Goal: Task Accomplishment & Management: Manage account settings

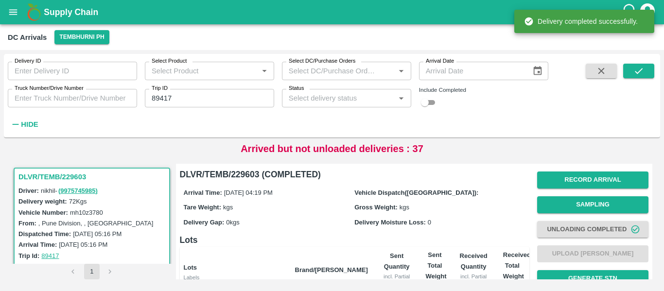
click at [164, 98] on input "89417" at bounding box center [209, 98] width 129 height 18
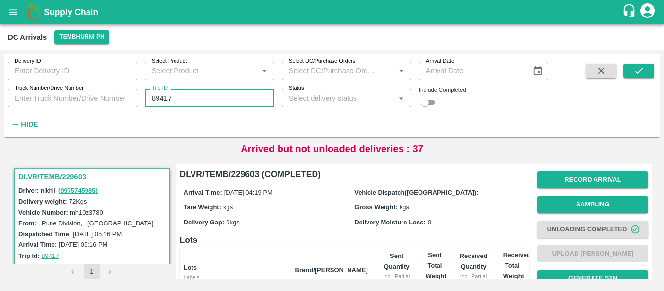
paste input "text"
type input "89413"
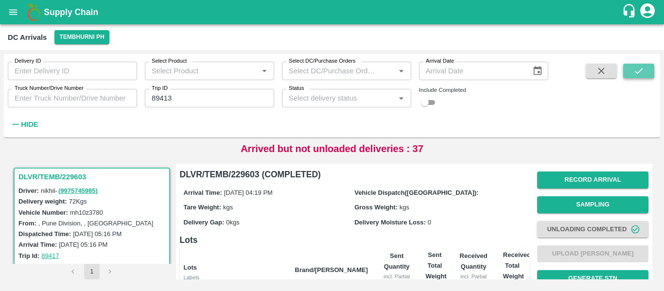
click at [640, 66] on icon "submit" at bounding box center [639, 71] width 11 height 11
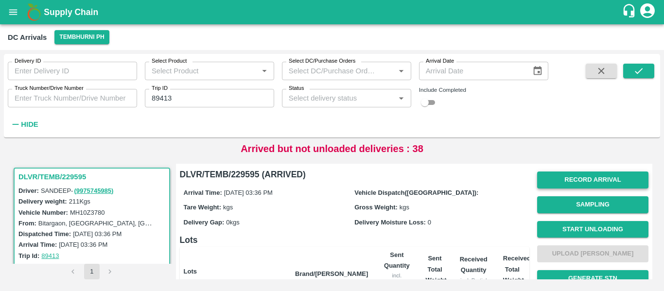
click at [588, 175] on button "Record Arrival" at bounding box center [592, 180] width 111 height 17
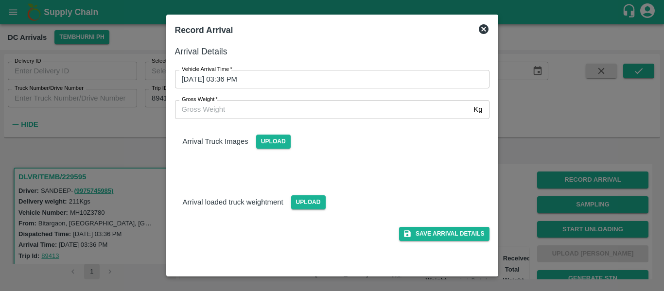
click at [230, 77] on input "04/10/2025 03:36 PM" at bounding box center [329, 79] width 308 height 18
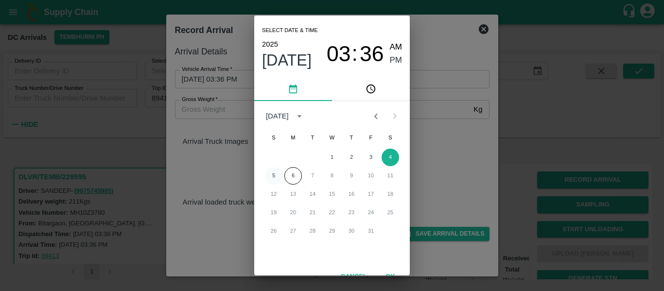
click at [271, 178] on button "5" at bounding box center [274, 176] width 18 height 18
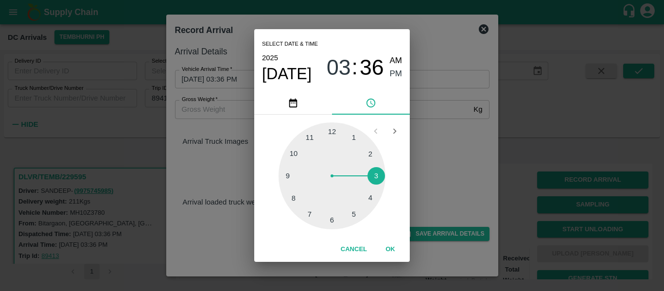
click at [367, 197] on div at bounding box center [332, 176] width 107 height 107
type input "05/10/2025 04:36 PM"
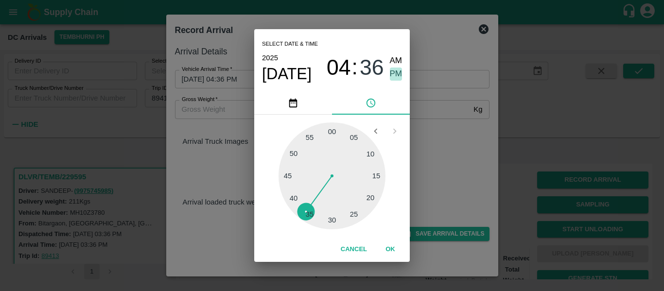
click at [395, 71] on span "PM" at bounding box center [396, 74] width 13 height 13
click at [387, 250] on button "OK" at bounding box center [390, 249] width 31 height 17
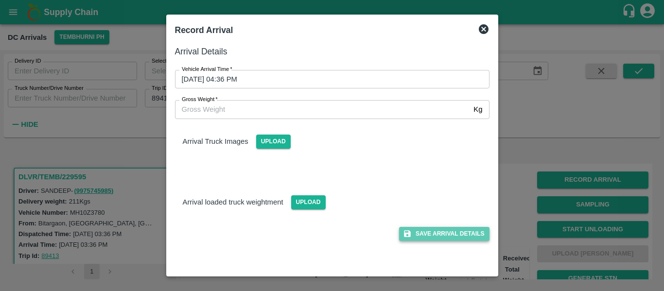
click at [452, 233] on button "Save Arrival Details" at bounding box center [444, 234] width 90 height 14
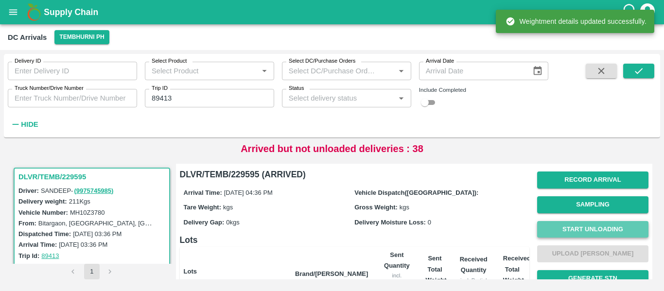
click at [604, 224] on button "Start Unloading" at bounding box center [592, 229] width 111 height 17
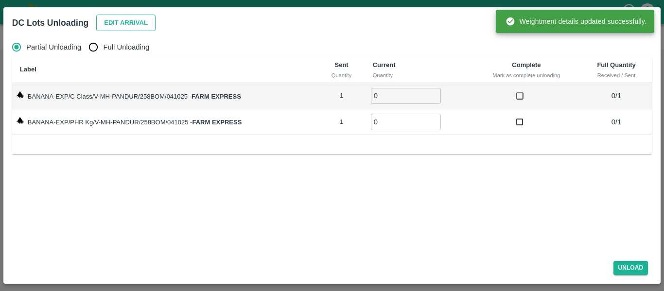
click at [125, 22] on button "Edit Arrival" at bounding box center [125, 23] width 59 height 17
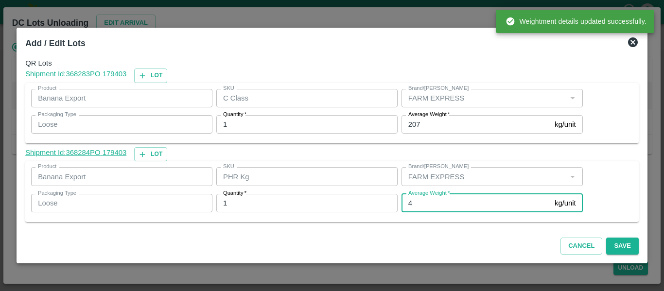
click at [425, 200] on input "4" at bounding box center [476, 203] width 149 height 18
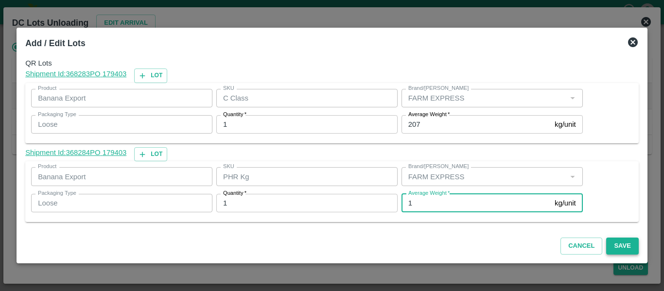
type input "1"
click at [628, 245] on button "Save" at bounding box center [622, 246] width 32 height 17
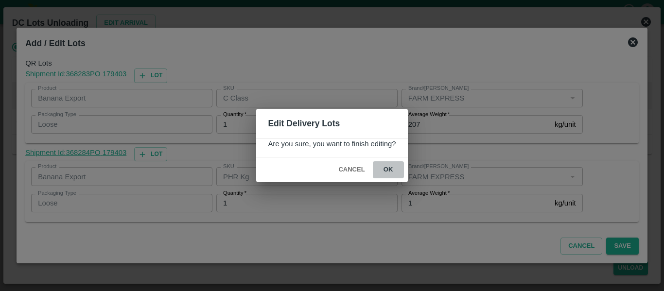
click at [392, 172] on button "ok" at bounding box center [388, 169] width 31 height 17
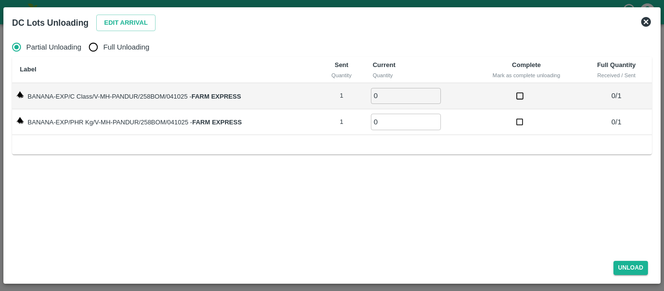
click at [109, 50] on span "Full Unloading" at bounding box center [126, 47] width 46 height 11
click at [103, 50] on input "Full Unloading" at bounding box center [93, 46] width 19 height 19
radio input "true"
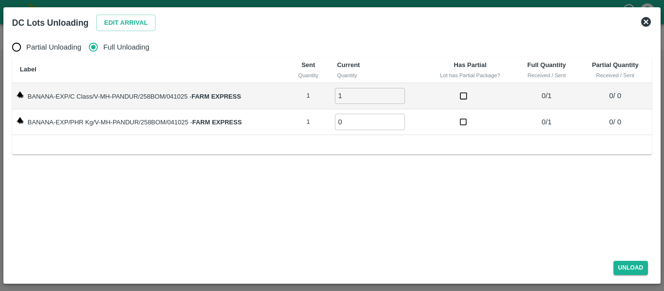
type input "1"
click at [399, 93] on input "1" at bounding box center [370, 96] width 70 height 16
type input "1"
click at [401, 119] on input "1" at bounding box center [370, 122] width 70 height 16
click at [626, 269] on button "Unload" at bounding box center [631, 268] width 35 height 14
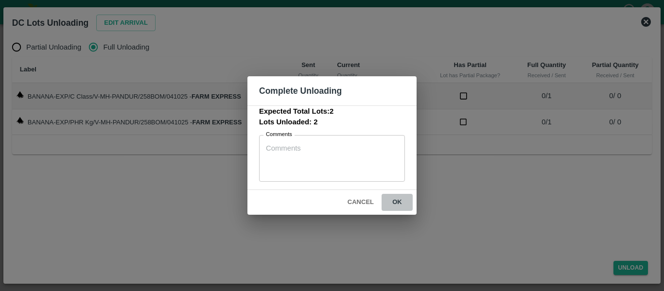
click at [405, 202] on button "ok" at bounding box center [397, 202] width 31 height 17
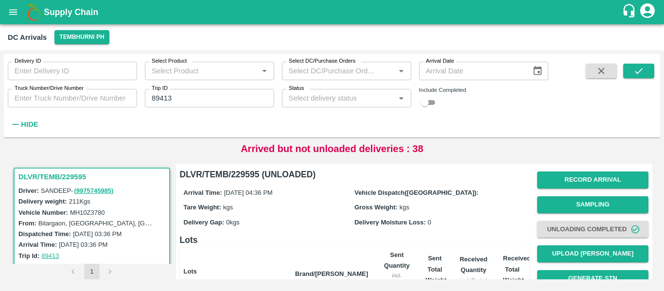
scroll to position [124, 0]
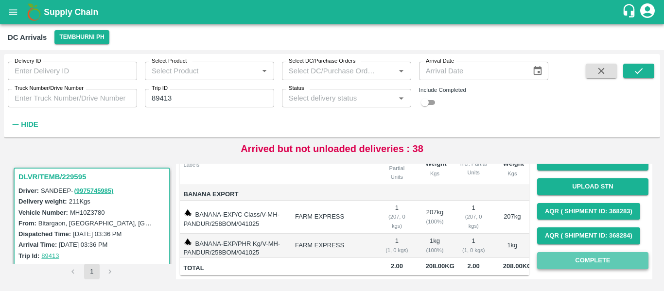
click at [579, 254] on button "Complete" at bounding box center [592, 260] width 111 height 17
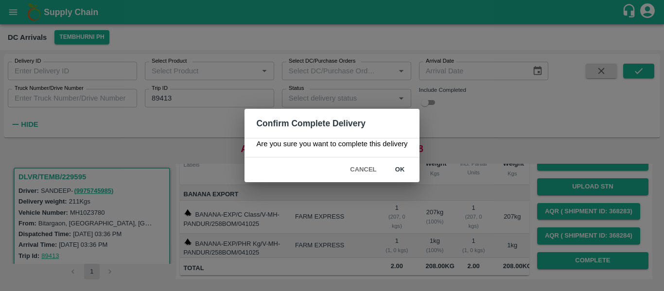
click at [401, 172] on button "ok" at bounding box center [400, 169] width 31 height 17
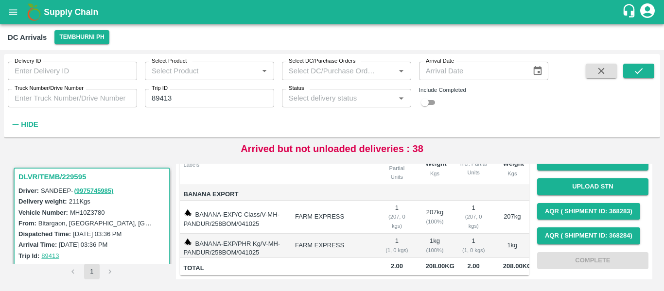
click at [144, 97] on div "Trip ID 89413 Trip ID" at bounding box center [205, 94] width 137 height 26
click at [160, 97] on input "89413" at bounding box center [209, 98] width 129 height 18
paste input "text"
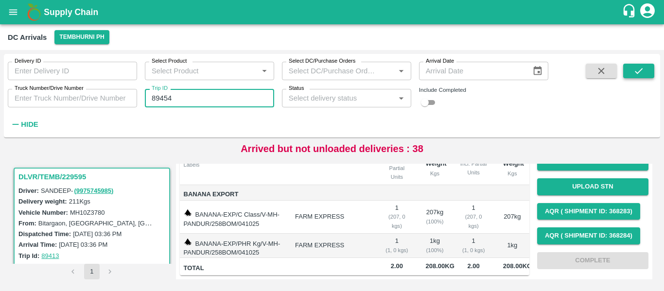
type input "89454"
click at [629, 71] on button "submit" at bounding box center [638, 71] width 31 height 15
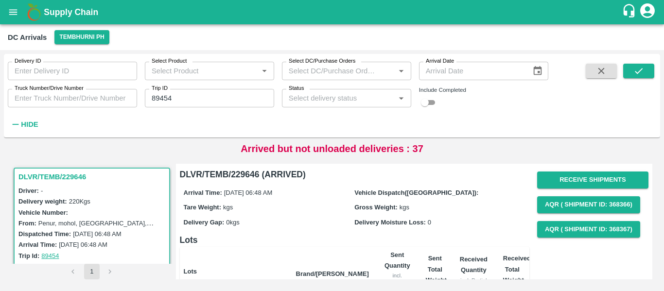
click at [593, 72] on button "button" at bounding box center [601, 71] width 31 height 15
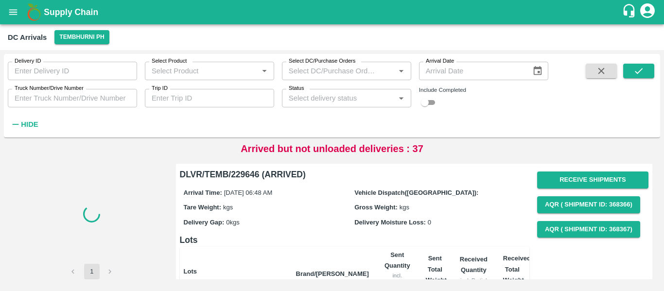
click at [191, 100] on input "Trip ID" at bounding box center [209, 98] width 129 height 18
paste input "text"
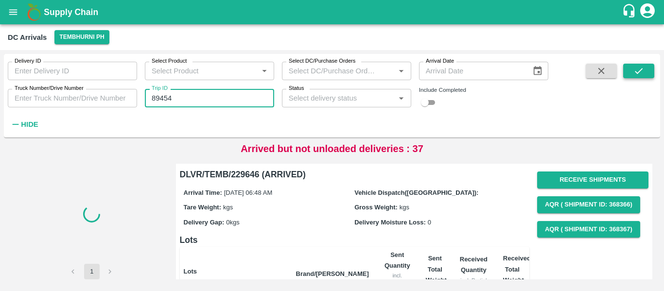
type input "89454"
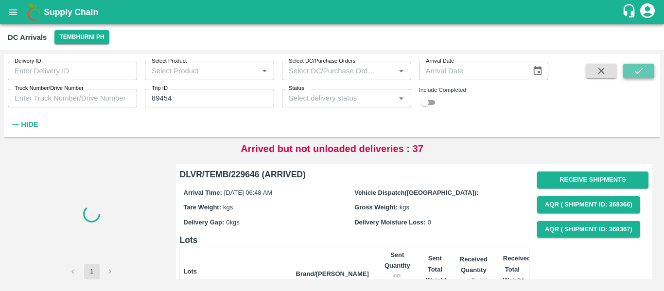
click at [634, 71] on icon "submit" at bounding box center [639, 71] width 11 height 11
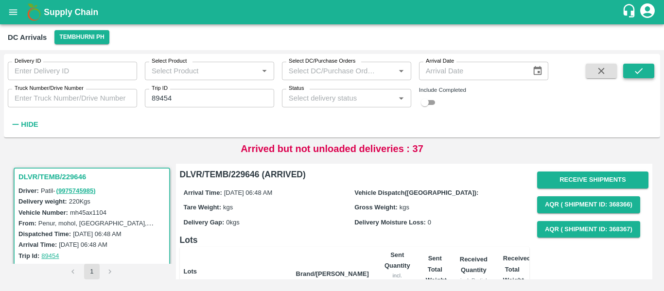
click at [645, 65] on button "submit" at bounding box center [638, 71] width 31 height 15
click at [428, 96] on div "Include Completed" at bounding box center [483, 98] width 129 height 20
click at [428, 102] on input "checkbox" at bounding box center [424, 103] width 35 height 12
checkbox input "true"
click at [644, 76] on icon "submit" at bounding box center [639, 71] width 11 height 11
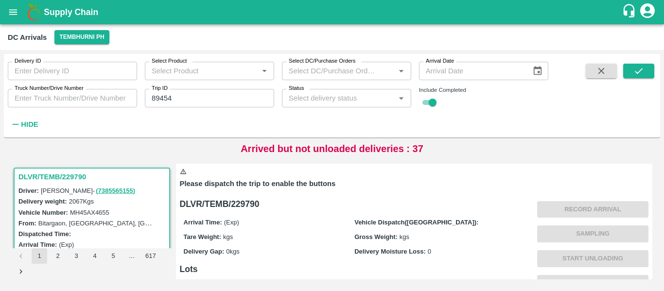
click at [162, 97] on input "89454" at bounding box center [209, 98] width 129 height 18
click at [630, 65] on button "submit" at bounding box center [638, 71] width 31 height 15
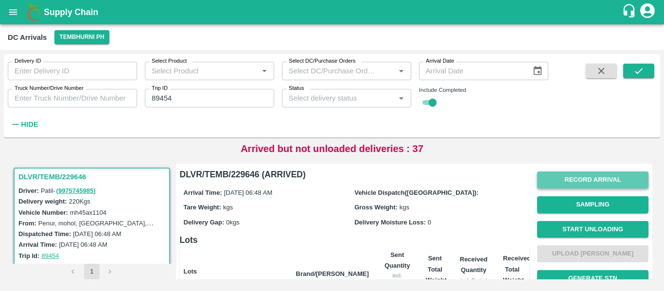
click at [601, 186] on button "Record Arrival" at bounding box center [592, 180] width 111 height 17
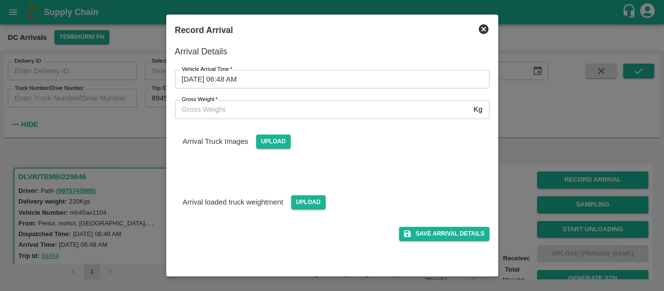
click at [295, 78] on input "05/10/2025 06:48 AM" at bounding box center [329, 79] width 308 height 18
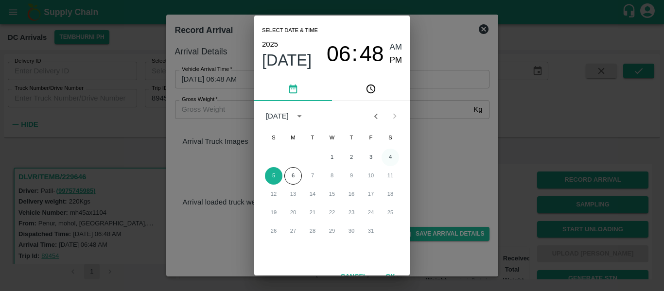
click at [390, 160] on button "4" at bounding box center [391, 158] width 18 height 18
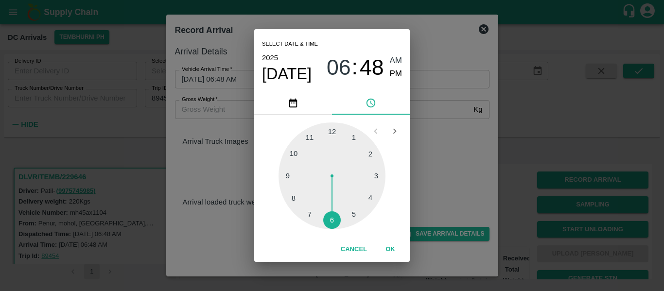
click at [352, 211] on div at bounding box center [332, 176] width 107 height 107
click at [395, 78] on span "PM" at bounding box center [396, 74] width 13 height 13
type input "04/10/2025 05:25 PM"
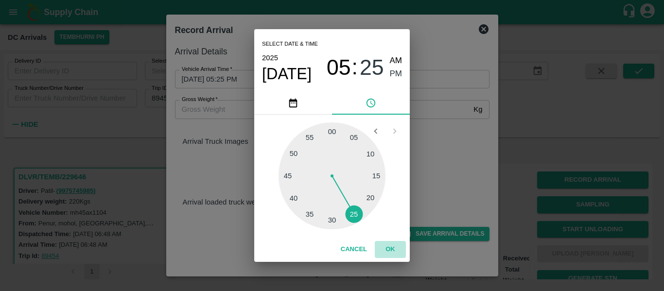
click at [389, 246] on button "OK" at bounding box center [390, 249] width 31 height 17
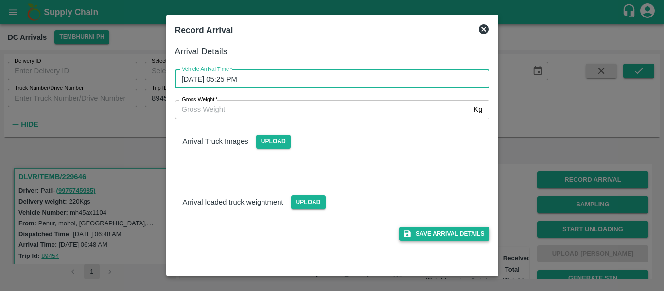
click at [442, 230] on button "Save Arrival Details" at bounding box center [444, 234] width 90 height 14
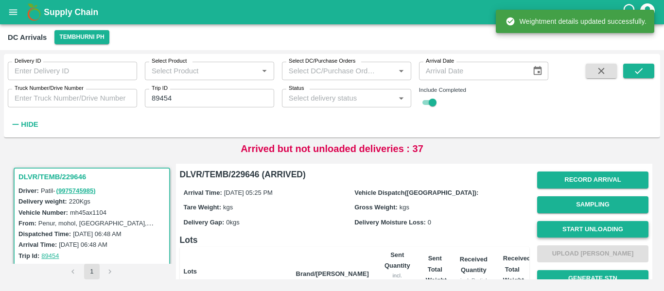
click at [597, 236] on button "Start Unloading" at bounding box center [592, 229] width 111 height 17
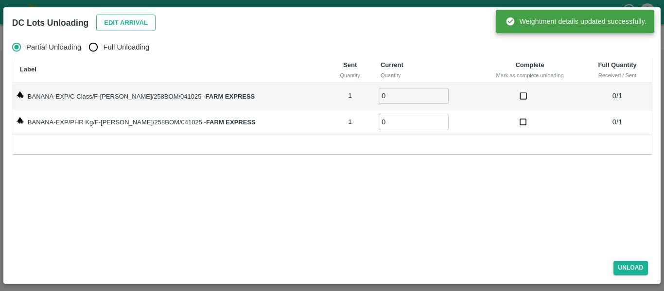
click at [102, 26] on button "Edit Arrival" at bounding box center [125, 23] width 59 height 17
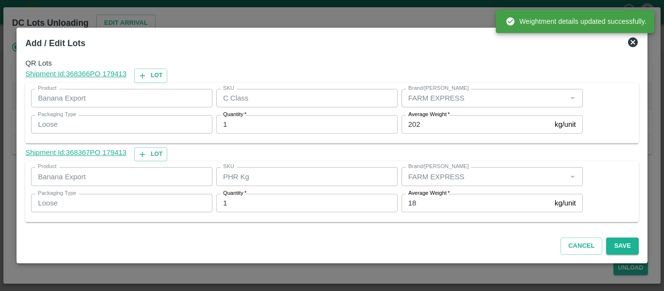
click at [429, 204] on input "18" at bounding box center [476, 203] width 149 height 18
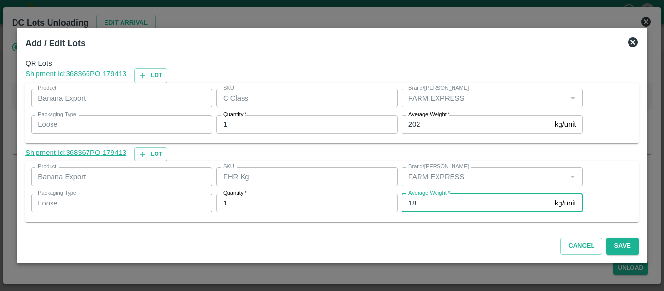
type input "1"
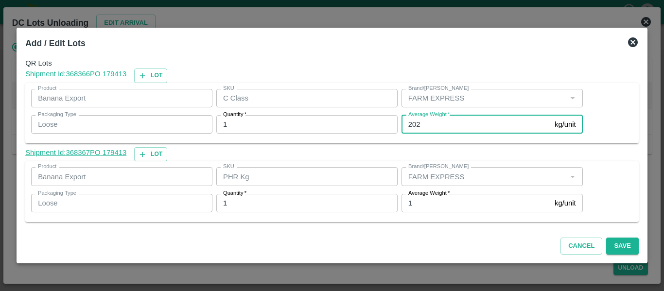
click at [427, 128] on input "202" at bounding box center [476, 124] width 149 height 18
type input "2"
type input "183"
click at [620, 249] on button "Save" at bounding box center [622, 246] width 32 height 17
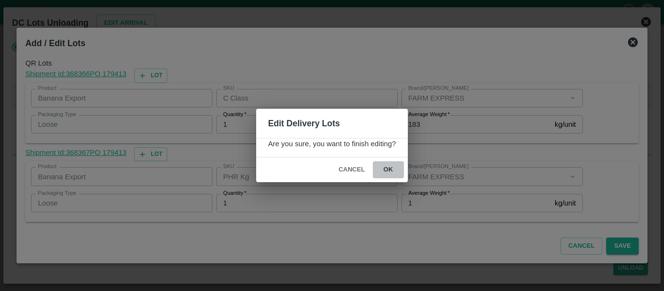
click at [389, 166] on button "ok" at bounding box center [388, 169] width 31 height 17
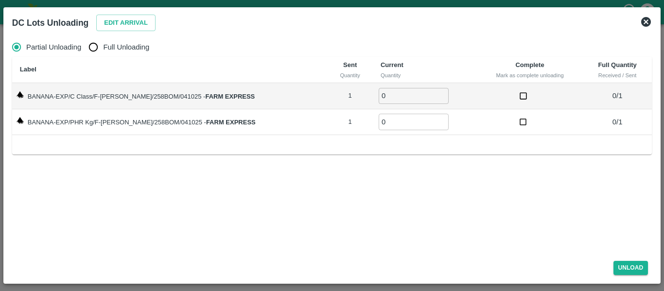
click at [129, 49] on span "Full Unloading" at bounding box center [126, 47] width 46 height 11
click at [103, 49] on input "Full Unloading" at bounding box center [93, 46] width 19 height 19
radio input "true"
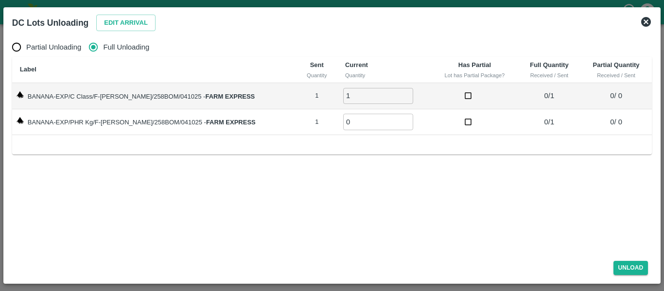
type input "1"
click at [397, 92] on input "1" at bounding box center [378, 96] width 70 height 16
click at [397, 117] on input "0" at bounding box center [378, 122] width 70 height 16
type input "1"
click at [397, 119] on input "1" at bounding box center [378, 122] width 70 height 16
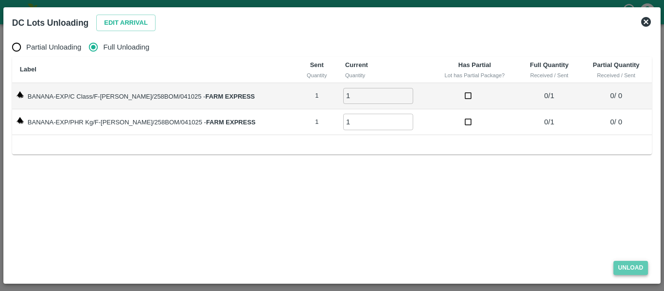
click at [637, 274] on button "Unload" at bounding box center [631, 268] width 35 height 14
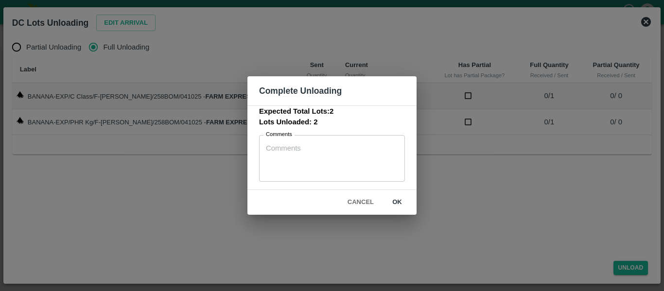
click at [398, 202] on button "ok" at bounding box center [397, 202] width 31 height 17
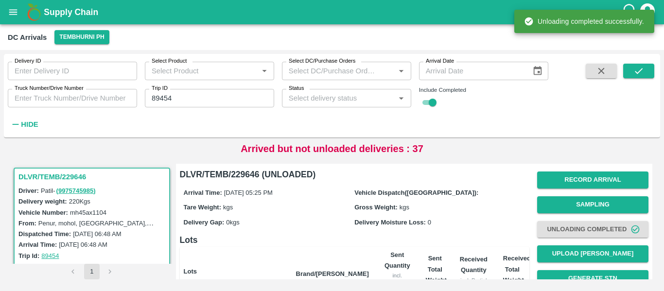
scroll to position [124, 0]
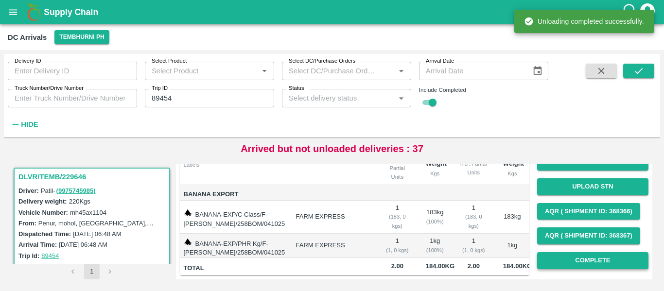
click at [601, 255] on button "Complete" at bounding box center [592, 260] width 111 height 17
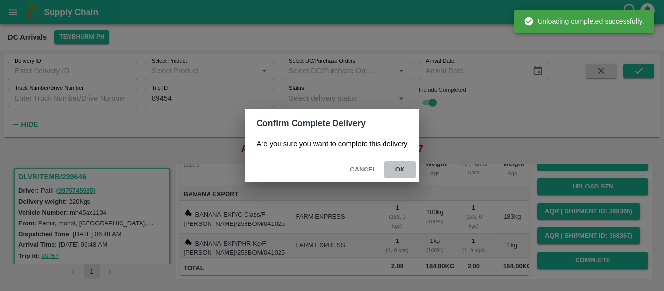
click at [401, 167] on button "ok" at bounding box center [400, 169] width 31 height 17
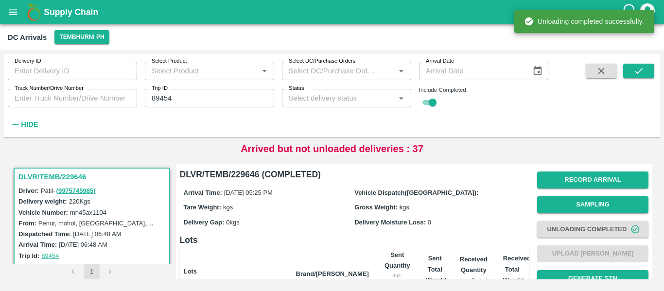
click at [175, 98] on input "89454" at bounding box center [209, 98] width 129 height 18
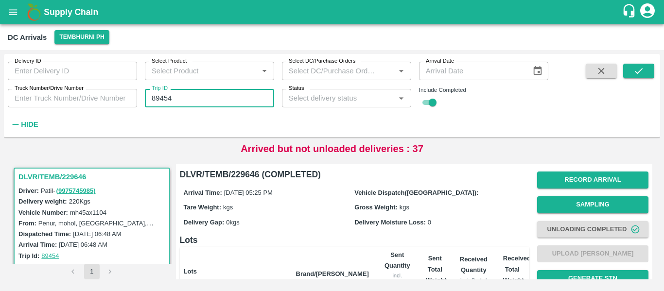
paste input "text"
type input "89433"
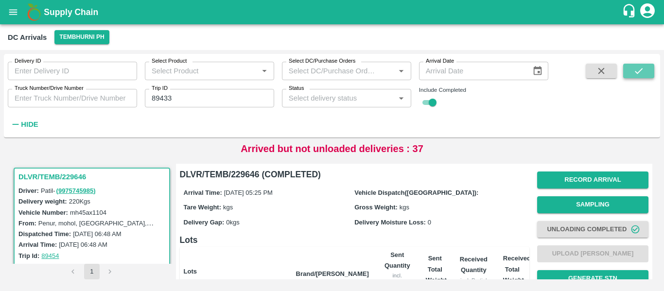
click at [627, 78] on button "submit" at bounding box center [638, 71] width 31 height 15
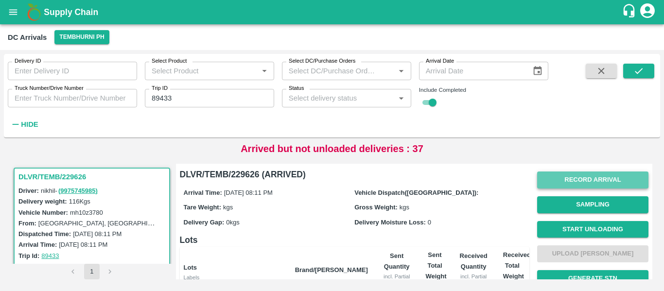
click at [583, 175] on button "Record Arrival" at bounding box center [592, 180] width 111 height 17
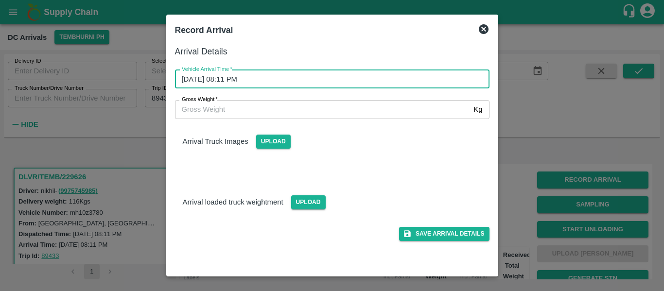
click at [292, 77] on input "04/10/2025 08:11 PM" at bounding box center [329, 79] width 308 height 18
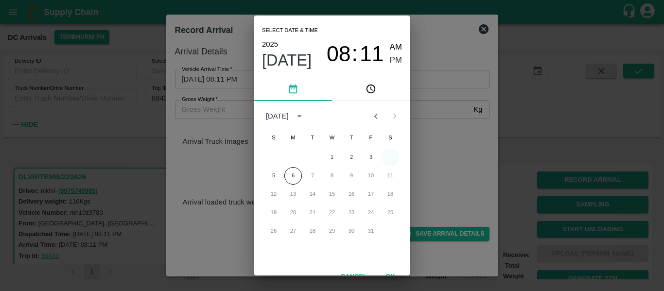
click at [389, 159] on button "4" at bounding box center [391, 158] width 18 height 18
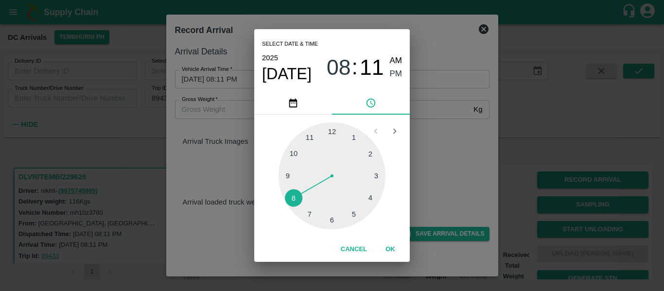
click at [371, 196] on div at bounding box center [332, 176] width 107 height 107
type input "04/10/2025 04:19 PM"
click at [389, 75] on div "04 : 19 AM PM" at bounding box center [364, 67] width 75 height 26
click at [394, 73] on span "PM" at bounding box center [396, 74] width 13 height 13
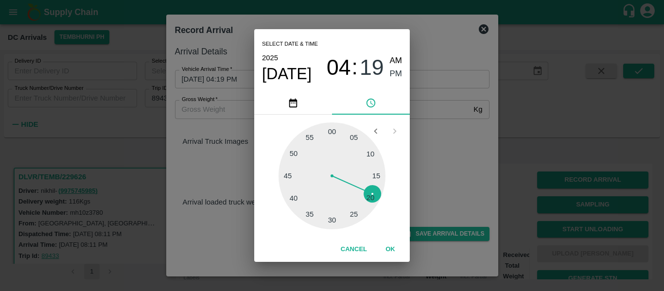
click at [390, 247] on button "OK" at bounding box center [390, 249] width 31 height 17
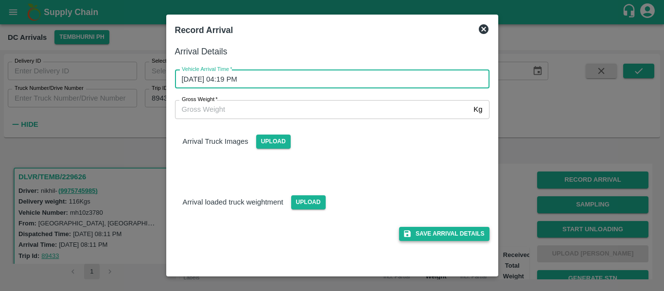
click at [427, 235] on button "Save Arrival Details" at bounding box center [444, 234] width 90 height 14
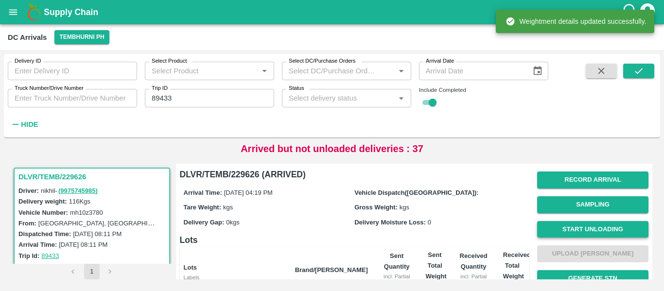
click at [595, 230] on button "Start Unloading" at bounding box center [592, 229] width 111 height 17
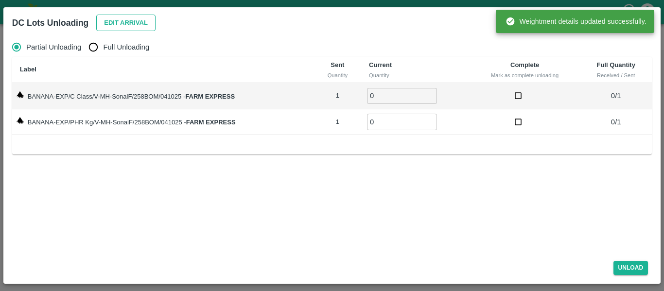
click at [112, 27] on button "Edit Arrival" at bounding box center [125, 23] width 59 height 17
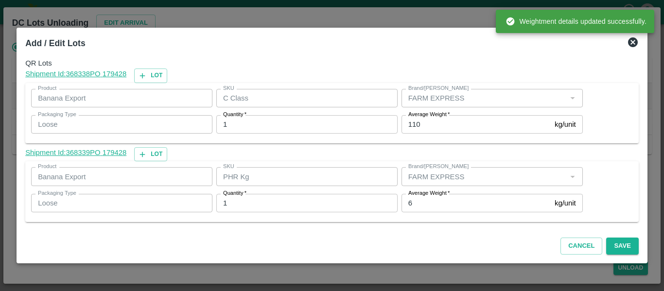
click at [425, 204] on input "6" at bounding box center [476, 203] width 149 height 18
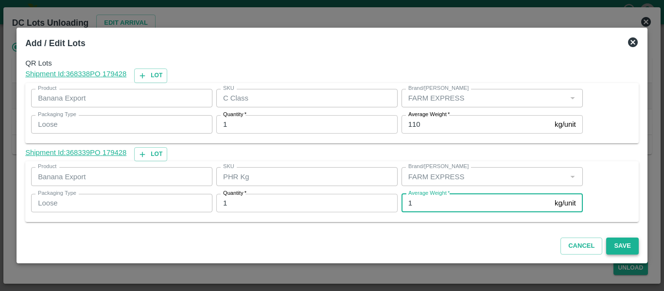
type input "1"
click at [618, 244] on button "Save" at bounding box center [622, 246] width 32 height 17
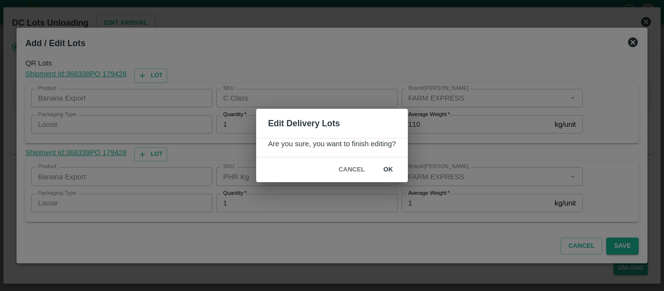
click at [388, 170] on button "ok" at bounding box center [388, 169] width 31 height 17
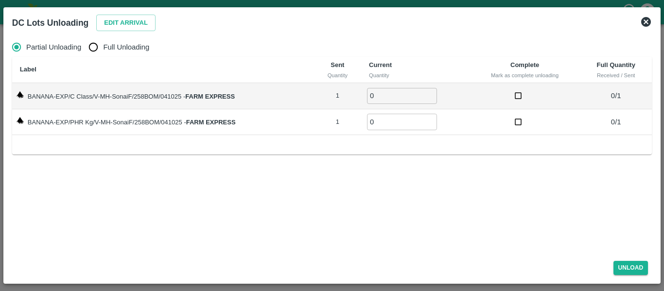
click at [114, 47] on span "Full Unloading" at bounding box center [126, 47] width 46 height 11
click at [103, 47] on input "Full Unloading" at bounding box center [93, 46] width 19 height 19
radio input "true"
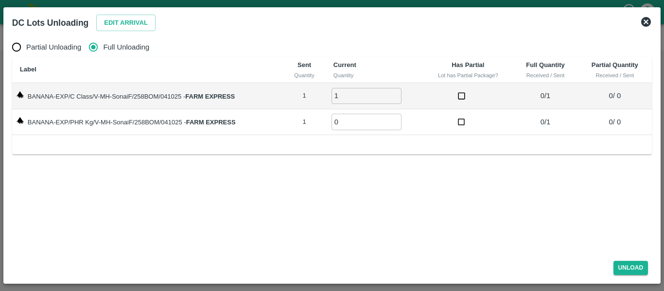
type input "1"
click at [394, 93] on input "1" at bounding box center [367, 96] width 70 height 16
type input "1"
click at [397, 118] on input "1" at bounding box center [367, 122] width 70 height 16
click at [640, 268] on button "Unload" at bounding box center [631, 268] width 35 height 14
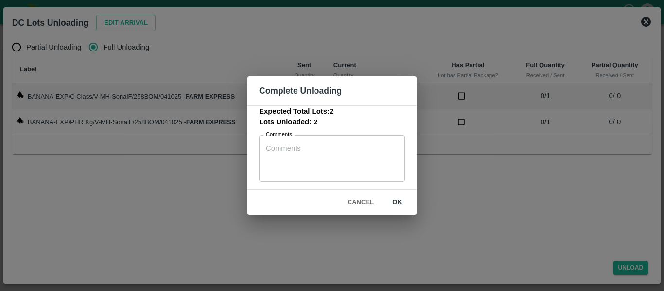
click at [394, 202] on button "ok" at bounding box center [397, 202] width 31 height 17
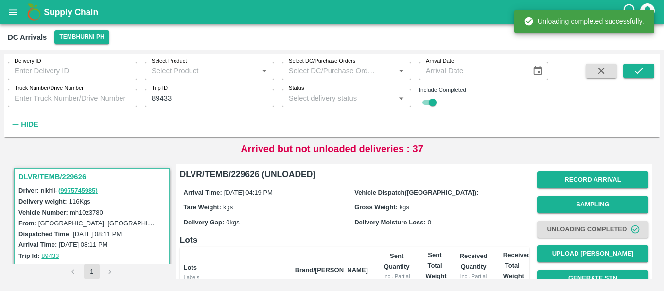
scroll to position [124, 0]
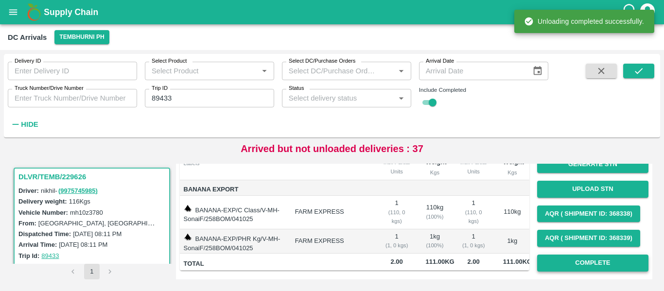
click at [577, 255] on button "Complete" at bounding box center [592, 263] width 111 height 17
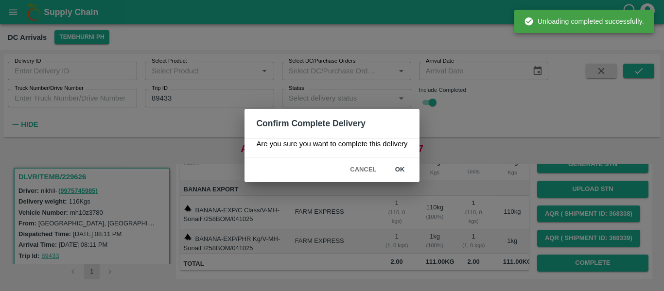
click at [400, 166] on button "ok" at bounding box center [400, 169] width 31 height 17
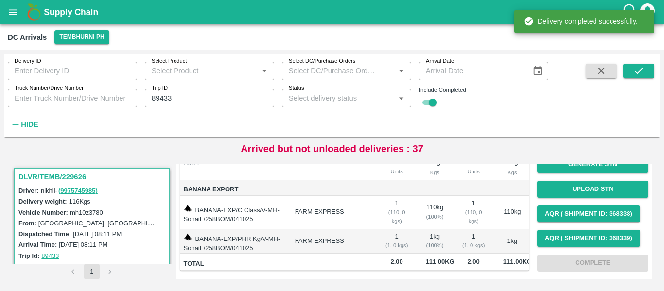
click at [192, 88] on div "Trip ID 89433 Trip ID" at bounding box center [205, 94] width 137 height 26
click at [193, 99] on input "89433" at bounding box center [209, 98] width 129 height 18
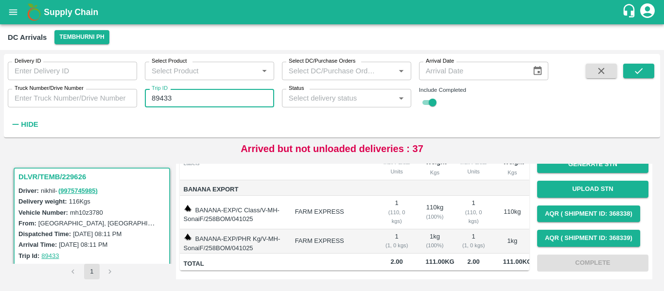
paste input "text"
type input "89428"
click at [649, 70] on button "submit" at bounding box center [638, 71] width 31 height 15
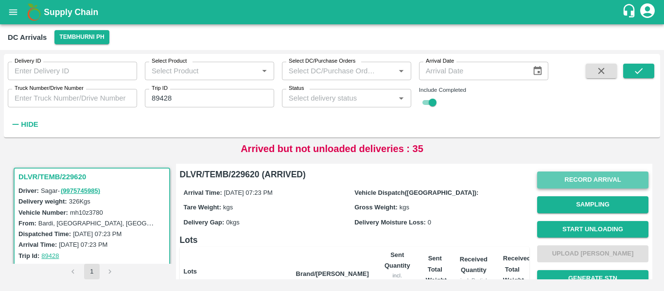
click at [574, 177] on button "Record Arrival" at bounding box center [592, 180] width 111 height 17
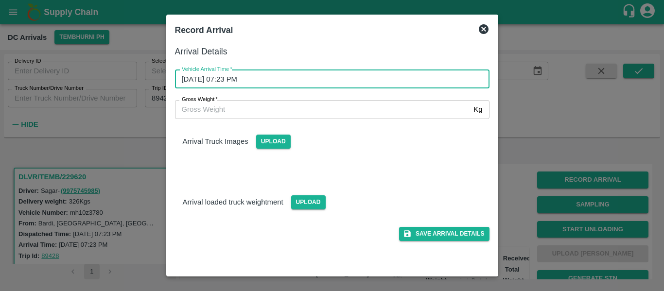
click at [279, 84] on input "04/10/2025 07:23 PM" at bounding box center [329, 79] width 308 height 18
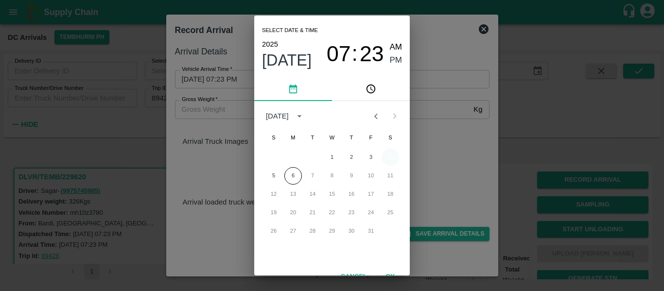
click at [391, 158] on button "4" at bounding box center [391, 158] width 18 height 18
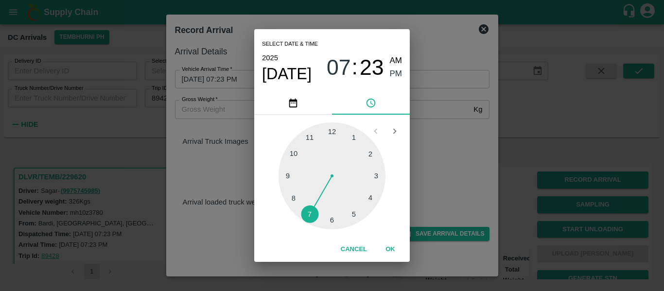
click at [356, 211] on div at bounding box center [332, 176] width 107 height 107
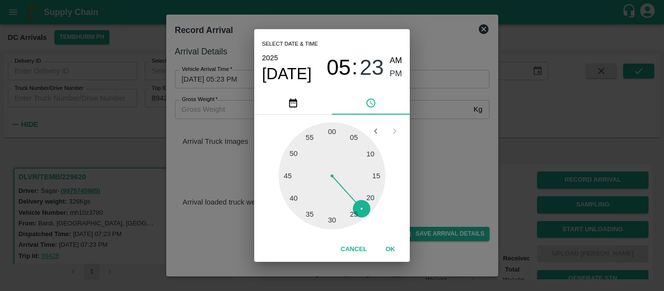
click at [288, 177] on div at bounding box center [332, 176] width 107 height 107
type input "04/10/2025 05:45 PM"
click at [391, 77] on span "PM" at bounding box center [396, 74] width 13 height 13
click at [394, 252] on button "OK" at bounding box center [390, 249] width 31 height 17
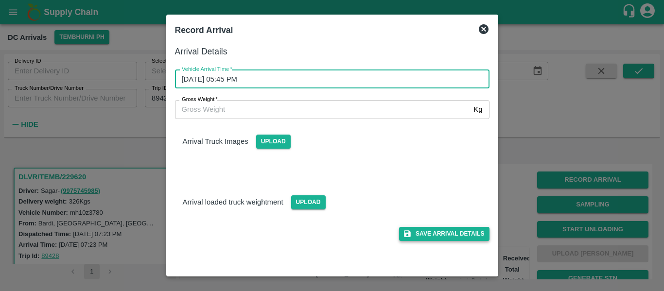
click at [456, 232] on button "Save Arrival Details" at bounding box center [444, 234] width 90 height 14
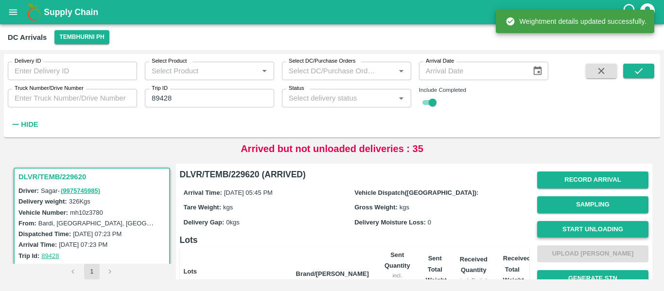
click at [593, 234] on button "Start Unloading" at bounding box center [592, 229] width 111 height 17
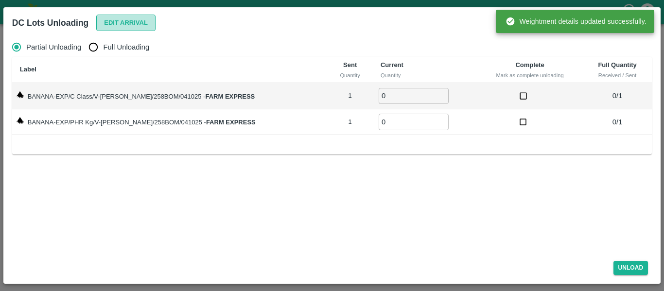
click at [110, 28] on button "Edit Arrival" at bounding box center [125, 23] width 59 height 17
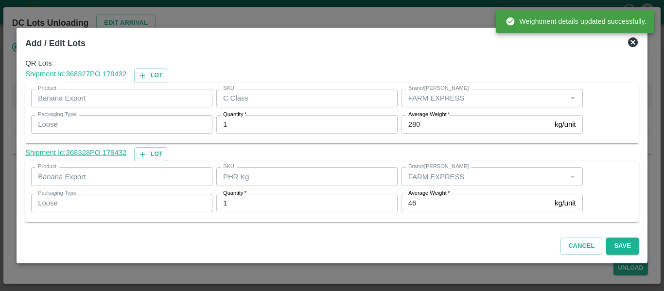
click at [432, 202] on input "46" at bounding box center [476, 203] width 149 height 18
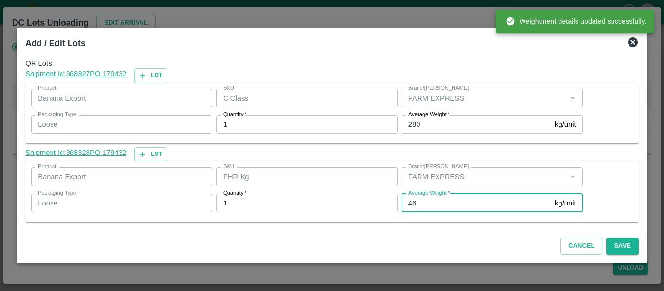
type input "4"
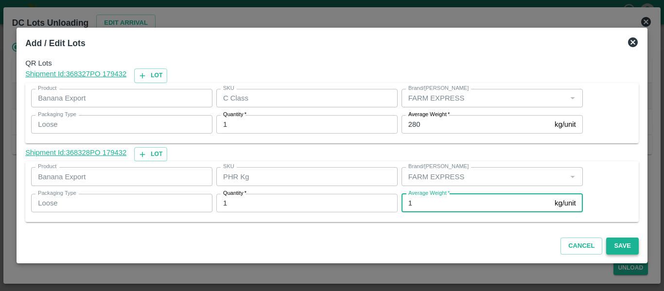
type input "1"
click at [625, 248] on button "Save" at bounding box center [622, 246] width 32 height 17
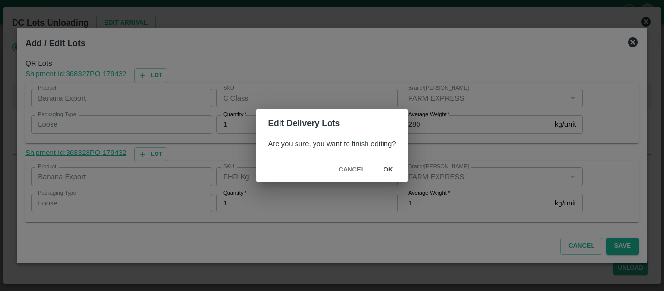
click at [386, 174] on button "ok" at bounding box center [388, 169] width 31 height 17
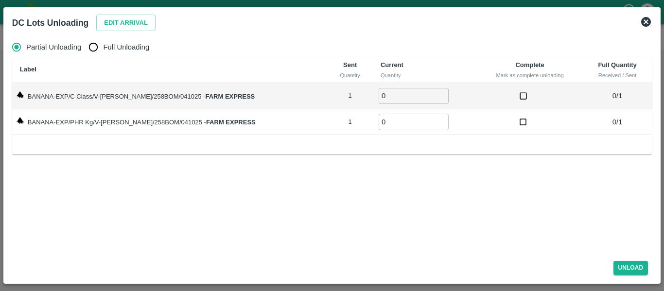
click at [120, 51] on span "Full Unloading" at bounding box center [126, 47] width 46 height 11
click at [103, 51] on input "Full Unloading" at bounding box center [93, 46] width 19 height 19
radio input "true"
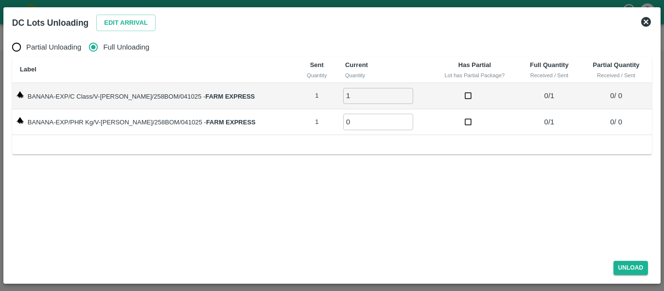
type input "1"
click at [396, 92] on input "1" at bounding box center [378, 96] width 70 height 16
type input "1"
click at [395, 120] on input "1" at bounding box center [378, 122] width 70 height 16
click at [629, 265] on button "Unload" at bounding box center [631, 268] width 35 height 14
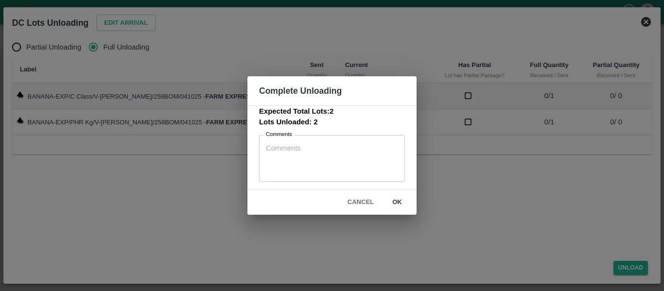
click at [403, 200] on button "ok" at bounding box center [397, 202] width 31 height 17
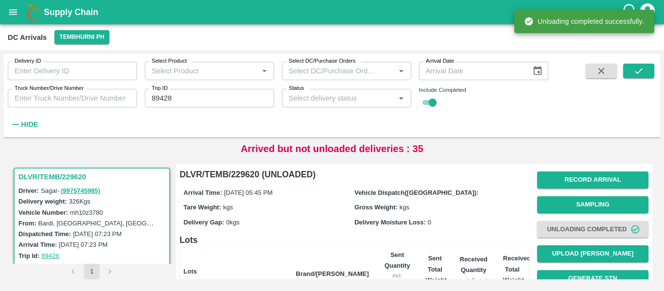
scroll to position [124, 0]
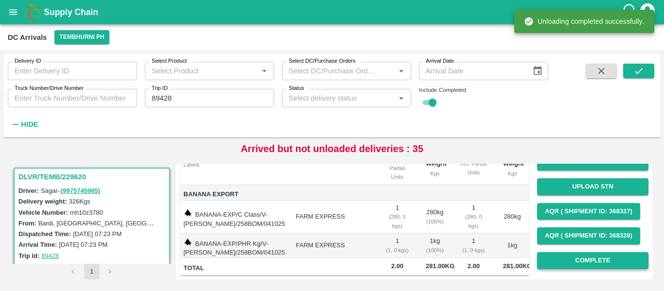
click at [602, 252] on button "Complete" at bounding box center [592, 260] width 111 height 17
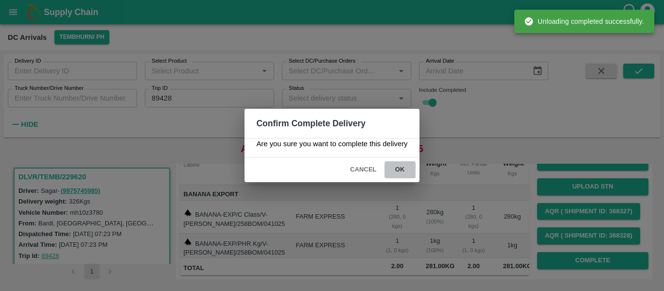
click at [397, 171] on button "ok" at bounding box center [400, 169] width 31 height 17
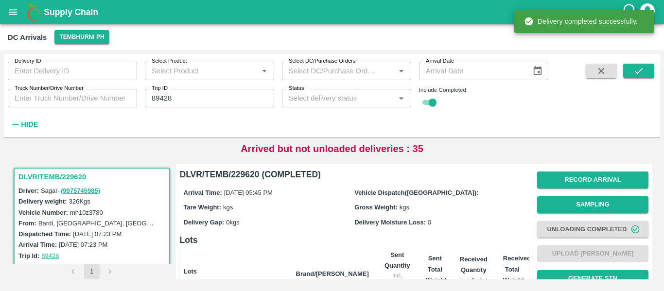
click at [163, 100] on input "89428" at bounding box center [209, 98] width 129 height 18
paste input "text"
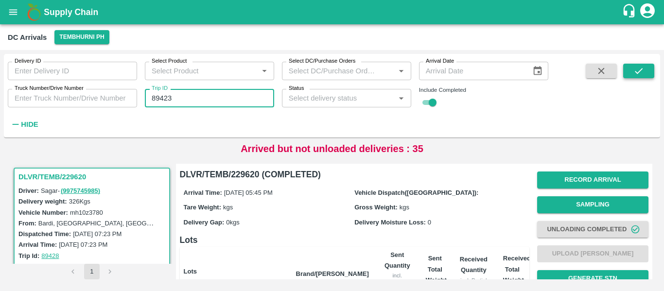
type input "89423"
click at [632, 74] on button "submit" at bounding box center [638, 71] width 31 height 15
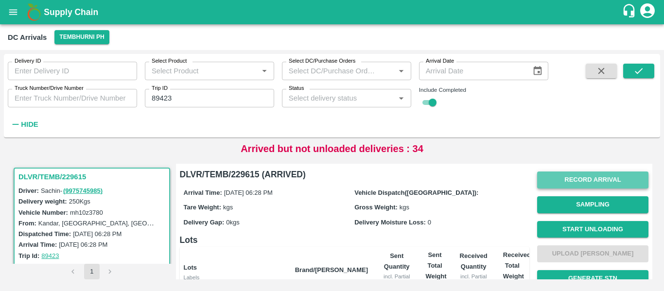
click at [580, 178] on button "Record Arrival" at bounding box center [592, 180] width 111 height 17
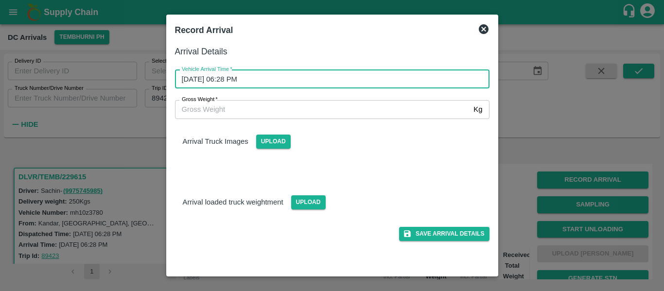
click at [280, 74] on input "04/10/2025 06:28 PM" at bounding box center [329, 79] width 308 height 18
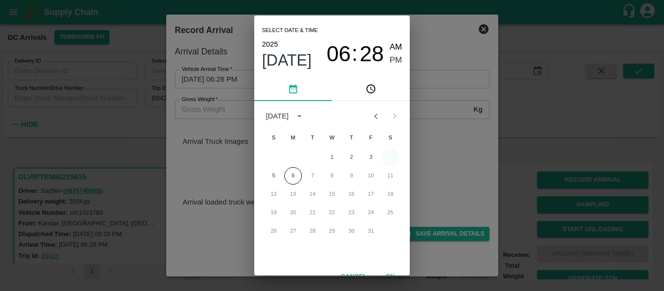
click at [394, 159] on button "4" at bounding box center [391, 158] width 18 height 18
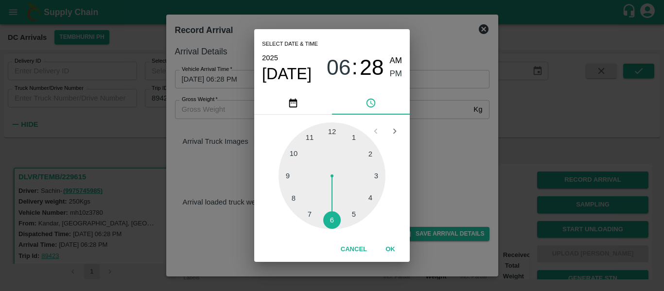
click at [354, 214] on div at bounding box center [332, 176] width 107 height 107
click at [369, 153] on div at bounding box center [332, 176] width 107 height 107
type input "04/10/2025 05:10 PM"
click at [395, 74] on span "PM" at bounding box center [396, 74] width 13 height 13
click at [392, 252] on button "OK" at bounding box center [390, 249] width 31 height 17
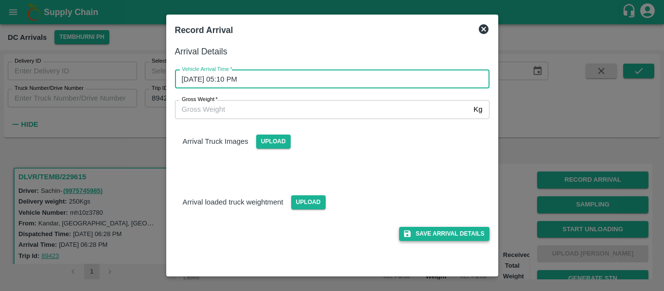
click at [432, 236] on button "Save Arrival Details" at bounding box center [444, 234] width 90 height 14
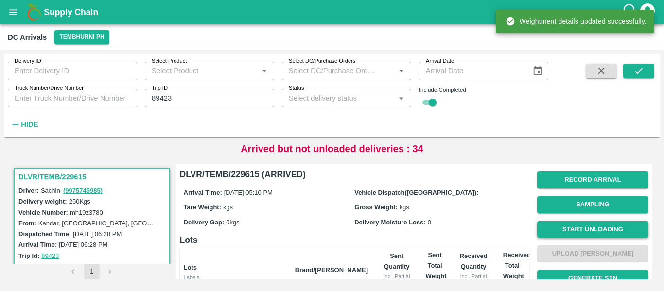
click at [565, 229] on button "Start Unloading" at bounding box center [592, 229] width 111 height 17
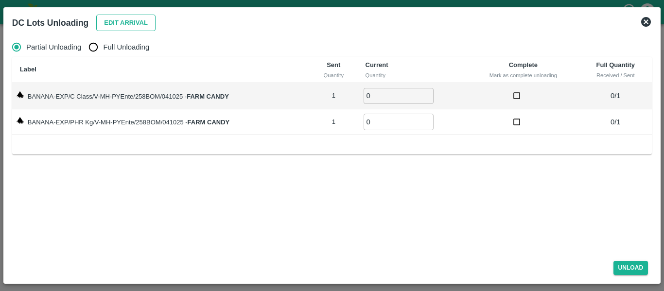
click at [134, 21] on button "Edit Arrival" at bounding box center [125, 23] width 59 height 17
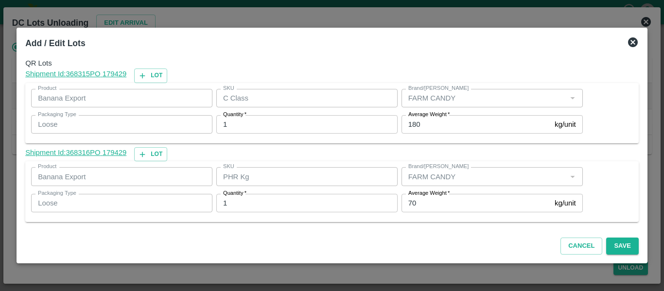
click at [427, 199] on input "70" at bounding box center [476, 203] width 149 height 18
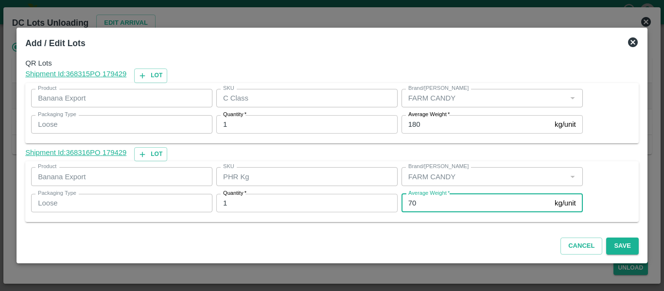
type input "7"
type input "16"
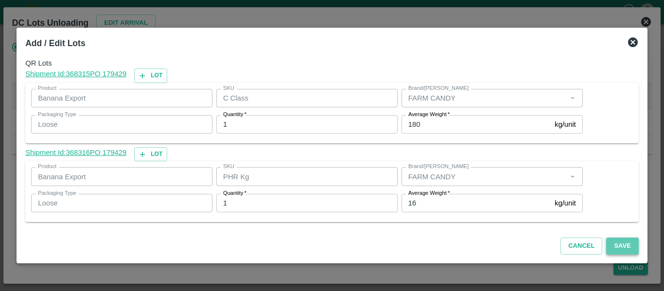
click at [614, 247] on button "Save" at bounding box center [622, 246] width 32 height 17
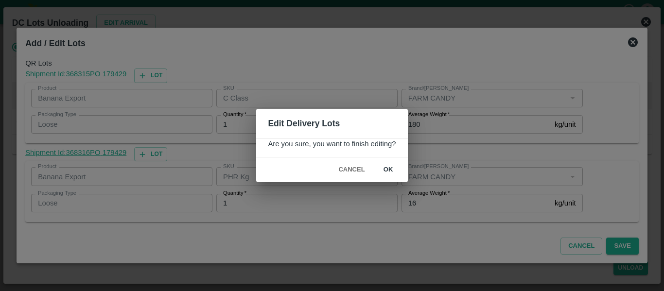
click at [393, 167] on button "ok" at bounding box center [388, 169] width 31 height 17
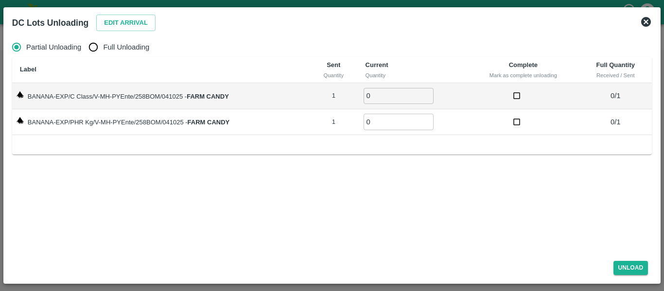
click at [95, 43] on input "Full Unloading" at bounding box center [93, 46] width 19 height 19
radio input "true"
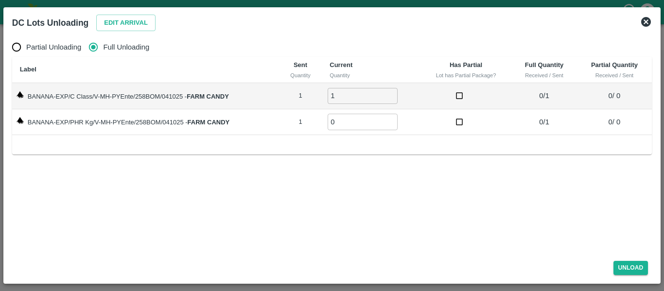
type input "1"
click at [394, 93] on input "1" at bounding box center [363, 96] width 70 height 16
type input "1"
click at [389, 120] on input "1" at bounding box center [363, 122] width 70 height 16
click at [621, 267] on button "Unload" at bounding box center [631, 268] width 35 height 14
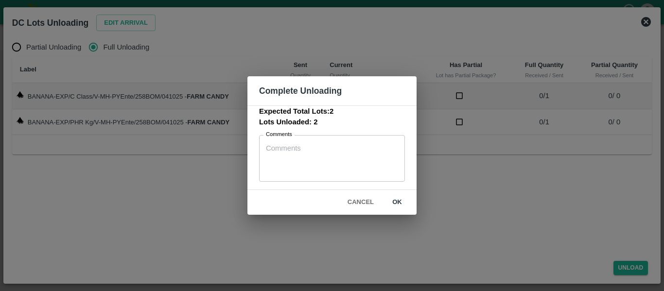
click at [407, 205] on button "ok" at bounding box center [397, 202] width 31 height 17
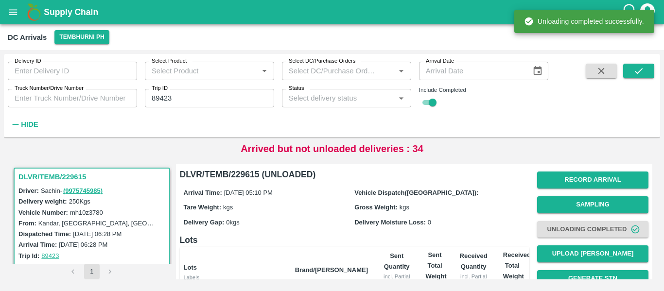
scroll to position [124, 0]
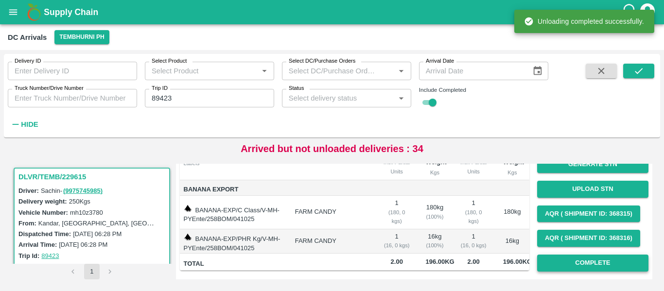
click at [587, 255] on button "Complete" at bounding box center [592, 263] width 111 height 17
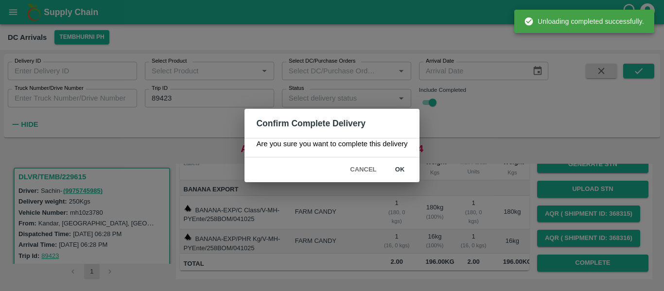
click at [403, 167] on button "ok" at bounding box center [400, 169] width 31 height 17
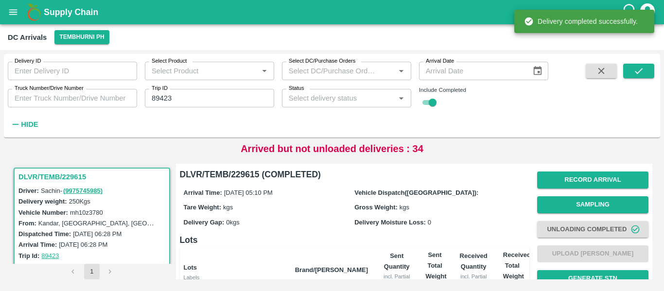
click at [173, 102] on input "89423" at bounding box center [209, 98] width 129 height 18
paste input "text"
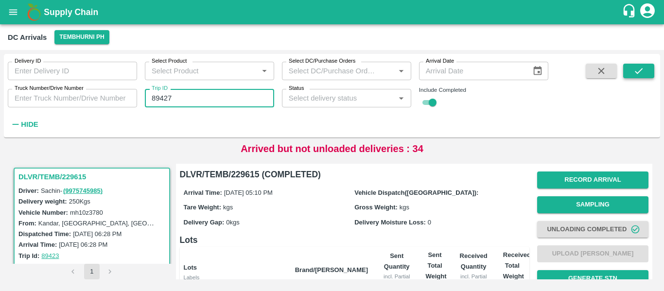
type input "89427"
click at [645, 70] on button "submit" at bounding box center [638, 71] width 31 height 15
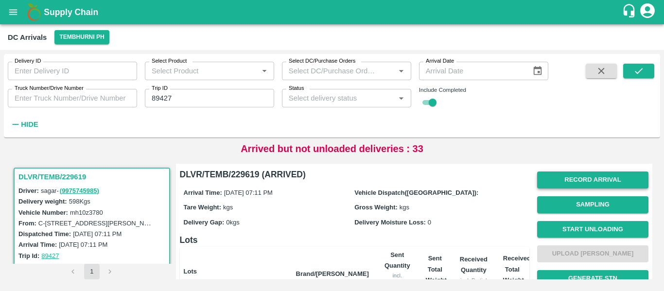
click at [591, 180] on button "Record Arrival" at bounding box center [592, 180] width 111 height 17
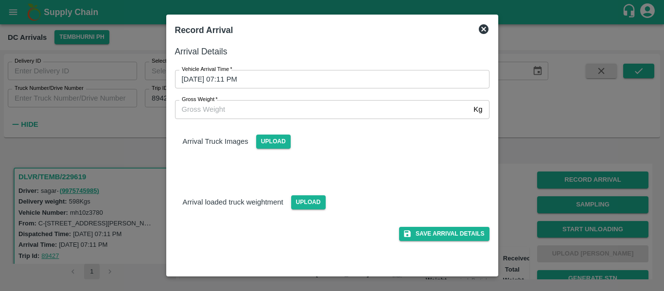
click at [297, 83] on input "04/10/2025 07:11 PM" at bounding box center [329, 79] width 308 height 18
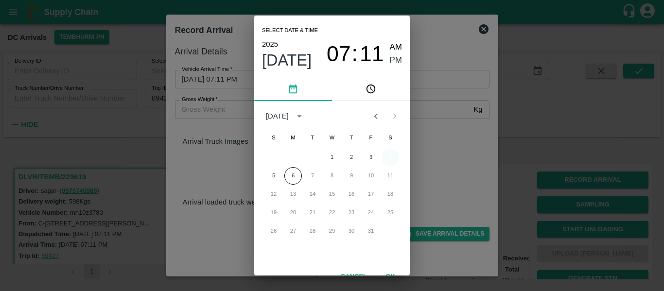
click at [391, 158] on button "4" at bounding box center [391, 158] width 18 height 18
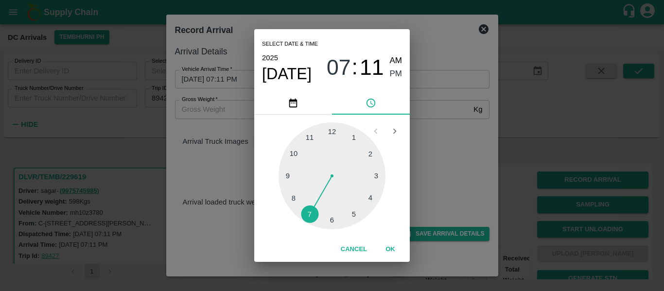
click at [331, 218] on div at bounding box center [332, 176] width 107 height 107
click at [331, 135] on div at bounding box center [332, 176] width 107 height 107
type input "04/10/2025 06:00 PM"
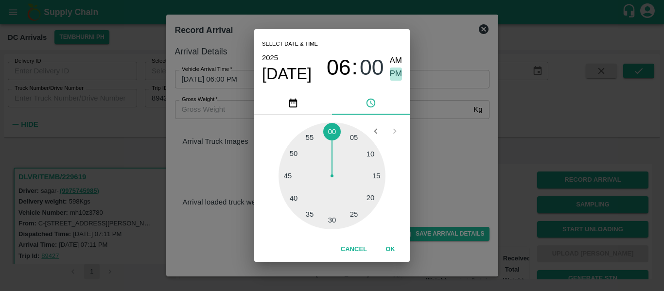
click at [395, 72] on span "PM" at bounding box center [396, 74] width 13 height 13
click at [391, 249] on button "OK" at bounding box center [390, 249] width 31 height 17
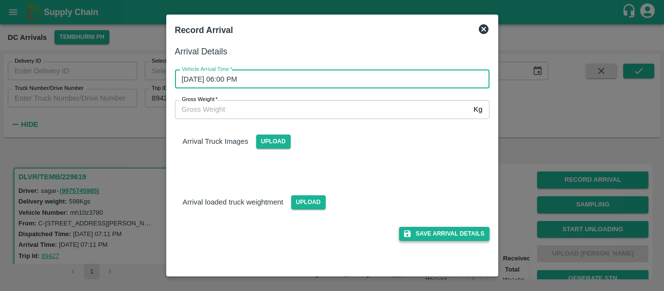
click at [434, 236] on button "Save Arrival Details" at bounding box center [444, 234] width 90 height 14
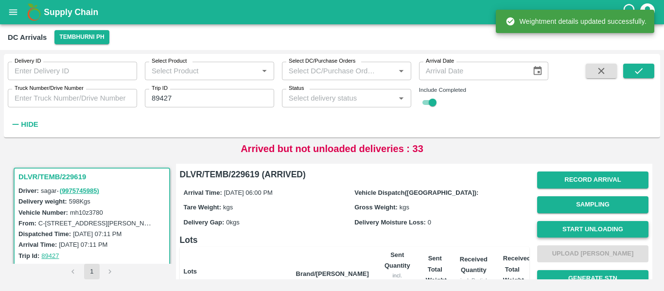
click at [571, 238] on button "Start Unloading" at bounding box center [592, 229] width 111 height 17
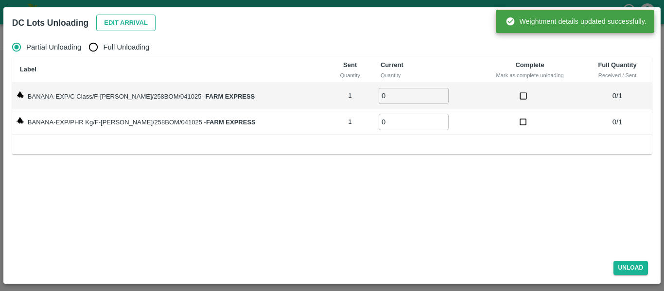
click at [143, 30] on button "Edit Arrival" at bounding box center [125, 23] width 59 height 17
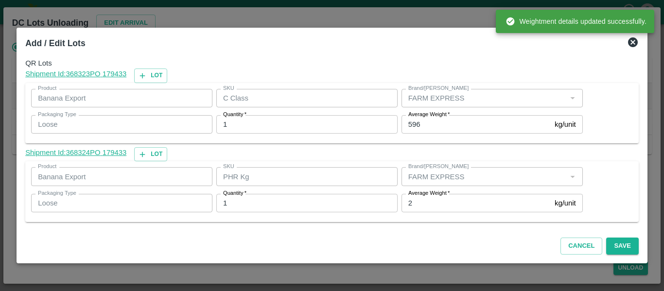
click at [426, 202] on input "2" at bounding box center [476, 203] width 149 height 18
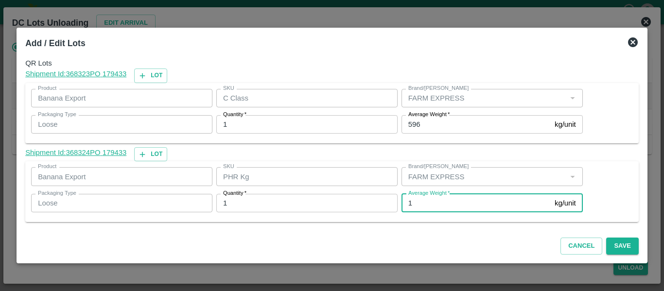
type input "1"
click at [425, 130] on input "596" at bounding box center [476, 124] width 149 height 18
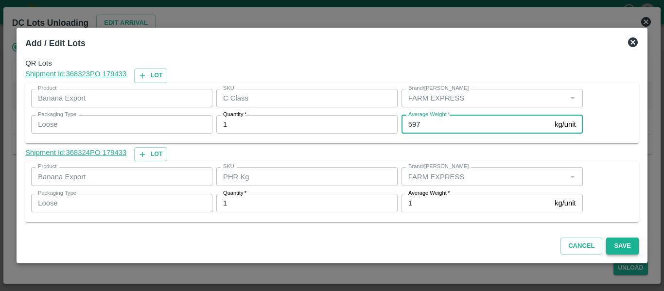
type input "597"
click at [622, 241] on button "Save" at bounding box center [622, 246] width 32 height 17
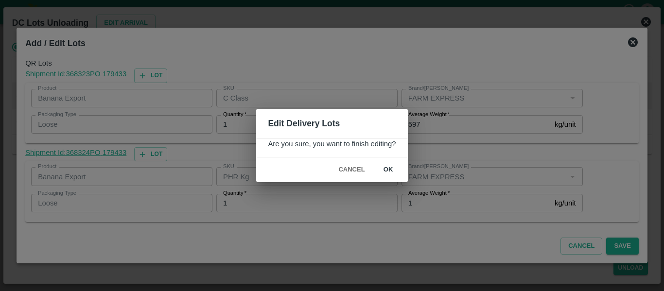
click at [388, 172] on button "ok" at bounding box center [388, 169] width 31 height 17
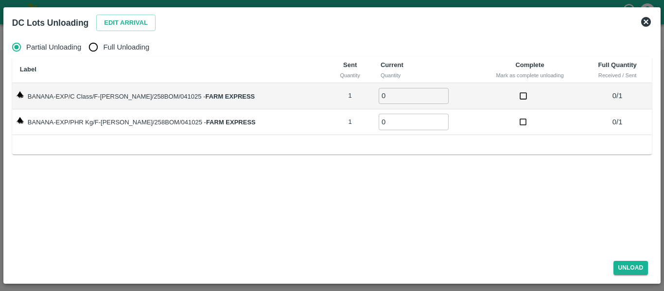
click at [112, 38] on label "Full Unloading" at bounding box center [117, 46] width 66 height 19
click at [103, 38] on input "Full Unloading" at bounding box center [93, 46] width 19 height 19
radio input "true"
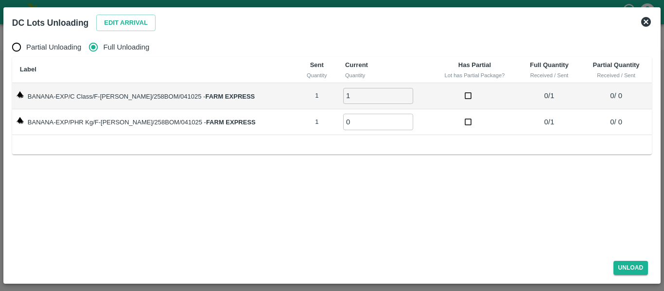
type input "1"
click at [396, 93] on input "1" at bounding box center [378, 96] width 70 height 16
type input "1"
click at [396, 122] on input "1" at bounding box center [378, 122] width 70 height 16
click at [624, 271] on button "Unload" at bounding box center [631, 268] width 35 height 14
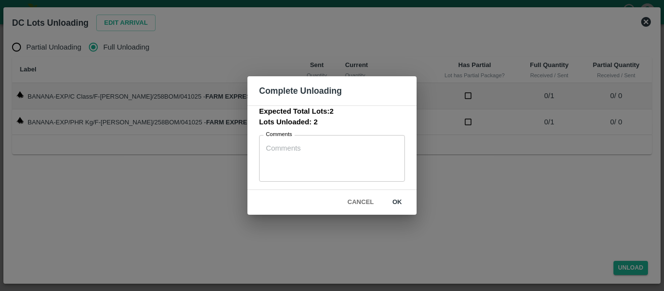
click at [399, 201] on button "ok" at bounding box center [397, 202] width 31 height 17
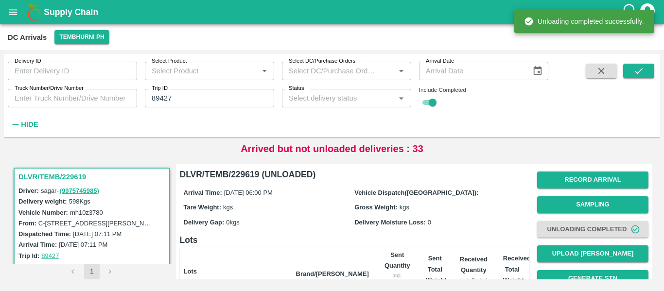
scroll to position [124, 0]
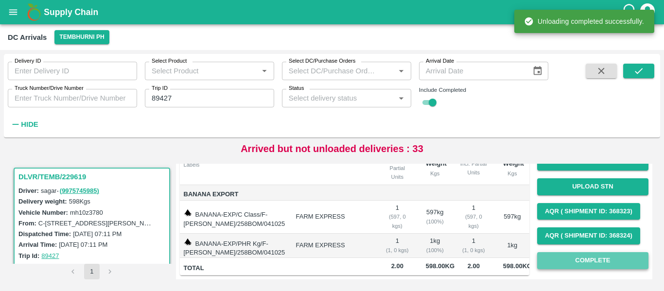
click at [604, 252] on button "Complete" at bounding box center [592, 260] width 111 height 17
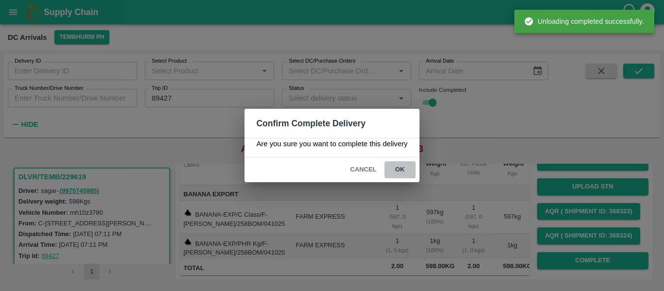
click at [395, 163] on button "ok" at bounding box center [400, 169] width 31 height 17
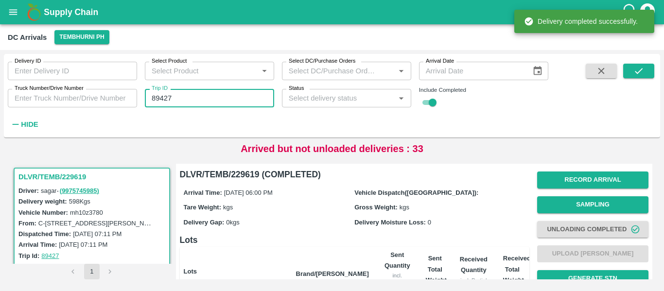
click at [177, 100] on input "89427" at bounding box center [209, 98] width 129 height 18
paste input "30"
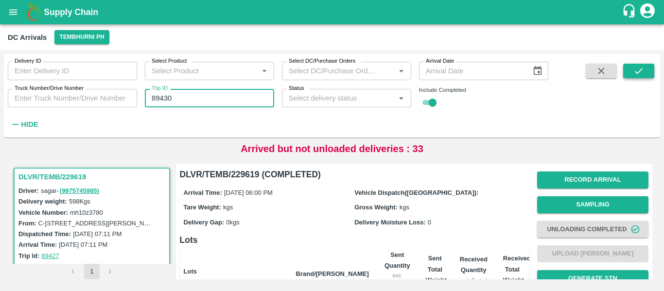
type input "89430"
click at [629, 74] on button "submit" at bounding box center [638, 71] width 31 height 15
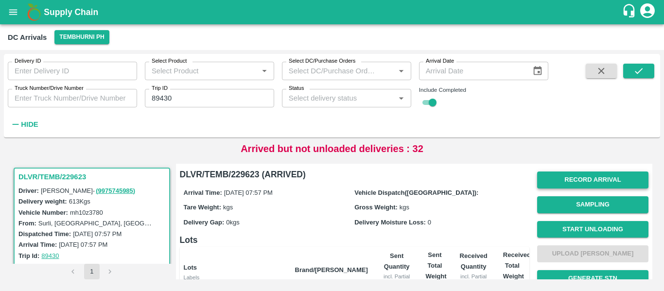
click at [583, 183] on button "Record Arrival" at bounding box center [592, 180] width 111 height 17
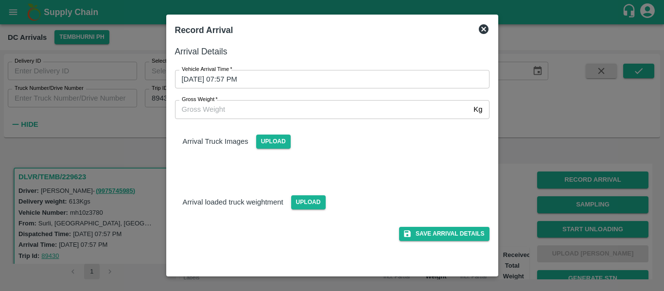
click at [251, 80] on input "04/10/2025 07:57 PM" at bounding box center [329, 79] width 308 height 18
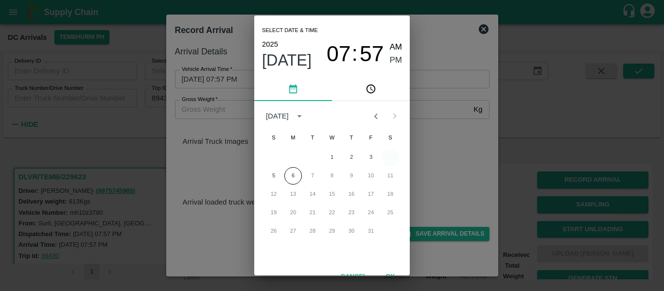
click at [391, 159] on button "4" at bounding box center [391, 158] width 18 height 18
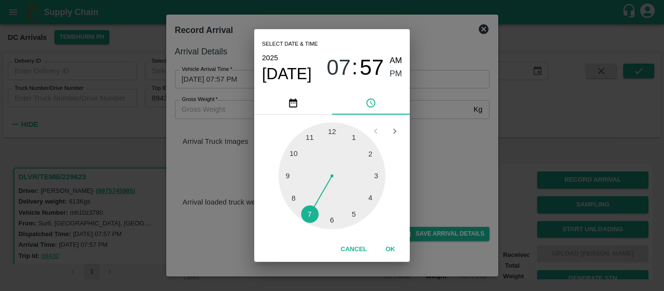
click at [371, 200] on div at bounding box center [332, 176] width 107 height 107
click at [288, 176] on div at bounding box center [332, 176] width 107 height 107
type input "04/10/2025 04:45 PM"
click at [394, 72] on span "PM" at bounding box center [396, 74] width 13 height 13
click at [389, 252] on button "OK" at bounding box center [390, 249] width 31 height 17
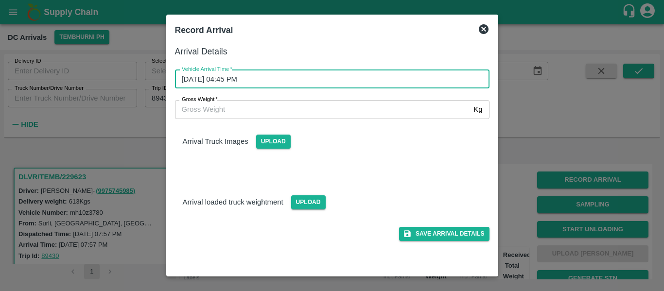
click at [451, 225] on div "Save Arrival Details" at bounding box center [328, 230] width 322 height 22
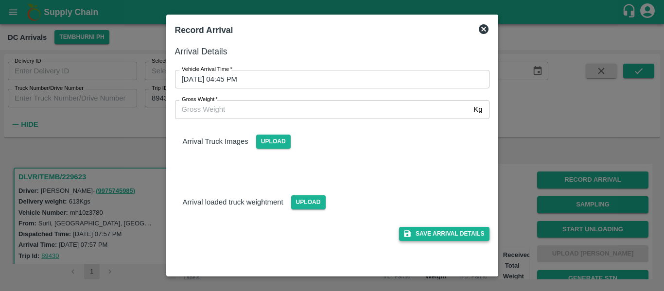
click at [453, 233] on button "Save Arrival Details" at bounding box center [444, 234] width 90 height 14
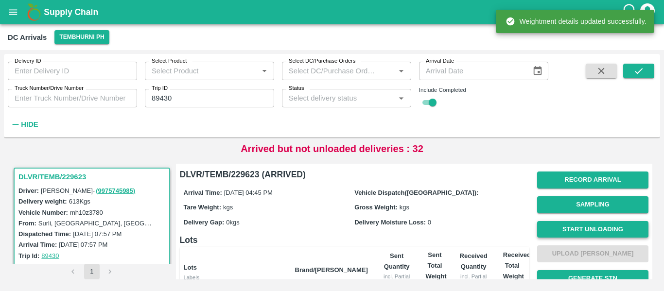
click at [576, 231] on button "Start Unloading" at bounding box center [592, 229] width 111 height 17
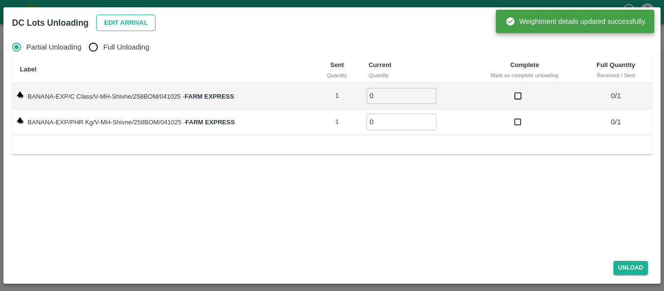
click at [127, 27] on button "Edit Arrival" at bounding box center [125, 23] width 59 height 17
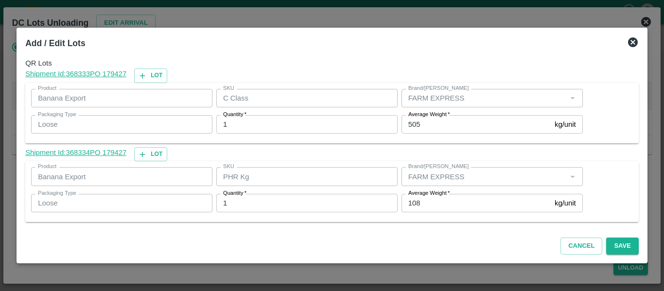
click at [437, 209] on input "108" at bounding box center [476, 203] width 149 height 18
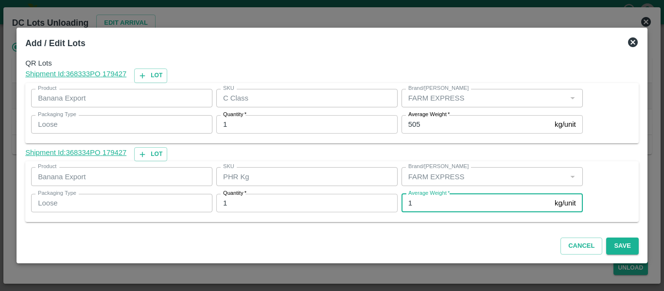
type input "1"
click at [424, 119] on input "505" at bounding box center [476, 124] width 149 height 18
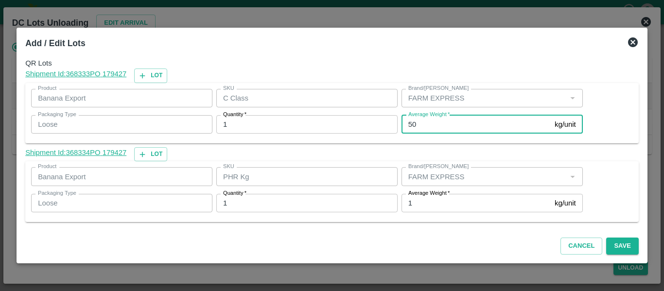
type input "5"
type input "398"
click at [616, 241] on button "Save" at bounding box center [622, 246] width 32 height 17
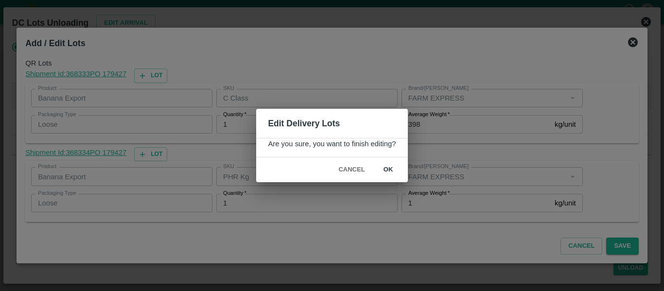
click at [393, 170] on button "ok" at bounding box center [388, 169] width 31 height 17
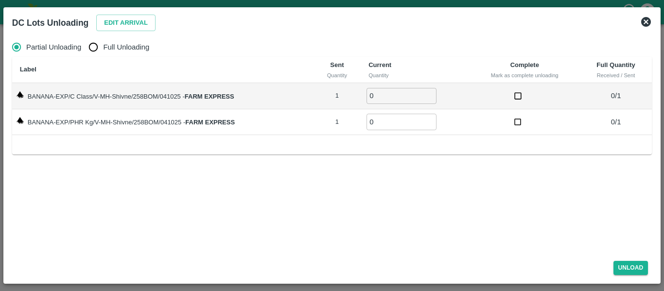
click at [100, 46] on input "Full Unloading" at bounding box center [93, 46] width 19 height 19
radio input "true"
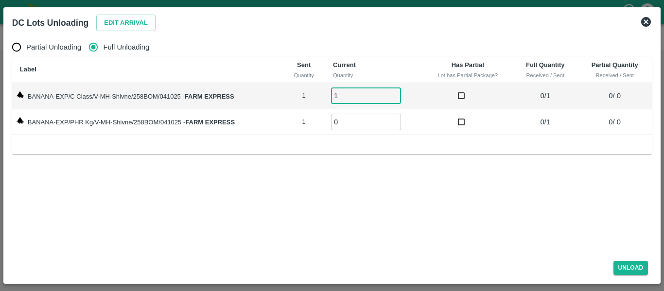
type input "1"
click at [397, 94] on input "1" at bounding box center [366, 96] width 70 height 16
type input "1"
click at [396, 118] on input "1" at bounding box center [366, 122] width 70 height 16
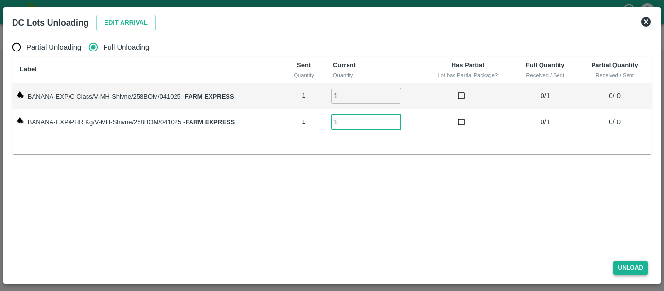
click at [638, 265] on button "Unload" at bounding box center [631, 268] width 35 height 14
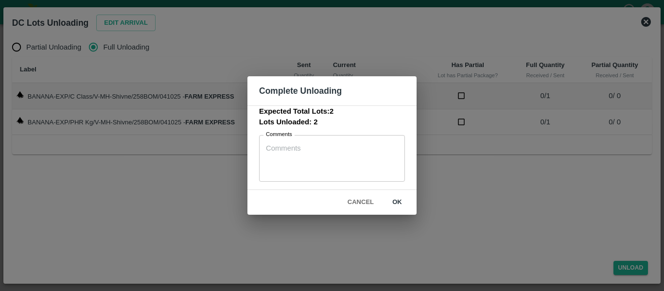
click at [406, 202] on button "ok" at bounding box center [397, 202] width 31 height 17
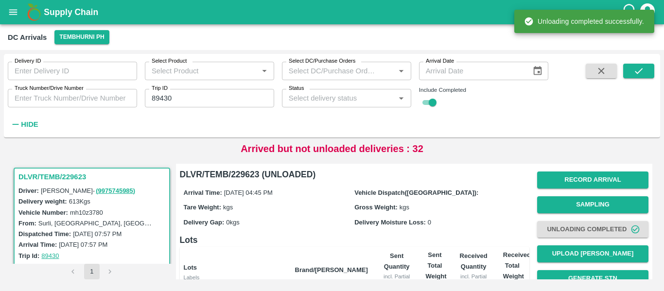
scroll to position [124, 0]
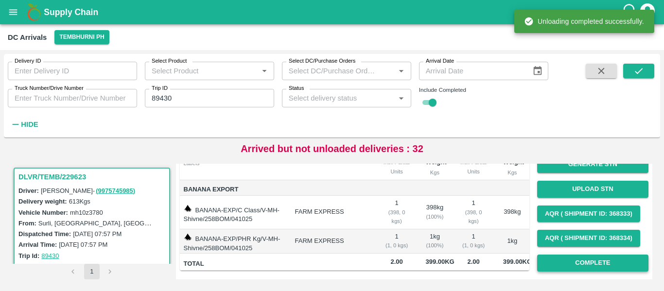
click at [606, 258] on button "Complete" at bounding box center [592, 263] width 111 height 17
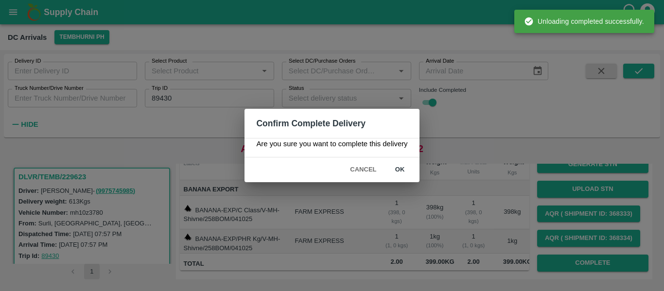
click at [407, 169] on button "ok" at bounding box center [400, 169] width 31 height 17
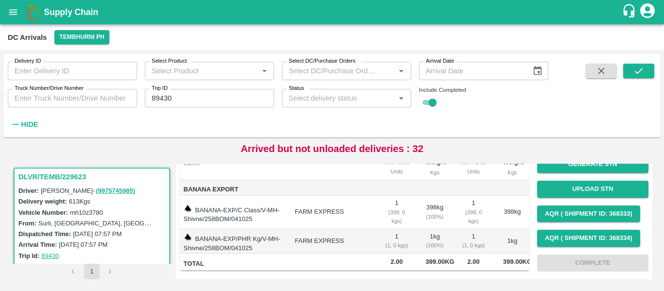
click at [170, 103] on input "89430" at bounding box center [209, 98] width 129 height 18
paste input "text"
type input "89498"
click at [634, 72] on icon "submit" at bounding box center [639, 71] width 11 height 11
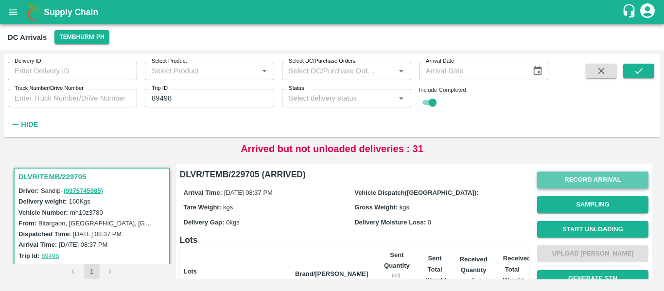
click at [587, 185] on button "Record Arrival" at bounding box center [592, 180] width 111 height 17
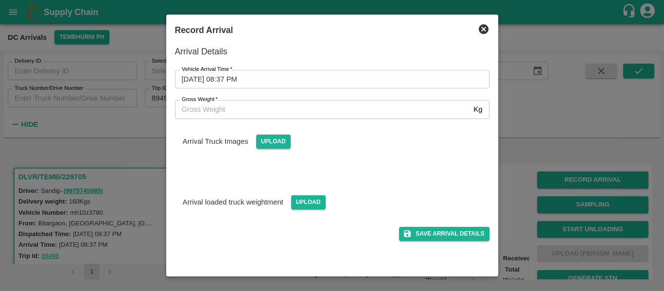
click at [281, 64] on div "Vehicle Arrival Time   * 05/10/2025 08:37 PM Vehicle Arrival Time" at bounding box center [326, 73] width 326 height 30
click at [284, 78] on input "05/10/2025 08:37 PM" at bounding box center [329, 79] width 308 height 18
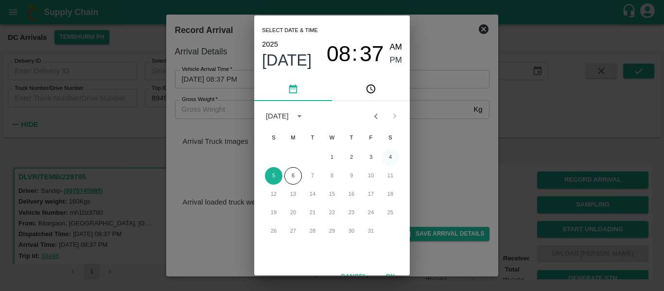
click at [390, 161] on button "4" at bounding box center [391, 158] width 18 height 18
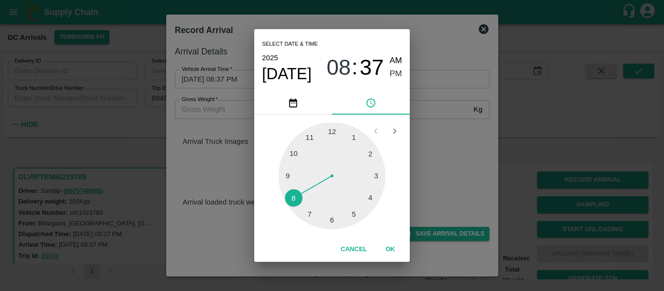
click at [353, 213] on div at bounding box center [332, 176] width 107 height 107
type input "04/10/2025 05:25 PM"
click at [391, 75] on span "PM" at bounding box center [396, 74] width 13 height 13
click at [389, 251] on button "OK" at bounding box center [390, 249] width 31 height 17
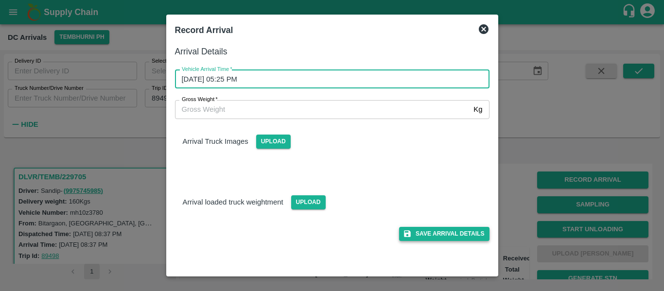
click at [443, 229] on button "Save Arrival Details" at bounding box center [444, 234] width 90 height 14
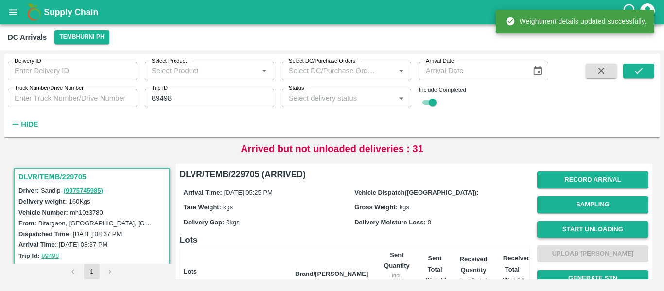
click at [596, 233] on button "Start Unloading" at bounding box center [592, 229] width 111 height 17
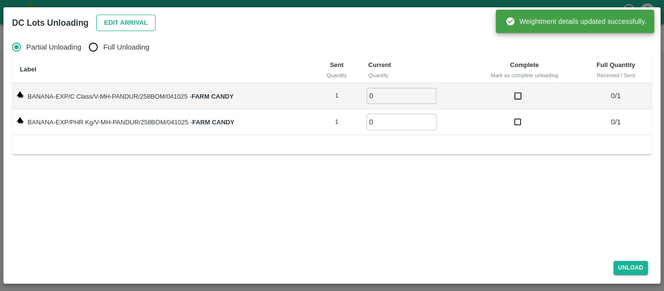
click at [142, 20] on button "Edit Arrival" at bounding box center [125, 23] width 59 height 17
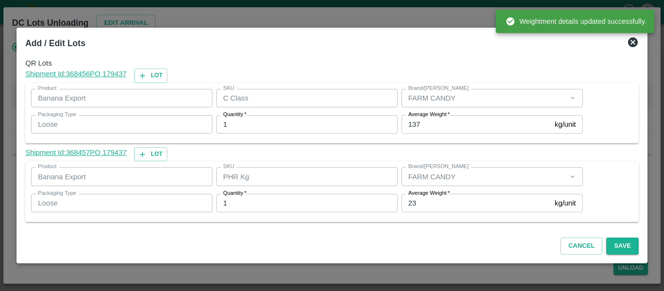
click at [435, 128] on input "137" at bounding box center [476, 124] width 149 height 18
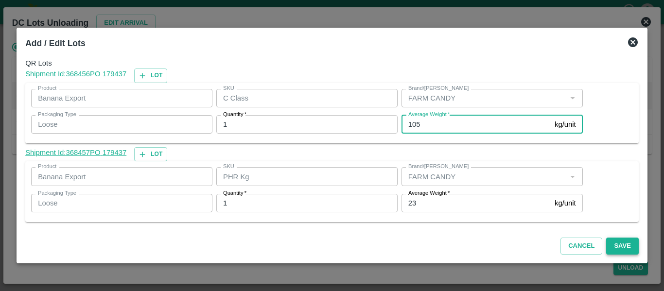
type input "105"
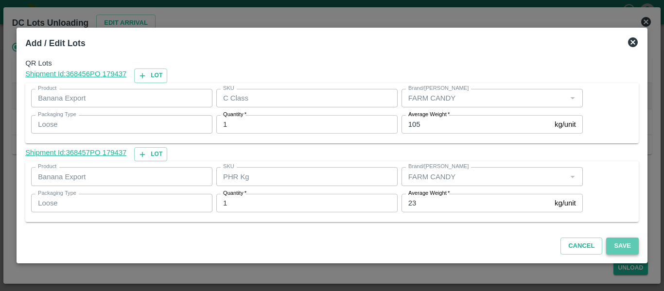
click at [614, 244] on button "Save" at bounding box center [622, 246] width 32 height 17
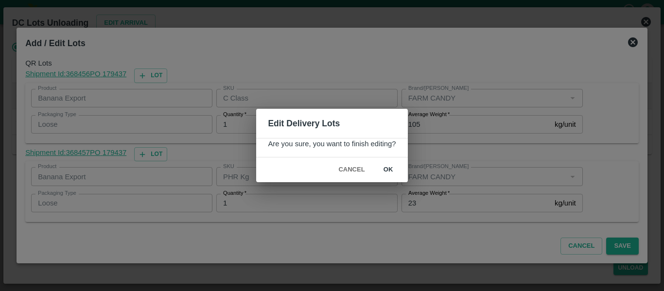
click at [389, 169] on button "ok" at bounding box center [388, 169] width 31 height 17
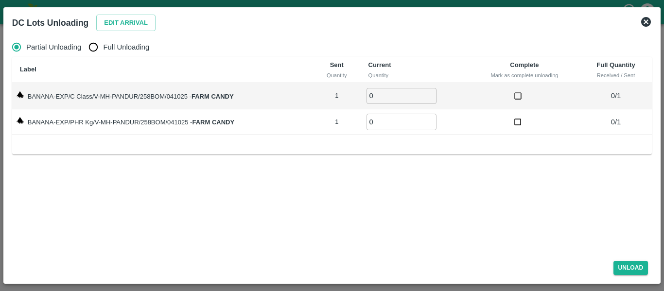
click at [135, 50] on span "Full Unloading" at bounding box center [126, 47] width 46 height 11
click at [103, 50] on input "Full Unloading" at bounding box center [93, 46] width 19 height 19
radio input "true"
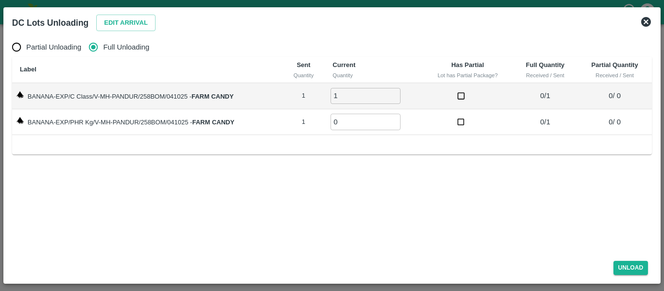
type input "1"
click at [394, 94] on input "1" at bounding box center [366, 96] width 70 height 16
click at [394, 116] on input "0" at bounding box center [366, 122] width 70 height 16
type input "1"
click at [394, 120] on input "1" at bounding box center [366, 122] width 70 height 16
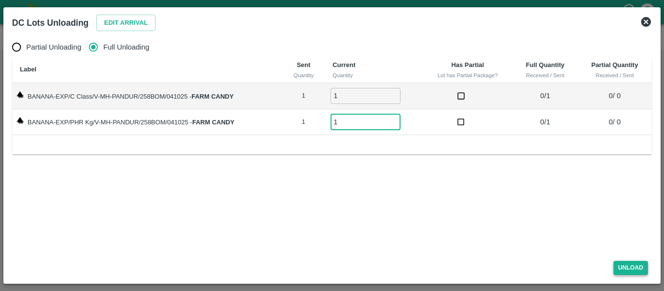
click at [641, 266] on button "Unload" at bounding box center [631, 268] width 35 height 14
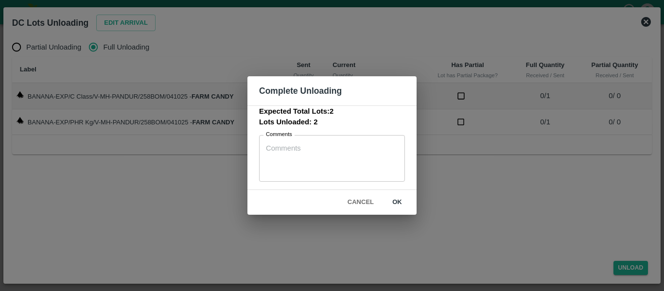
click at [403, 202] on button "ok" at bounding box center [397, 202] width 31 height 17
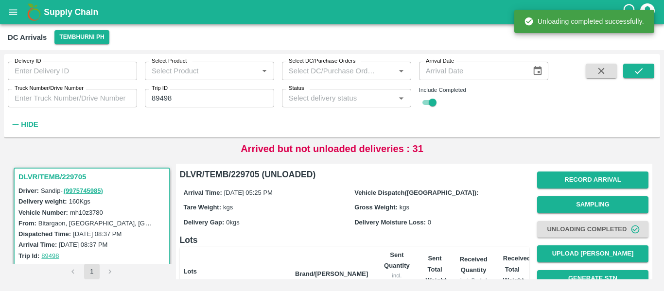
scroll to position [124, 0]
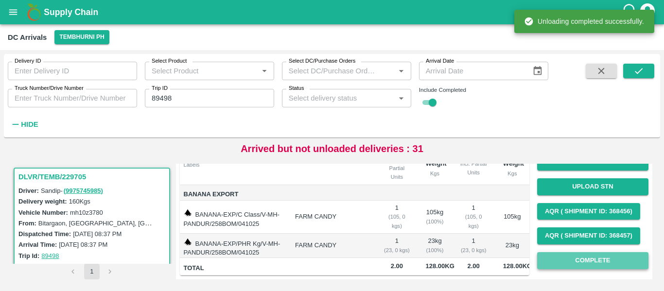
click at [578, 252] on button "Complete" at bounding box center [592, 260] width 111 height 17
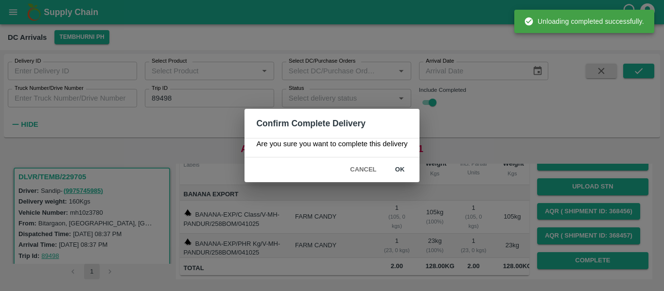
click at [409, 166] on button "ok" at bounding box center [400, 169] width 31 height 17
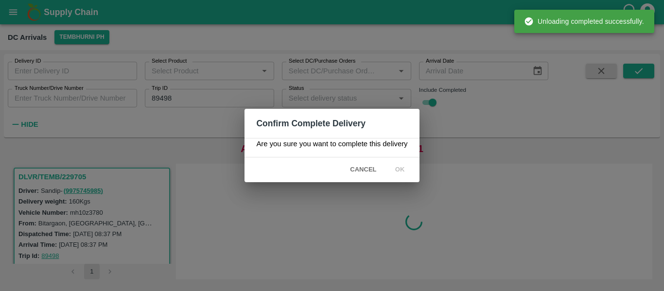
scroll to position [0, 0]
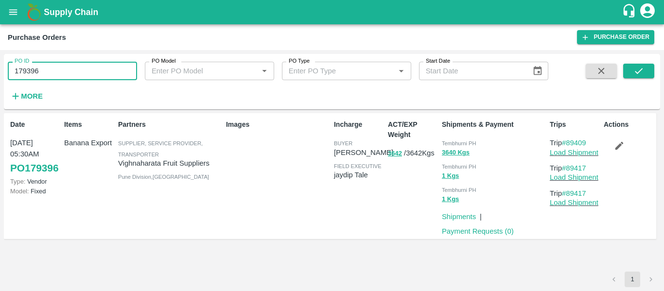
click at [57, 67] on input "179396" at bounding box center [72, 71] width 129 height 18
type input "179402"
click at [641, 73] on icon "submit" at bounding box center [639, 71] width 11 height 11
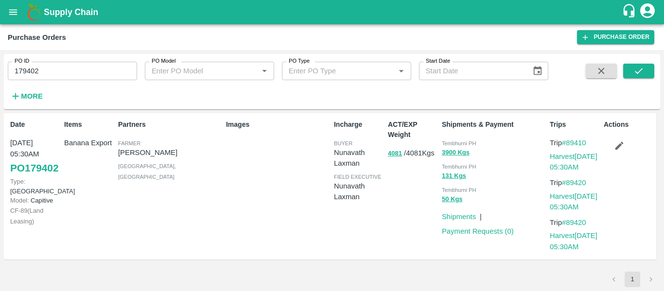
click at [619, 142] on icon "button" at bounding box center [619, 146] width 11 height 11
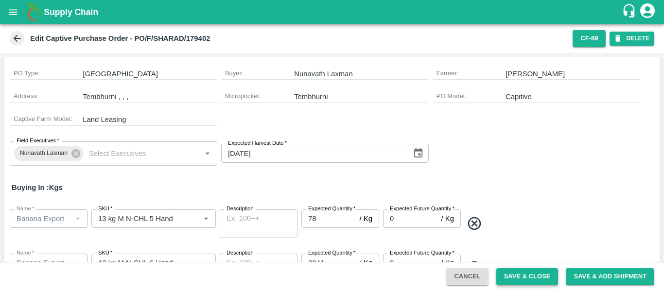
click at [522, 270] on button "Save & Close" at bounding box center [527, 276] width 62 height 17
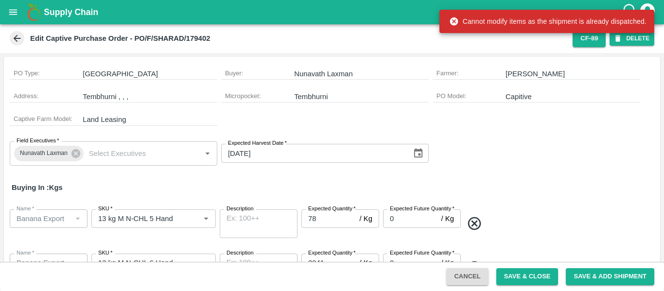
click at [4, 15] on button "open drawer" at bounding box center [13, 12] width 22 height 22
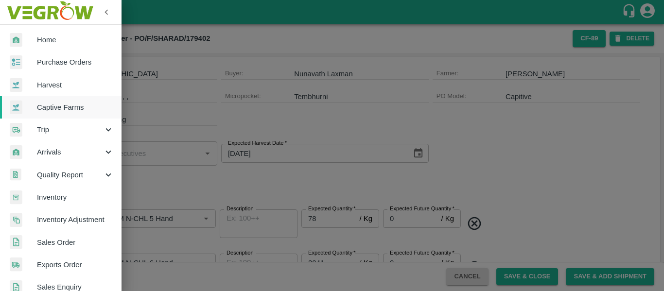
click at [199, 77] on div at bounding box center [332, 145] width 664 height 291
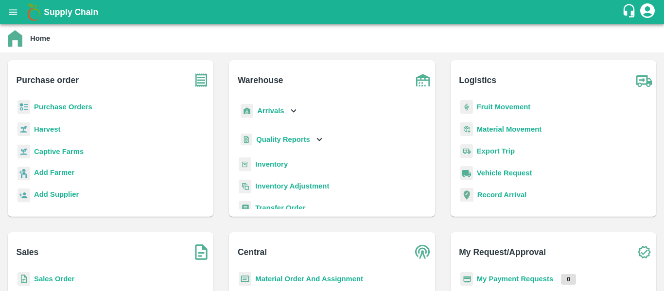
click at [72, 106] on b "Purchase Orders" at bounding box center [63, 107] width 58 height 8
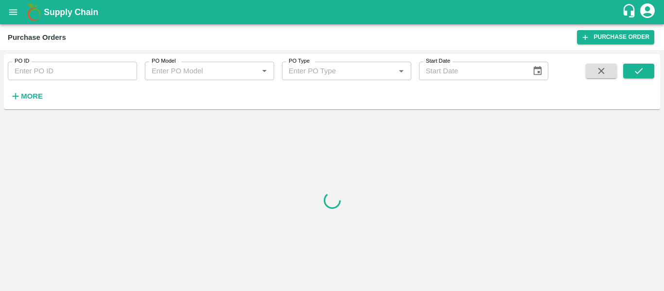
click at [55, 73] on input "PO ID" at bounding box center [72, 71] width 129 height 18
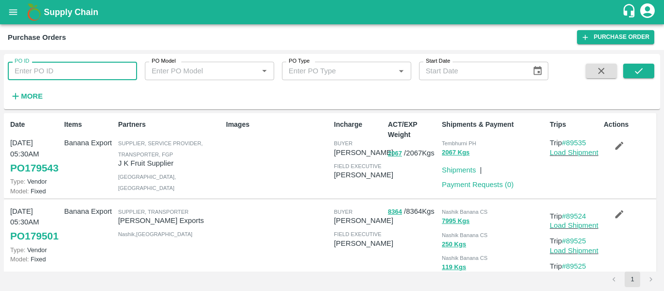
paste input "179402"
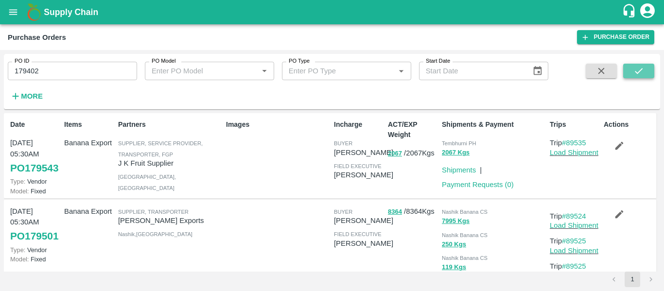
click at [633, 77] on button "submit" at bounding box center [638, 71] width 31 height 15
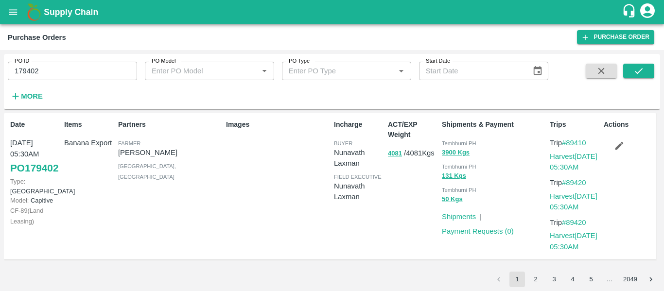
drag, startPoint x: 599, startPoint y: 143, endPoint x: 568, endPoint y: 143, distance: 30.6
click at [568, 143] on p "Trip #89410" at bounding box center [575, 143] width 50 height 11
copy link "89410"
click at [562, 164] on link "Harvest 04 Oct, 05:30AM" at bounding box center [574, 162] width 48 height 18
click at [40, 69] on input "179402" at bounding box center [72, 71] width 129 height 18
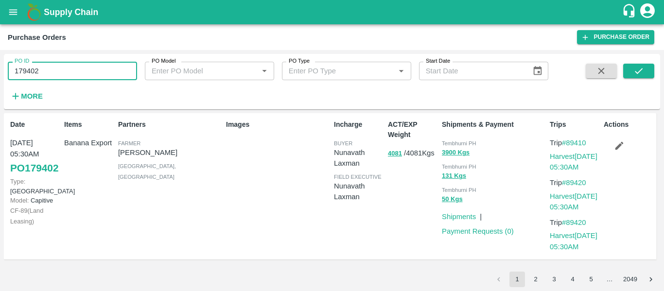
click at [40, 69] on input "179402" at bounding box center [72, 71] width 129 height 18
paste input "text"
type input "179403"
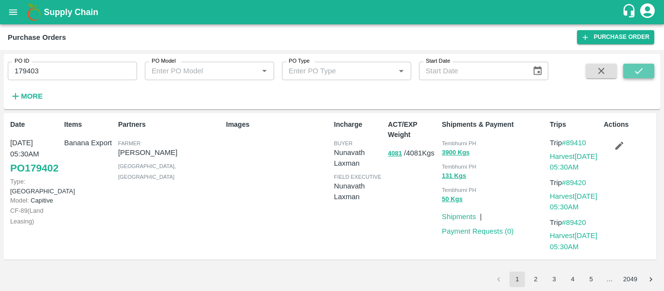
click at [641, 69] on icon "submit" at bounding box center [639, 71] width 11 height 11
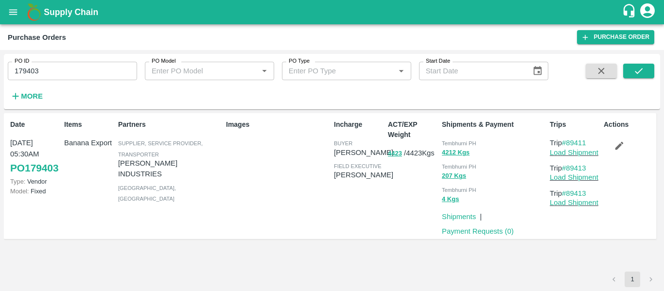
click at [620, 152] on button "button" at bounding box center [619, 146] width 31 height 17
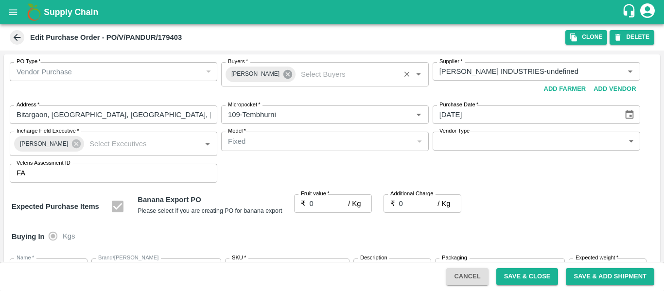
click at [283, 78] on icon at bounding box center [287, 74] width 9 height 9
click at [266, 76] on input "Buyers   *" at bounding box center [317, 71] width 186 height 13
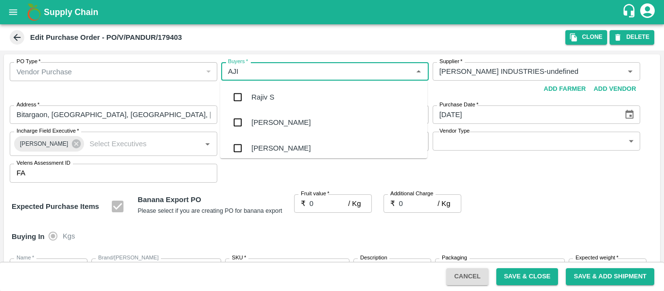
type input "AJIT"
click at [268, 90] on div "Ajit Otari" at bounding box center [323, 97] width 207 height 25
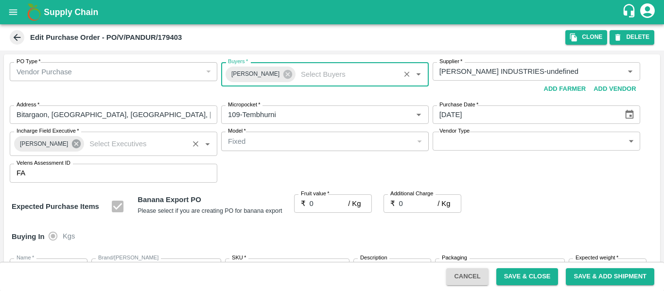
click at [71, 149] on icon at bounding box center [76, 144] width 11 height 11
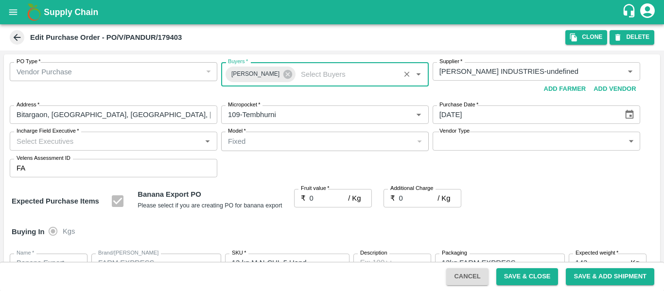
click at [51, 143] on input "Incharge Field Executive   *" at bounding box center [106, 141] width 186 height 13
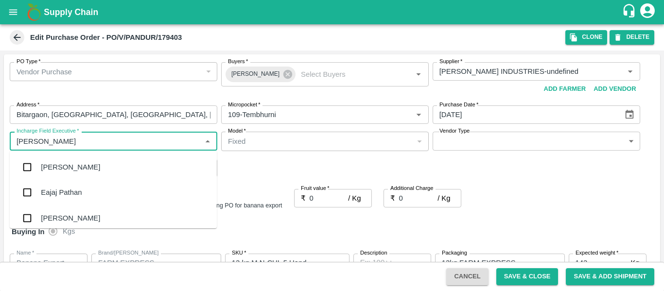
type input "JAYD"
click at [54, 163] on div "jaydip Tale" at bounding box center [58, 167] width 34 height 11
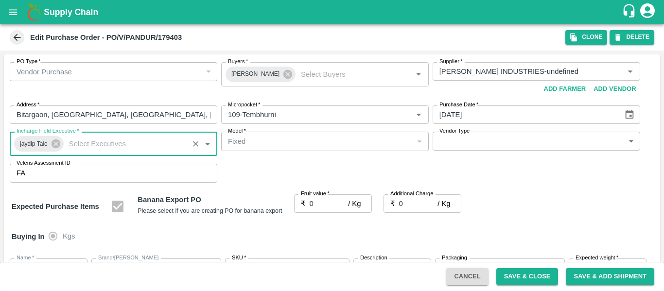
click at [334, 190] on div "PO Type   * Vendor Purchase 2 PO Type Buyers   * Ajit Otari Buyers   * Supplier…" at bounding box center [332, 122] width 656 height 136
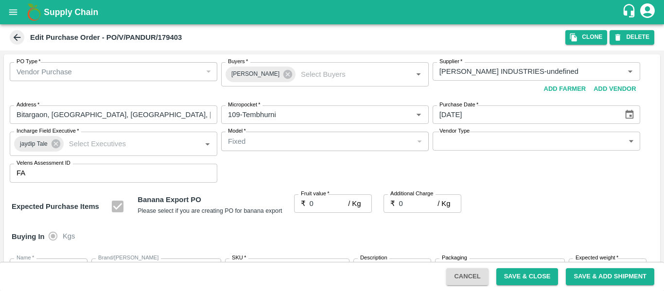
click at [334, 198] on input "0" at bounding box center [329, 203] width 39 height 18
type input "2"
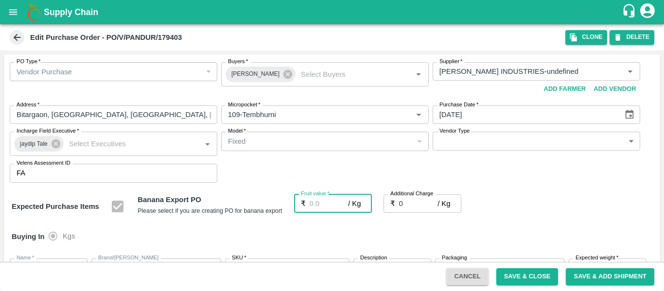
type input "2"
type input "20"
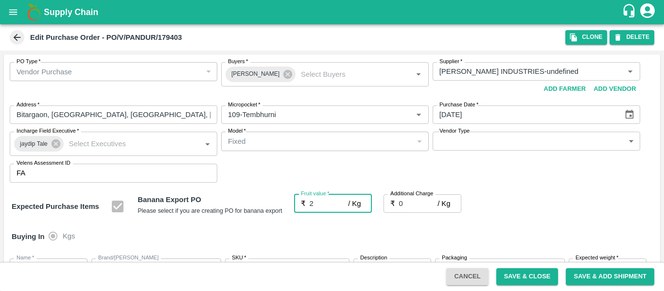
type input "20"
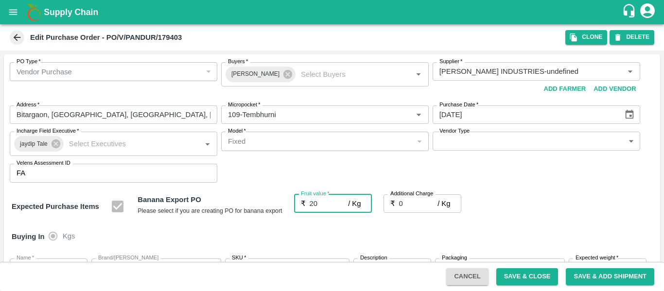
type input "20.5"
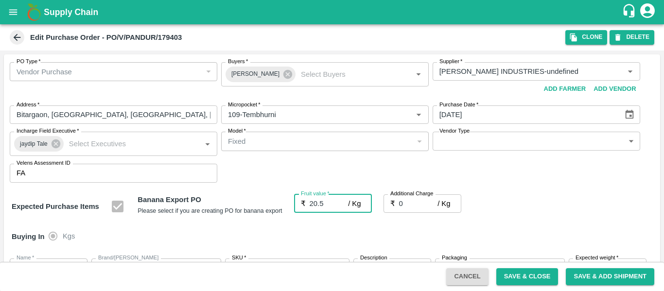
type input "20.5"
click at [417, 197] on label "Additional Charge" at bounding box center [411, 194] width 43 height 8
click at [417, 197] on input "0" at bounding box center [418, 203] width 39 height 18
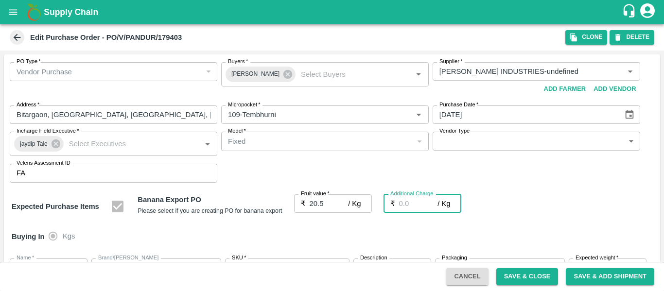
type input "2"
type input "22.5"
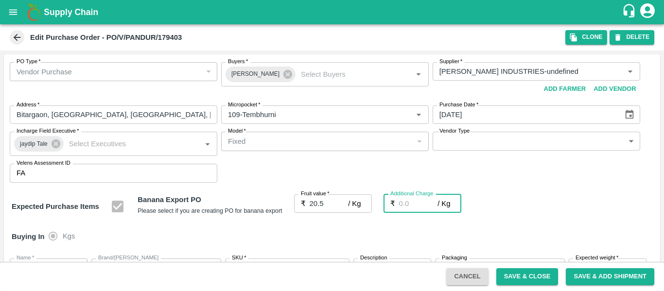
type input "20.5"
type input "2"
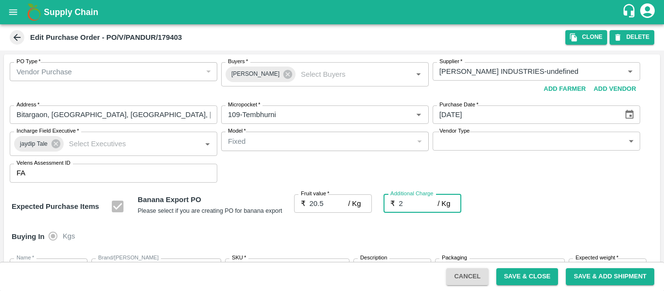
type input "22.5"
type input "2.7"
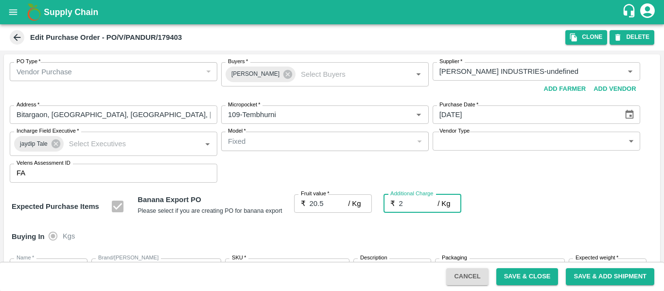
type input "23.2"
type input "2.75"
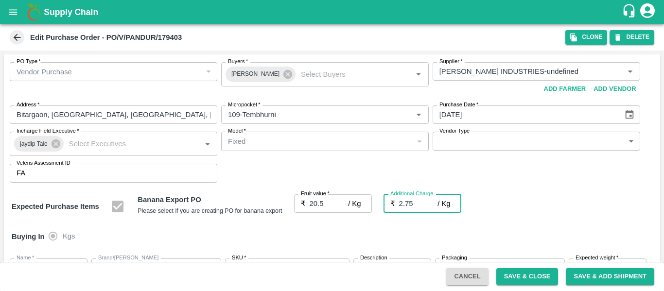
type input "23.25"
type input "2.75"
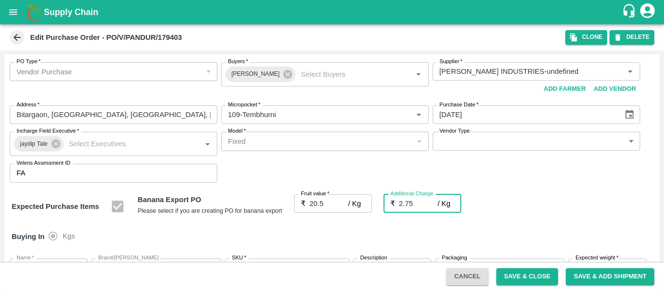
click at [540, 209] on div "Expected Purchase Items Banana Export PO Please select if you are creating PO f…" at bounding box center [332, 206] width 641 height 25
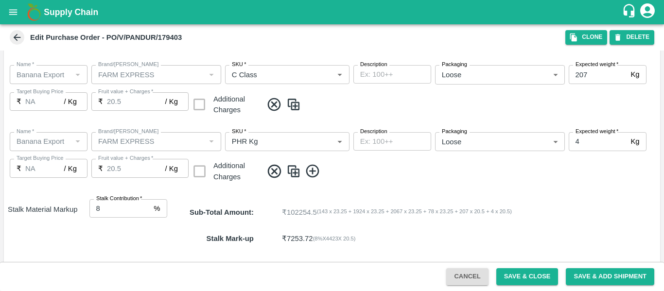
scroll to position [513, 0]
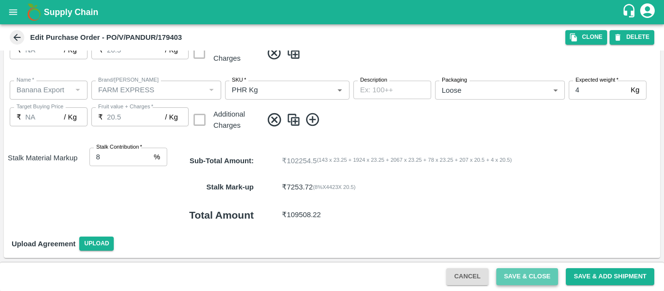
click at [547, 272] on button "Save & Close" at bounding box center [527, 276] width 62 height 17
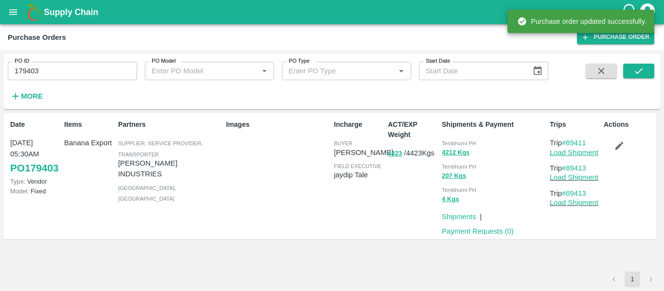
click at [575, 153] on link "Load Shipment" at bounding box center [574, 153] width 49 height 8
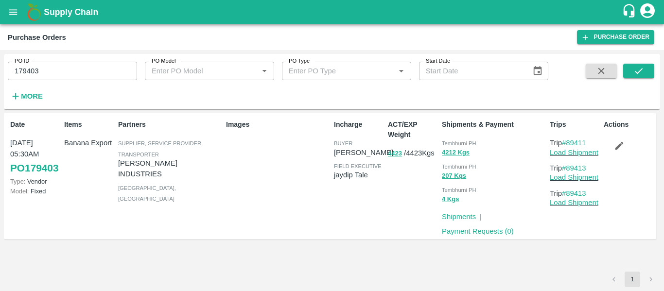
drag, startPoint x: 589, startPoint y: 143, endPoint x: 567, endPoint y: 144, distance: 21.9
click at [567, 144] on p "Trip #89411" at bounding box center [575, 143] width 50 height 11
copy link "89411"
drag, startPoint x: 594, startPoint y: 168, endPoint x: 570, endPoint y: 168, distance: 23.8
click at [570, 168] on p "Trip #89413" at bounding box center [575, 168] width 50 height 11
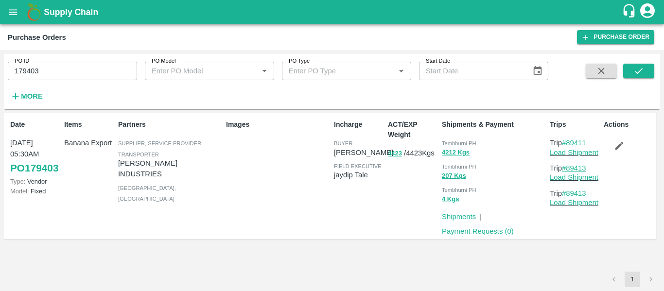
copy link "89413"
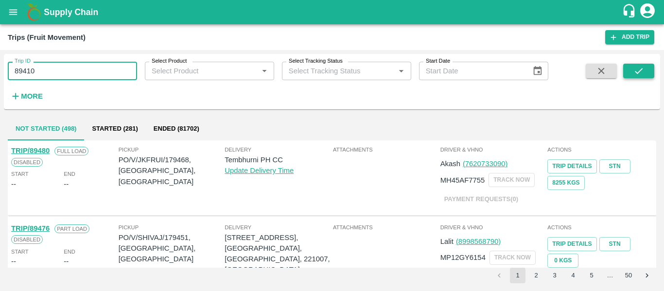
type input "89410"
click at [640, 76] on icon "submit" at bounding box center [639, 71] width 11 height 11
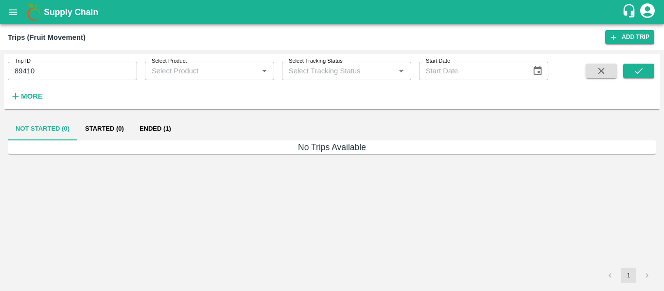
click at [138, 124] on button "Ended (1)" at bounding box center [155, 128] width 47 height 23
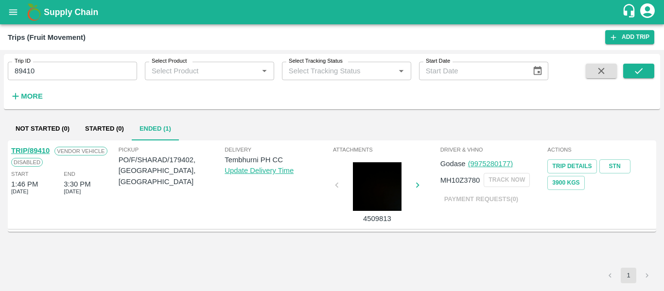
click at [9, 145] on div "TRIP/89410 Vendor Vehicle Disabled Start 1:46 PM 04 Oct 2025 End 3:30 PM 04 Oct…" at bounding box center [332, 185] width 649 height 89
click at [15, 147] on link "TRIP/89410" at bounding box center [30, 151] width 38 height 8
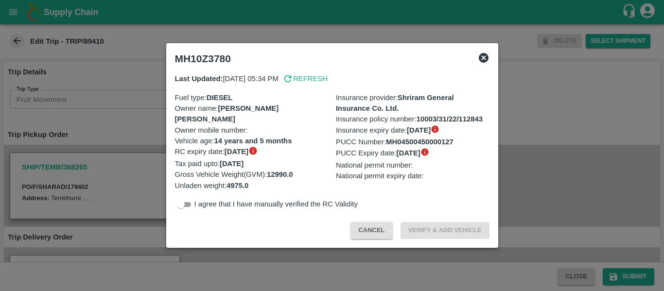
click at [82, 97] on div at bounding box center [332, 145] width 664 height 291
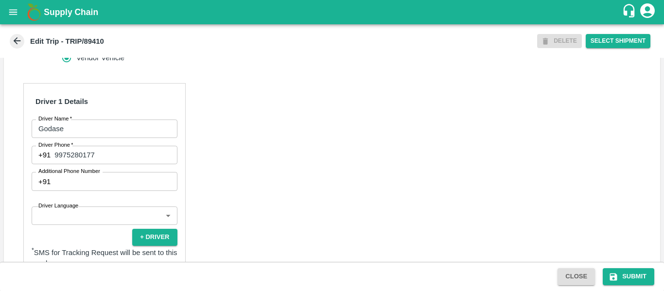
scroll to position [414, 0]
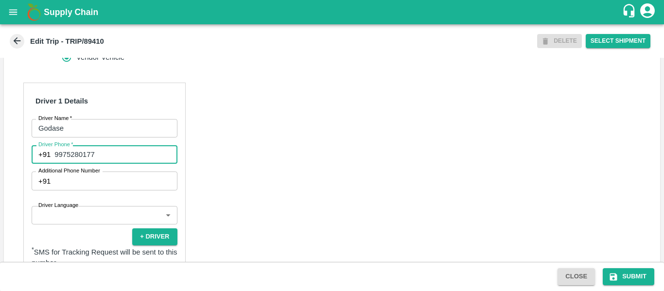
drag, startPoint x: 104, startPoint y: 179, endPoint x: 50, endPoint y: 176, distance: 54.1
click at [50, 164] on div "[PHONE_NUMBER] Driver Phone" at bounding box center [105, 154] width 146 height 18
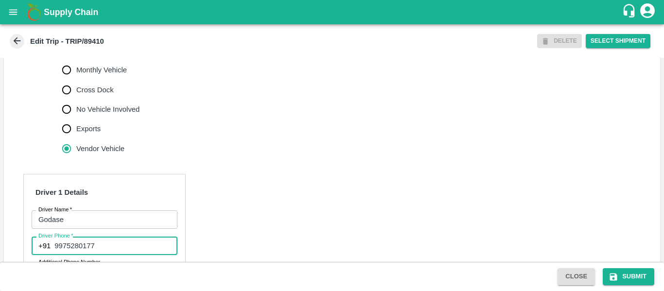
scroll to position [322, 0]
click at [83, 56] on span "Part Load" at bounding box center [91, 51] width 31 height 11
click at [76, 61] on input "Part Load" at bounding box center [66, 50] width 19 height 19
radio input "true"
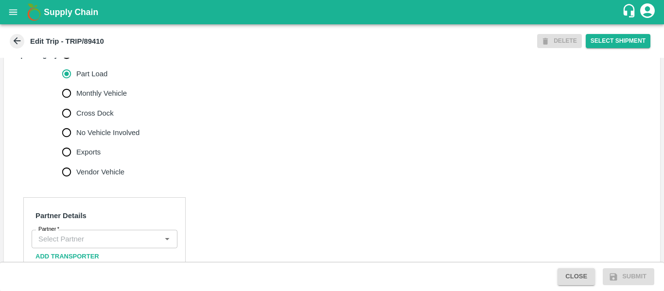
scroll to position [299, 0]
click at [89, 60] on span "Full Load" at bounding box center [91, 55] width 30 height 11
click at [76, 65] on input "Full Load" at bounding box center [66, 54] width 19 height 19
radio input "true"
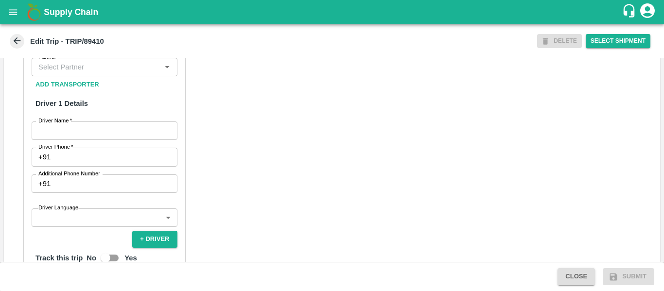
scroll to position [471, 0]
click at [88, 74] on input "Partner   *" at bounding box center [97, 67] width 124 height 13
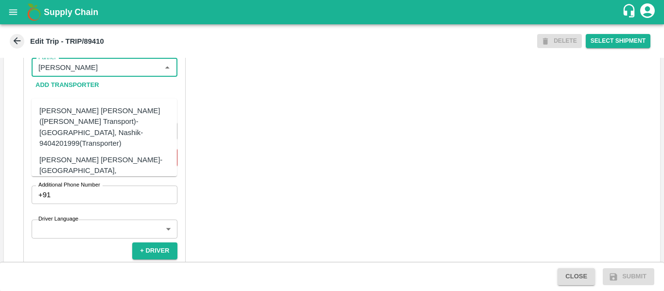
click at [97, 152] on div "Dnyaneshwar Vitthal Godse-Kandar, Solapur-9730316755(Transporter)" at bounding box center [104, 171] width 145 height 38
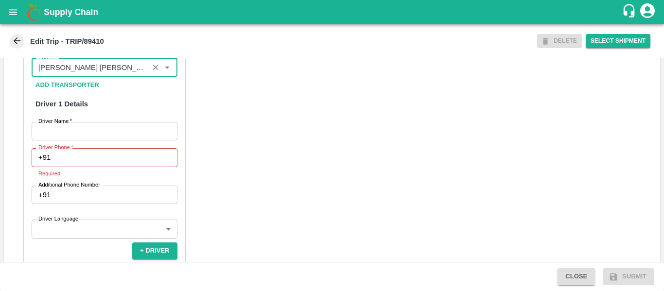
type input "Dnyaneshwar Vitthal Godse-Kandar, Solapur-9730316755(Transporter)"
click at [93, 167] on input "Driver Phone   *" at bounding box center [115, 157] width 123 height 18
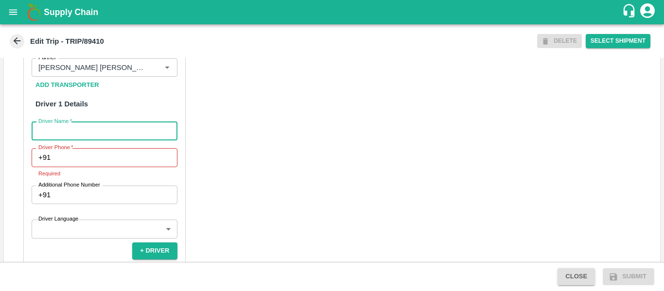
click at [71, 141] on input "Driver Name   *" at bounding box center [105, 131] width 146 height 18
type input "Godse"
click at [73, 167] on input "Driver Phone   *" at bounding box center [115, 157] width 123 height 18
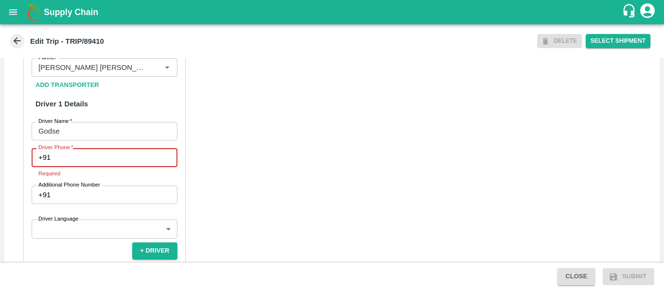
paste input "9975280177"
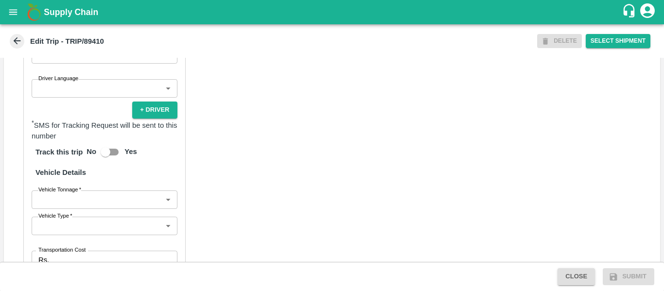
scroll to position [604, 0]
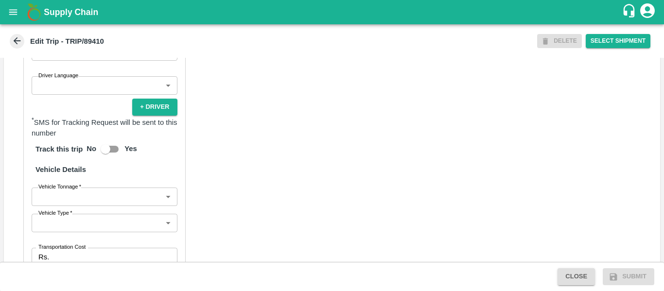
type input "9975280177"
click at [104, 221] on body "Supply Chain Edit Trip - TRIP/89410 DELETE Select Shipment Trip Details Trip Ty…" at bounding box center [332, 145] width 664 height 291
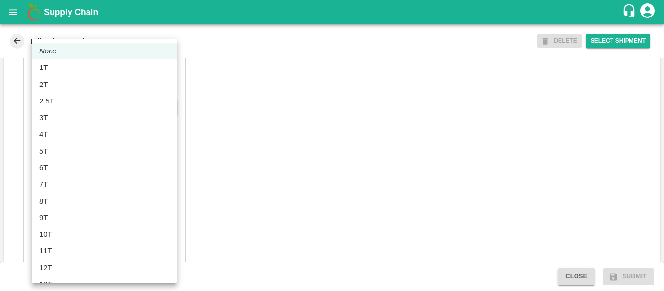
click at [310, 192] on div at bounding box center [332, 145] width 664 height 291
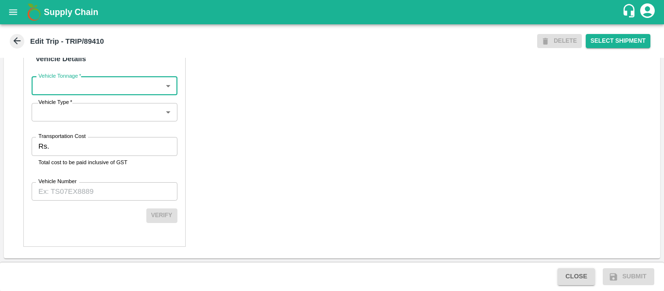
scroll to position [737, 0]
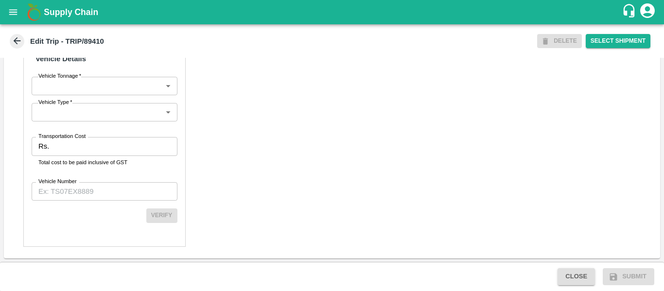
click at [63, 138] on label "Transportation Cost" at bounding box center [61, 137] width 47 height 8
click at [63, 138] on input "Transportation Cost" at bounding box center [115, 146] width 124 height 18
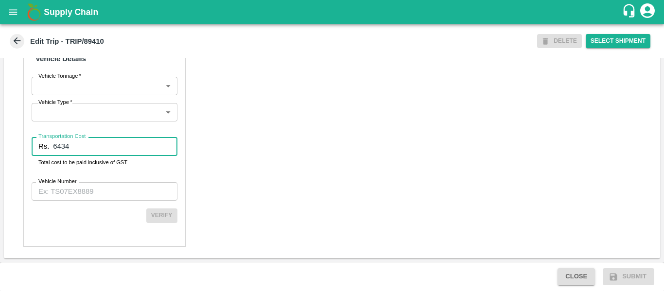
type input "6434"
click at [92, 186] on input "Vehicle Number" at bounding box center [105, 191] width 146 height 18
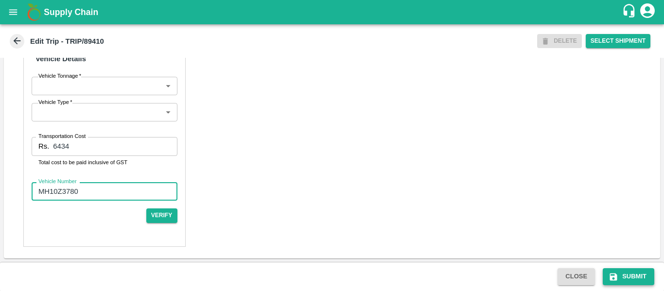
type input "MH10Z3780"
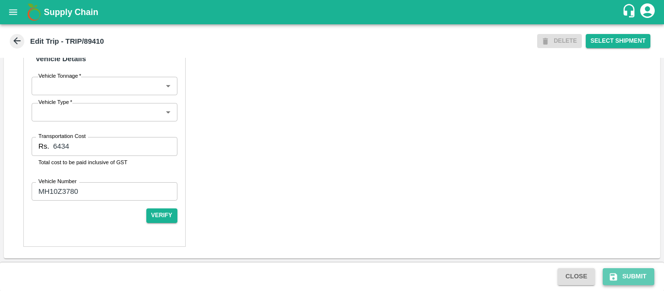
click at [622, 282] on button "Submit" at bounding box center [629, 276] width 52 height 17
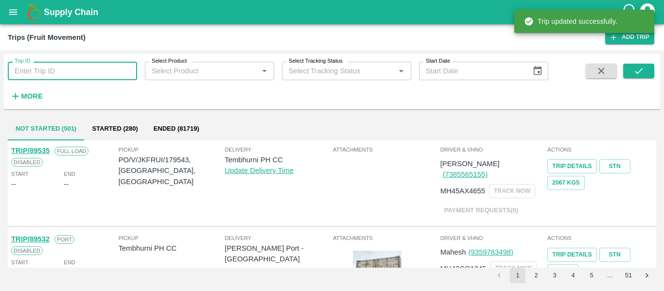
click at [82, 68] on input "Trip ID" at bounding box center [72, 71] width 129 height 18
paste input "89411"
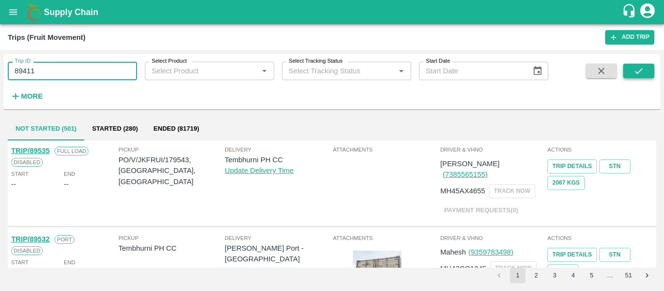
type input "89411"
click at [639, 74] on icon "submit" at bounding box center [639, 71] width 11 height 11
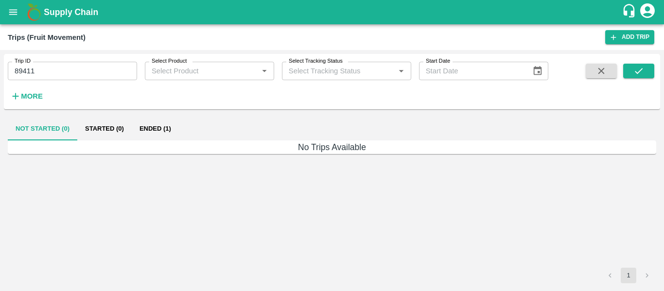
click at [138, 127] on button "Ended (1)" at bounding box center [155, 128] width 47 height 23
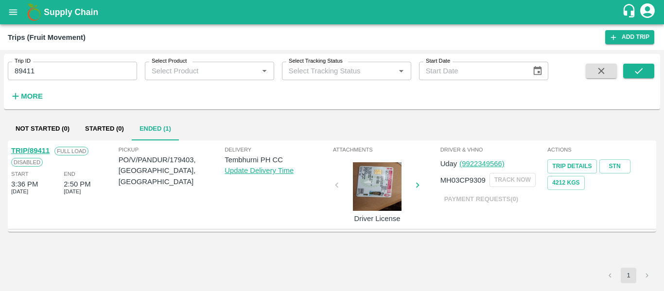
click at [29, 150] on link "TRIP/89411" at bounding box center [30, 151] width 38 height 8
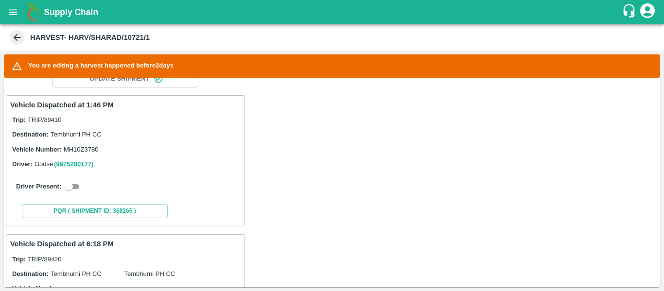
scroll to position [148, 0]
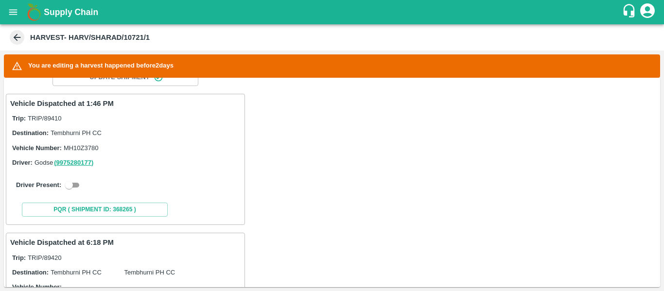
click at [70, 182] on input "checkbox" at bounding box center [69, 185] width 35 height 12
checkbox input "true"
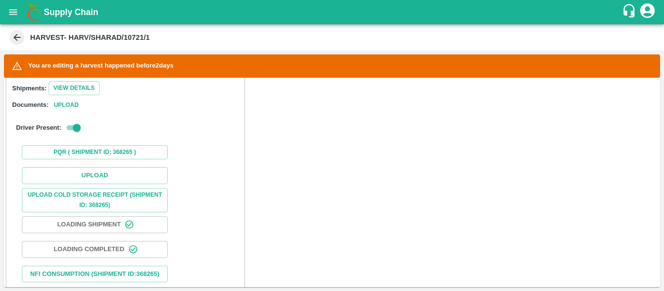
scroll to position [283, 0]
click at [87, 171] on button "Upload" at bounding box center [95, 175] width 146 height 17
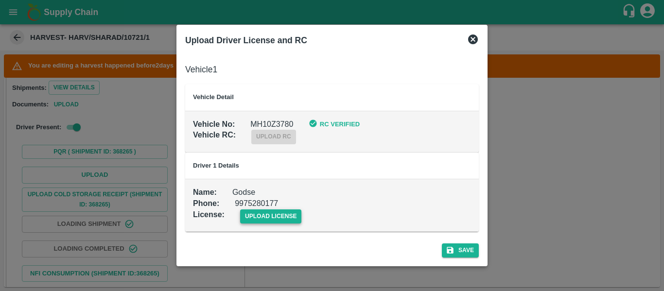
click at [277, 211] on span "upload license" at bounding box center [271, 217] width 62 height 14
click at [0, 0] on input "upload license" at bounding box center [0, 0] width 0 height 0
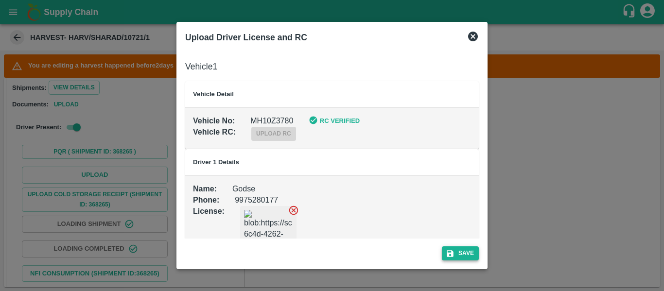
click at [448, 255] on icon "submit" at bounding box center [450, 253] width 7 height 7
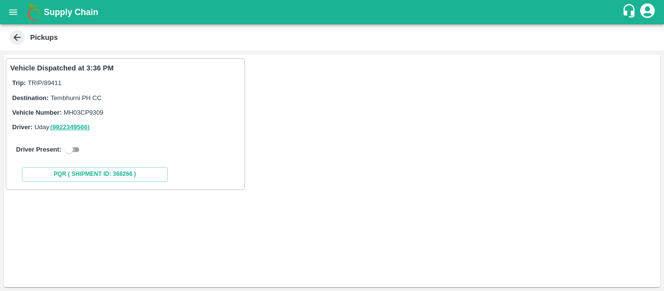
click at [71, 144] on input "checkbox" at bounding box center [69, 150] width 35 height 12
checkbox input "true"
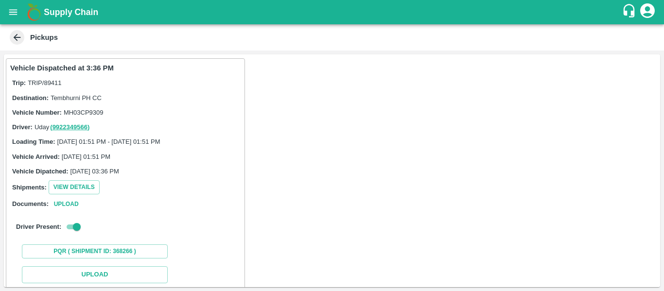
scroll to position [142, 0]
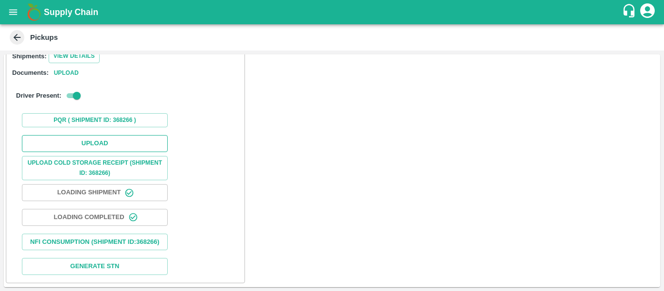
click at [82, 135] on button "Upload" at bounding box center [95, 143] width 146 height 17
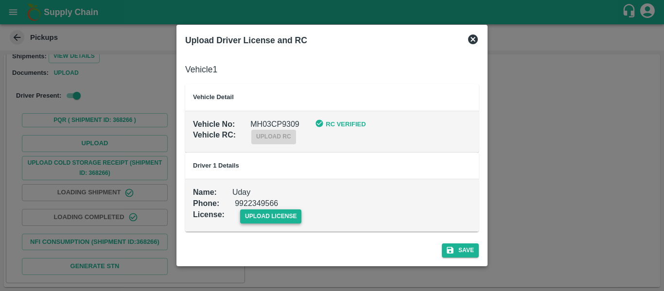
click at [253, 216] on span "upload license" at bounding box center [271, 217] width 62 height 14
click at [0, 0] on input "upload license" at bounding box center [0, 0] width 0 height 0
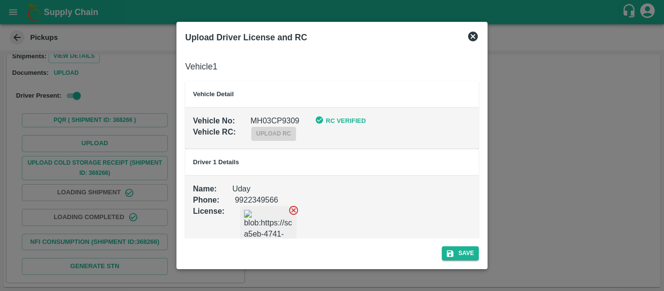
click at [474, 244] on div "Save" at bounding box center [331, 252] width 301 height 26
click at [474, 250] on button "Save" at bounding box center [460, 254] width 37 height 14
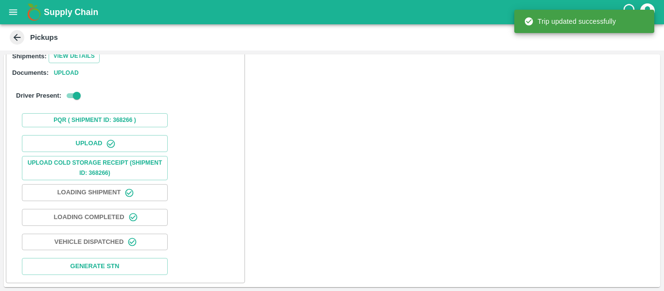
scroll to position [167, 0]
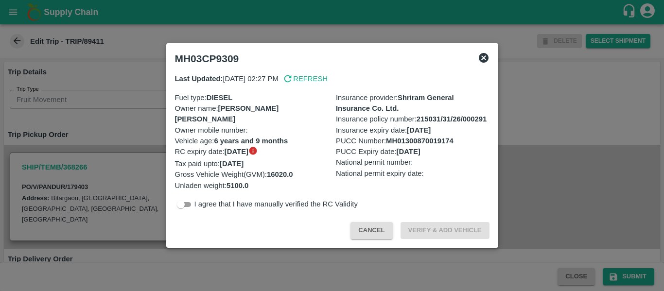
click at [143, 99] on div at bounding box center [332, 145] width 664 height 291
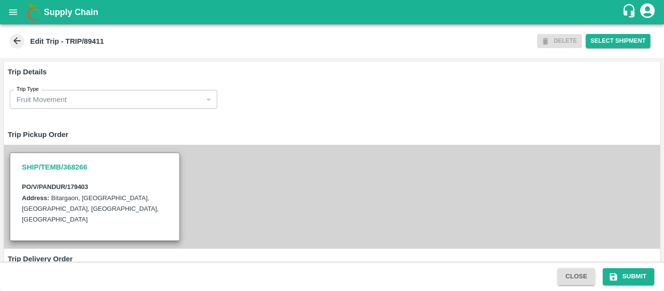
scroll to position [748, 0]
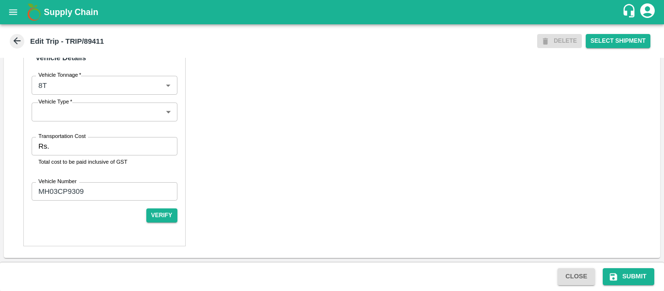
click at [88, 147] on input "Transportation Cost" at bounding box center [115, 146] width 124 height 18
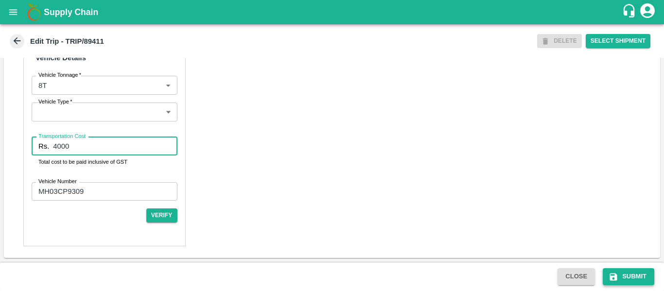
type input "4000"
click at [634, 280] on button "Submit" at bounding box center [629, 276] width 52 height 17
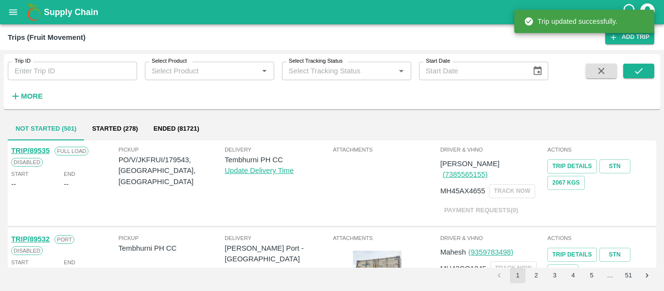
click at [50, 72] on input "Trip ID" at bounding box center [72, 71] width 129 height 18
paste input "89413"
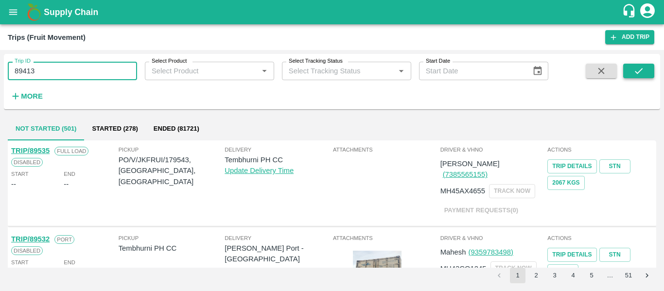
type input "89413"
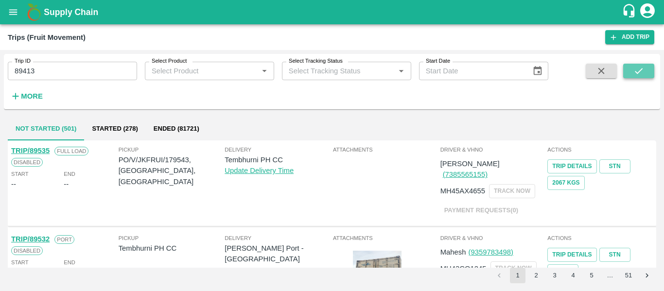
click at [644, 74] on icon "submit" at bounding box center [639, 71] width 11 height 11
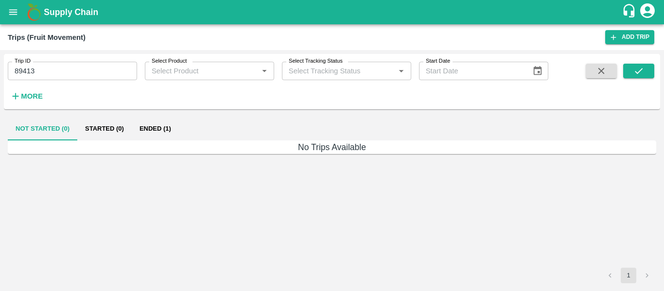
click at [159, 129] on button "Ended (1)" at bounding box center [155, 128] width 47 height 23
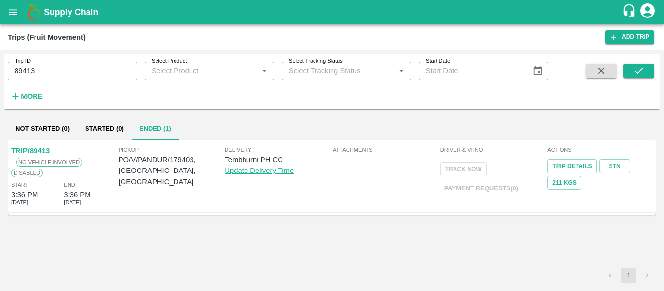
click at [40, 148] on link "TRIP/89413" at bounding box center [30, 151] width 38 height 8
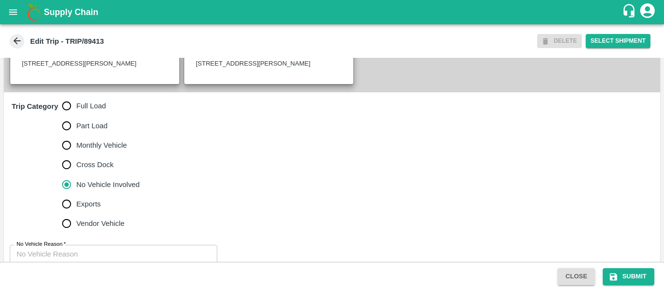
scroll to position [274, 0]
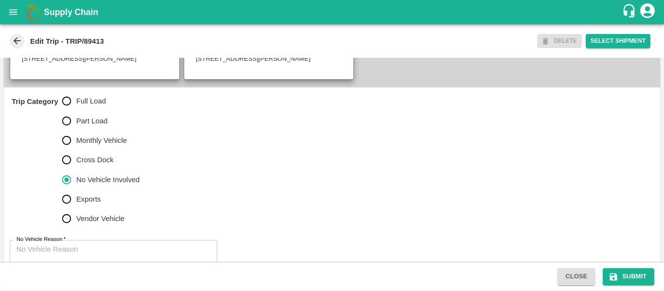
click at [102, 106] on span "Full Load" at bounding box center [91, 101] width 30 height 11
click at [76, 111] on input "Full Load" at bounding box center [66, 100] width 19 height 19
radio input "true"
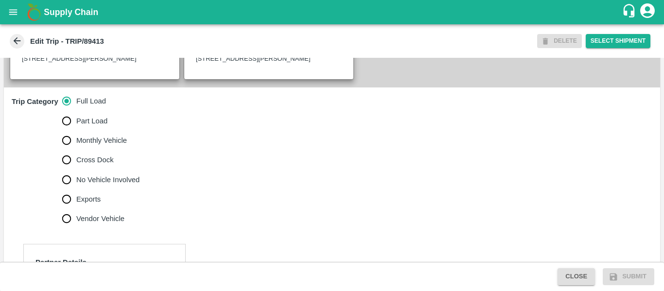
scroll to position [436, 0]
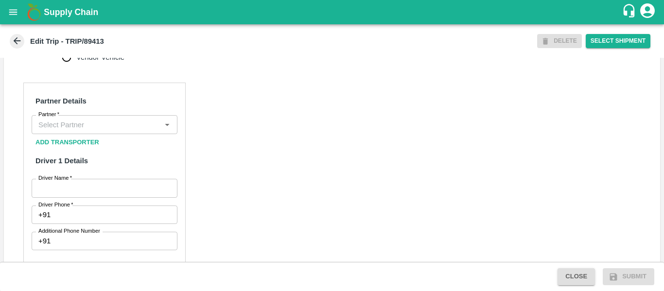
click at [87, 130] on input "Partner   *" at bounding box center [97, 124] width 124 height 13
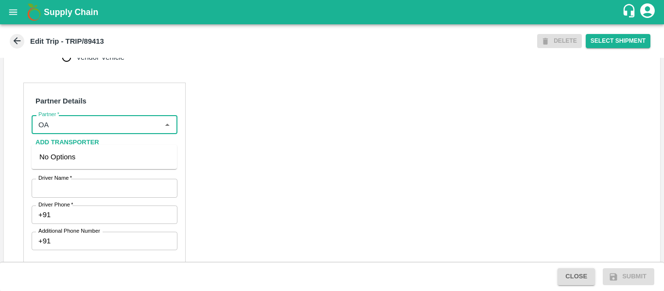
type input "O"
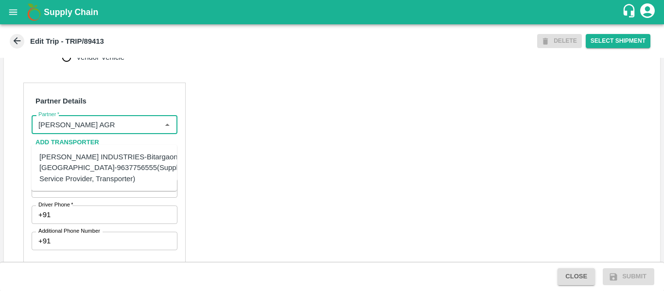
click at [116, 177] on div "[PERSON_NAME] INDUSTRIES-Bitargaon, [GEOGRAPHIC_DATA]-9637756555(Supplier, Serv…" at bounding box center [113, 168] width 148 height 33
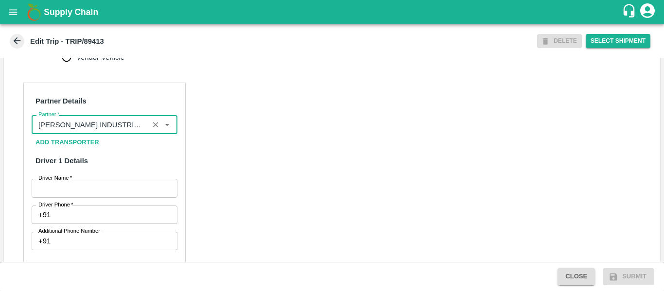
type input "[PERSON_NAME] INDUSTRIES-Bitargaon, [GEOGRAPHIC_DATA]-9637756555(Supplier, Serv…"
click at [109, 197] on input "Driver Name   *" at bounding box center [105, 188] width 146 height 18
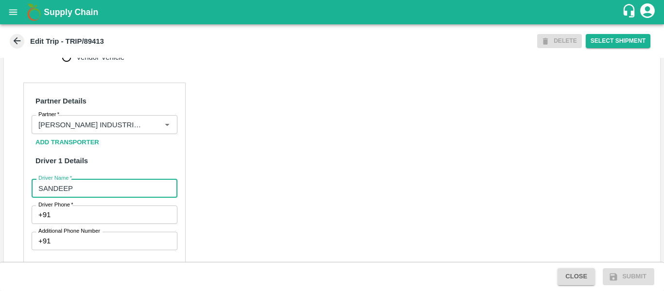
type input "SANDEEP"
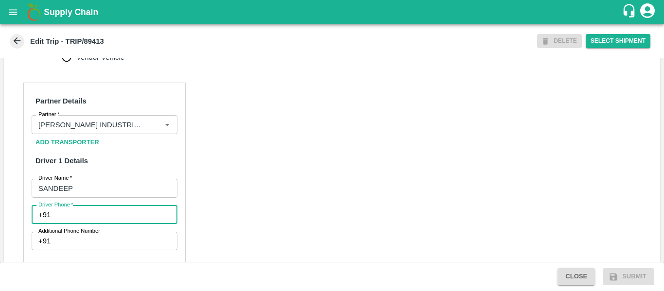
click at [114, 219] on input "Driver Phone   *" at bounding box center [115, 215] width 123 height 18
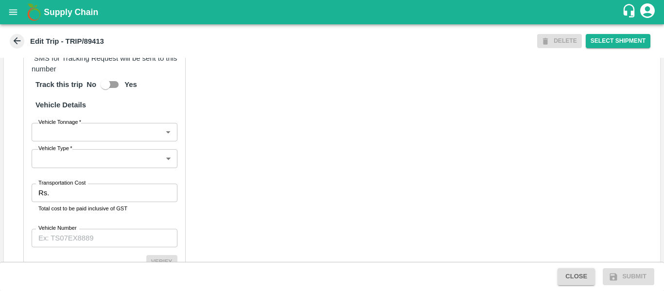
scroll to position [700, 0]
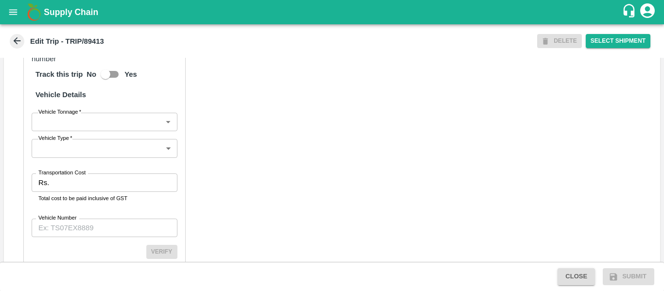
type input "9975745985"
click at [81, 203] on div "Transportation Cost Rs. Transportation Cost Total cost to be paid inclusive of …" at bounding box center [105, 189] width 146 height 30
click at [66, 192] on input "Transportation Cost" at bounding box center [115, 183] width 124 height 18
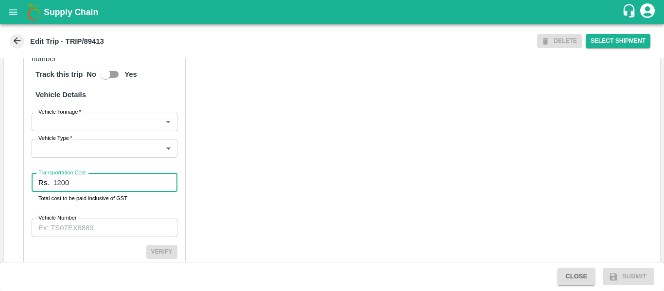
type input "1200"
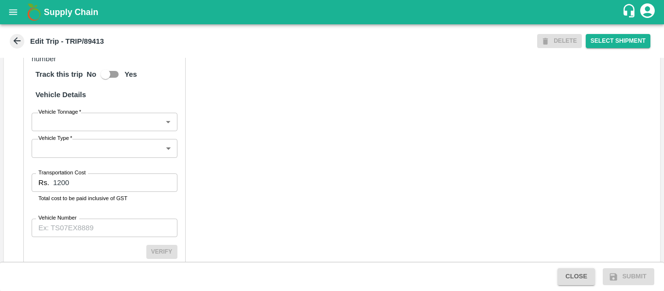
click at [324, 205] on div "Partner Details Partner   * Partner Add Transporter Driver 1 Details Driver Nam…" at bounding box center [332, 50] width 656 height 488
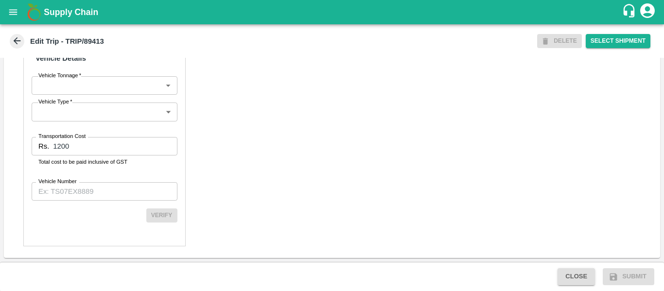
click at [115, 198] on input "Vehicle Number" at bounding box center [105, 191] width 146 height 18
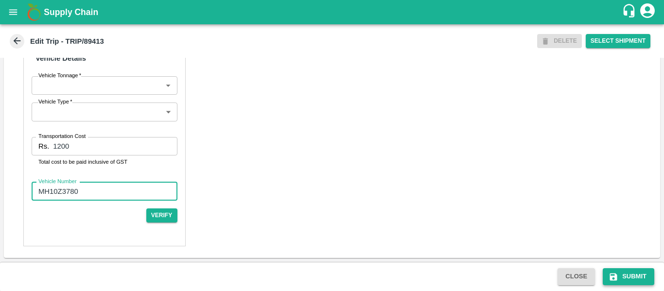
type input "MH10Z3780"
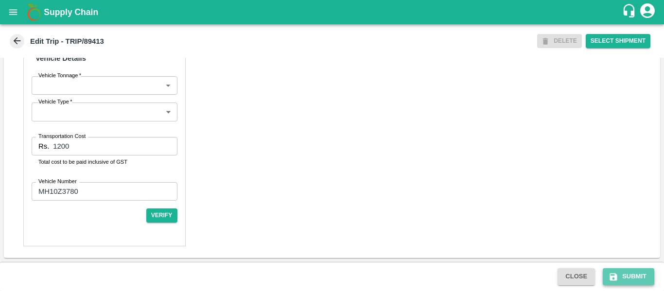
click at [625, 282] on button "Submit" at bounding box center [629, 276] width 52 height 17
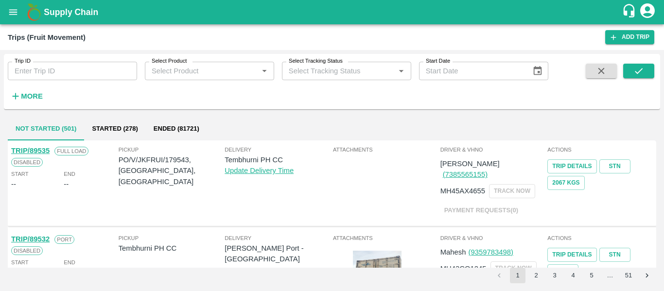
click at [74, 68] on input "Trip ID" at bounding box center [72, 71] width 129 height 18
paste input "89413"
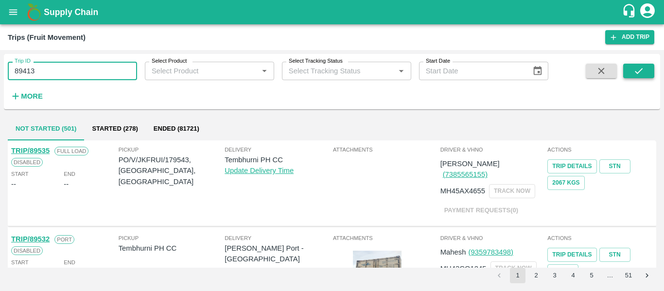
type input "89413"
click at [635, 73] on icon "submit" at bounding box center [639, 71] width 11 height 11
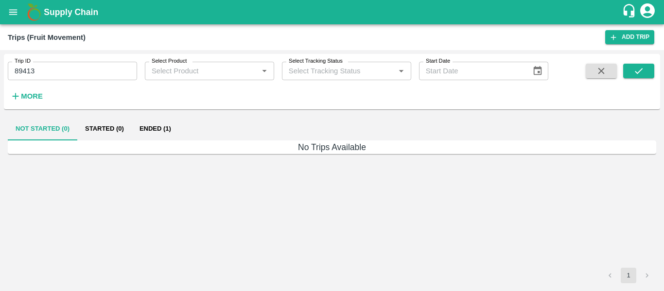
click at [145, 128] on button "Ended (1)" at bounding box center [155, 128] width 47 height 23
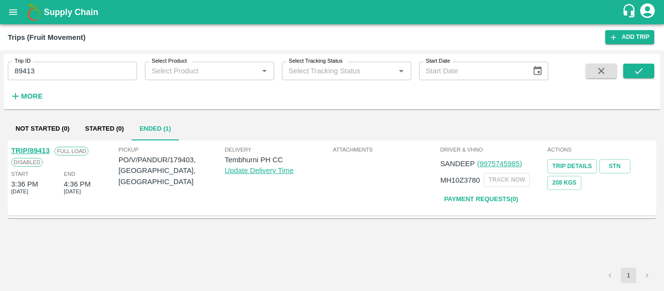
click at [41, 150] on link "TRIP/89413" at bounding box center [30, 151] width 38 height 8
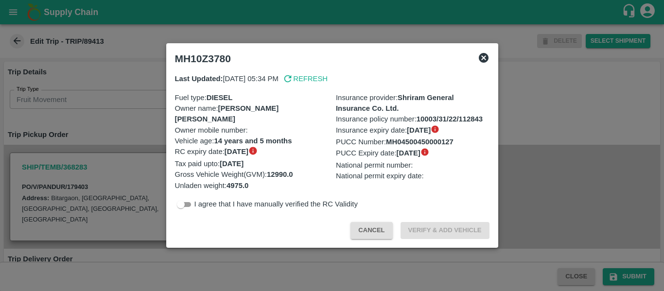
click at [119, 148] on div at bounding box center [332, 145] width 664 height 291
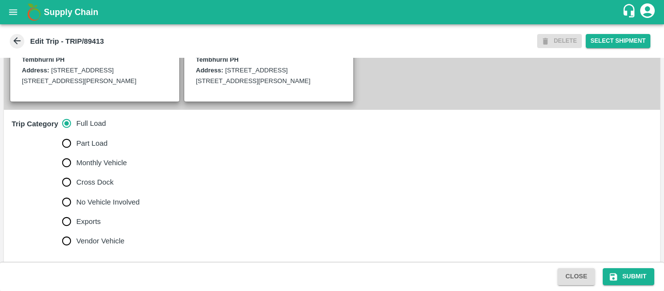
scroll to position [252, 0]
click at [91, 207] on span "No Vehicle Involved" at bounding box center [107, 201] width 63 height 11
click at [76, 212] on input "No Vehicle Involved" at bounding box center [66, 201] width 19 height 19
radio input "true"
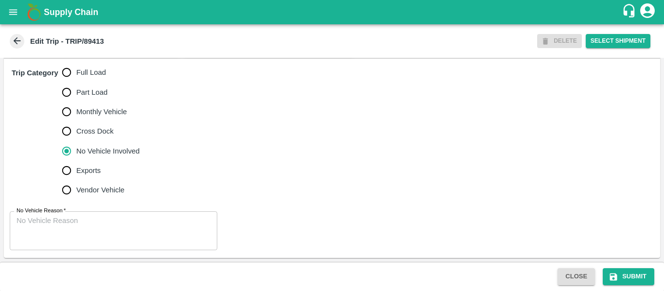
click at [107, 225] on textarea "No Vehicle Reason   *" at bounding box center [114, 231] width 194 height 31
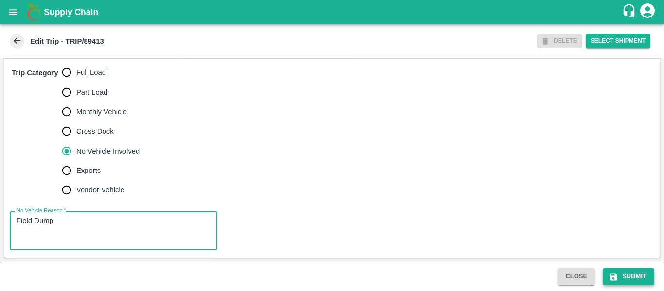
type textarea "Field Dump"
click at [620, 273] on button "Submit" at bounding box center [629, 276] width 52 height 17
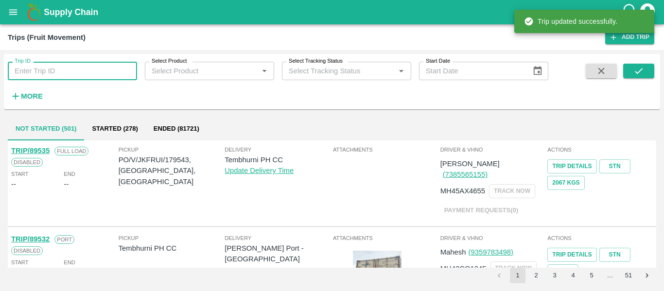
click at [84, 71] on input "Trip ID" at bounding box center [72, 71] width 129 height 18
paste input "89414"
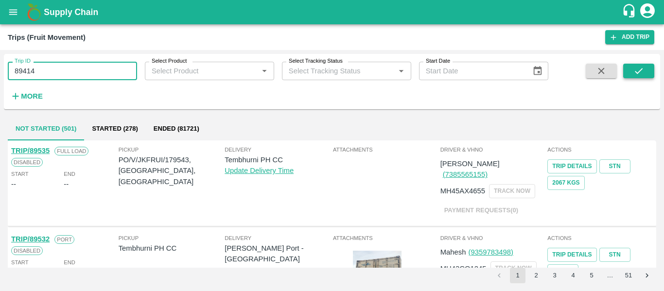
type input "89414"
click at [634, 71] on icon "submit" at bounding box center [639, 71] width 11 height 11
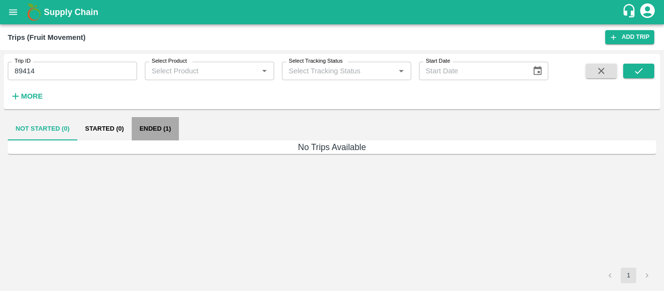
click at [153, 127] on button "Ended (1)" at bounding box center [155, 128] width 47 height 23
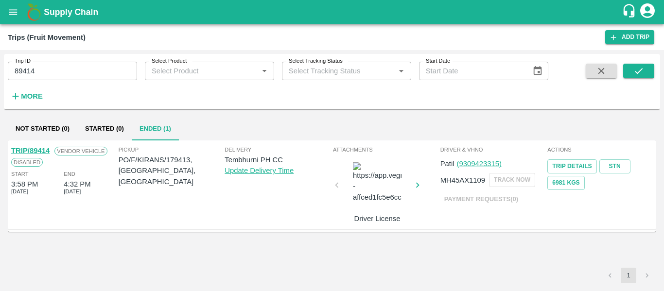
click at [38, 150] on link "TRIP/89414" at bounding box center [30, 151] width 38 height 8
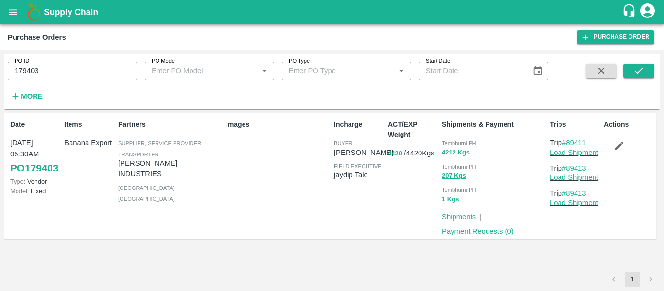
click at [42, 66] on input "179403" at bounding box center [72, 71] width 129 height 18
paste input "text"
click at [628, 70] on button "submit" at bounding box center [638, 71] width 31 height 15
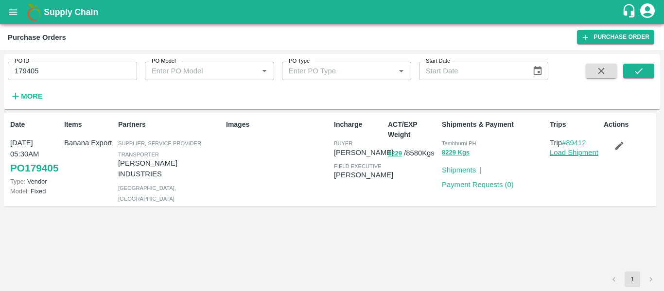
click at [571, 144] on link "#89412" at bounding box center [574, 143] width 24 height 8
click at [53, 71] on input "179405" at bounding box center [72, 71] width 129 height 18
paste input "text"
type input "179413"
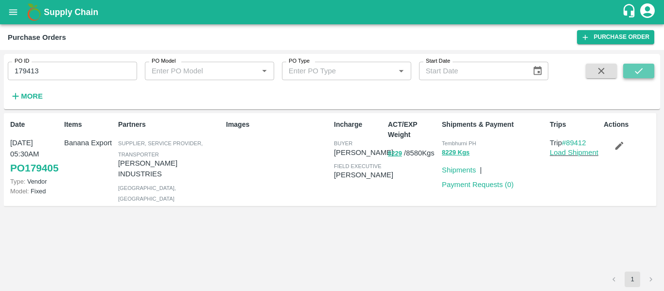
click at [630, 68] on button "submit" at bounding box center [638, 71] width 31 height 15
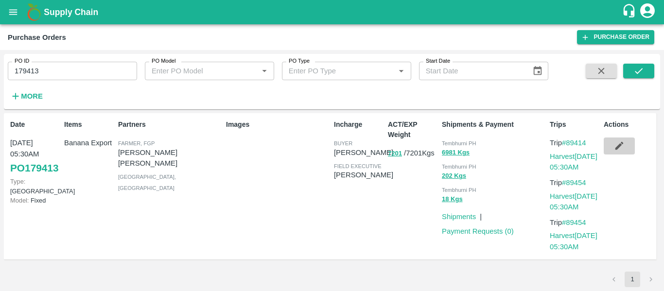
click at [609, 140] on button "button" at bounding box center [619, 146] width 31 height 17
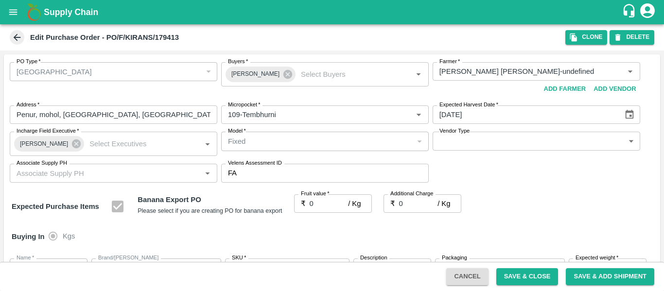
click at [318, 201] on input "0" at bounding box center [329, 203] width 39 height 18
type input "2"
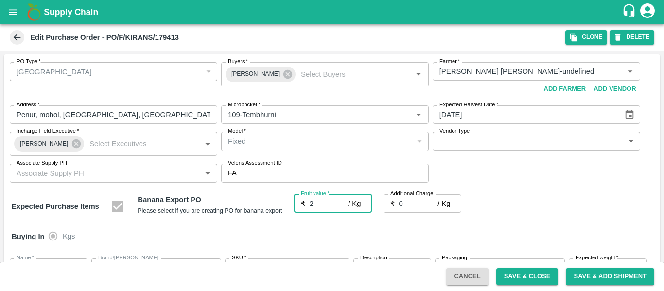
type input "2"
type input "21"
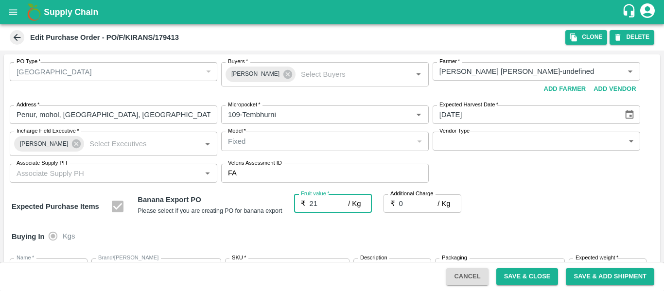
type input "21"
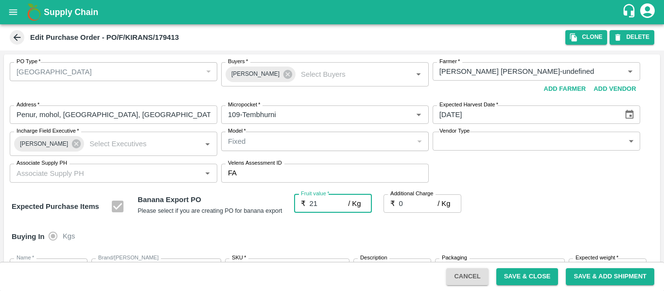
type input "21"
click at [515, 207] on div "Expected Purchase Items Banana Export PO Please select if you are creating PO f…" at bounding box center [332, 206] width 641 height 25
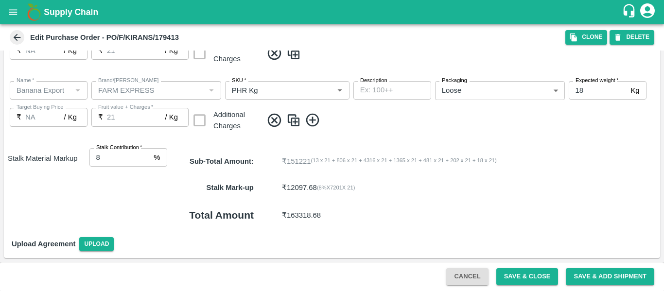
click at [518, 286] on div "Cancel Save & Close Save & Add Shipment" at bounding box center [332, 276] width 664 height 29
click at [519, 283] on button "Save & Close" at bounding box center [527, 276] width 62 height 17
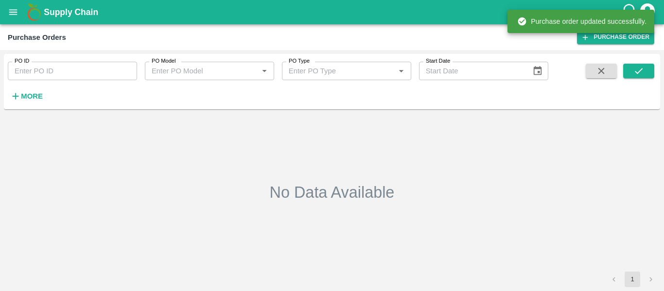
type input "179413"
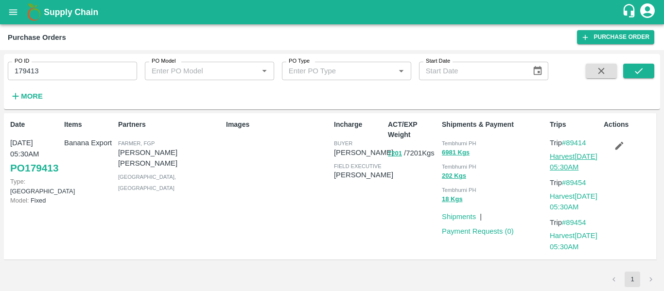
click at [571, 153] on link "Harvest [DATE] 05:30AM" at bounding box center [574, 162] width 48 height 18
drag, startPoint x: 597, startPoint y: 144, endPoint x: 569, endPoint y: 144, distance: 27.7
click at [569, 144] on p "Trip #89414" at bounding box center [575, 143] width 50 height 11
copy link "89414"
drag, startPoint x: 593, startPoint y: 182, endPoint x: 568, endPoint y: 183, distance: 24.3
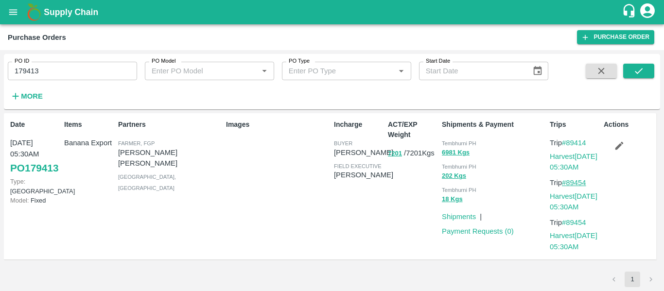
click at [568, 183] on p "Trip #89454" at bounding box center [575, 182] width 50 height 11
copy link "89454"
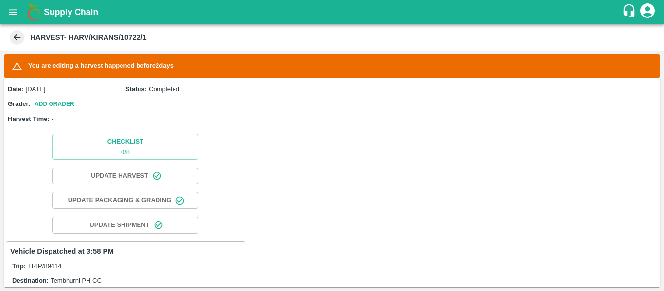
scroll to position [126, 0]
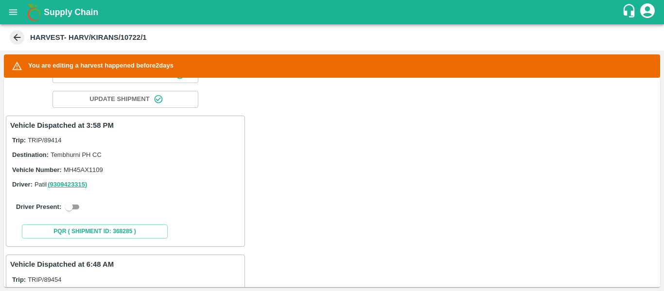
click at [80, 204] on input "checkbox" at bounding box center [69, 207] width 35 height 12
checkbox input "true"
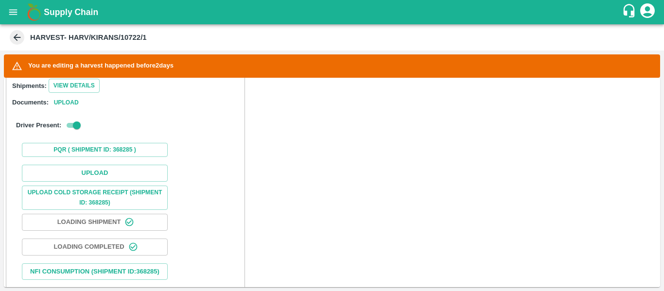
scroll to position [285, 0]
click at [93, 172] on button "Upload" at bounding box center [95, 173] width 146 height 17
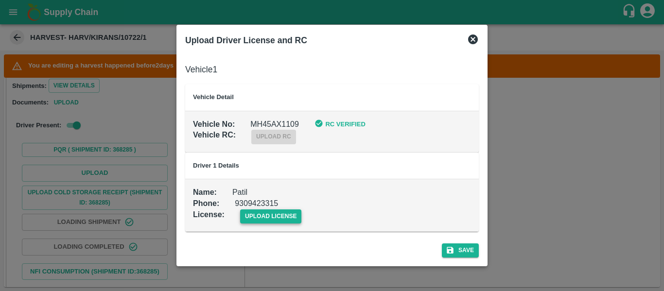
click at [275, 216] on span "upload license" at bounding box center [271, 217] width 62 height 14
click at [0, 0] on input "upload license" at bounding box center [0, 0] width 0 height 0
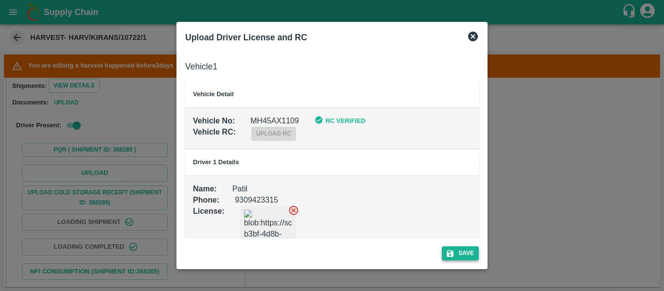
click at [471, 249] on button "Save" at bounding box center [460, 254] width 37 height 14
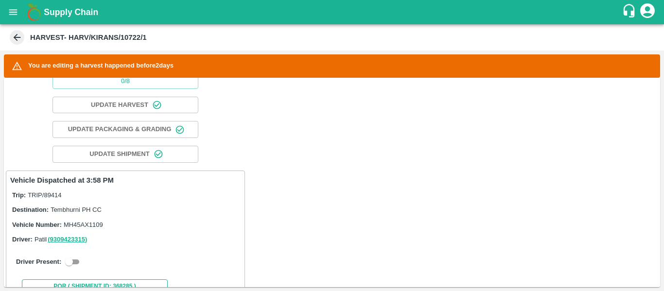
scroll to position [0, 0]
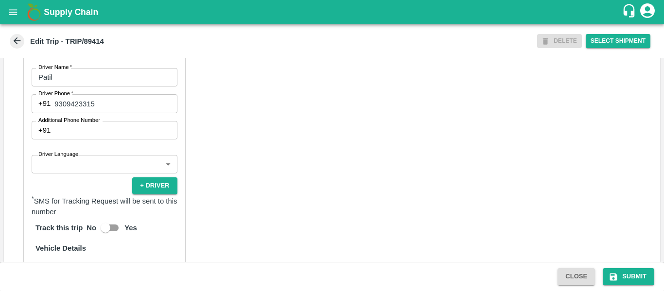
scroll to position [476, 0]
drag, startPoint x: 99, startPoint y: 126, endPoint x: 53, endPoint y: 125, distance: 46.7
click at [53, 113] on div "[PHONE_NUMBER] Driver Phone" at bounding box center [105, 103] width 146 height 18
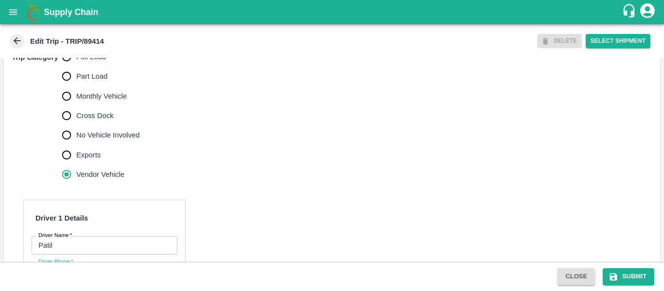
scroll to position [307, 0]
click at [91, 63] on span "Full Load" at bounding box center [91, 57] width 30 height 11
click at [76, 67] on input "Full Load" at bounding box center [66, 57] width 19 height 19
radio input "true"
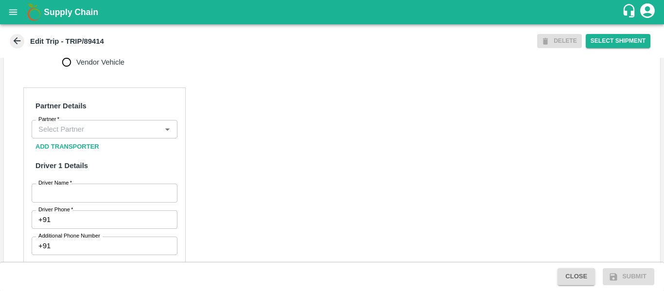
scroll to position [421, 0]
click at [89, 138] on div "Partner" at bounding box center [105, 129] width 146 height 18
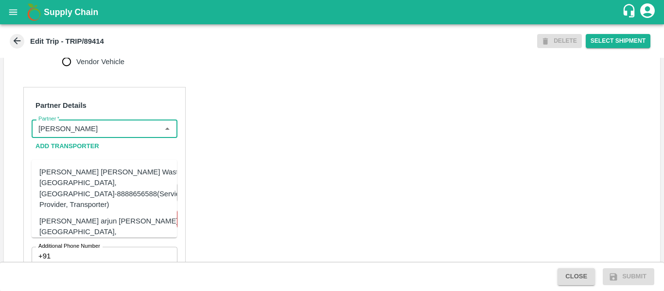
click at [75, 179] on div "[PERSON_NAME] [PERSON_NAME] Wasti, [GEOGRAPHIC_DATA], [GEOGRAPHIC_DATA]-8888656…" at bounding box center [111, 188] width 144 height 43
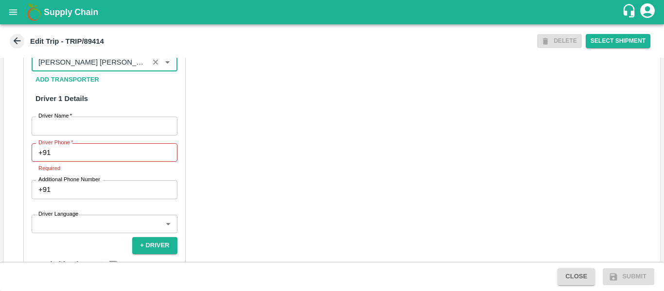
scroll to position [512, 0]
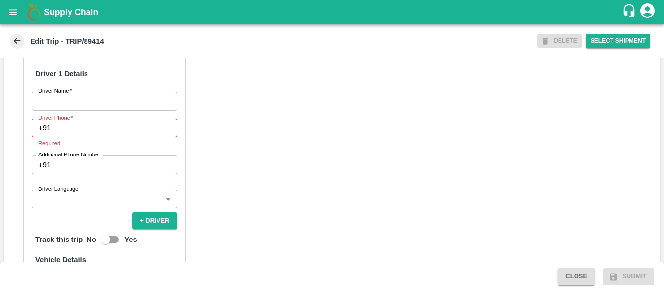
type input "[PERSON_NAME] [PERSON_NAME] Wasti, [GEOGRAPHIC_DATA], [GEOGRAPHIC_DATA]-8888656…"
click at [87, 110] on input "Driver Name   *" at bounding box center [105, 101] width 146 height 18
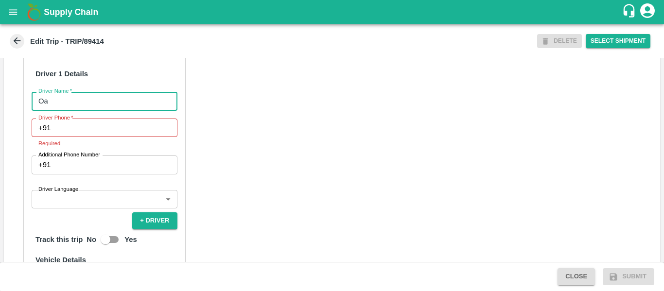
type input "O"
type input "Patil"
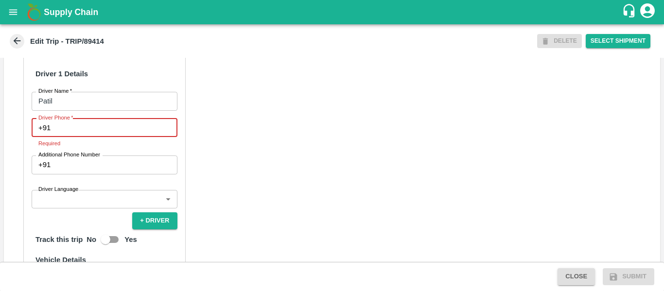
click at [111, 137] on input "Driver Phone   *" at bounding box center [115, 128] width 123 height 18
paste input "9309423315"
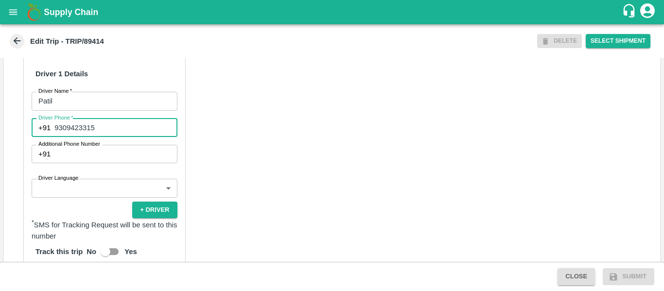
type input "9309423315"
click at [263, 185] on div "Partner Details Partner   * Partner Add Transporter Driver 1 Details Driver Nam…" at bounding box center [332, 228] width 656 height 488
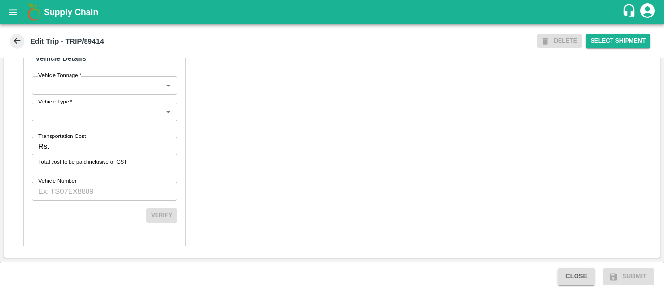
scroll to position [741, 0]
click at [35, 155] on div "Rs. Transportation Cost" at bounding box center [105, 146] width 146 height 18
click at [50, 156] on div "Rs. Transportation Cost" at bounding box center [105, 146] width 146 height 18
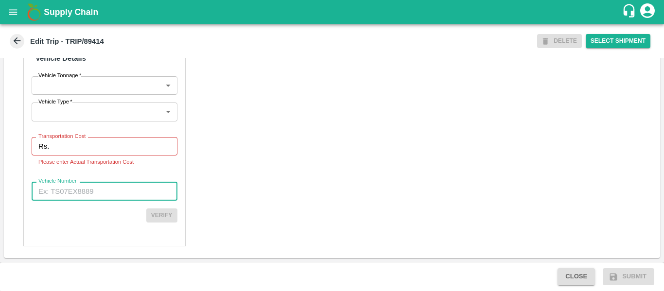
click at [110, 200] on input "Vehicle Number" at bounding box center [105, 191] width 146 height 18
paste input "MH45AX1104"
type input "MH45AX1104"
click at [79, 155] on input "Transportation Cost" at bounding box center [115, 146] width 124 height 18
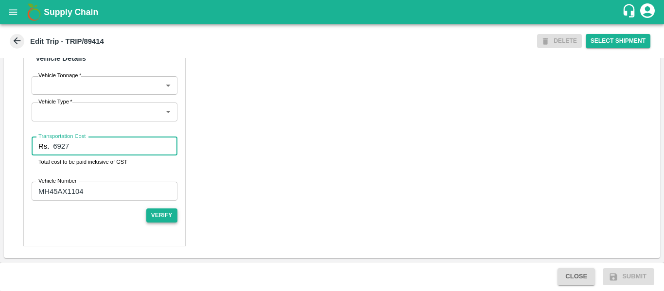
type input "6927"
click at [150, 223] on button "Verify" at bounding box center [161, 216] width 31 height 14
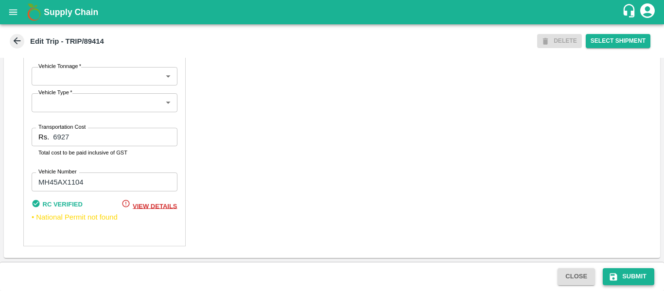
click at [639, 280] on button "Submit" at bounding box center [629, 276] width 52 height 17
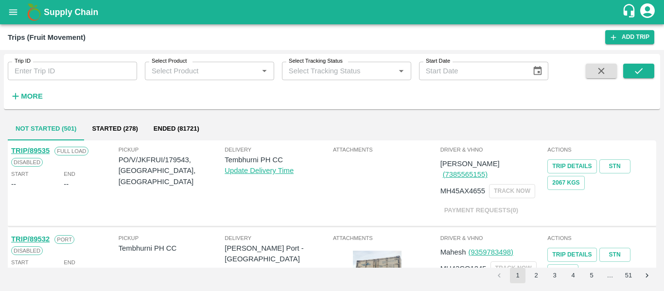
click at [43, 54] on div "Trip ID Trip ID" at bounding box center [68, 67] width 137 height 26
click at [45, 71] on input "Trip ID" at bounding box center [72, 71] width 129 height 18
paste input "89454"
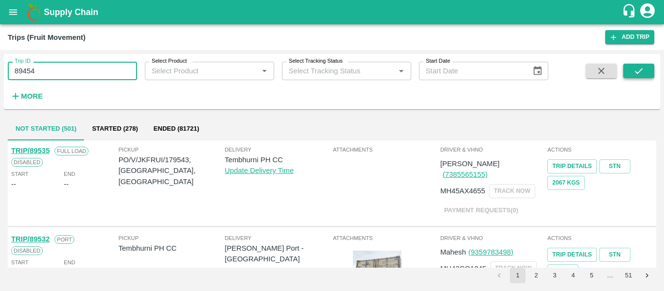
type input "89454"
click at [635, 73] on icon "submit" at bounding box center [639, 71] width 11 height 11
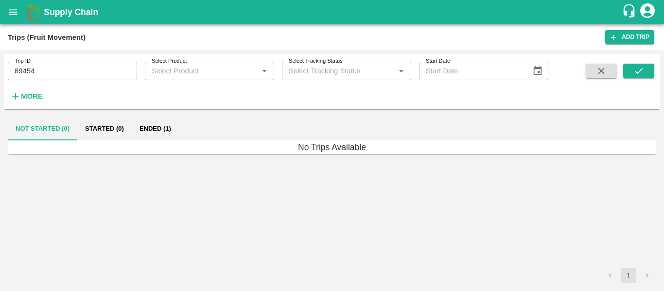
click at [160, 132] on button "Ended (1)" at bounding box center [155, 128] width 47 height 23
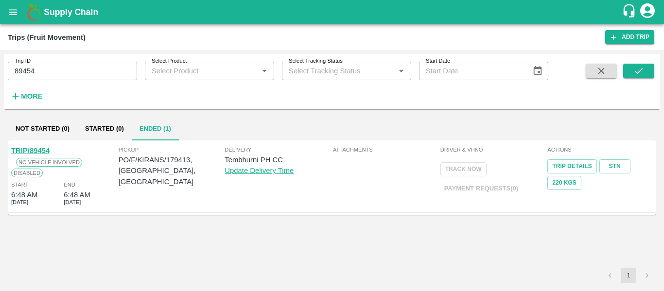
click at [38, 147] on link "TRIP/89454" at bounding box center [30, 151] width 38 height 8
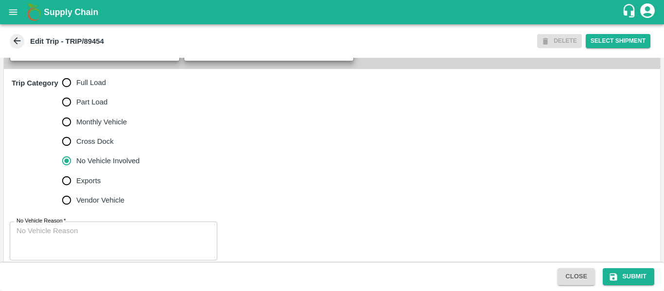
scroll to position [283, 0]
click at [80, 92] on label "Full Load" at bounding box center [98, 81] width 83 height 19
click at [76, 92] on input "Full Load" at bounding box center [66, 81] width 19 height 19
radio input "true"
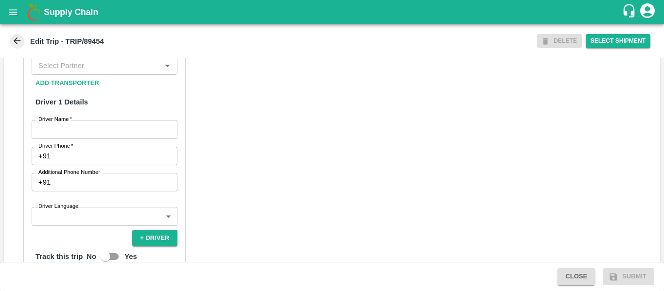
scroll to position [482, 0]
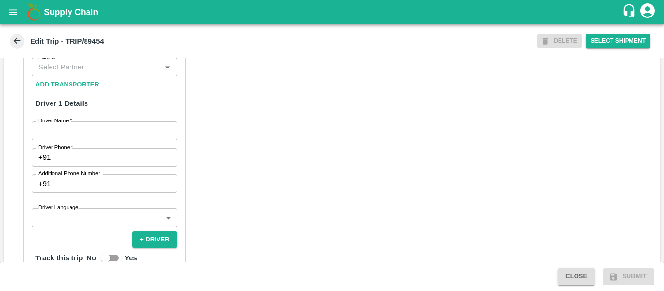
click at [86, 73] on input "Partner   *" at bounding box center [97, 67] width 124 height 13
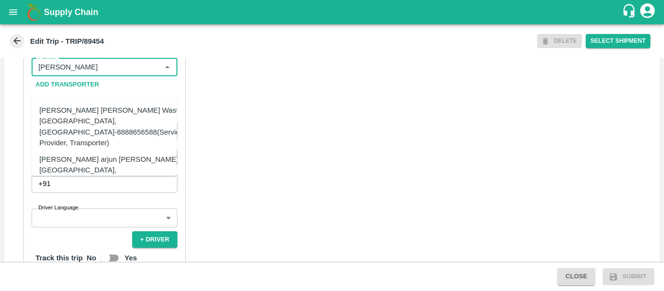
click at [95, 118] on div "Tanaji Maruti Lokare -Lokare Wasti, Kandar, Solapur-8888656588(Service Provider…" at bounding box center [111, 126] width 144 height 43
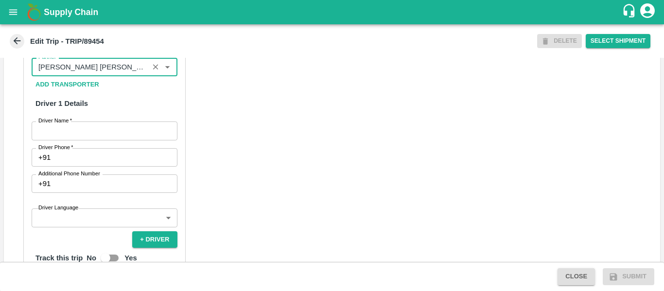
type input "Tanaji Maruti Lokare -Lokare Wasti, Kandar, Solapur-8888656588(Service Provider…"
click at [82, 140] on input "Driver Name   *" at bounding box center [105, 131] width 146 height 18
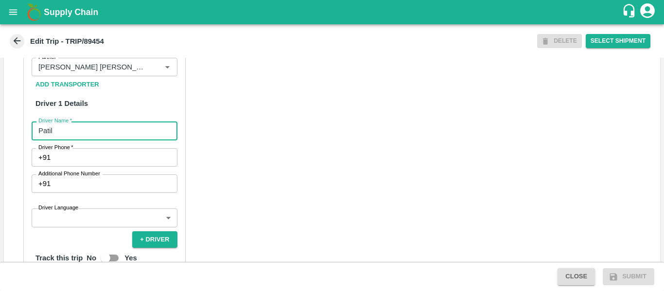
type input "Patil"
click at [82, 167] on input "Driver Phone   *" at bounding box center [115, 157] width 123 height 18
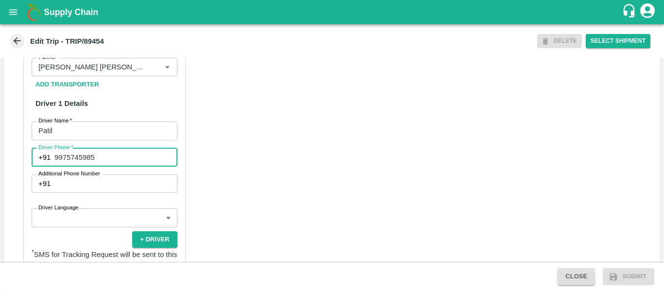
type input "9975745985"
click at [281, 207] on div "Partner Details Partner   * Partner Add Transporter Driver 1 Details Driver Nam…" at bounding box center [332, 258] width 656 height 488
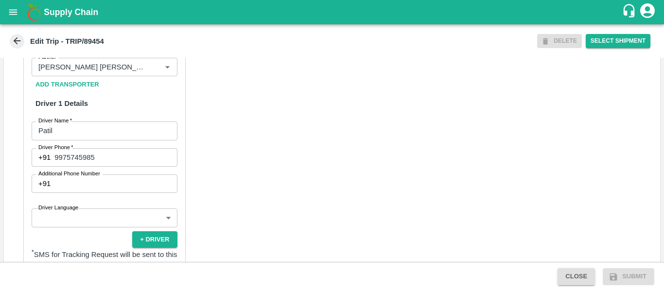
scroll to position [747, 0]
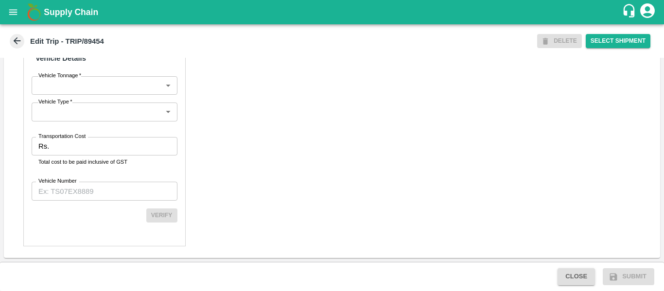
click at [72, 158] on p "Total cost to be paid inclusive of GST" at bounding box center [104, 162] width 132 height 9
click at [58, 141] on input "Transportation Cost" at bounding box center [115, 146] width 124 height 18
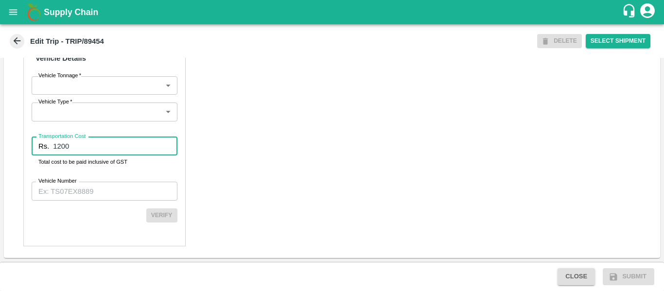
type input "1200"
click at [69, 191] on input "Vehicle Number" at bounding box center [105, 191] width 146 height 18
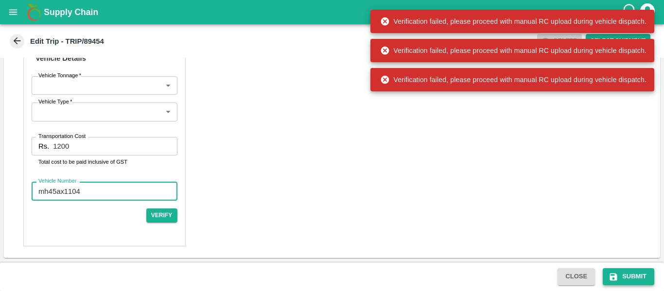
type input "mh45ax1104"
click at [630, 275] on button "Submit" at bounding box center [629, 276] width 52 height 17
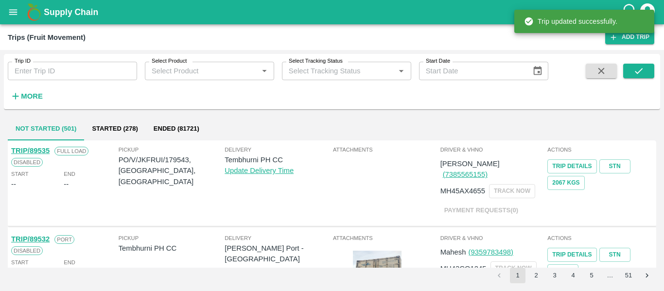
click at [70, 74] on input "Trip ID" at bounding box center [72, 71] width 129 height 18
paste input "89454"
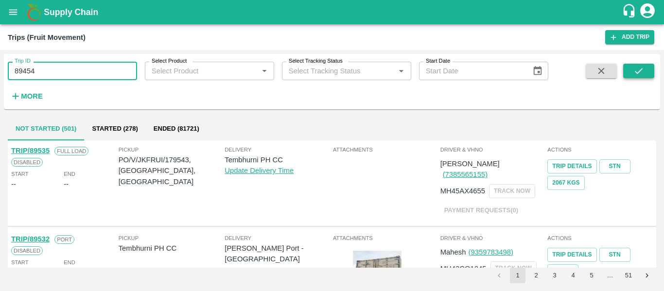
type input "89454"
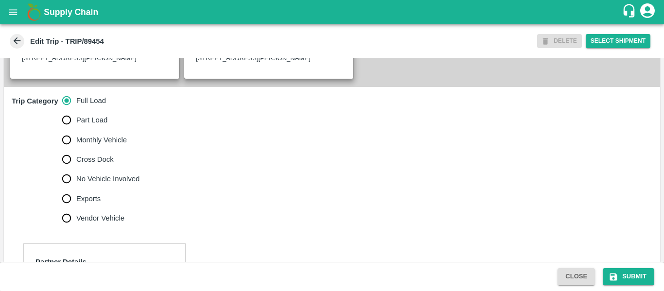
scroll to position [264, 0]
click at [101, 170] on label "Cross Dock" at bounding box center [98, 159] width 83 height 19
click at [76, 170] on input "Cross Dock" at bounding box center [66, 159] width 19 height 19
radio input "true"
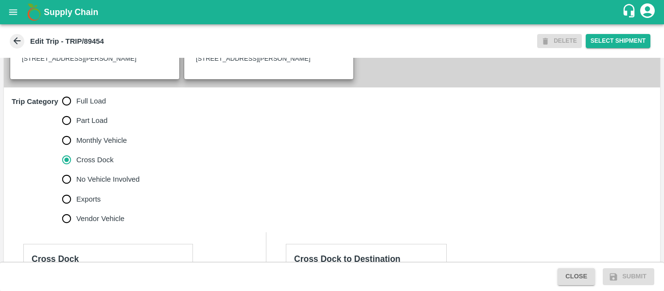
click at [102, 185] on span "No Vehicle Involved" at bounding box center [107, 179] width 63 height 11
click at [76, 189] on input "No Vehicle Involved" at bounding box center [66, 179] width 19 height 19
radio input "true"
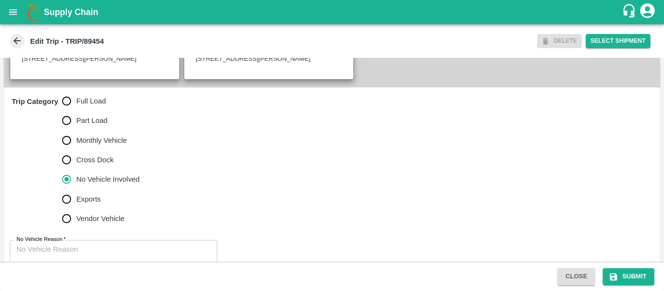
scroll to position [314, 0]
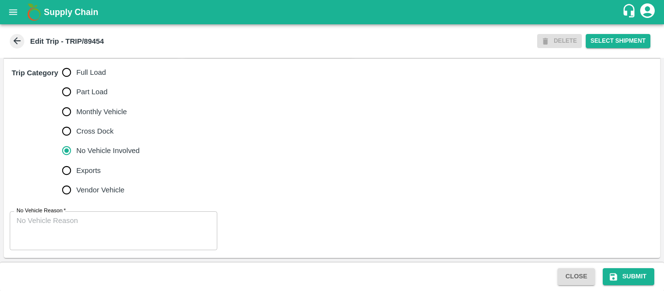
click at [105, 219] on textarea "No Vehicle Reason   *" at bounding box center [114, 231] width 194 height 31
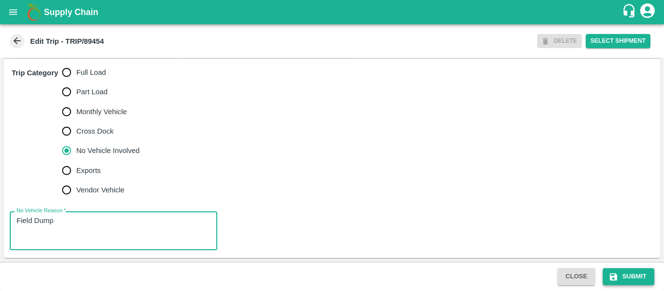
type textarea "Field Dump"
click at [632, 273] on button "Submit" at bounding box center [629, 276] width 52 height 17
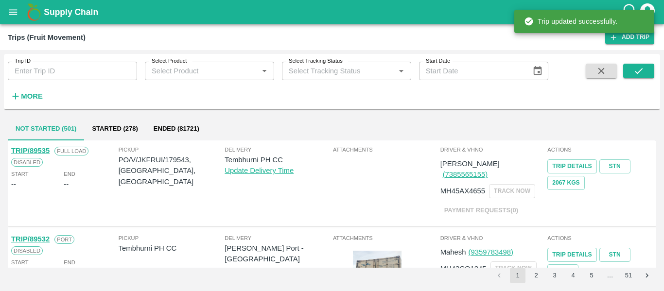
click at [67, 65] on input "Trip ID" at bounding box center [72, 71] width 129 height 18
paste input "89412"
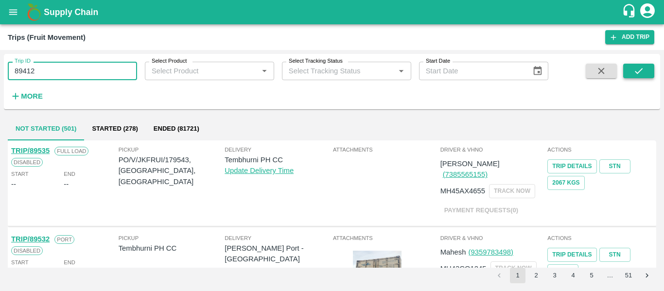
type input "89412"
click at [635, 70] on icon "submit" at bounding box center [639, 71] width 11 height 11
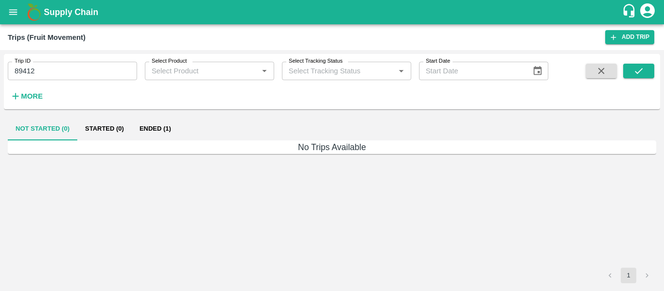
click at [162, 131] on button "Ended (1)" at bounding box center [155, 128] width 47 height 23
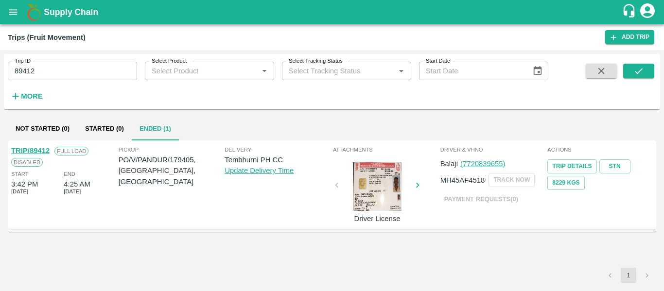
click at [32, 153] on link "TRIP/89412" at bounding box center [30, 151] width 38 height 8
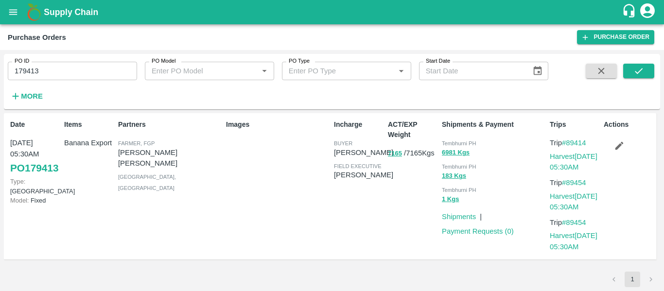
click at [72, 66] on input "179413" at bounding box center [72, 71] width 129 height 18
paste input "text"
click at [644, 68] on icon "submit" at bounding box center [639, 71] width 11 height 11
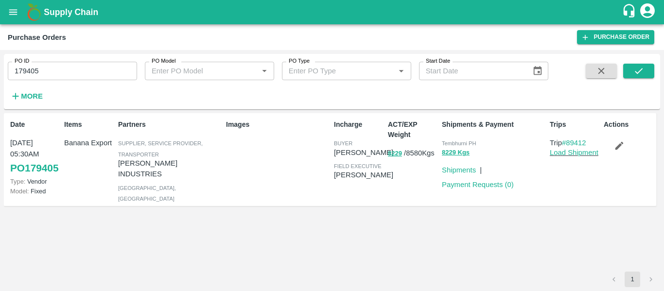
click at [53, 78] on input "179405" at bounding box center [72, 71] width 129 height 18
paste input "text"
click at [636, 71] on icon "submit" at bounding box center [639, 71] width 11 height 11
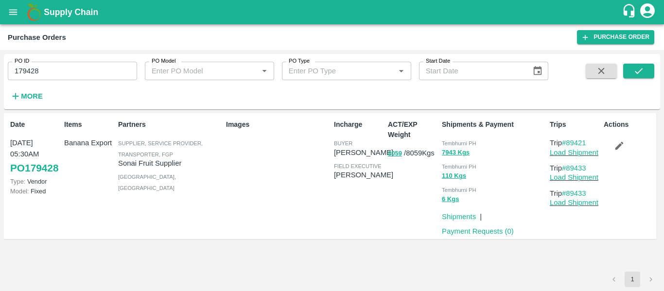
click at [55, 61] on div "PO ID 179428 PO ID" at bounding box center [68, 67] width 137 height 26
click at [56, 69] on input "179428" at bounding box center [72, 71] width 129 height 18
paste input "text"
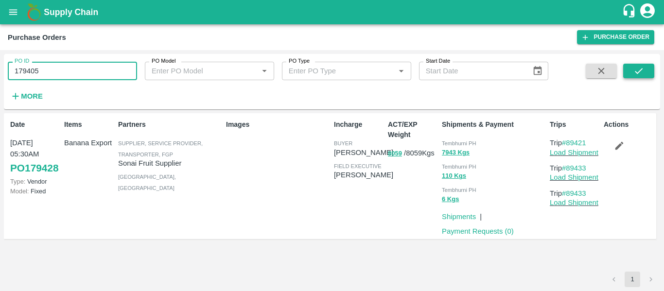
type input "179405"
click at [647, 66] on button "submit" at bounding box center [638, 71] width 31 height 15
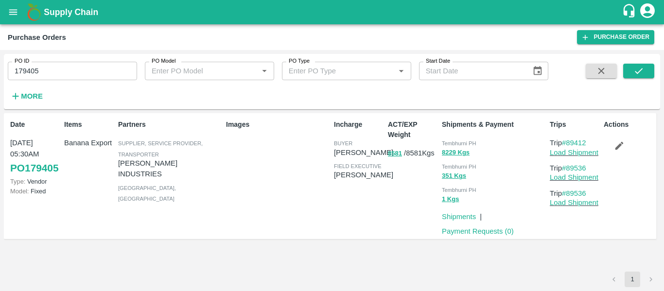
click at [610, 143] on button "button" at bounding box center [619, 146] width 31 height 17
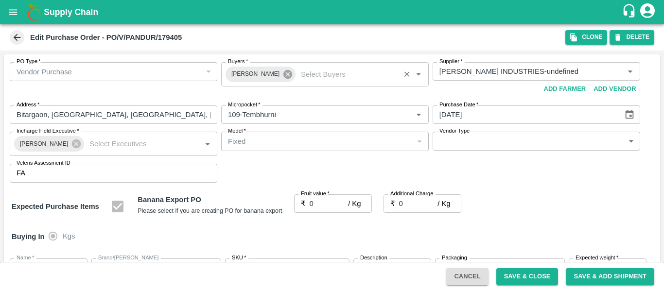
click at [283, 76] on icon at bounding box center [287, 74] width 9 height 9
click at [248, 75] on input "Buyers   *" at bounding box center [317, 71] width 186 height 13
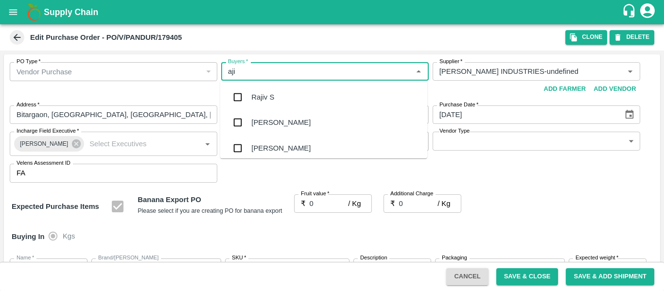
type input "ajit"
click at [253, 100] on div "[PERSON_NAME]" at bounding box center [280, 97] width 59 height 11
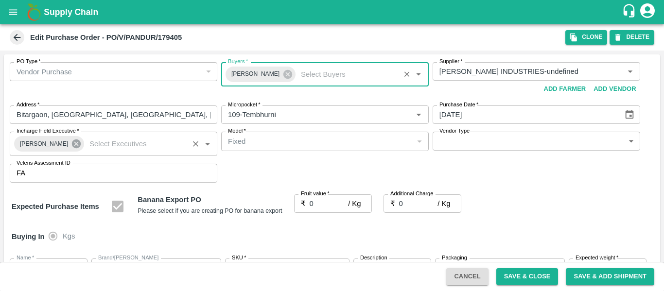
click at [71, 145] on icon at bounding box center [76, 144] width 11 height 11
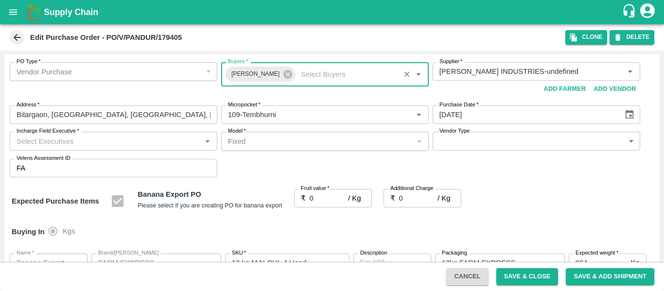
click at [36, 144] on input "Incharge Field Executive   *" at bounding box center [106, 141] width 186 height 13
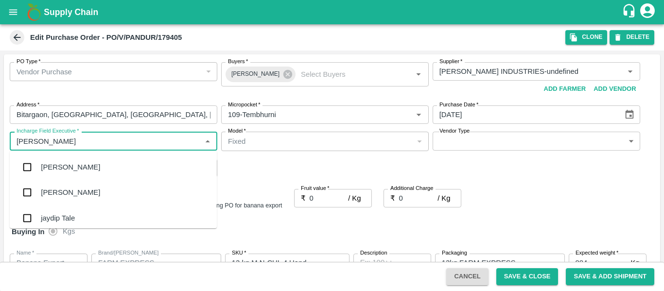
type input "jayd"
click at [42, 164] on div "jaydip Tale" at bounding box center [58, 167] width 34 height 11
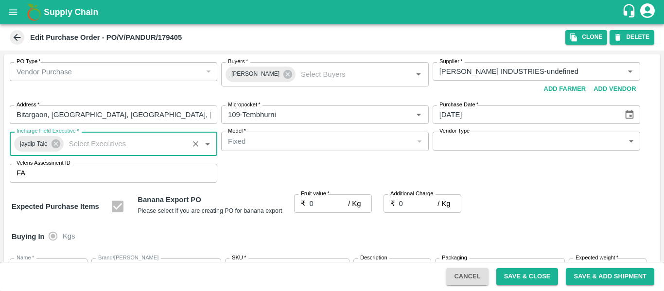
click at [320, 200] on input "0" at bounding box center [329, 203] width 39 height 18
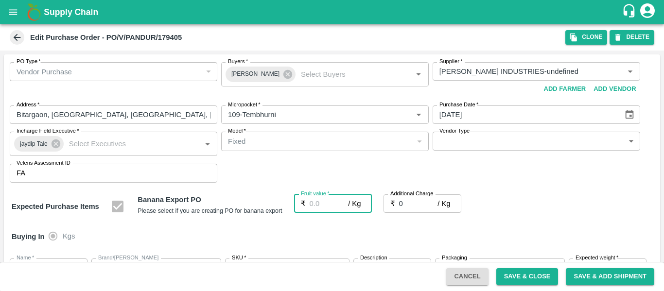
type input "2"
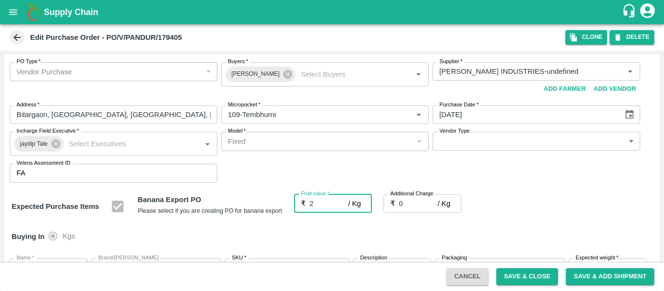
type input "2"
type input "21"
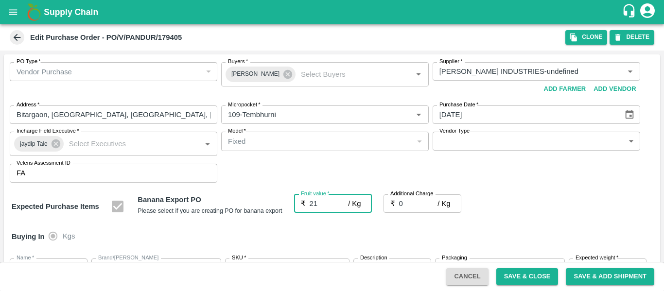
type input "21"
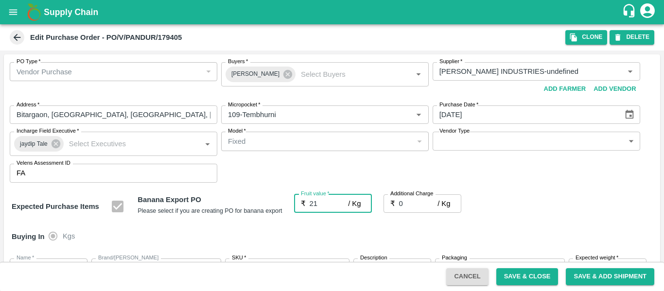
type input "21"
click at [413, 204] on input "0" at bounding box center [418, 203] width 39 height 18
type input "2"
type input "23"
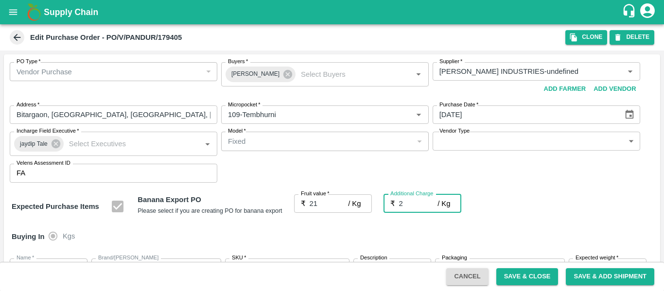
type input "23"
type input "2.7"
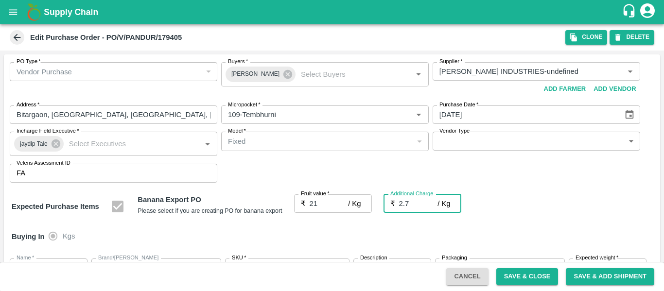
type input "23.7"
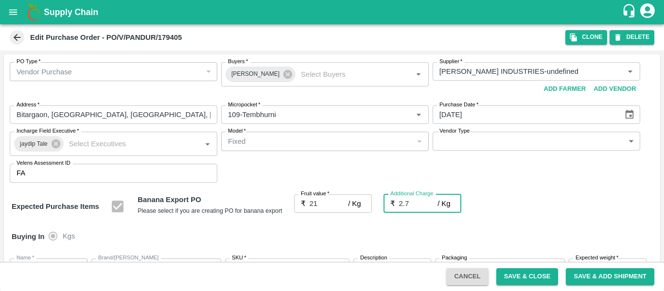
type input "2.75"
type input "23.75"
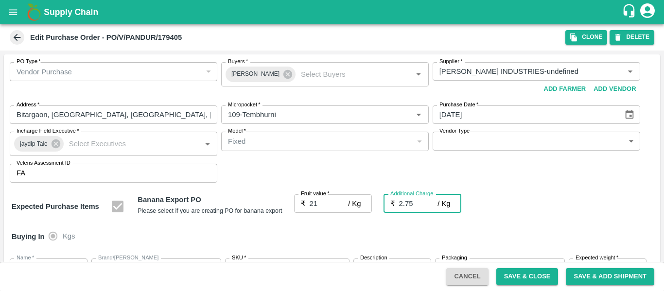
type input "23.75"
type input "2.75"
click at [526, 204] on div "Expected Purchase Items Banana Export PO Please select if you are creating PO f…" at bounding box center [332, 206] width 641 height 25
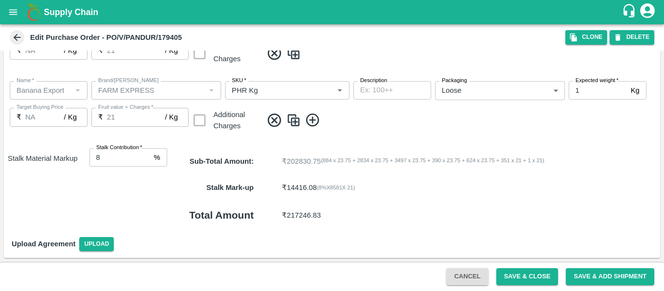
click at [528, 282] on button "Save & Close" at bounding box center [527, 276] width 62 height 17
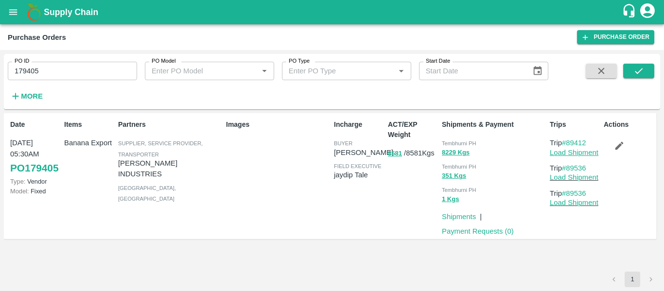
click at [576, 152] on link "Load Shipment" at bounding box center [574, 153] width 49 height 8
drag, startPoint x: 591, startPoint y: 142, endPoint x: 569, endPoint y: 143, distance: 21.9
click at [569, 143] on p "Trip #89412" at bounding box center [575, 143] width 50 height 11
copy link "89412"
click at [57, 79] on input "179405" at bounding box center [72, 71] width 129 height 18
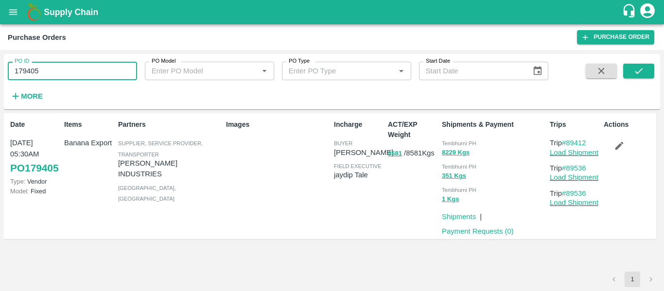
click at [57, 79] on input "179405" at bounding box center [72, 71] width 129 height 18
paste input "text"
type input "179428"
click at [636, 76] on icon "submit" at bounding box center [639, 71] width 11 height 11
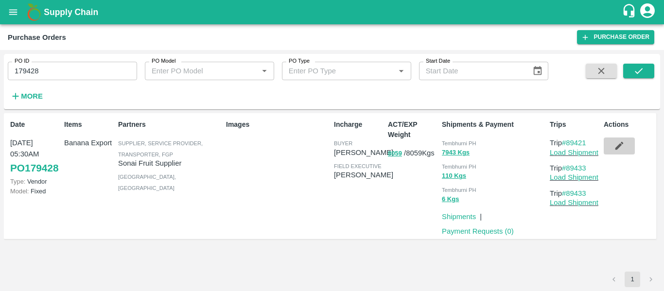
click at [620, 146] on icon "button" at bounding box center [620, 146] width 8 height 8
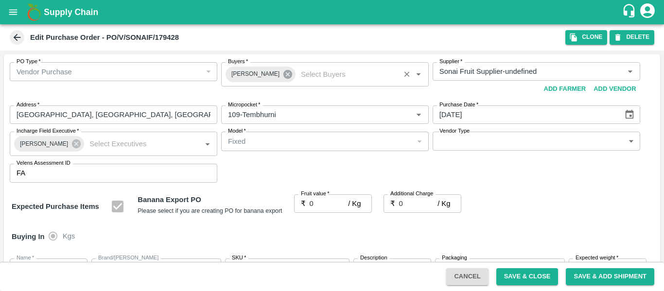
click at [283, 75] on icon at bounding box center [288, 74] width 11 height 11
click at [247, 73] on input "Buyers   *" at bounding box center [317, 71] width 186 height 13
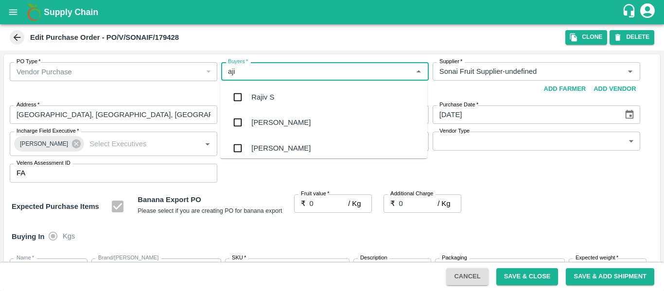
type input "ajit"
click at [252, 95] on div "[PERSON_NAME]" at bounding box center [280, 97] width 59 height 11
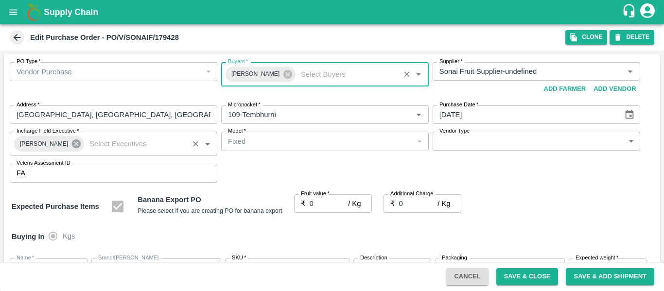
click at [72, 143] on icon at bounding box center [76, 144] width 9 height 9
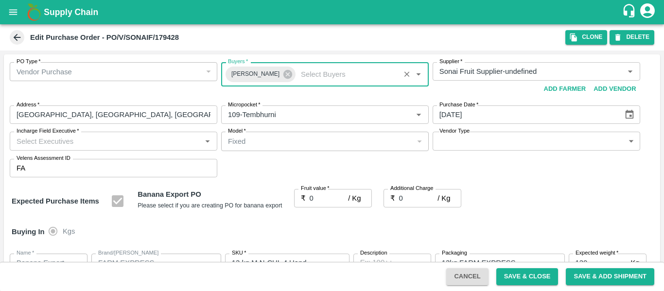
click at [31, 145] on input "Incharge Field Executive   *" at bounding box center [106, 141] width 186 height 13
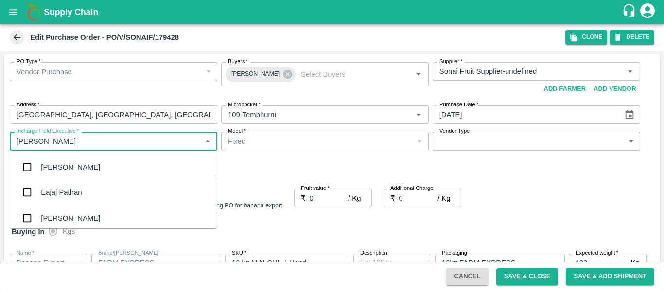
type input "jayd"
click at [37, 160] on div "jaydip Tale" at bounding box center [113, 167] width 207 height 25
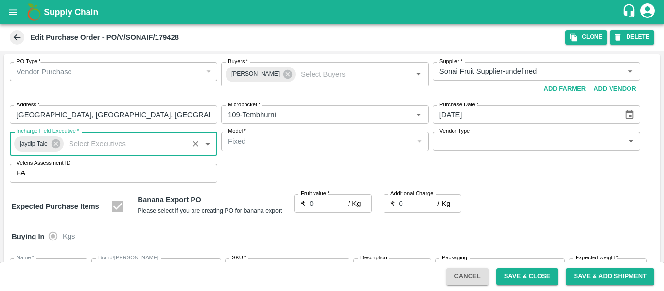
click at [306, 201] on div "₹ 0 / Kg Fruit value" at bounding box center [333, 203] width 78 height 18
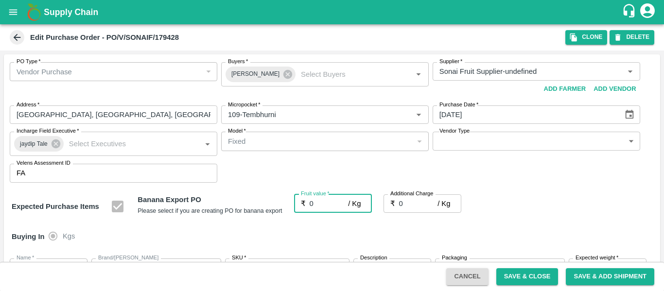
click at [317, 203] on input "0" at bounding box center [329, 203] width 39 height 18
type input "2"
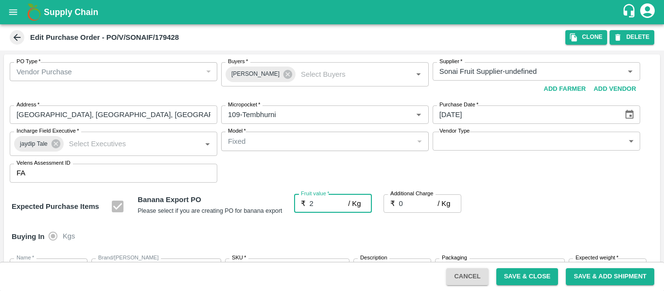
type input "2"
type input "21"
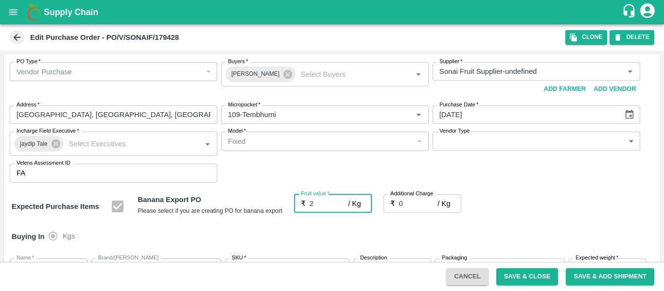
type input "21"
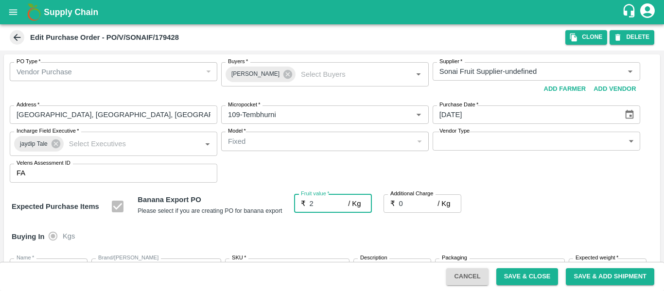
type input "21"
click at [407, 200] on input "0" at bounding box center [418, 203] width 39 height 18
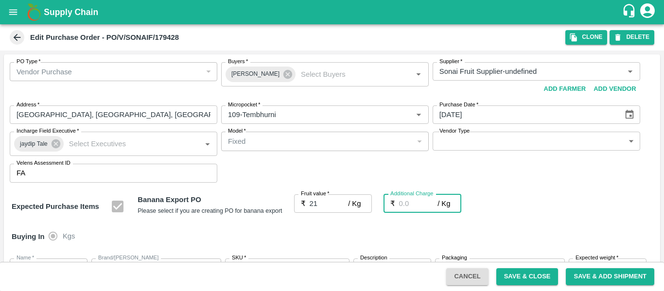
type input "2"
type input "23"
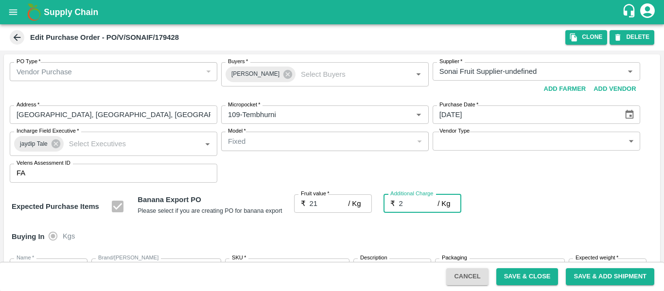
type input "23"
type input "2.7"
type input "23.7"
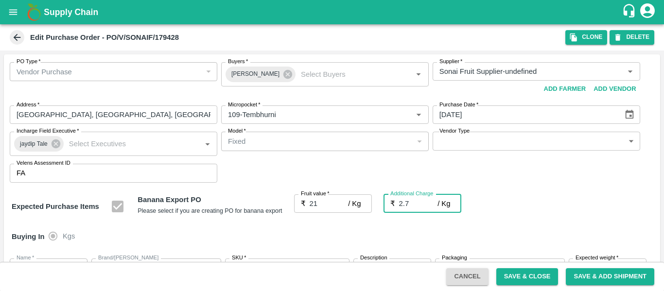
type input "23.7"
type input "2.75"
type input "23.75"
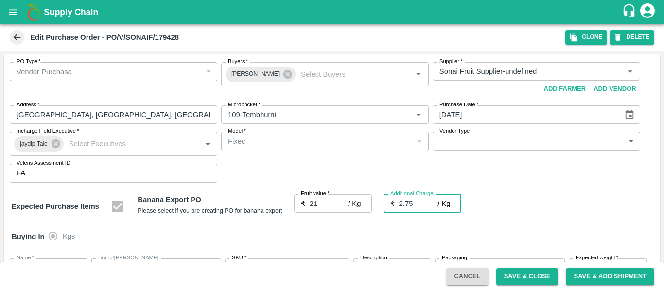
type input "23.75"
type input "2.75"
click at [575, 216] on div "Expected Purchase Items Banana Export PO Please select if you are creating PO f…" at bounding box center [332, 206] width 641 height 25
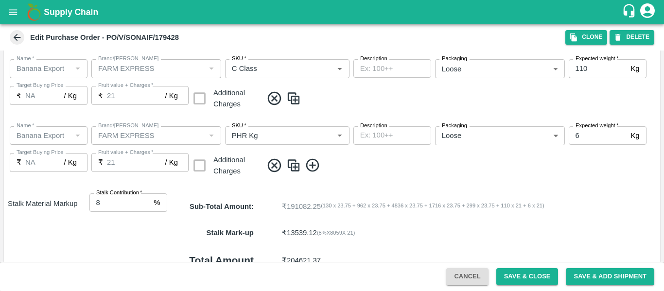
scroll to position [580, 0]
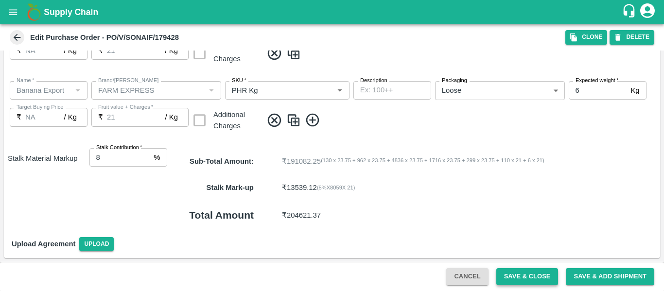
click at [531, 269] on button "Save & Close" at bounding box center [527, 276] width 62 height 17
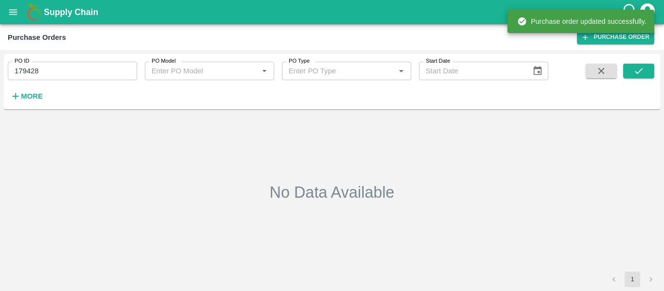
type input "179428"
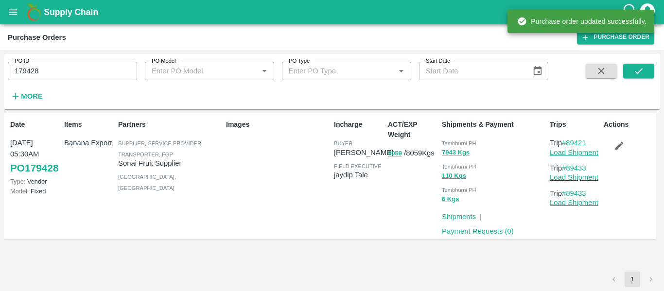
click at [581, 154] on link "Load Shipment" at bounding box center [574, 153] width 49 height 8
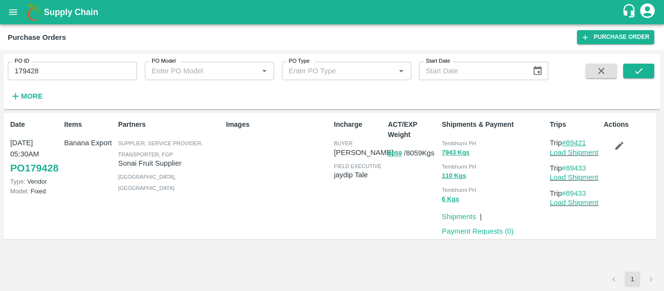
drag, startPoint x: 591, startPoint y: 142, endPoint x: 567, endPoint y: 143, distance: 23.8
click at [567, 143] on p "Trip #89421" at bounding box center [575, 143] width 50 height 11
copy link "89421"
drag, startPoint x: 591, startPoint y: 169, endPoint x: 569, endPoint y: 170, distance: 21.9
click at [569, 170] on p "Trip #89433" at bounding box center [575, 168] width 50 height 11
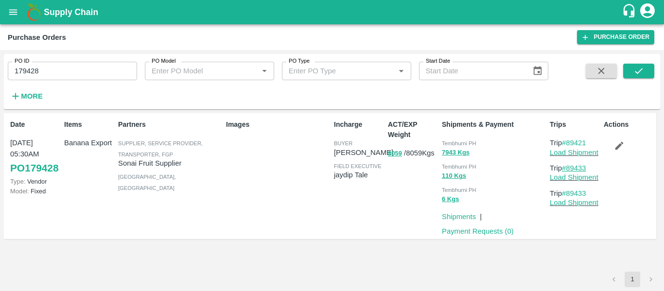
copy link "89433"
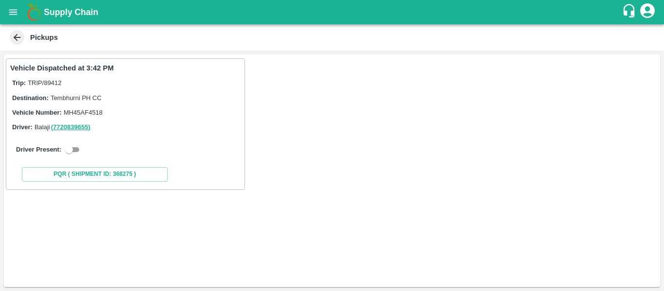
click at [74, 151] on input "checkbox" at bounding box center [69, 150] width 35 height 12
checkbox input "true"
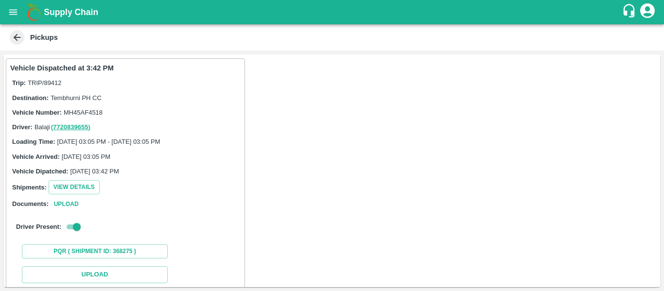
scroll to position [107, 0]
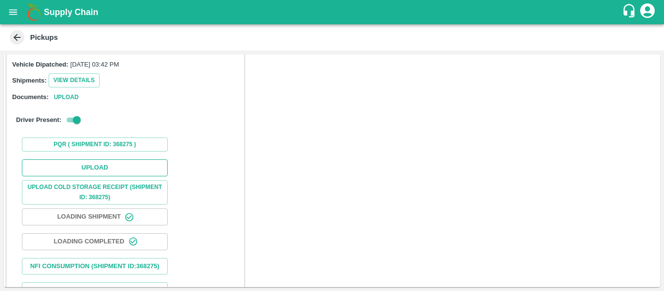
click at [88, 164] on button "Upload" at bounding box center [95, 167] width 146 height 17
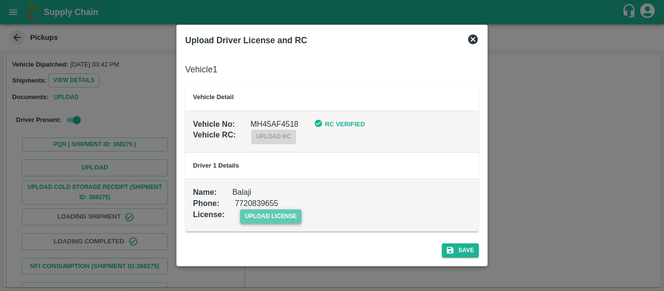
click at [282, 211] on span "upload license" at bounding box center [271, 217] width 62 height 14
click at [0, 0] on input "upload license" at bounding box center [0, 0] width 0 height 0
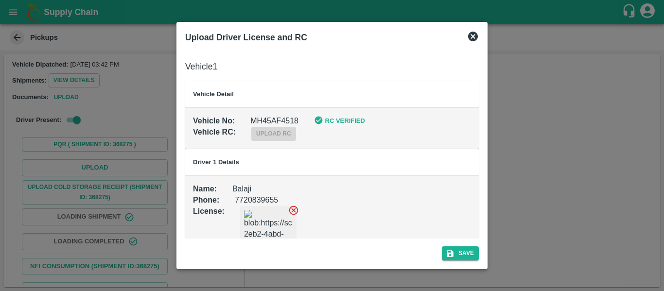
click at [454, 244] on div "Save" at bounding box center [331, 252] width 301 height 26
click at [457, 248] on button "Save" at bounding box center [460, 254] width 37 height 14
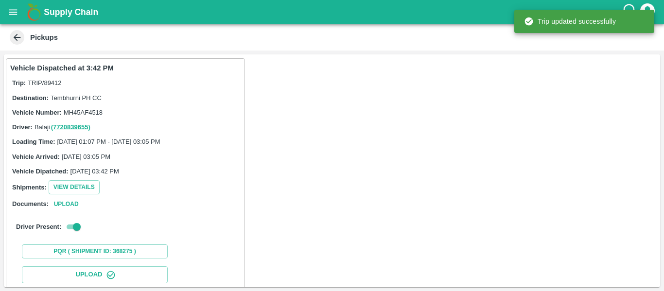
scroll to position [167, 0]
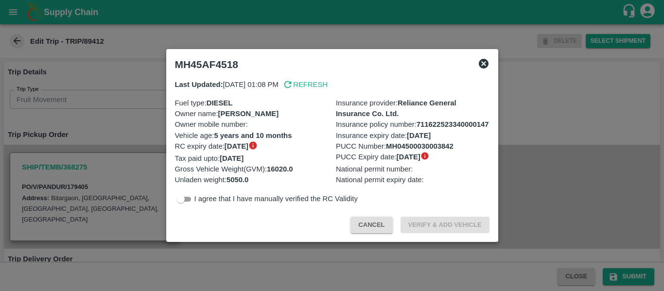
click at [84, 129] on div at bounding box center [332, 145] width 664 height 291
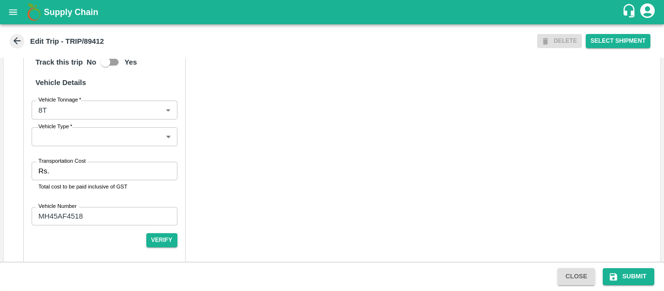
scroll to position [748, 0]
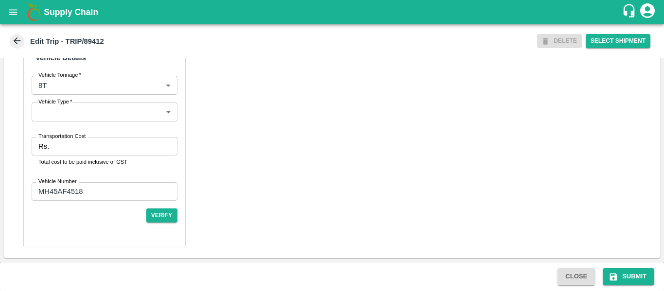
click at [97, 159] on p "Total cost to be paid inclusive of GST" at bounding box center [104, 162] width 132 height 9
click at [84, 147] on input "Transportation Cost" at bounding box center [115, 146] width 124 height 18
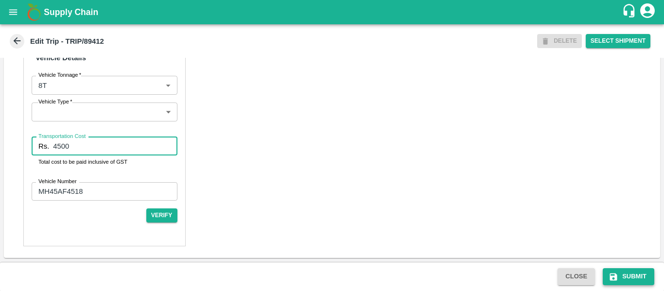
type input "4500"
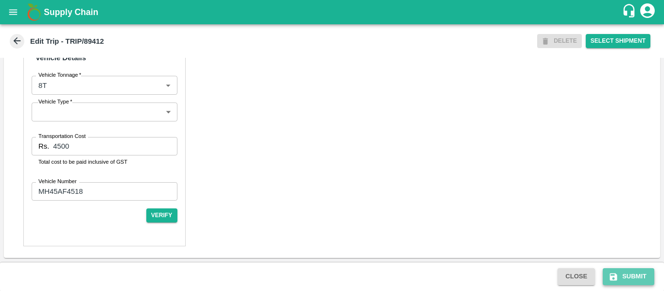
click at [628, 283] on button "Submit" at bounding box center [629, 276] width 52 height 17
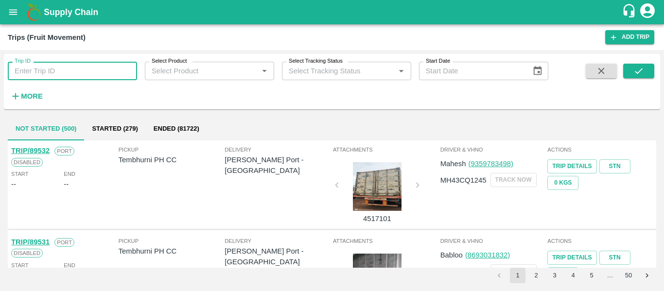
click at [79, 69] on input "Trip ID" at bounding box center [72, 71] width 129 height 18
paste input "89421"
type input "89421"
click at [628, 76] on button "submit" at bounding box center [638, 71] width 31 height 15
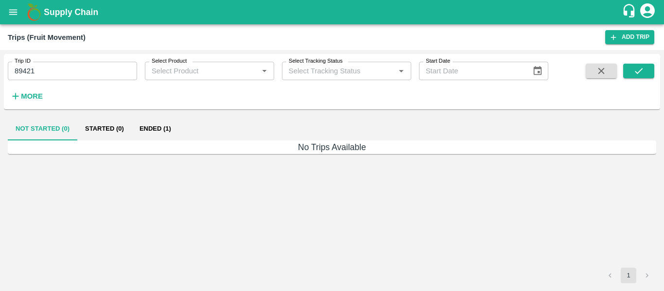
click at [136, 126] on button "Ended (1)" at bounding box center [155, 128] width 47 height 23
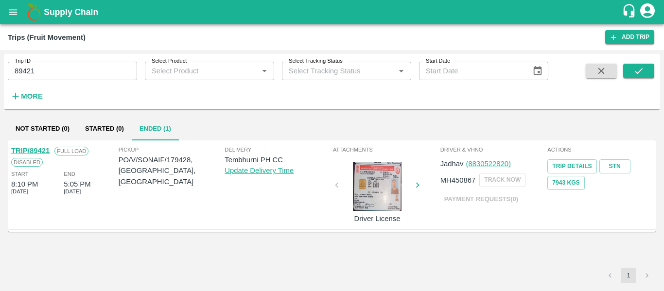
click at [36, 150] on link "TRIP/89421" at bounding box center [30, 151] width 38 height 8
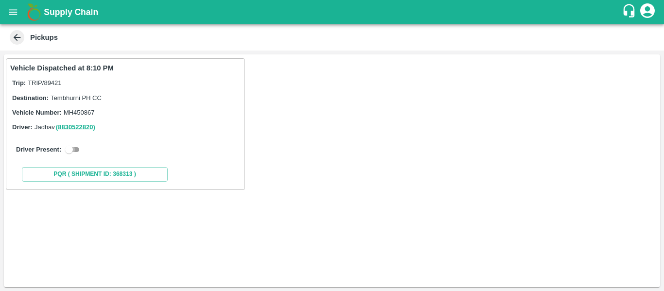
click at [71, 151] on input "checkbox" at bounding box center [69, 150] width 35 height 12
checkbox input "true"
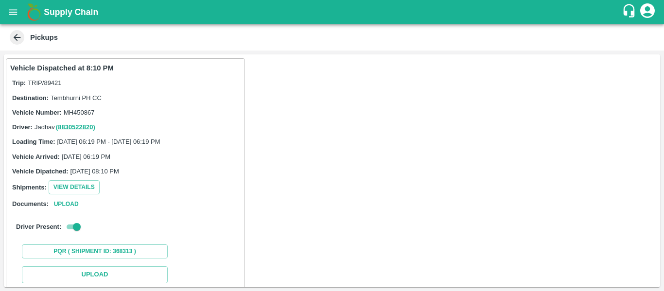
scroll to position [110, 0]
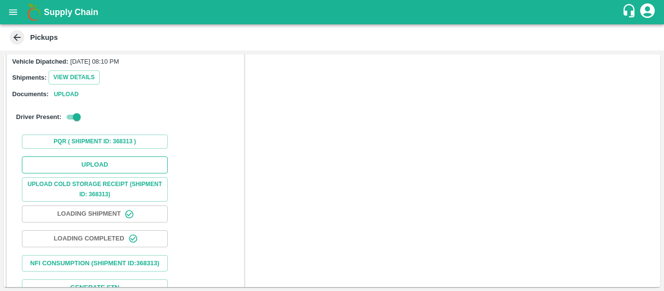
click at [113, 162] on button "Upload" at bounding box center [95, 165] width 146 height 17
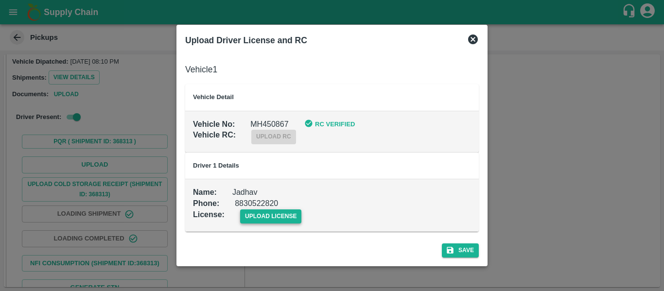
click at [271, 211] on span "upload license" at bounding box center [271, 217] width 62 height 14
click at [0, 0] on input "upload license" at bounding box center [0, 0] width 0 height 0
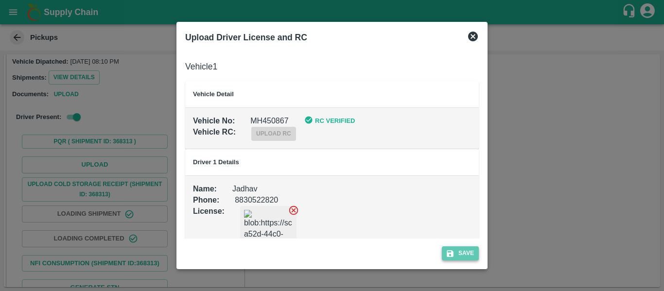
click at [457, 253] on button "Save" at bounding box center [460, 254] width 37 height 14
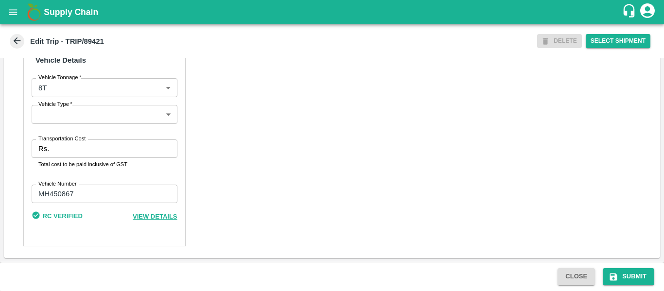
scroll to position [745, 0]
click at [53, 146] on input "Transportation Cost" at bounding box center [115, 149] width 124 height 18
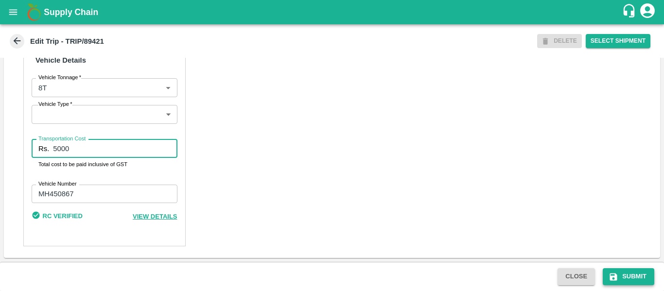
type input "5000"
click at [624, 280] on button "Submit" at bounding box center [629, 276] width 52 height 17
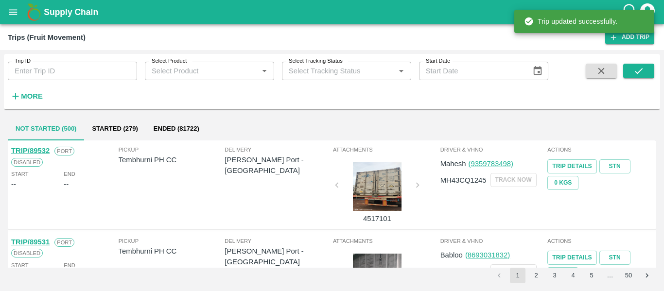
click at [80, 60] on div "Trip ID Trip ID" at bounding box center [68, 67] width 137 height 26
click at [81, 65] on input "Trip ID" at bounding box center [72, 71] width 129 height 18
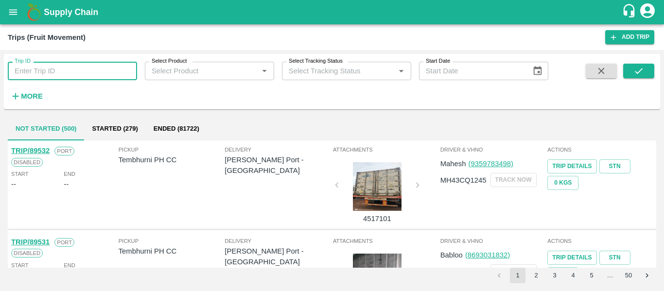
paste input "89433"
click at [81, 65] on input "89433" at bounding box center [72, 71] width 129 height 18
type input "89433"
click at [650, 65] on button "submit" at bounding box center [638, 71] width 31 height 15
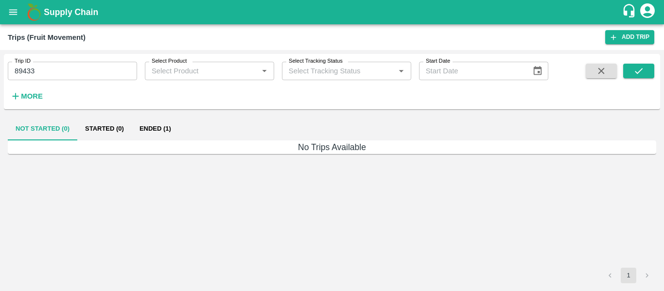
click at [159, 128] on button "Ended (1)" at bounding box center [155, 128] width 47 height 23
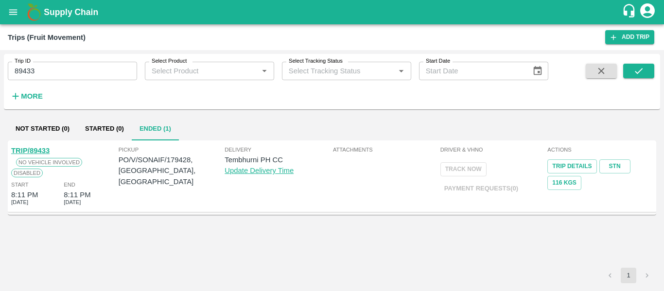
click at [24, 152] on link "TRIP/89433" at bounding box center [30, 151] width 38 height 8
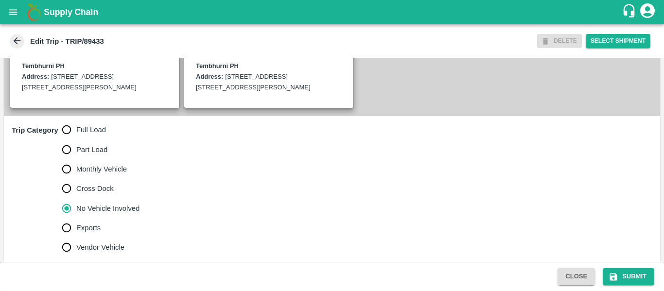
scroll to position [261, 0]
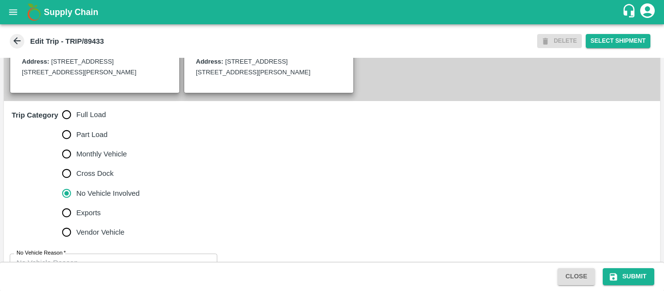
click at [90, 120] on span "Full Load" at bounding box center [91, 114] width 30 height 11
click at [76, 124] on input "Full Load" at bounding box center [66, 114] width 19 height 19
radio input "true"
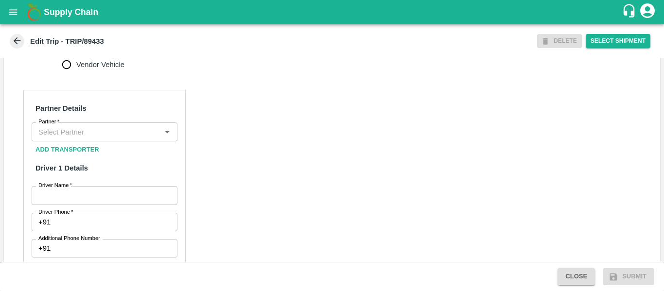
scroll to position [429, 0]
click at [80, 138] on input "Partner   *" at bounding box center [97, 131] width 124 height 13
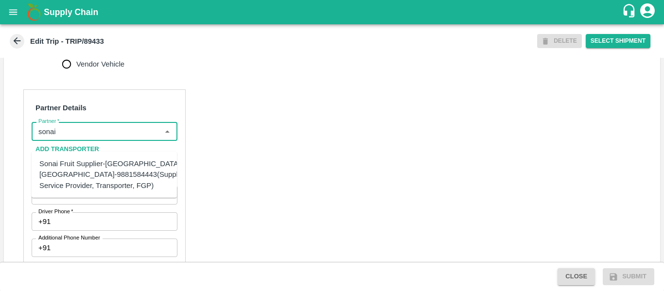
click at [80, 171] on div "Sonai Fruit Supplier-[GEOGRAPHIC_DATA], [GEOGRAPHIC_DATA]-9881584443(Supplier, …" at bounding box center [113, 175] width 148 height 33
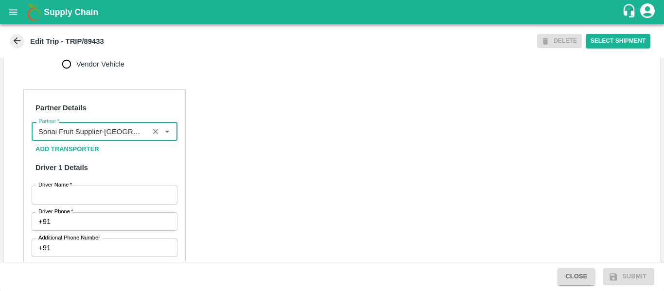
type input "Sonai Fruit Supplier-[GEOGRAPHIC_DATA], [GEOGRAPHIC_DATA]-9881584443(Supplier, …"
click at [91, 204] on input "Driver Name   *" at bounding box center [105, 195] width 146 height 18
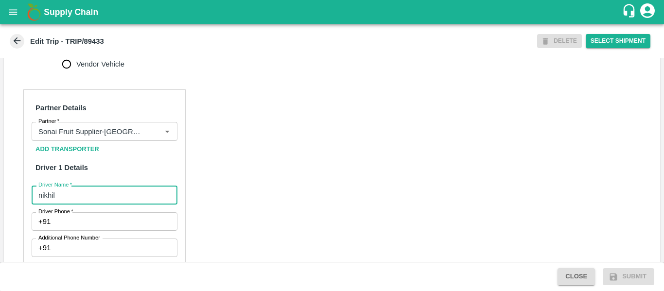
type input "nikhil"
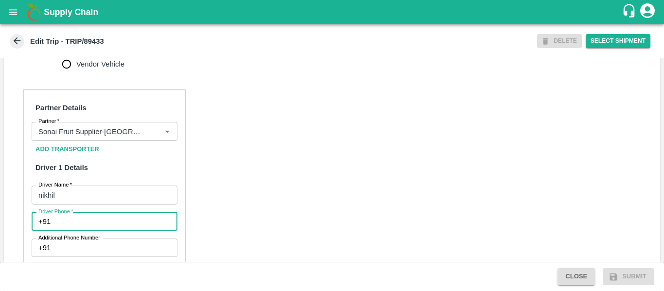
click at [96, 231] on input "Driver Phone   *" at bounding box center [115, 221] width 123 height 18
type input "9975745985"
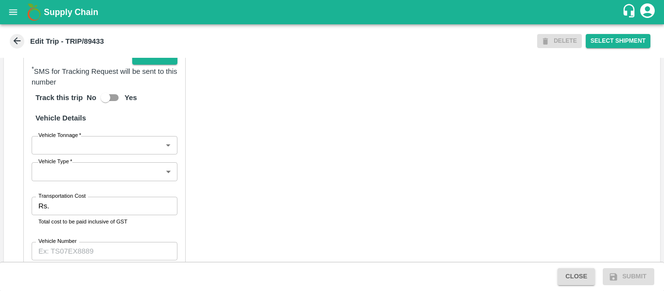
scroll to position [677, 0]
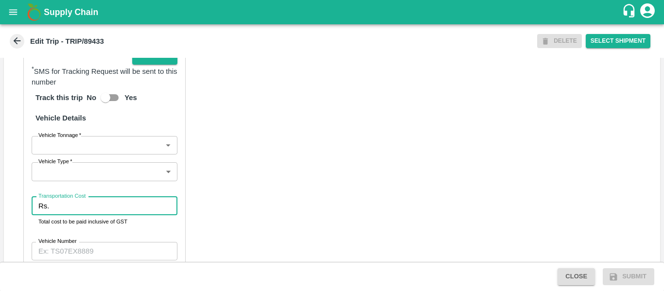
click at [99, 213] on input "Transportation Cost" at bounding box center [115, 206] width 124 height 18
type input "1200"
click at [303, 194] on div "Partner Details Partner   * Partner Add Transporter Driver 1 Details Driver Nam…" at bounding box center [332, 74] width 656 height 488
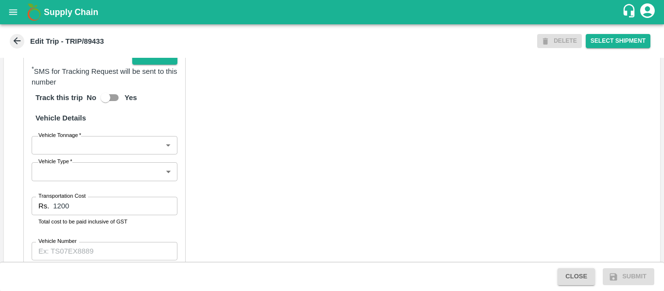
scroll to position [747, 0]
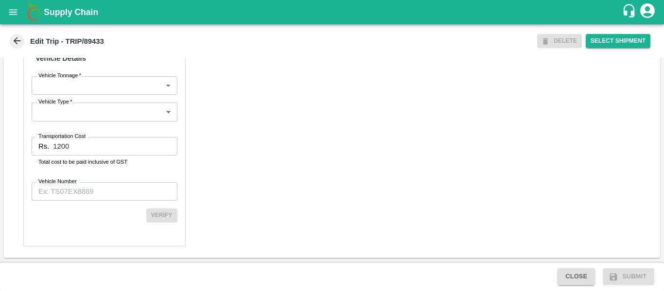
click at [97, 199] on input "Vehicle Number" at bounding box center [105, 191] width 146 height 18
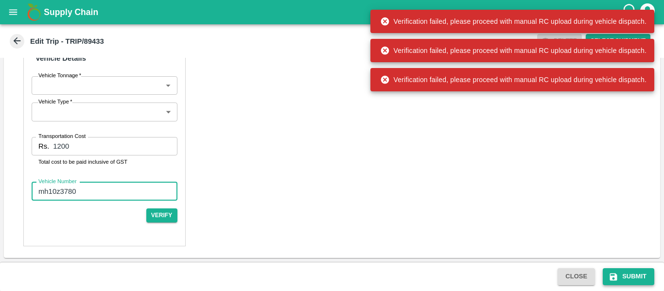
type input "mh10z3780"
click at [622, 280] on button "Submit" at bounding box center [629, 276] width 52 height 17
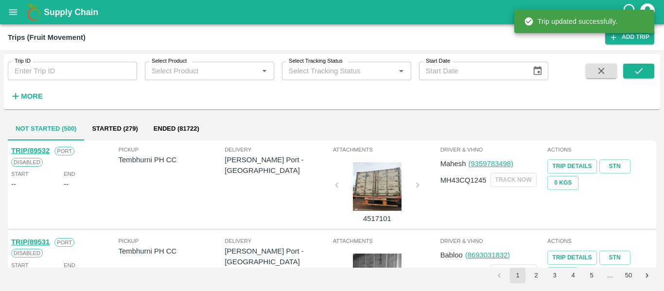
click at [94, 68] on input "Trip ID" at bounding box center [72, 71] width 129 height 18
paste input "89433"
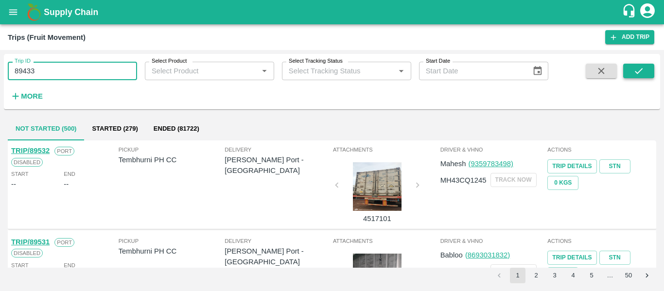
type input "89433"
click at [626, 74] on button "submit" at bounding box center [638, 71] width 31 height 15
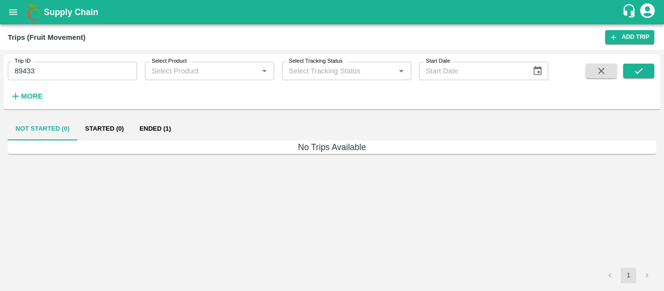
click at [175, 131] on button "Ended (1)" at bounding box center [155, 128] width 47 height 23
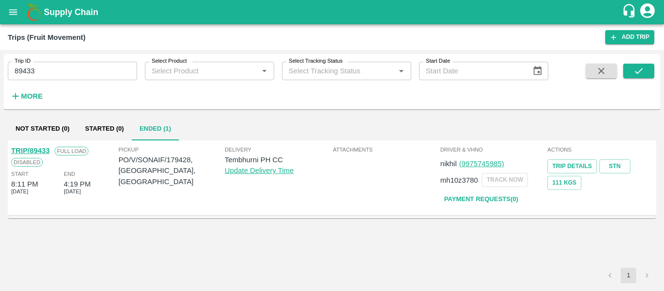
click at [31, 153] on link "TRIP/89433" at bounding box center [30, 151] width 38 height 8
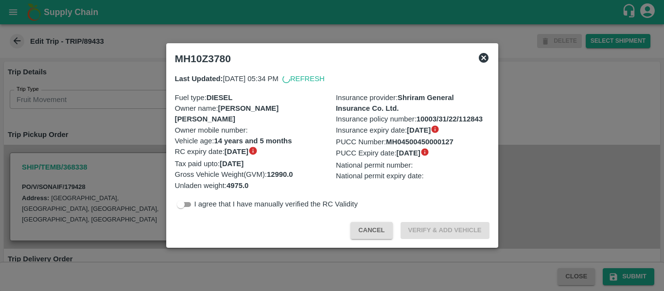
scroll to position [744, 0]
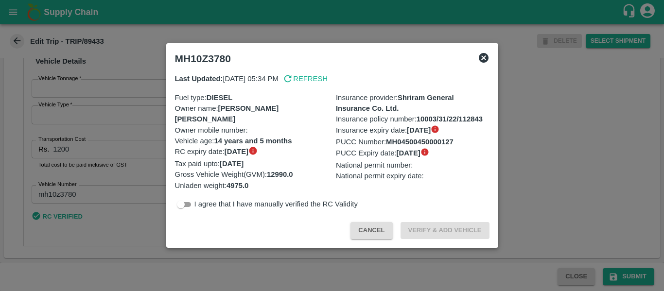
click at [134, 174] on div at bounding box center [332, 145] width 664 height 291
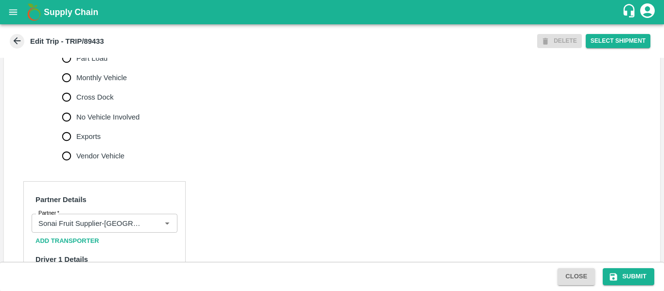
scroll to position [0, 0]
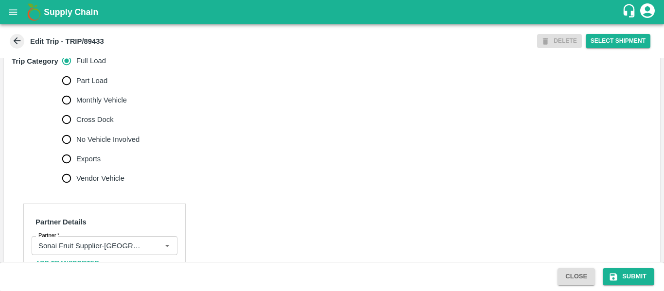
click at [124, 145] on span "No Vehicle Involved" at bounding box center [107, 139] width 63 height 11
click at [76, 149] on input "No Vehicle Involved" at bounding box center [66, 139] width 19 height 19
radio input "true"
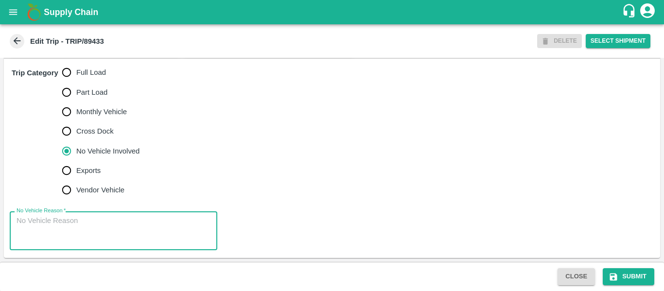
click at [90, 221] on textarea "No Vehicle Reason   *" at bounding box center [114, 231] width 194 height 31
type textarea "Field Dump"
click at [613, 276] on icon "submit" at bounding box center [613, 276] width 7 height 7
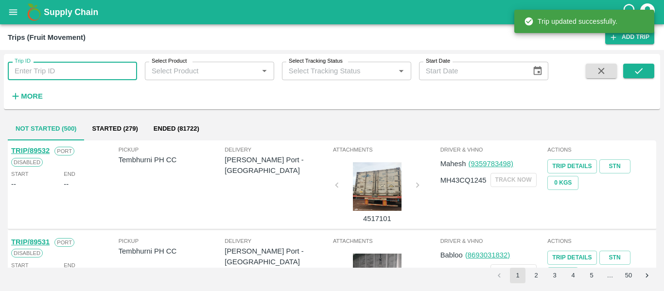
click at [69, 72] on input "Trip ID" at bounding box center [72, 71] width 129 height 18
paste input "89425"
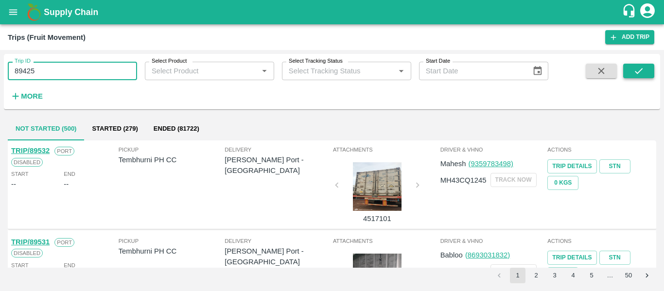
type input "89425"
click at [629, 75] on button "submit" at bounding box center [638, 71] width 31 height 15
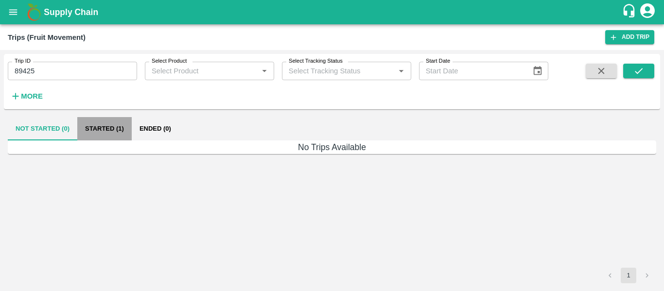
click at [95, 132] on button "Started (1)" at bounding box center [104, 128] width 54 height 23
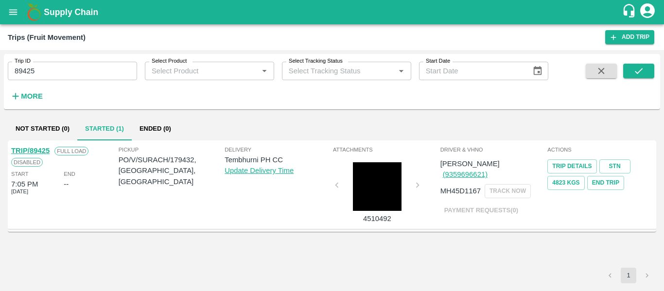
click at [38, 151] on link "TRIP/89425" at bounding box center [30, 151] width 38 height 8
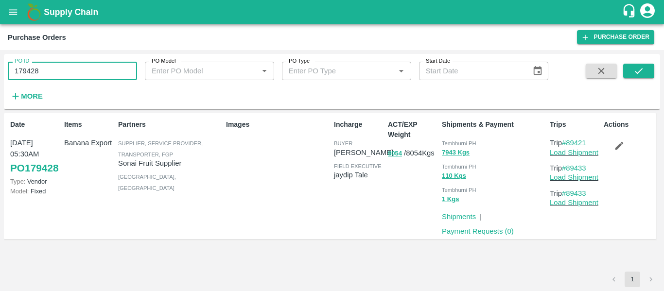
click at [39, 71] on input "179428" at bounding box center [72, 71] width 129 height 18
paste input "text"
type input "179432"
click at [630, 73] on button "submit" at bounding box center [638, 71] width 31 height 15
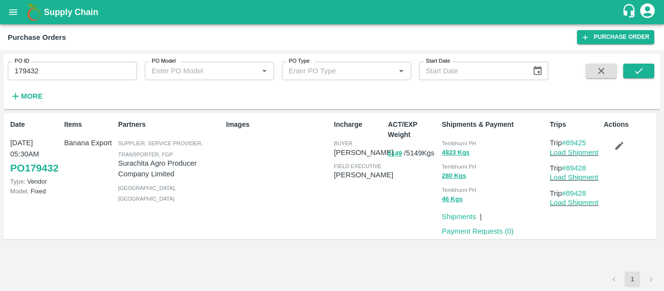
click at [609, 150] on button "button" at bounding box center [619, 146] width 31 height 17
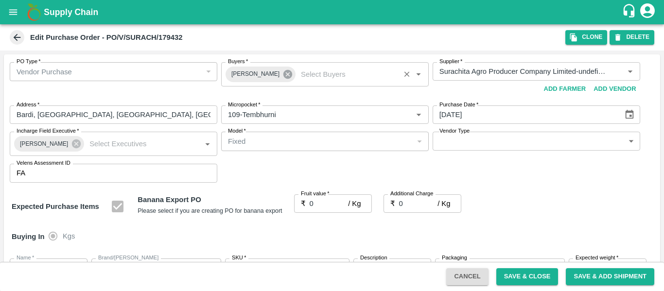
click at [283, 74] on icon at bounding box center [288, 74] width 11 height 11
click at [297, 74] on input "Buyers   *" at bounding box center [347, 74] width 100 height 13
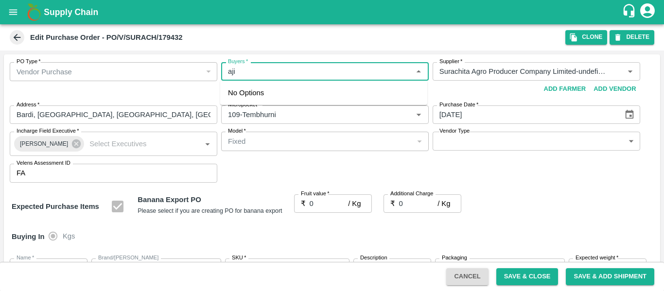
type input "ajit"
click at [257, 94] on div "[PERSON_NAME]" at bounding box center [280, 97] width 59 height 11
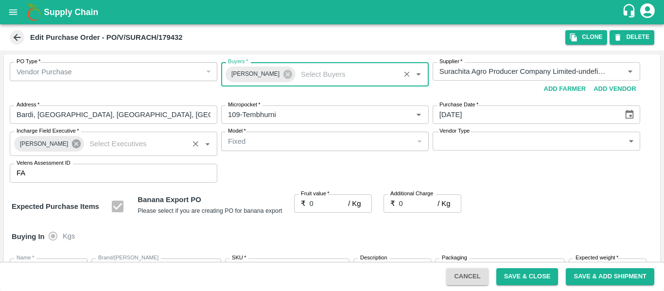
click at [72, 144] on icon at bounding box center [76, 144] width 9 height 9
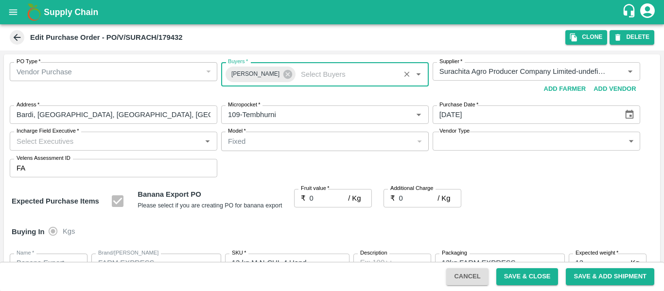
click at [41, 145] on input "Incharge Field Executive   *" at bounding box center [106, 141] width 186 height 13
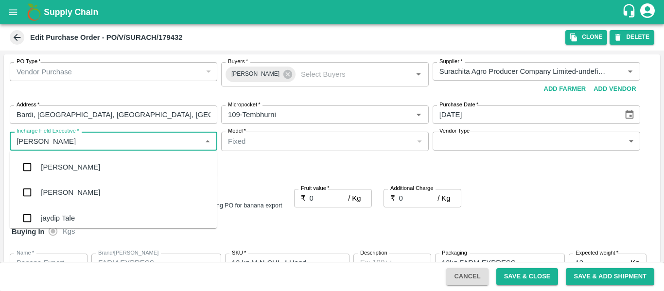
type input "jayd"
click at [47, 161] on div "jaydip Tale" at bounding box center [113, 167] width 207 height 25
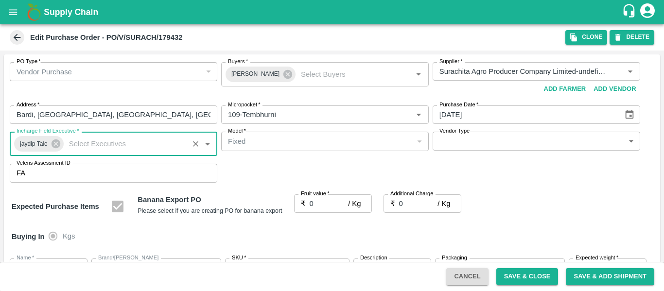
click at [324, 202] on input "0" at bounding box center [329, 203] width 39 height 18
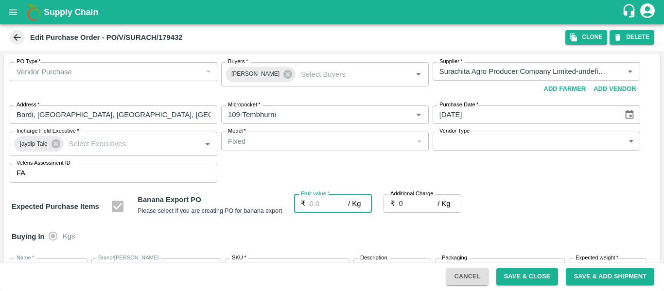
type input "2"
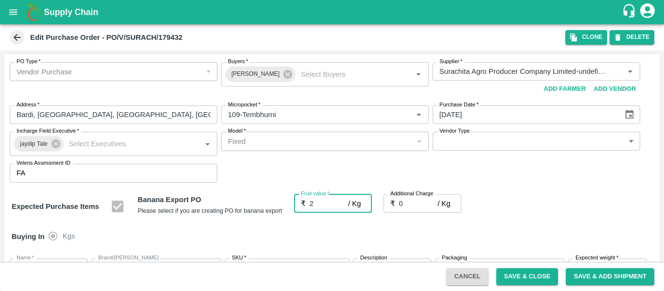
type input "2"
type input "21"
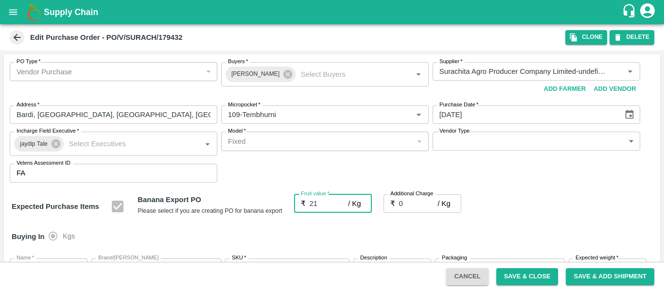
type input "21"
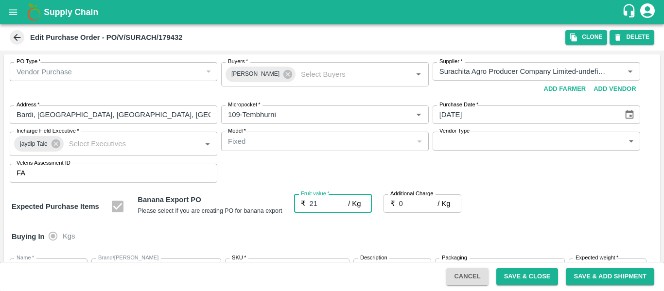
type input "21"
click at [416, 202] on input "0" at bounding box center [418, 203] width 39 height 18
type input "2"
type input "23"
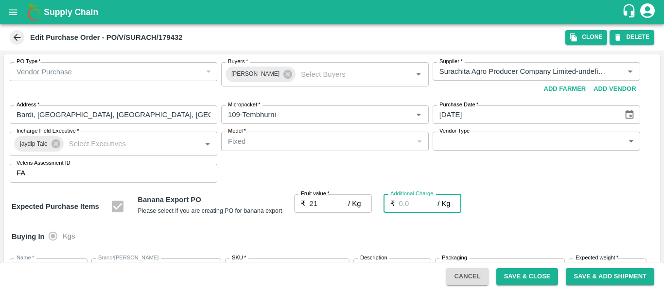
type input "23"
type input "2.7"
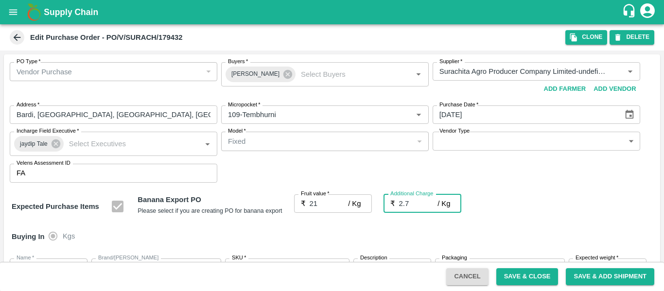
type input "23.7"
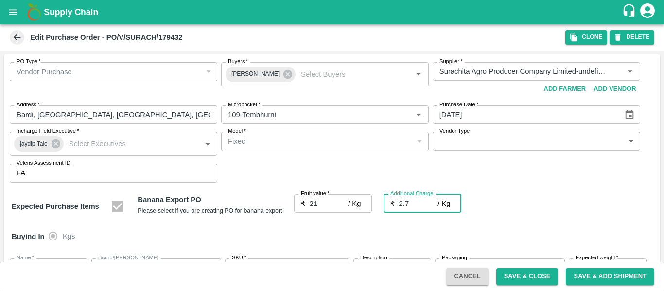
type input "2.75"
type input "23.75"
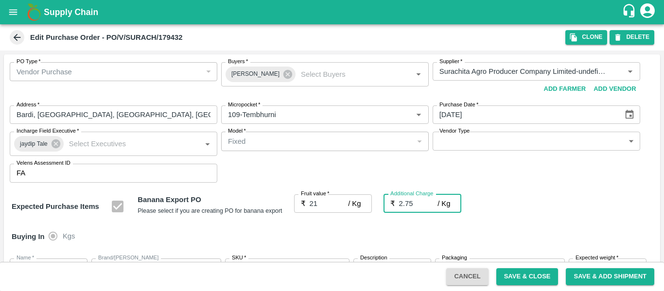
type input "23.75"
type input "2.75"
click at [528, 207] on div "Expected Purchase Items Banana Export PO Please select if you are creating PO f…" at bounding box center [332, 206] width 641 height 25
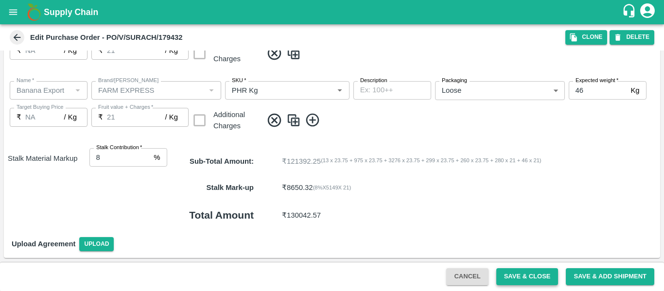
click at [519, 271] on button "Save & Close" at bounding box center [527, 276] width 62 height 17
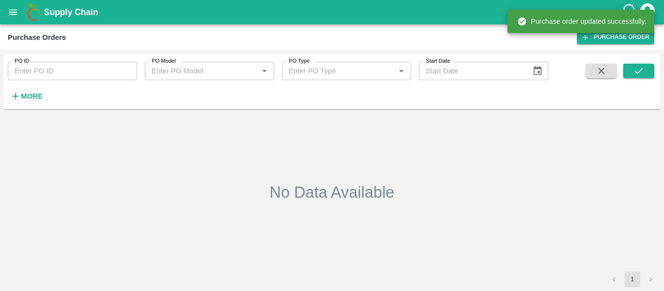
type input "179432"
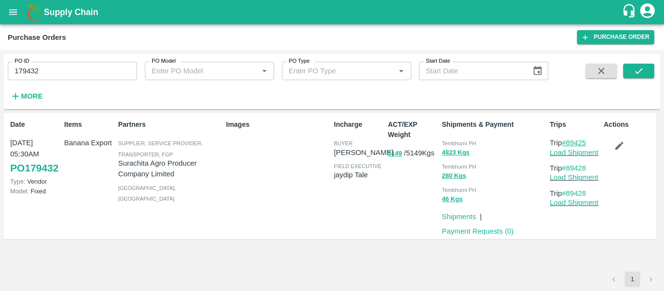
drag, startPoint x: 593, startPoint y: 142, endPoint x: 568, endPoint y: 143, distance: 24.8
click at [568, 143] on p "Trip #89425" at bounding box center [575, 143] width 50 height 11
copy link "89425"
click at [576, 155] on link "Load Shipment" at bounding box center [574, 153] width 49 height 8
drag, startPoint x: 591, startPoint y: 168, endPoint x: 569, endPoint y: 169, distance: 21.9
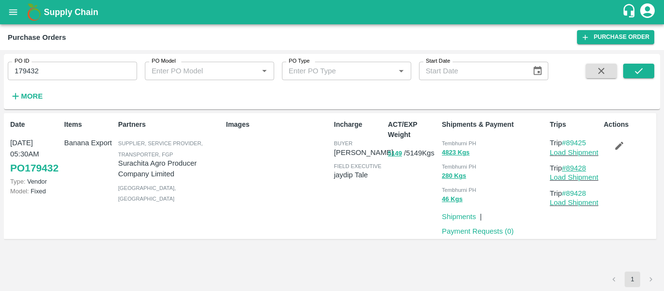
click at [569, 169] on p "Trip #89428" at bounding box center [575, 168] width 50 height 11
copy link "89428"
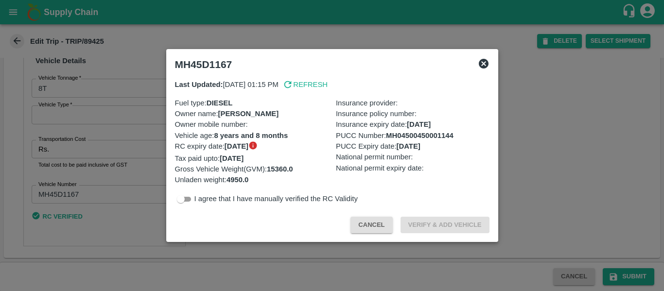
click at [80, 156] on div at bounding box center [332, 145] width 664 height 291
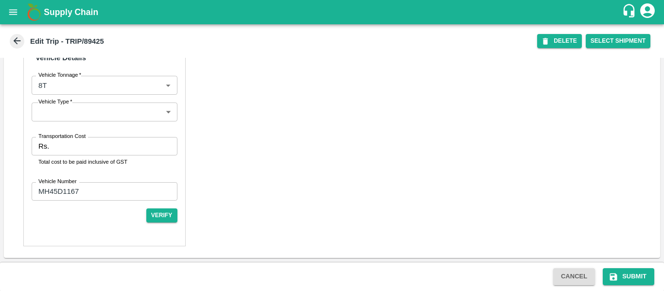
scroll to position [748, 0]
click at [80, 156] on input "Transportation Cost" at bounding box center [115, 146] width 124 height 18
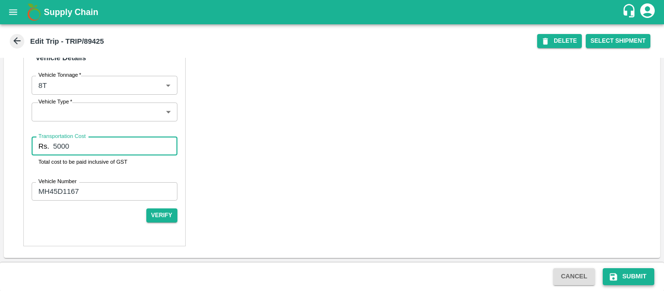
type input "5000"
click at [624, 271] on button "Submit" at bounding box center [629, 276] width 52 height 17
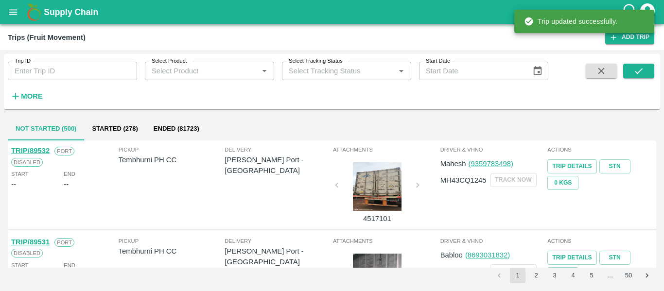
click at [53, 65] on input "Trip ID" at bounding box center [72, 71] width 129 height 18
paste input "89428"
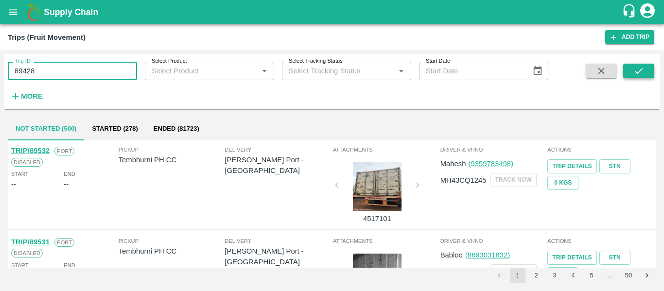
type input "89428"
click at [629, 68] on button "submit" at bounding box center [638, 71] width 31 height 15
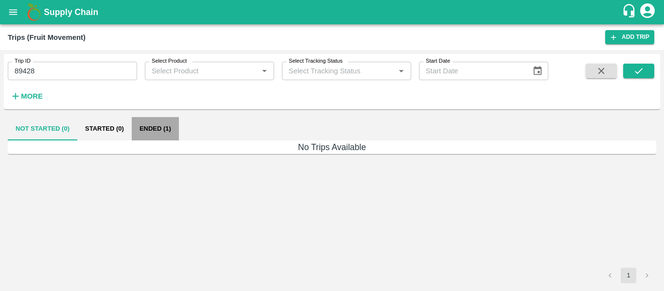
click at [169, 123] on button "Ended (1)" at bounding box center [155, 128] width 47 height 23
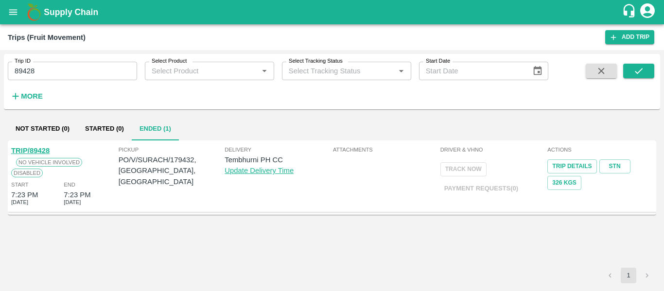
click at [28, 153] on link "TRIP/89428" at bounding box center [30, 151] width 38 height 8
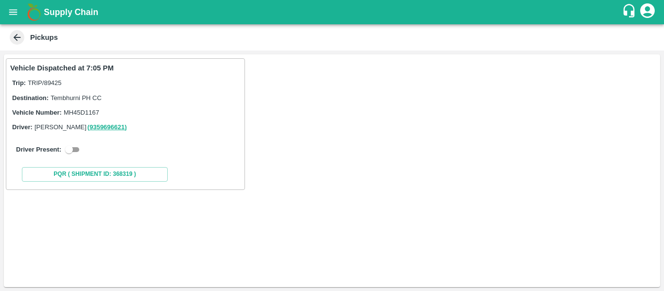
click at [78, 148] on input "checkbox" at bounding box center [69, 150] width 35 height 12
checkbox input "true"
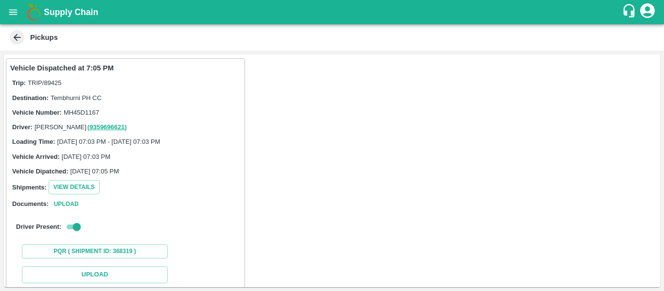
scroll to position [107, 0]
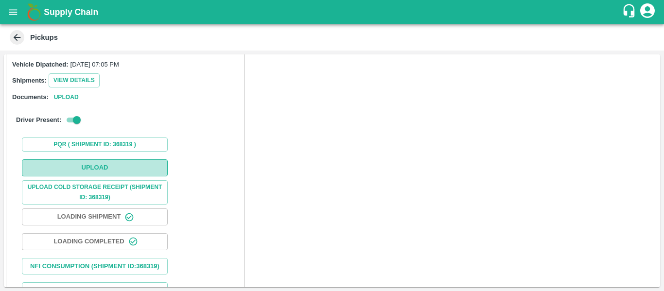
click at [105, 161] on button "Upload" at bounding box center [95, 167] width 146 height 17
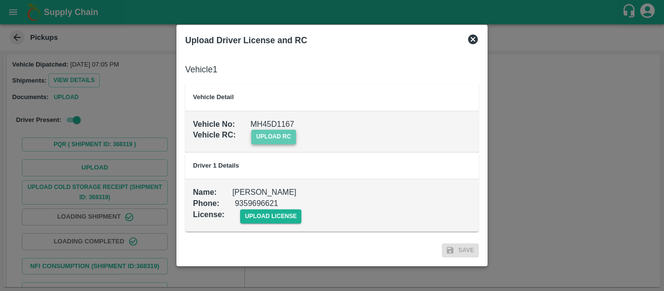
click at [269, 131] on span "upload rc" at bounding box center [273, 137] width 45 height 14
click at [0, 0] on input "upload rc" at bounding box center [0, 0] width 0 height 0
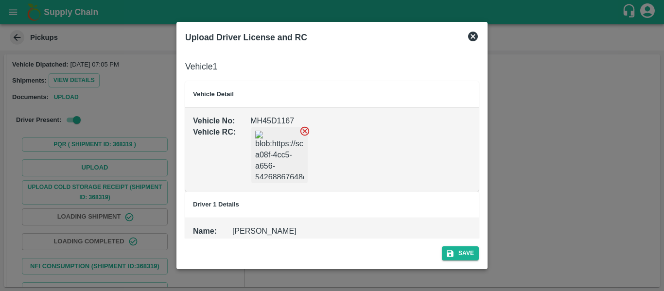
scroll to position [36, 0]
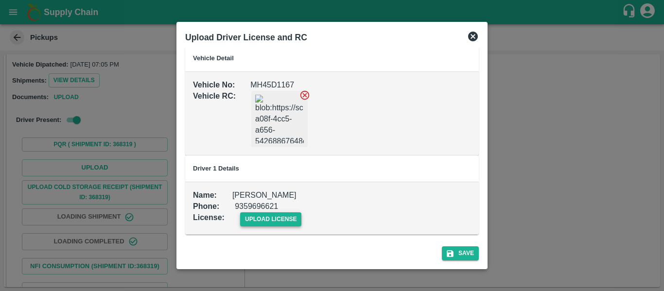
click at [270, 223] on span "upload license" at bounding box center [271, 219] width 62 height 14
click at [0, 0] on input "upload license" at bounding box center [0, 0] width 0 height 0
click at [460, 251] on button "Save" at bounding box center [460, 254] width 37 height 14
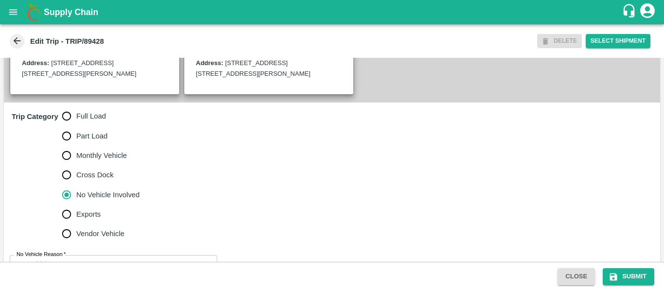
scroll to position [259, 0]
click at [95, 122] on span "Full Load" at bounding box center [91, 116] width 30 height 11
click at [76, 126] on input "Full Load" at bounding box center [66, 115] width 19 height 19
radio input "true"
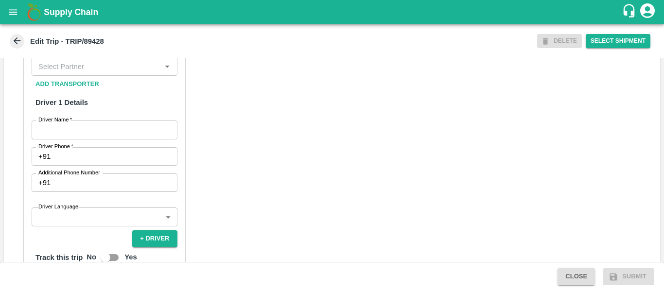
scroll to position [507, 0]
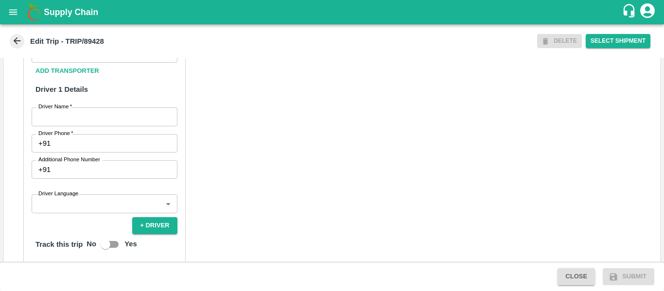
click at [64, 59] on input "Partner   *" at bounding box center [97, 53] width 124 height 13
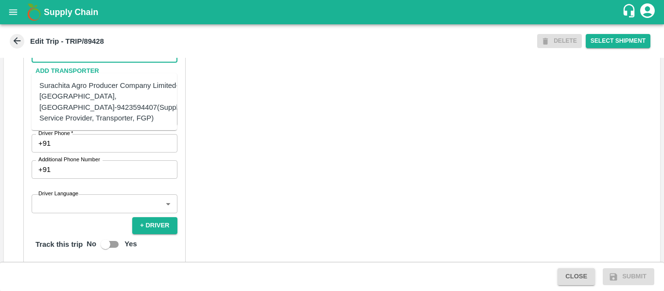
click at [78, 94] on div "Surachita Agro Producer Company Limited-[GEOGRAPHIC_DATA], [GEOGRAPHIC_DATA]-94…" at bounding box center [113, 101] width 148 height 43
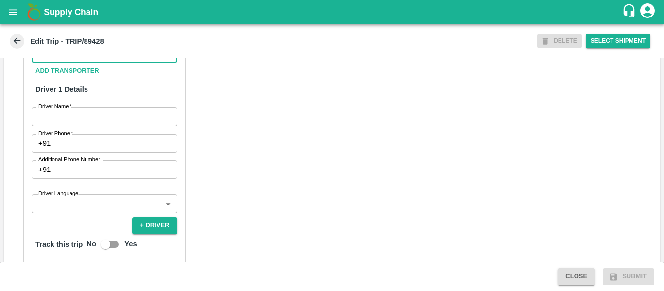
type input "Surachita Agro Producer Company Limited-[GEOGRAPHIC_DATA], [GEOGRAPHIC_DATA]-94…"
click at [89, 126] on input "Driver Name   *" at bounding box center [105, 116] width 146 height 18
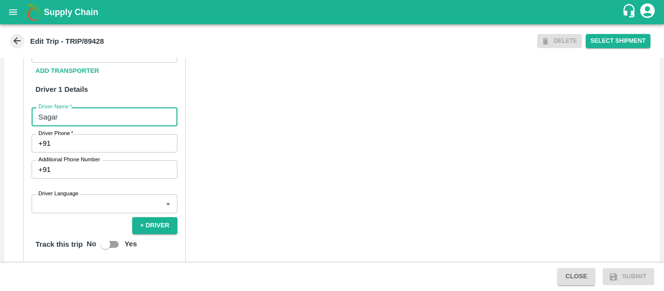
type input "Sagar"
click at [91, 152] on input "Driver Phone   *" at bounding box center [115, 143] width 123 height 18
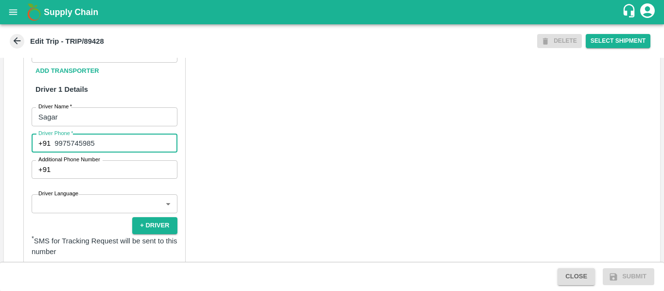
type input "9975745985"
click at [229, 185] on div "Partner Details Partner   * Partner Add Transporter Driver 1 Details Driver Nam…" at bounding box center [332, 244] width 656 height 488
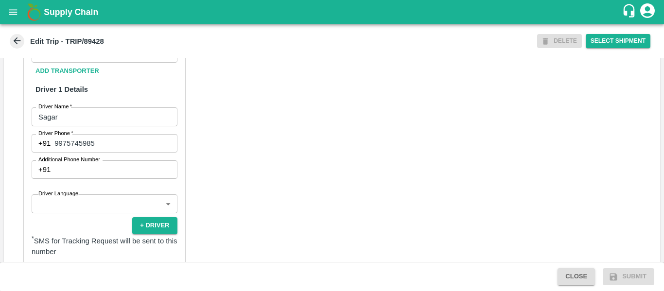
scroll to position [747, 0]
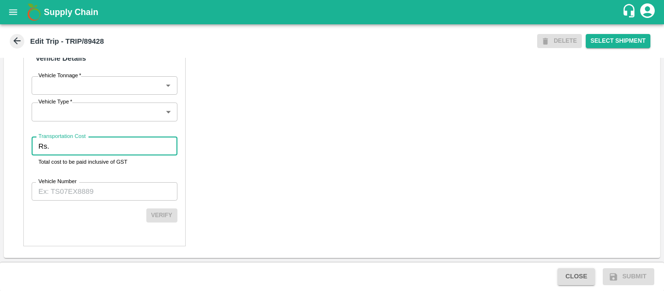
click at [83, 149] on input "Transportation Cost" at bounding box center [115, 146] width 124 height 18
type input "2300"
click at [83, 190] on input "Vehicle Number" at bounding box center [105, 191] width 146 height 18
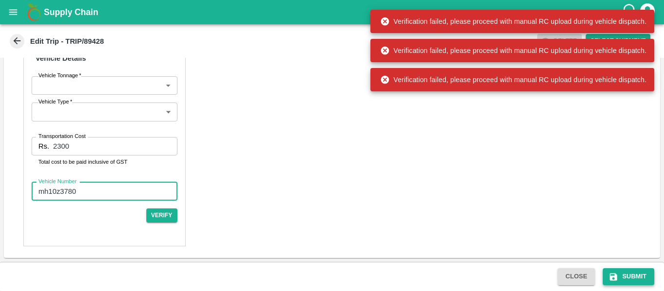
type input "mh10z3780"
click at [620, 272] on button "Submit" at bounding box center [629, 276] width 52 height 17
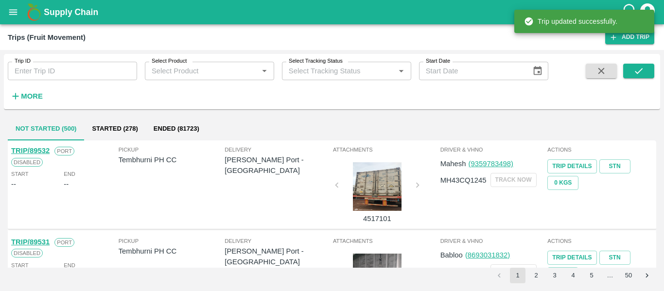
click at [94, 74] on input "Trip ID" at bounding box center [72, 71] width 129 height 18
paste input "89428"
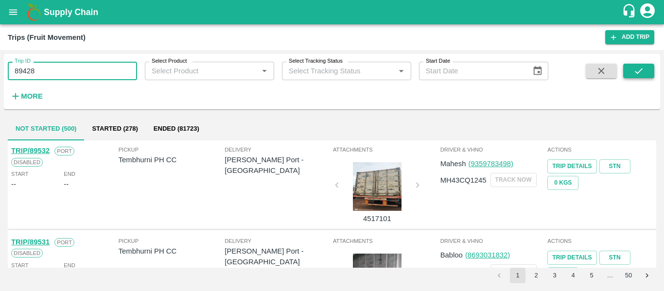
type input "89428"
click at [640, 72] on icon "submit" at bounding box center [639, 71] width 11 height 11
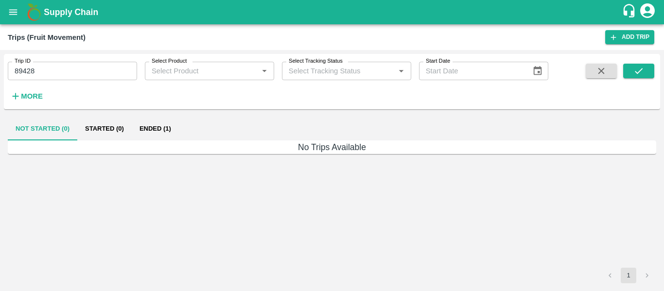
click at [143, 142] on h6 "No Trips Available" at bounding box center [332, 148] width 649 height 14
click at [168, 124] on button "Ended (1)" at bounding box center [155, 128] width 47 height 23
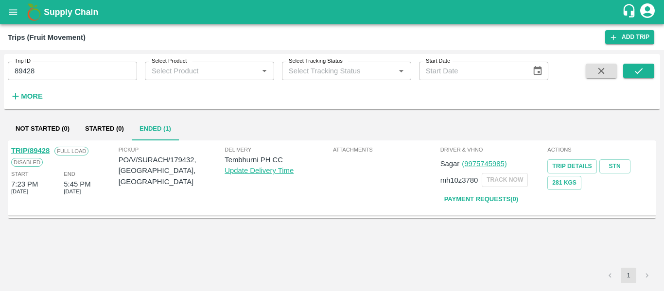
click at [35, 152] on link "TRIP/89428" at bounding box center [30, 151] width 38 height 8
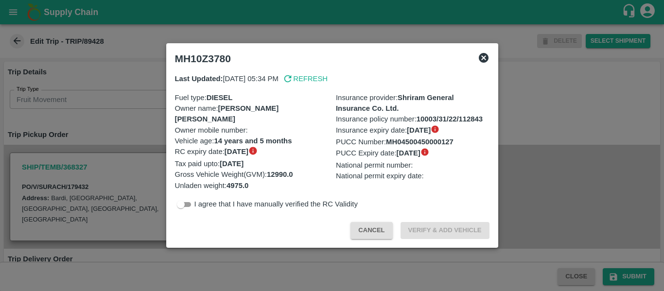
click at [121, 134] on div at bounding box center [332, 145] width 664 height 291
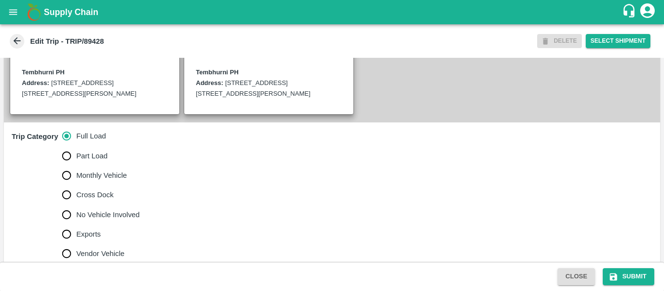
scroll to position [239, 0]
click at [85, 221] on span "No Vehicle Involved" at bounding box center [107, 215] width 63 height 11
click at [76, 222] on input "No Vehicle Involved" at bounding box center [66, 215] width 19 height 19
radio input "true"
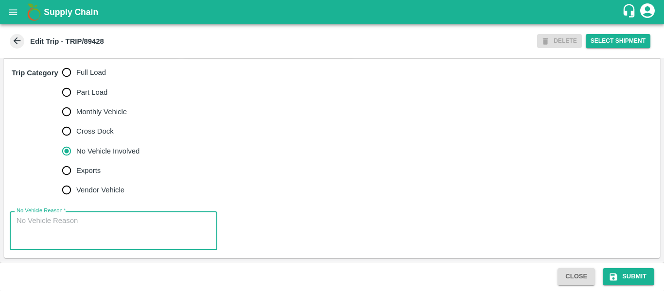
click at [110, 223] on textarea "No Vehicle Reason   *" at bounding box center [114, 231] width 194 height 31
type textarea "Field Dump"
click at [604, 266] on div "Close Submit" at bounding box center [332, 276] width 664 height 29
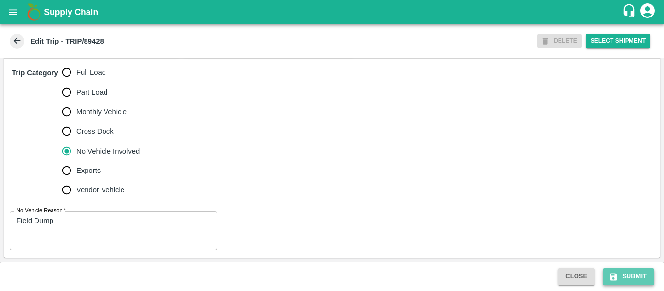
click at [629, 272] on button "Submit" at bounding box center [629, 276] width 52 height 17
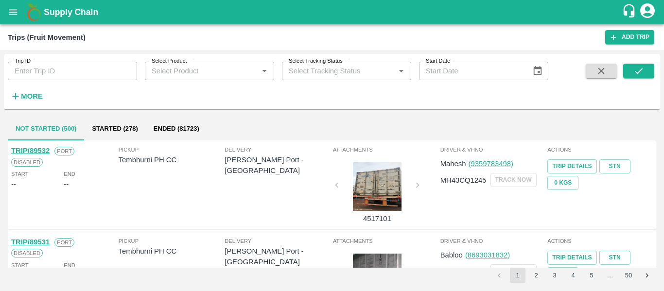
click at [67, 65] on input "Trip ID" at bounding box center [72, 71] width 129 height 18
paste input "89422"
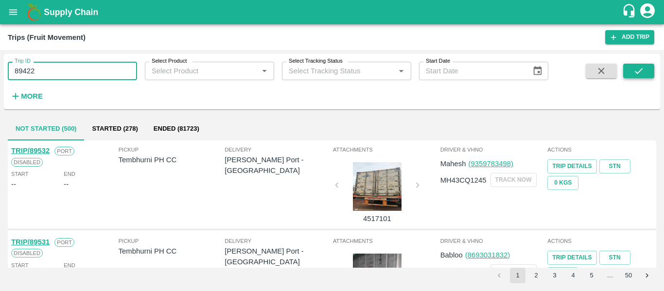
type input "89422"
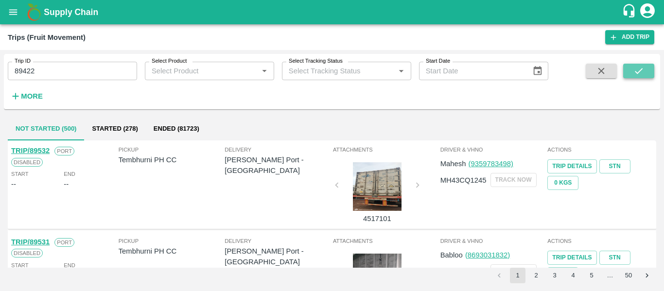
click at [638, 66] on icon "submit" at bounding box center [639, 71] width 11 height 11
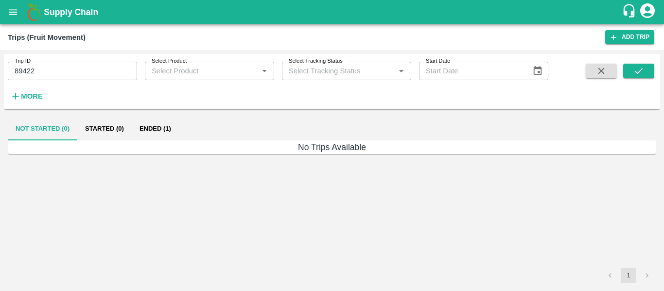
click at [146, 129] on button "Ended (1)" at bounding box center [155, 128] width 47 height 23
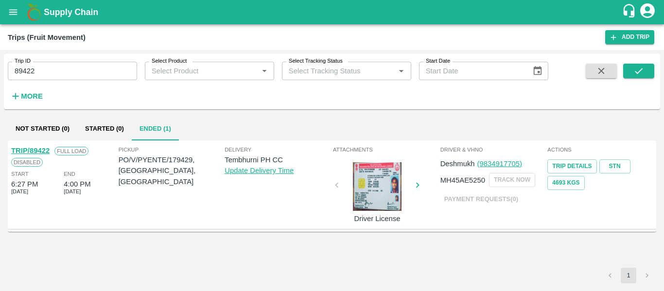
click at [36, 149] on link "TRIP/89422" at bounding box center [30, 151] width 38 height 8
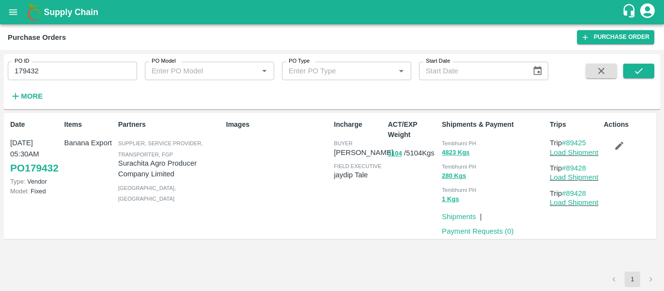
click at [48, 73] on input "179432" at bounding box center [72, 71] width 129 height 18
paste input "text"
type input "179429"
click at [632, 77] on button "submit" at bounding box center [638, 71] width 31 height 15
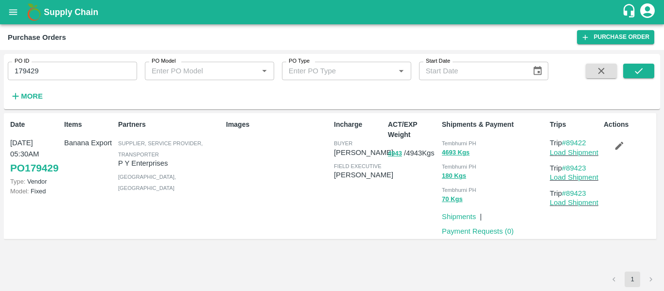
click at [619, 148] on icon "button" at bounding box center [620, 146] width 8 height 8
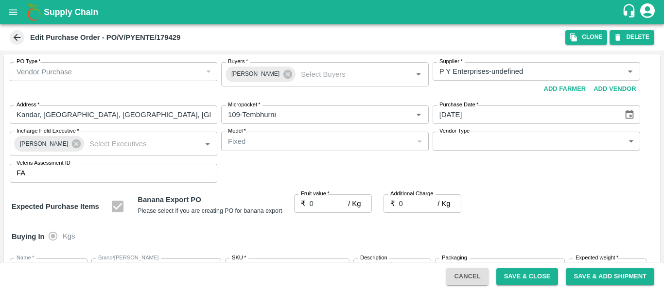
type input "P Y Enterprises-undefined"
type input "109-Tembhurni"
type input "Banana Export"
type input "FARM CANDY"
type input "13 kg M N-CHL 5 Hand"
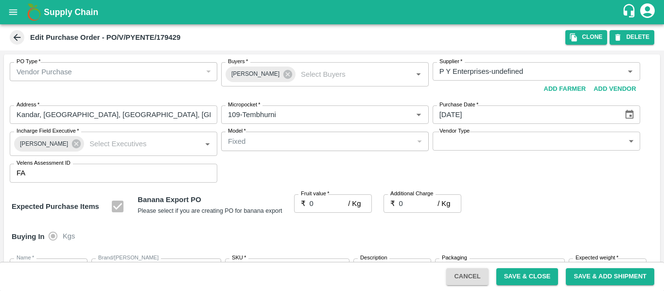
type input "NA"
type input "Banana Export"
type input "FARM CANDY"
type input "13 kg M N-CHL 6 Hand"
type input "NA"
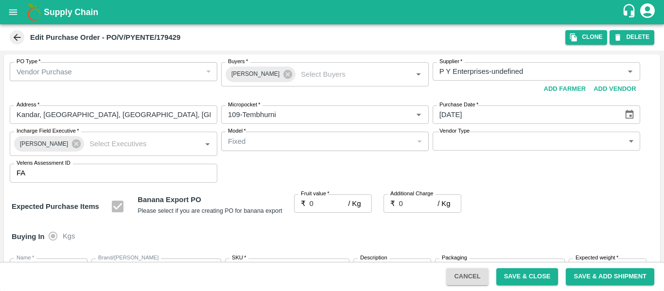
type input "Banana Export"
type input "FARM CANDY"
type input "13 kg M N-CHL 8 Hand"
type input "NA"
type input "Banana Export"
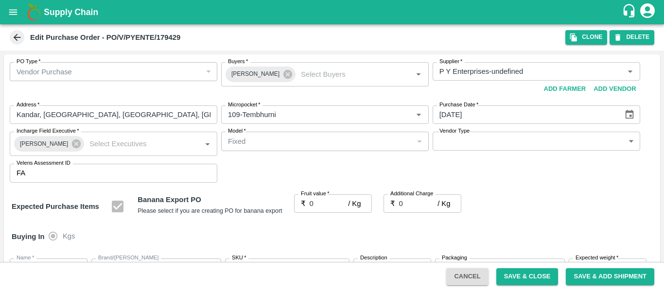
type input "FARM CANDY"
type input "13 kg M N-CHL CL"
type input "NA"
type input "Banana Export"
type input "FARM CANDY"
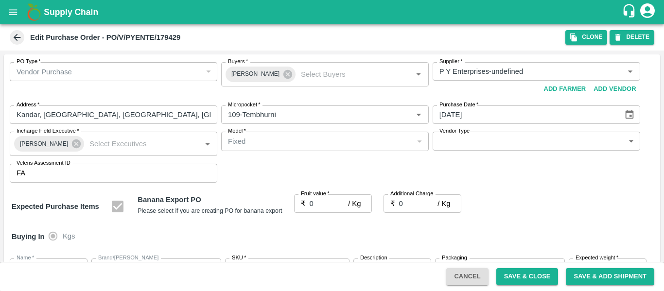
type input "C Class"
type input "NA"
type input "Banana Export"
type input "FARM CANDY"
type input "PHR Kg"
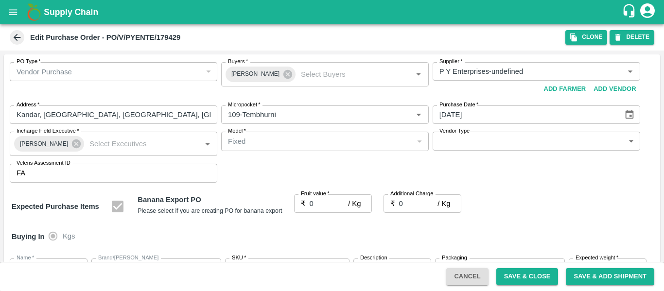
type input "NA"
click at [283, 78] on icon at bounding box center [288, 74] width 11 height 11
click at [258, 75] on input "Buyers   *" at bounding box center [317, 71] width 186 height 13
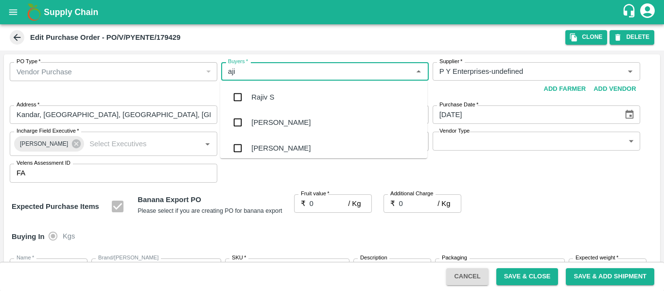
type input "ajit"
click at [259, 89] on div "[PERSON_NAME]" at bounding box center [323, 97] width 207 height 25
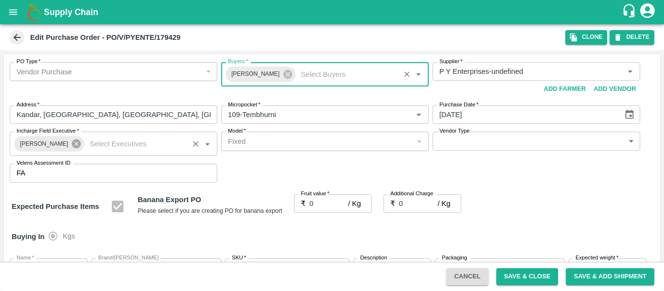
click at [73, 142] on icon at bounding box center [76, 144] width 11 height 11
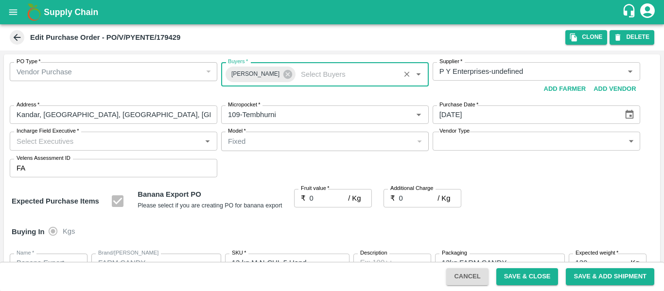
click at [48, 143] on input "Incharge Field Executive   *" at bounding box center [106, 141] width 186 height 13
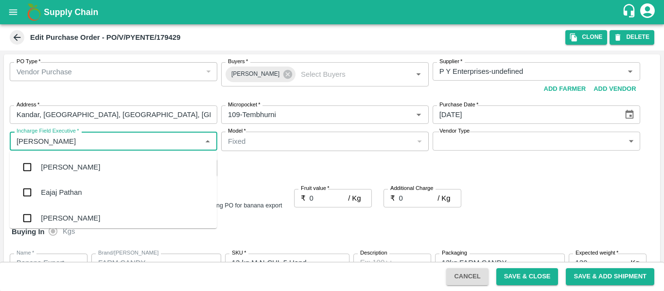
type input "jayd"
click at [54, 170] on div "jaydip Tale" at bounding box center [58, 167] width 34 height 11
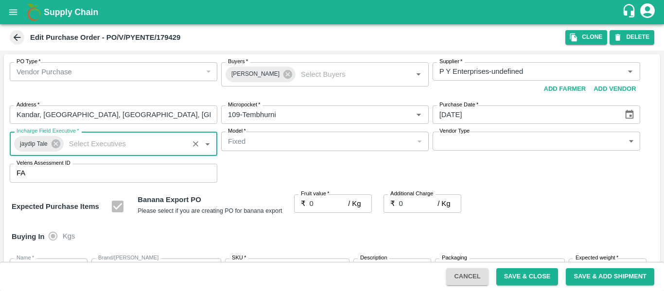
click at [316, 198] on input "0" at bounding box center [329, 203] width 39 height 18
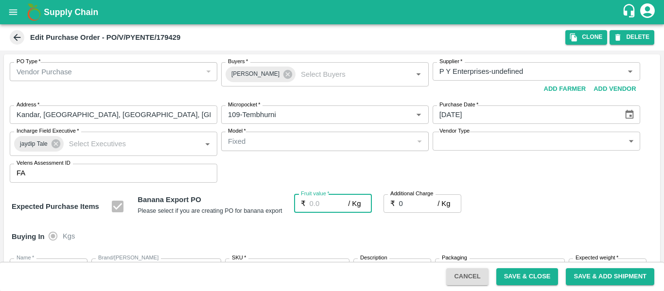
type input "2"
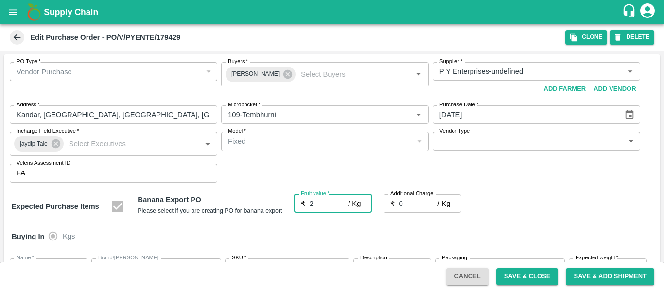
type input "2"
type input "21"
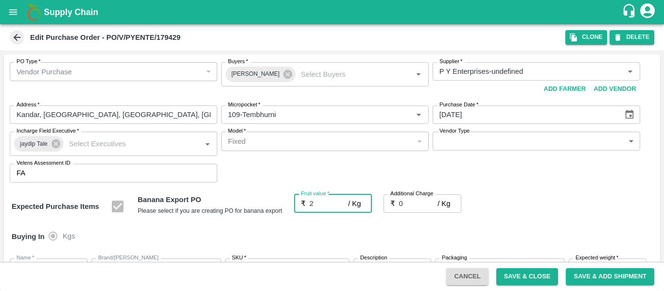
type input "21"
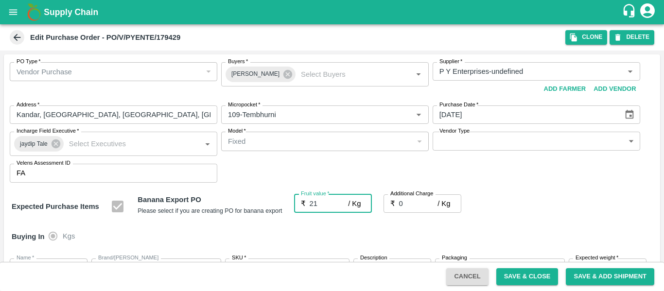
click at [419, 200] on input "0" at bounding box center [418, 203] width 39 height 18
type input "2"
type input "23"
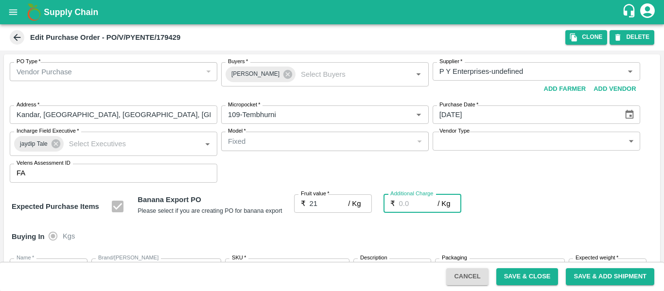
type input "23"
type input "2.7"
type input "23.7"
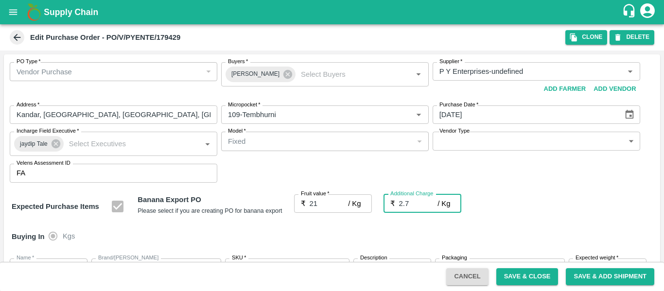
type input "23.7"
type input "2.75"
type input "23.75"
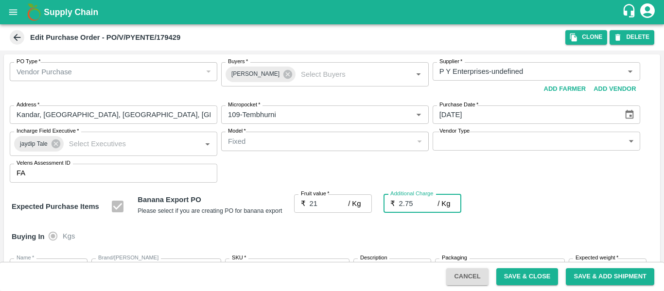
type input "23.75"
type input "2.75"
click at [549, 205] on div "Expected Purchase Items Banana Export PO Please select if you are creating PO f…" at bounding box center [332, 206] width 641 height 25
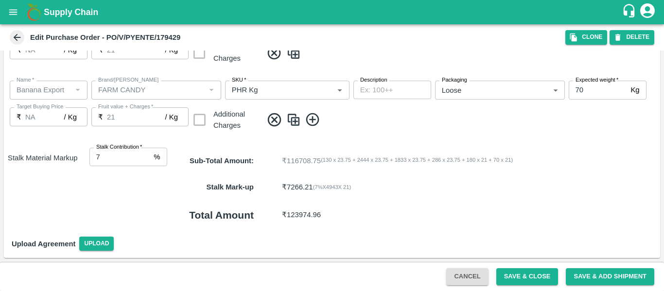
type input "8"
click at [144, 154] on input "8" at bounding box center [119, 157] width 61 height 18
click at [516, 272] on button "Save & Close" at bounding box center [527, 276] width 62 height 17
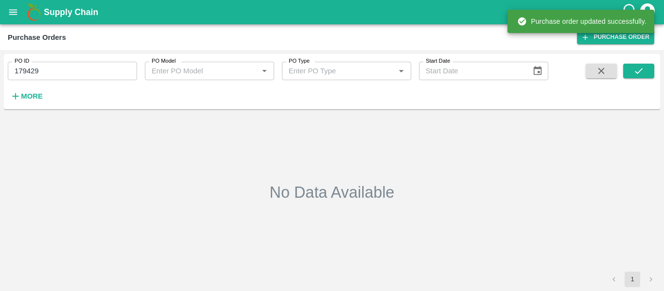
type input "179429"
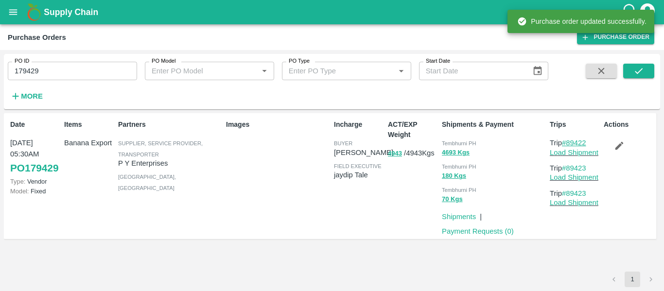
click at [565, 146] on link "#89422" at bounding box center [574, 143] width 24 height 8
click at [570, 151] on link "Load Shipment" at bounding box center [574, 153] width 49 height 8
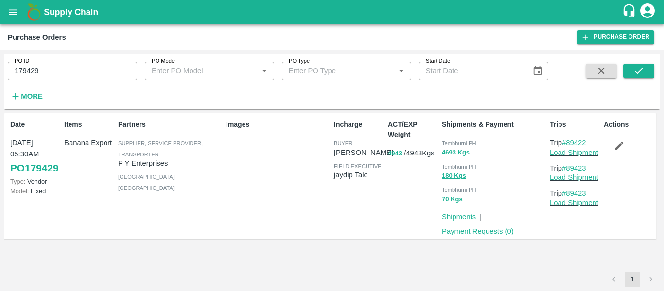
drag, startPoint x: 596, startPoint y: 144, endPoint x: 568, endPoint y: 143, distance: 27.2
click at [568, 143] on p "Trip #89422" at bounding box center [575, 143] width 50 height 11
copy link "89422"
drag, startPoint x: 591, startPoint y: 165, endPoint x: 569, endPoint y: 167, distance: 22.5
click at [569, 167] on p "Trip #89423" at bounding box center [575, 168] width 50 height 11
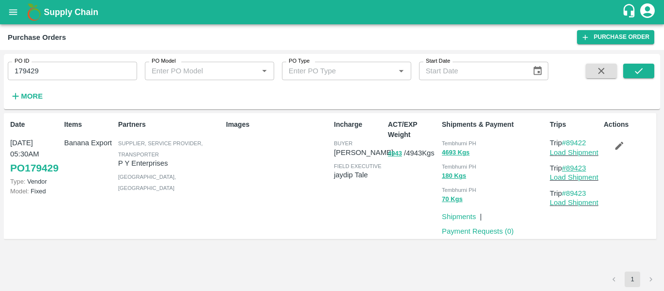
copy link "89423"
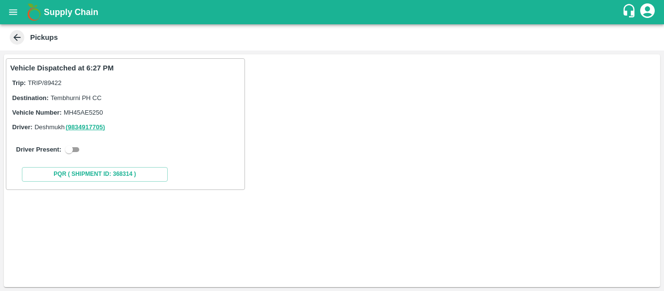
click at [77, 144] on input "checkbox" at bounding box center [69, 150] width 35 height 12
checkbox input "true"
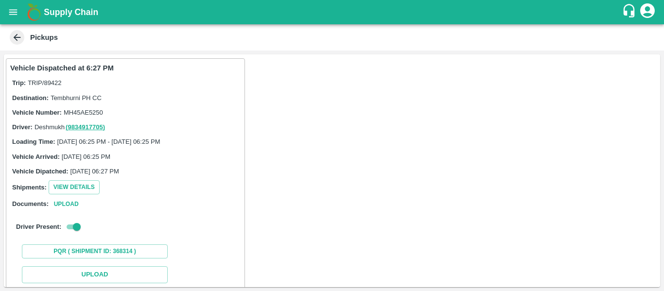
scroll to position [142, 0]
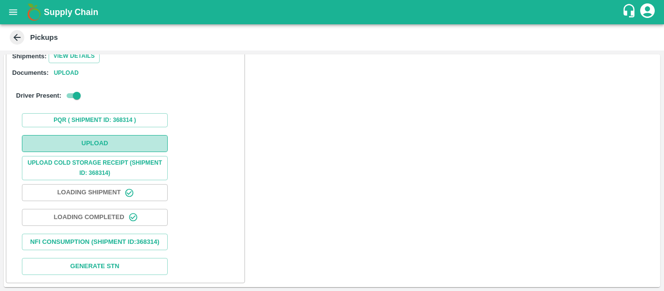
click at [101, 135] on button "Upload" at bounding box center [95, 143] width 146 height 17
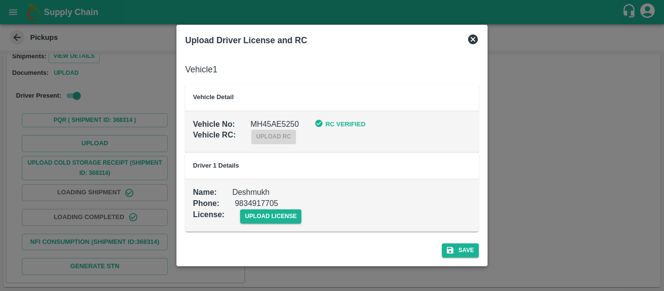
click at [291, 208] on div "upload license" at bounding box center [263, 209] width 77 height 30
click at [291, 213] on span "upload license" at bounding box center [271, 217] width 62 height 14
click at [0, 0] on input "upload license" at bounding box center [0, 0] width 0 height 0
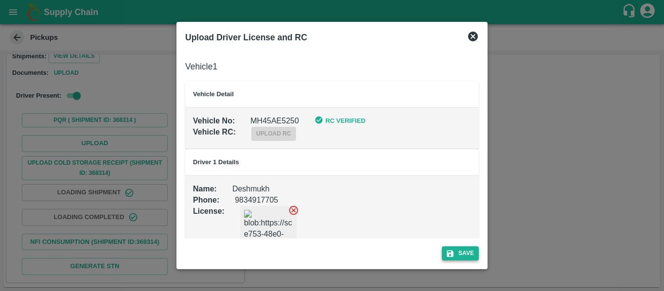
click at [455, 251] on icon "submit" at bounding box center [450, 253] width 9 height 9
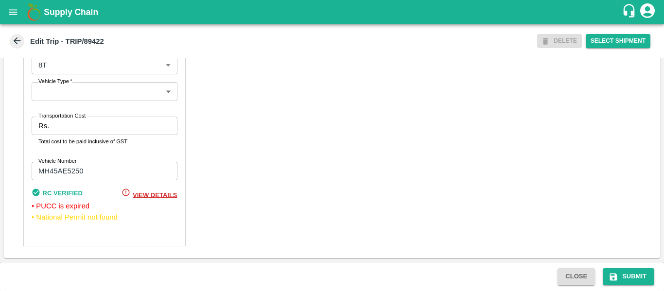
scroll to position [768, 0]
click at [65, 139] on p "Total cost to be paid inclusive of GST" at bounding box center [104, 141] width 132 height 9
click at [52, 123] on div "Rs. Transportation Cost" at bounding box center [105, 126] width 146 height 18
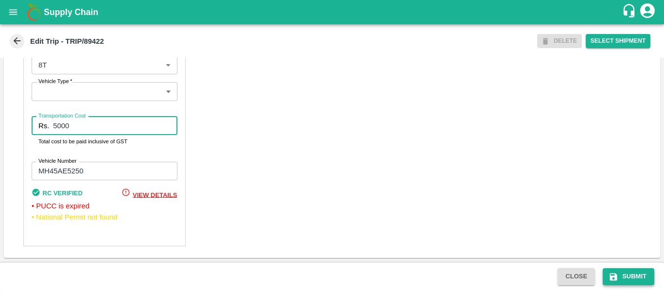
type input "5000"
click at [617, 272] on icon "submit" at bounding box center [614, 277] width 10 height 10
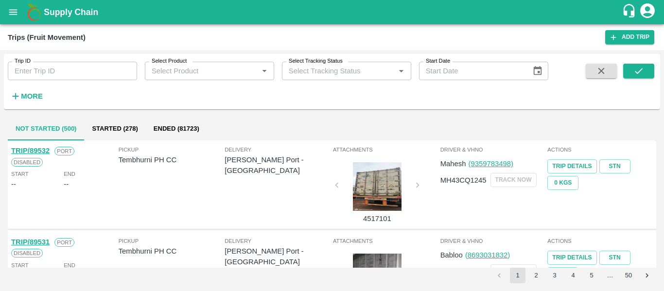
click at [79, 72] on input "Trip ID" at bounding box center [72, 71] width 129 height 18
paste input "89422"
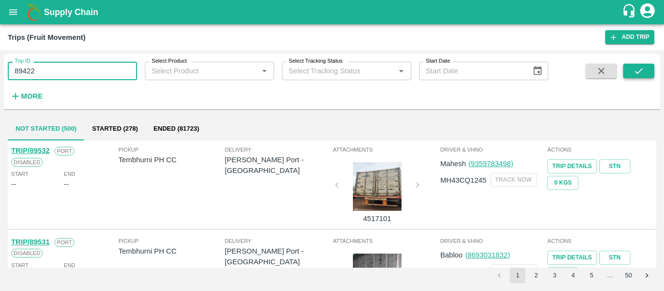
type input "89422"
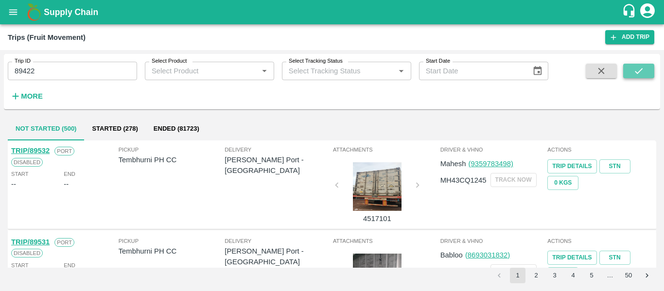
click at [634, 67] on icon "submit" at bounding box center [639, 71] width 11 height 11
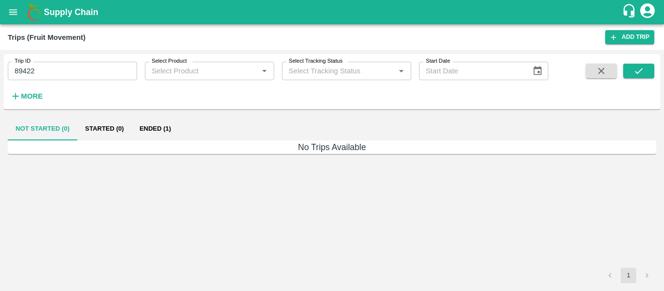
click at [157, 124] on button "Ended (1)" at bounding box center [155, 128] width 47 height 23
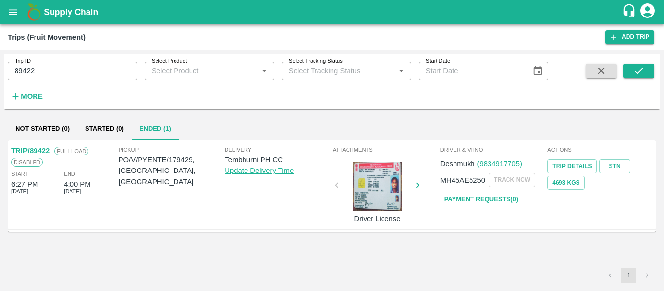
click at [35, 150] on link "TRIP/89422" at bounding box center [30, 151] width 38 height 8
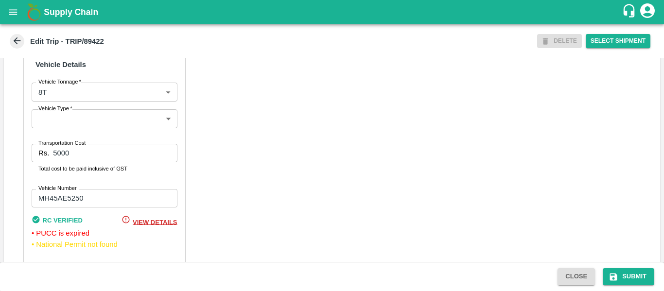
scroll to position [768, 0]
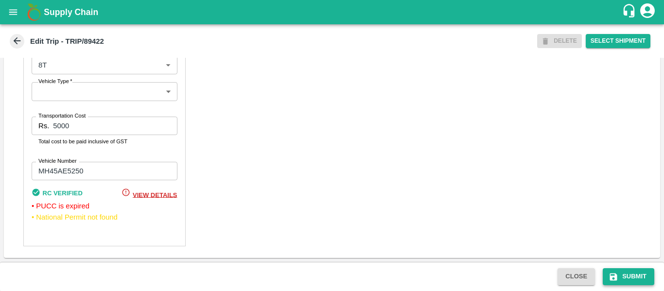
click at [614, 271] on button "Submit" at bounding box center [629, 276] width 52 height 17
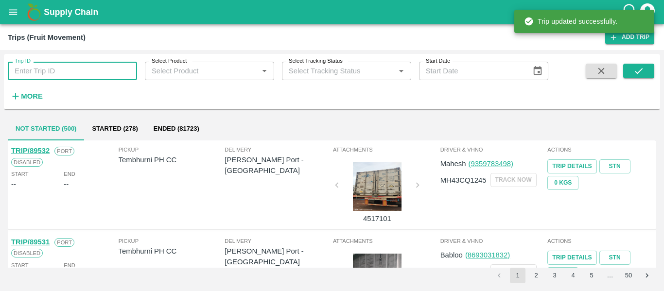
click at [73, 68] on input "Trip ID" at bounding box center [72, 71] width 129 height 18
paste input "89423"
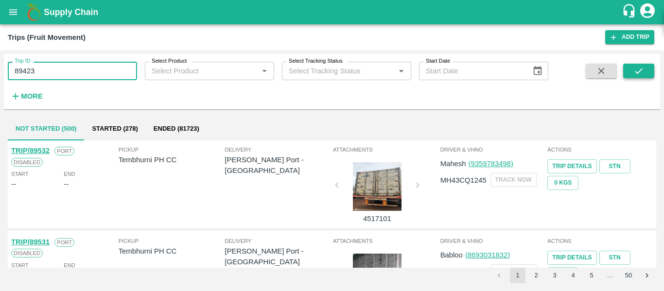
type input "89423"
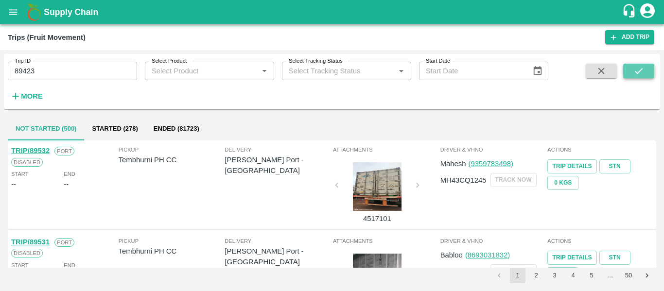
click at [635, 64] on button "submit" at bounding box center [638, 71] width 31 height 15
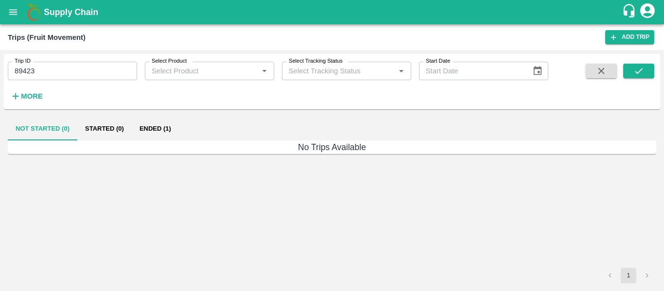
click at [163, 130] on button "Ended (1)" at bounding box center [155, 128] width 47 height 23
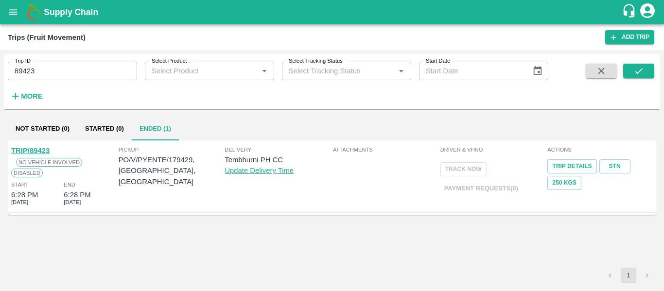
click at [35, 150] on link "TRIP/89423" at bounding box center [30, 151] width 38 height 8
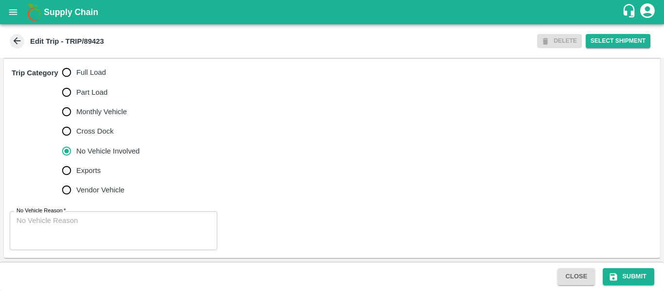
scroll to position [314, 0]
click at [82, 77] on span "Full Load" at bounding box center [91, 72] width 30 height 11
click at [76, 77] on input "Full Load" at bounding box center [66, 72] width 19 height 19
radio input "true"
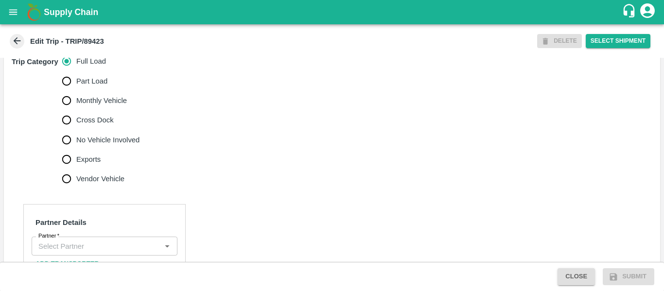
scroll to position [484, 0]
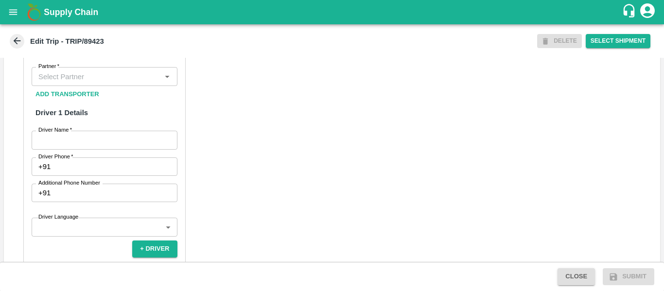
click at [77, 83] on input "Partner   *" at bounding box center [97, 76] width 124 height 13
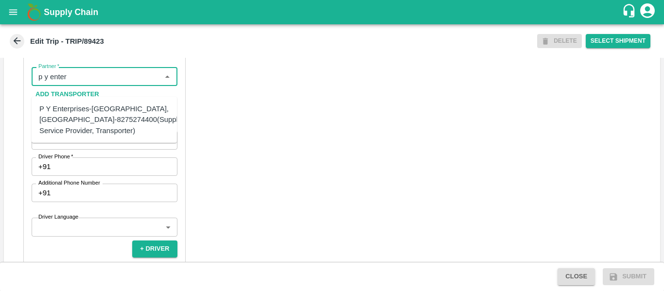
click at [82, 115] on div "P Y Enterprises-[GEOGRAPHIC_DATA], [GEOGRAPHIC_DATA]-8275274400(Supplier, Servi…" at bounding box center [113, 120] width 148 height 33
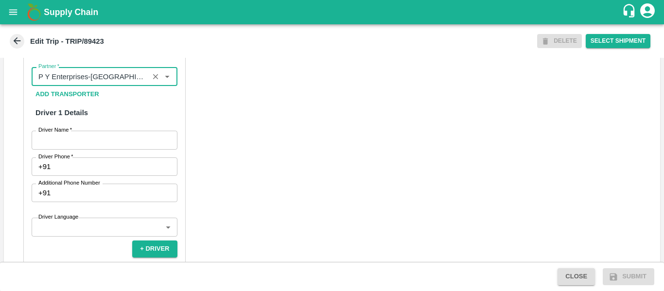
type input "P Y Enterprises-[GEOGRAPHIC_DATA], [GEOGRAPHIC_DATA]-8275274400(Supplier, Servi…"
click at [90, 149] on input "Driver Name   *" at bounding box center [105, 140] width 146 height 18
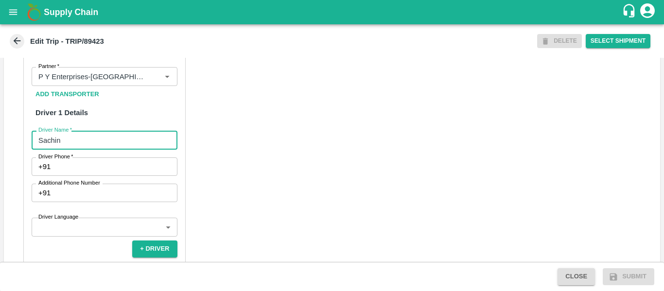
type input "Sachin"
click at [92, 175] on input "Driver Phone   *" at bounding box center [115, 167] width 123 height 18
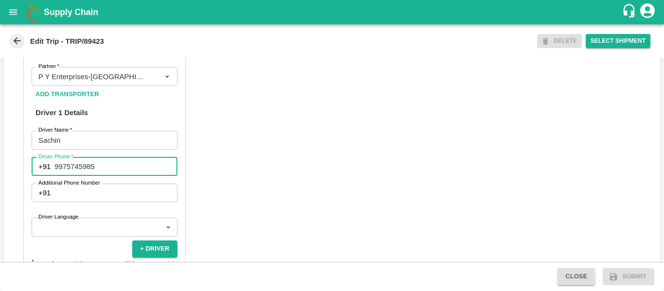
type input "9975745985"
click at [279, 182] on div "Partner Details Partner   * Partner Add Transporter Driver 1 Details Driver Nam…" at bounding box center [332, 267] width 656 height 488
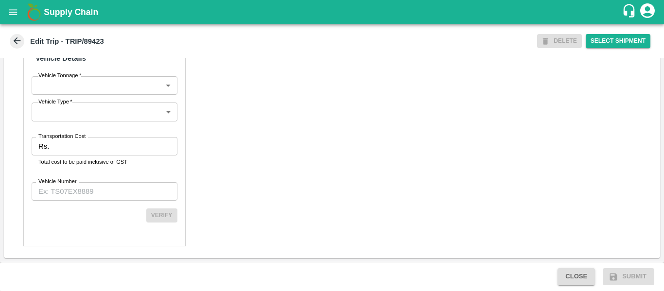
scroll to position [747, 0]
click at [71, 133] on label "Transportation Cost" at bounding box center [61, 137] width 47 height 8
click at [71, 137] on input "Transportation Cost" at bounding box center [115, 146] width 124 height 18
click at [73, 142] on input "Transportation Cost" at bounding box center [115, 146] width 124 height 18
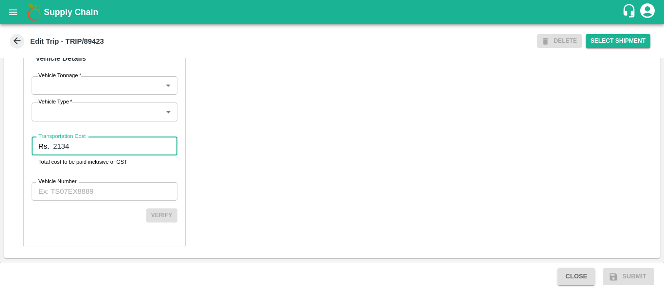
type input "2134"
click at [75, 185] on label "Vehicle Number" at bounding box center [57, 182] width 38 height 8
click at [75, 185] on input "Vehicle Number" at bounding box center [105, 191] width 146 height 18
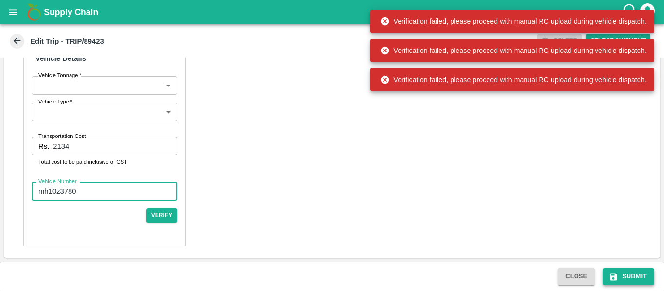
type input "mh10z3780"
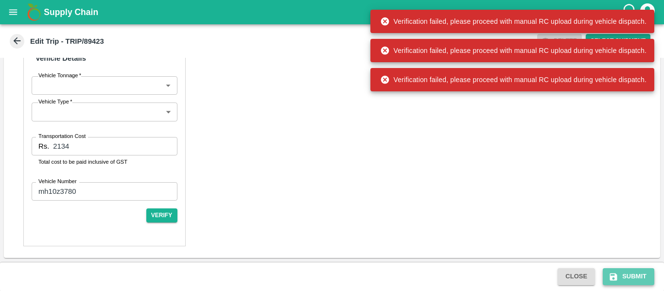
click at [618, 272] on icon "submit" at bounding box center [614, 277] width 10 height 10
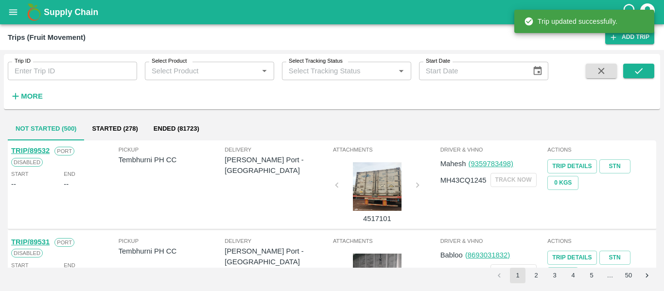
click at [55, 68] on input "Trip ID" at bounding box center [72, 71] width 129 height 18
paste input "89423"
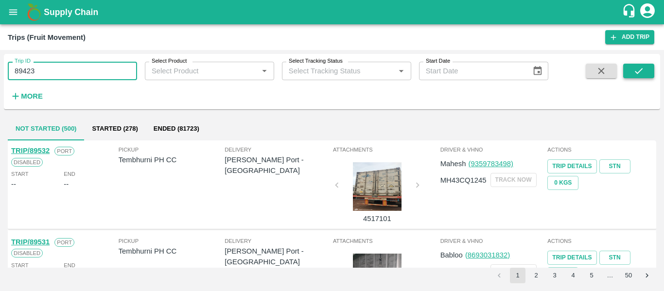
type input "89423"
click at [639, 70] on icon "submit" at bounding box center [639, 71] width 11 height 11
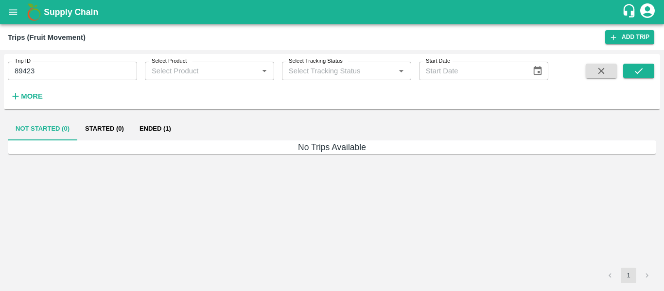
click at [162, 129] on button "Ended (1)" at bounding box center [155, 128] width 47 height 23
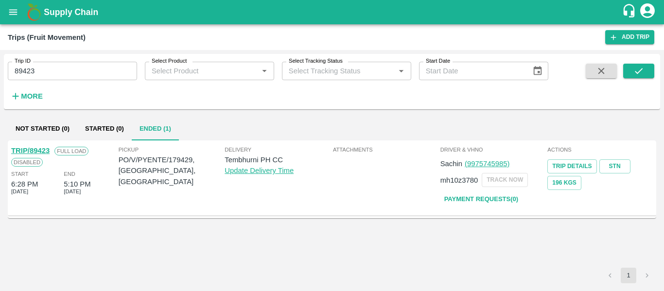
click at [44, 151] on link "TRIP/89423" at bounding box center [30, 151] width 38 height 8
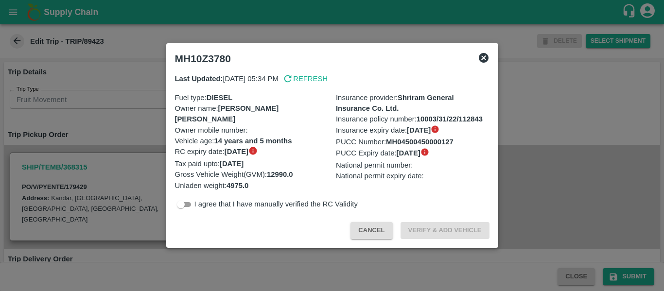
click at [113, 128] on div at bounding box center [332, 145] width 664 height 291
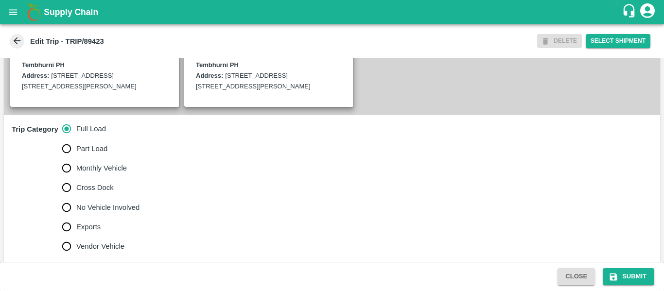
scroll to position [245, 0]
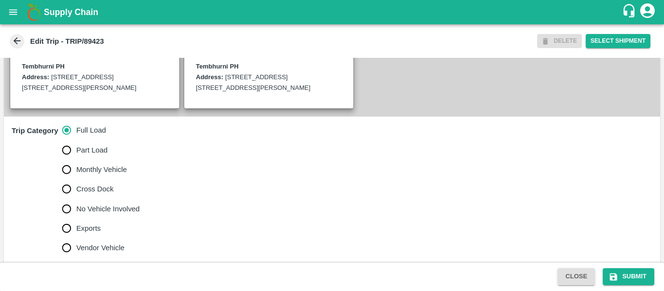
click at [120, 214] on span "No Vehicle Involved" at bounding box center [107, 209] width 63 height 11
click at [76, 215] on input "No Vehicle Involved" at bounding box center [66, 208] width 19 height 19
radio input "true"
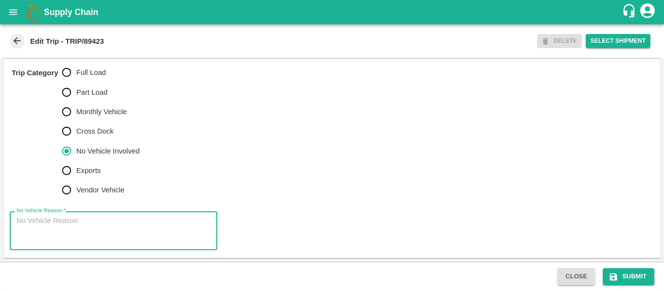
click at [92, 224] on textarea "No Vehicle Reason   *" at bounding box center [114, 231] width 194 height 31
type textarea "Field Dump"
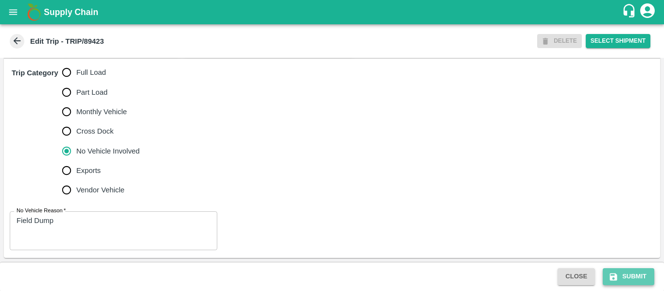
click at [618, 276] on icon "submit" at bounding box center [614, 277] width 10 height 10
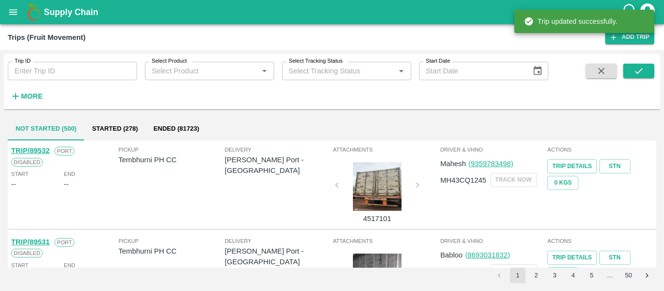
click at [59, 70] on input "Trip ID" at bounding box center [72, 71] width 129 height 18
paste input "89426"
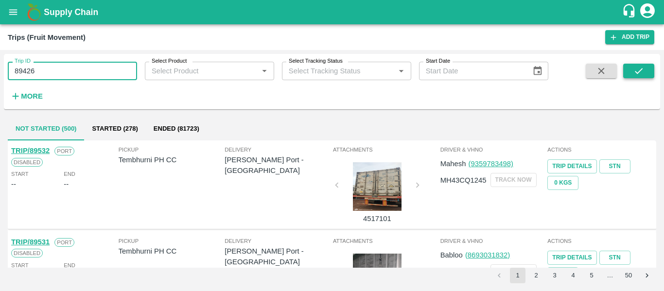
type input "89426"
click at [643, 73] on icon "submit" at bounding box center [639, 71] width 11 height 11
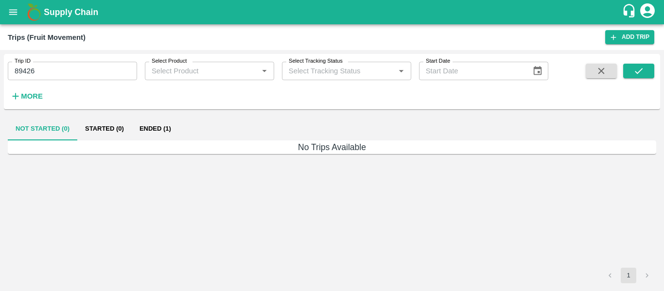
click at [151, 129] on button "Ended (1)" at bounding box center [155, 128] width 47 height 23
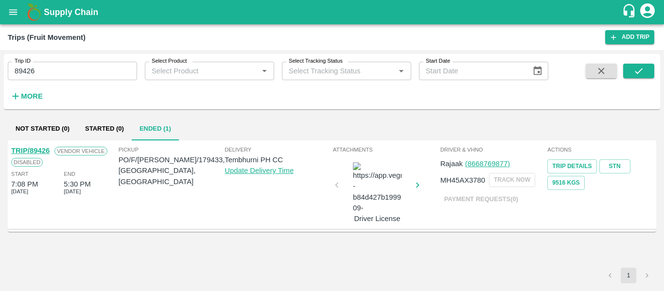
click at [25, 151] on link "TRIP/89426" at bounding box center [30, 151] width 38 height 8
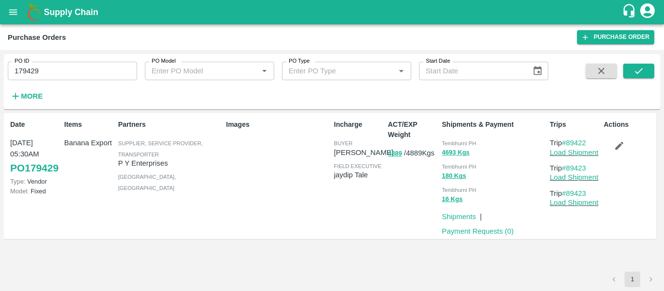
click at [54, 72] on input "179429" at bounding box center [72, 71] width 129 height 18
paste input "text"
type input "179433"
click at [643, 67] on icon "submit" at bounding box center [639, 71] width 11 height 11
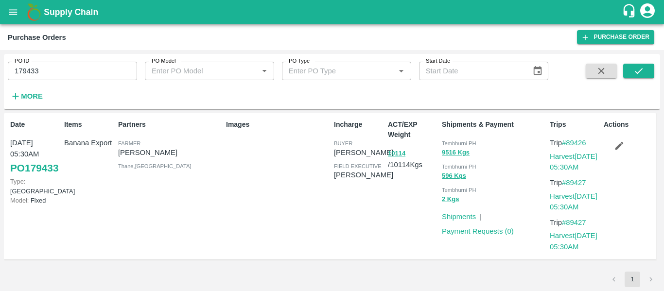
click at [619, 147] on icon "button" at bounding box center [620, 146] width 8 height 8
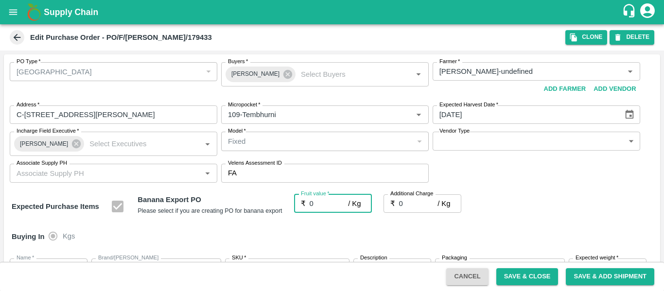
click at [324, 204] on input "0" at bounding box center [329, 203] width 39 height 18
type input "2"
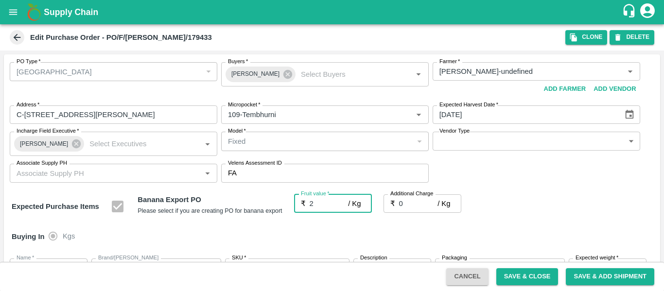
type input "2"
type input "22"
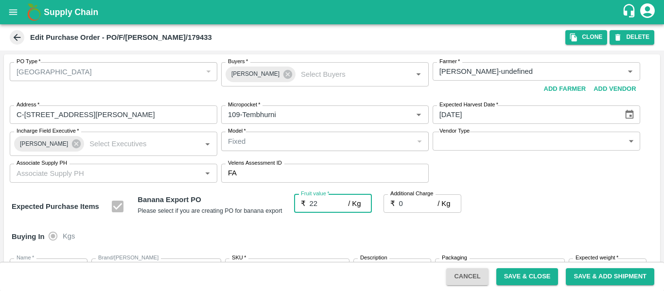
type input "22"
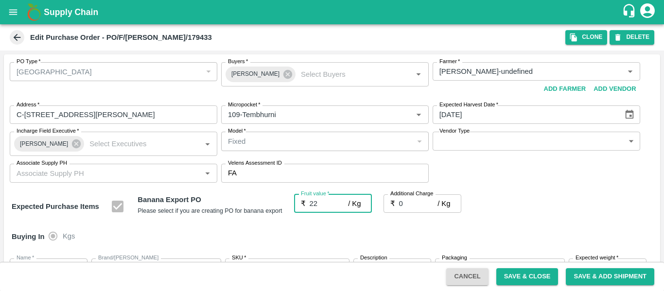
type input "22"
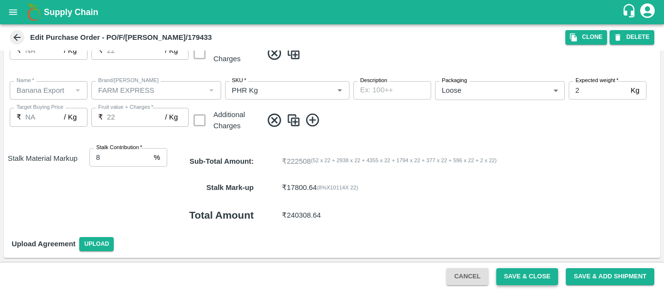
click at [518, 274] on button "Save & Close" at bounding box center [527, 276] width 62 height 17
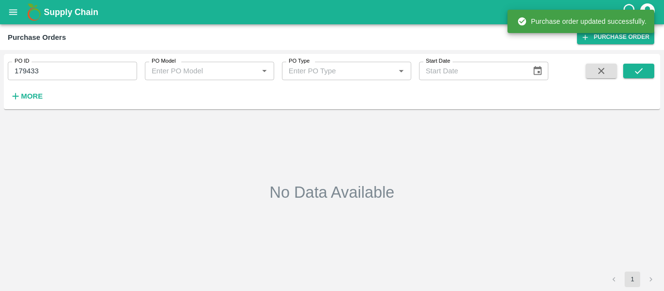
type input "179433"
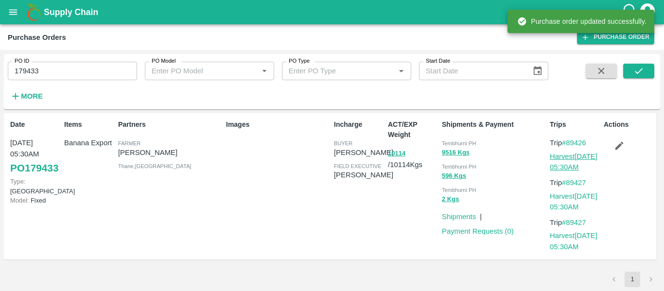
click at [565, 157] on link "Harvest [DATE] 05:30AM" at bounding box center [574, 162] width 48 height 18
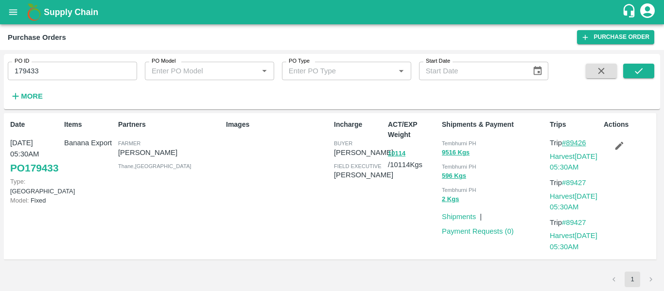
drag, startPoint x: 593, startPoint y: 141, endPoint x: 567, endPoint y: 142, distance: 25.8
click at [567, 142] on p "Trip #89426" at bounding box center [575, 143] width 50 height 11
copy link "89426"
drag, startPoint x: 591, startPoint y: 183, endPoint x: 569, endPoint y: 183, distance: 21.4
click at [569, 183] on p "Trip #89427" at bounding box center [575, 182] width 50 height 11
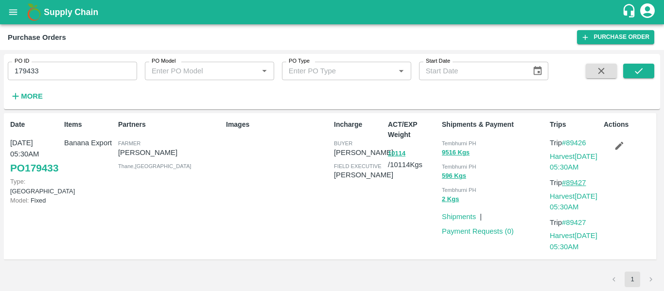
copy link "89427"
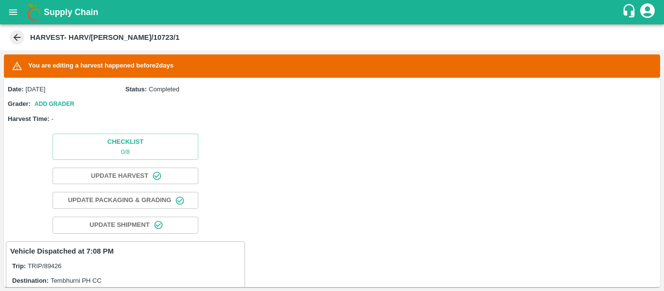
scroll to position [190, 0]
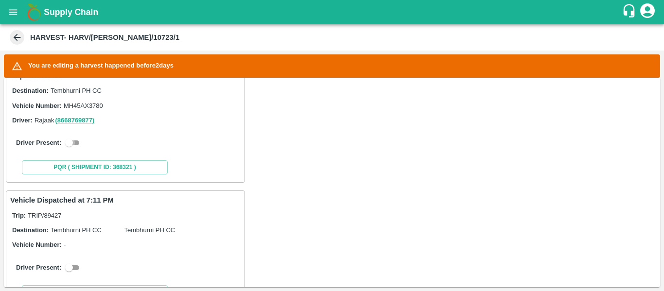
click at [66, 146] on input "checkbox" at bounding box center [69, 143] width 35 height 12
checkbox input "true"
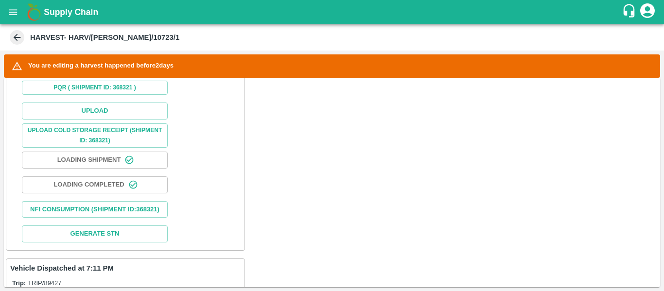
scroll to position [347, 0]
click at [90, 114] on button "Upload" at bounding box center [95, 111] width 146 height 17
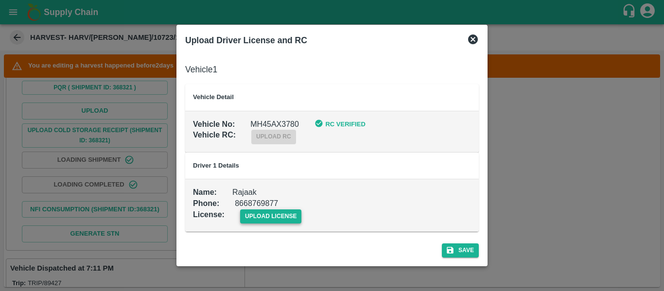
click at [250, 218] on span "upload license" at bounding box center [271, 217] width 62 height 14
click at [0, 0] on input "upload license" at bounding box center [0, 0] width 0 height 0
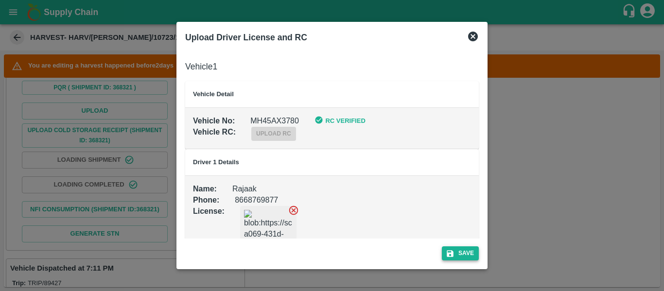
click at [462, 253] on button "Save" at bounding box center [460, 254] width 37 height 14
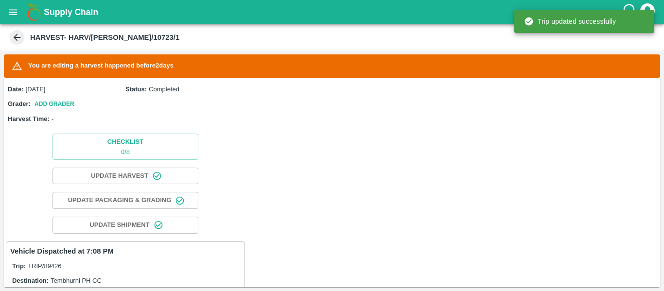
scroll to position [250, 0]
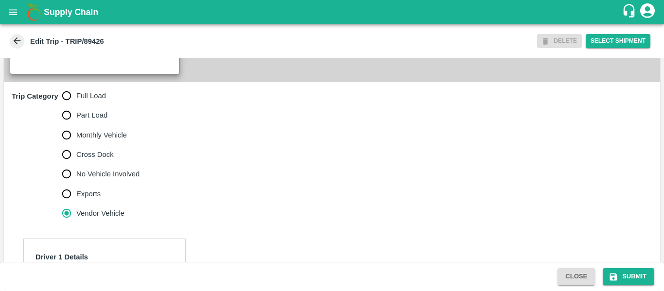
scroll to position [268, 0]
click at [80, 102] on span "Full Load" at bounding box center [91, 96] width 30 height 11
click at [76, 106] on input "Full Load" at bounding box center [66, 96] width 19 height 19
radio input "true"
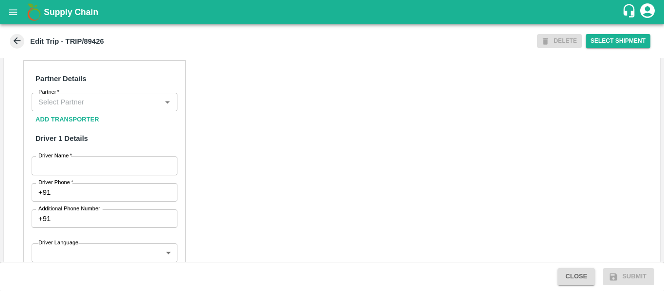
scroll to position [448, 0]
click at [82, 108] on input "Partner   *" at bounding box center [97, 101] width 124 height 13
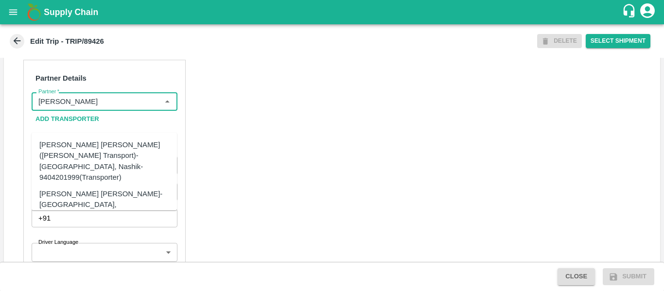
click at [84, 189] on div "[PERSON_NAME] [PERSON_NAME]-[GEOGRAPHIC_DATA], [GEOGRAPHIC_DATA]-9730316755(Tra…" at bounding box center [118, 205] width 159 height 33
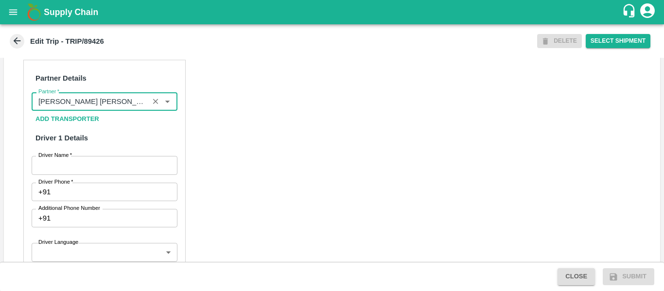
type input "[PERSON_NAME] [PERSON_NAME]-[GEOGRAPHIC_DATA], [GEOGRAPHIC_DATA]-9730316755(Tra…"
click at [105, 175] on input "Driver Name   *" at bounding box center [105, 165] width 146 height 18
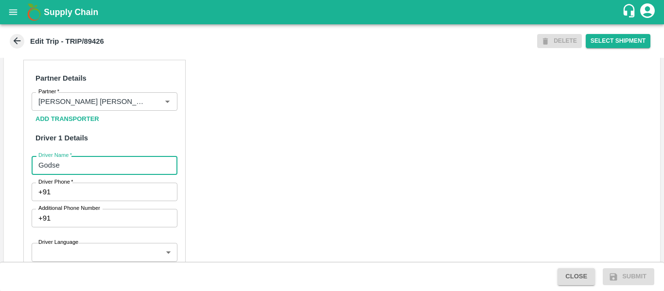
type input "Godse"
click at [106, 201] on input "Driver Phone   *" at bounding box center [115, 192] width 123 height 18
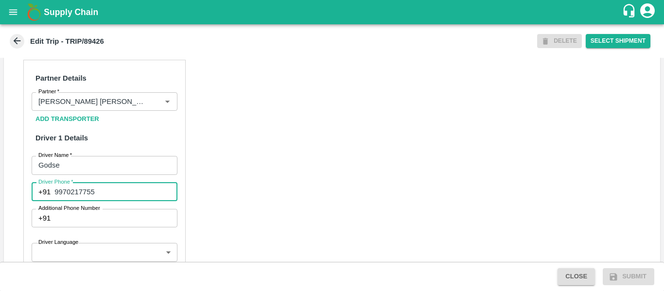
type input "9970217755"
click at [298, 209] on div "Partner Details Partner   * Partner Add Transporter Driver 1 Details Driver Nam…" at bounding box center [332, 292] width 656 height 488
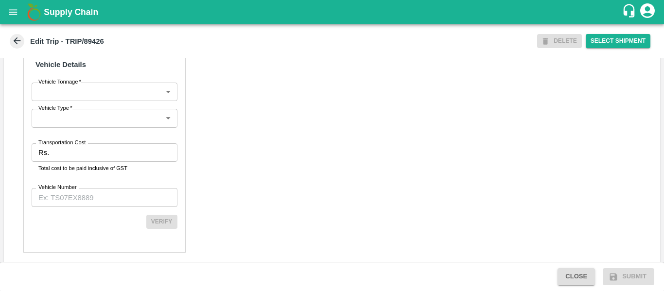
scroll to position [720, 0]
click at [106, 161] on input "Transportation Cost" at bounding box center [115, 152] width 124 height 18
type input "3670"
click at [132, 206] on input "Vehicle Number" at bounding box center [105, 197] width 146 height 18
paste input "MH45AX3780"
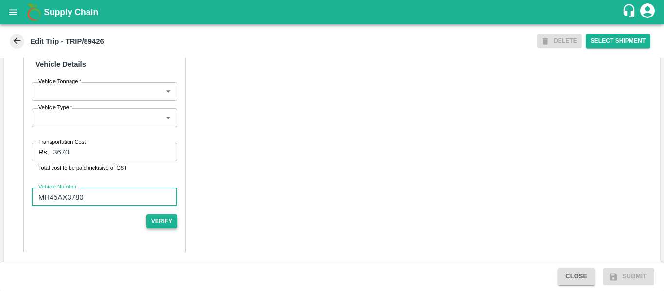
type input "MH45AX3780"
click at [166, 229] on button "Verify" at bounding box center [161, 221] width 31 height 14
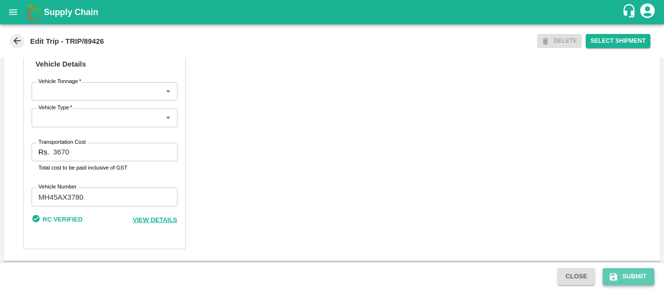
click at [630, 277] on button "Submit" at bounding box center [629, 276] width 52 height 17
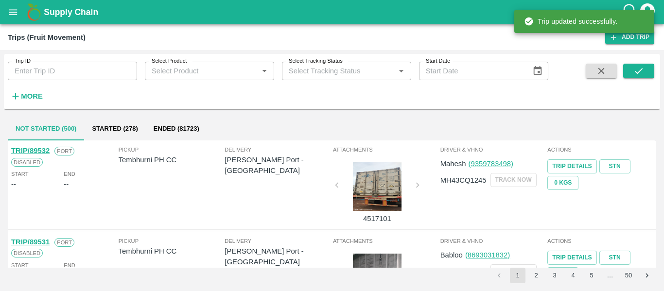
click at [38, 75] on input "Trip ID" at bounding box center [72, 71] width 129 height 18
paste input "89427"
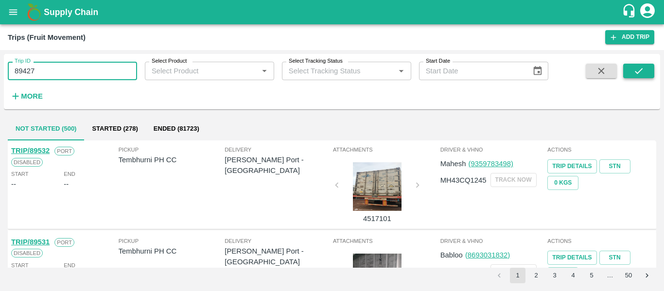
type input "89427"
click at [636, 70] on icon "submit" at bounding box center [639, 71] width 11 height 11
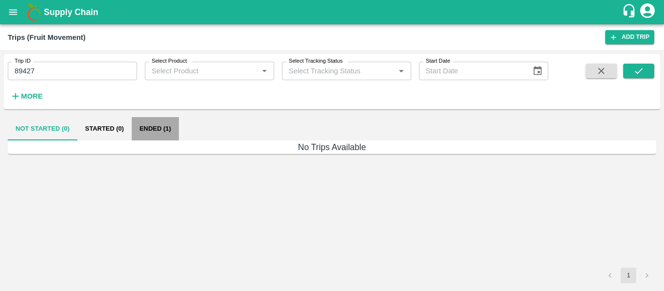
click at [156, 128] on button "Ended (1)" at bounding box center [155, 128] width 47 height 23
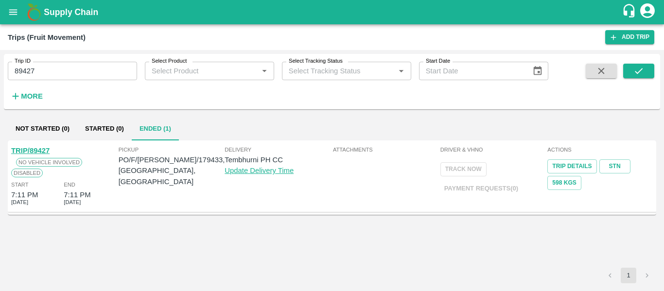
click at [36, 148] on link "TRIP/89427" at bounding box center [30, 151] width 38 height 8
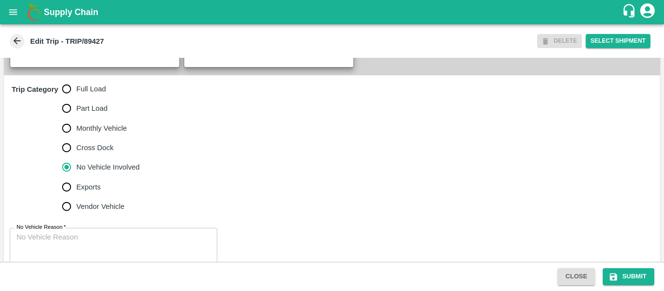
scroll to position [276, 0]
click at [84, 99] on label "Full Load" at bounding box center [98, 88] width 83 height 19
click at [76, 99] on input "Full Load" at bounding box center [66, 88] width 19 height 19
radio input "true"
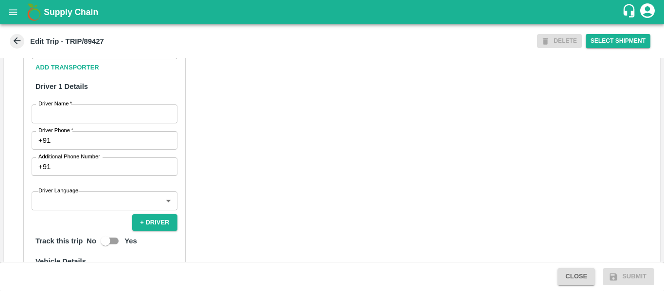
scroll to position [500, 0]
click at [68, 56] on input "Partner   *" at bounding box center [97, 49] width 124 height 13
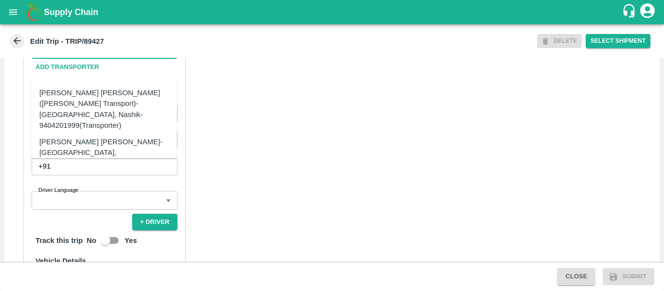
click at [86, 172] on div "Dnyaneshwar Sarjerao Mohite-Sanapwadi Polibodaka, Aurangabad Division-855401110…" at bounding box center [104, 191] width 145 height 38
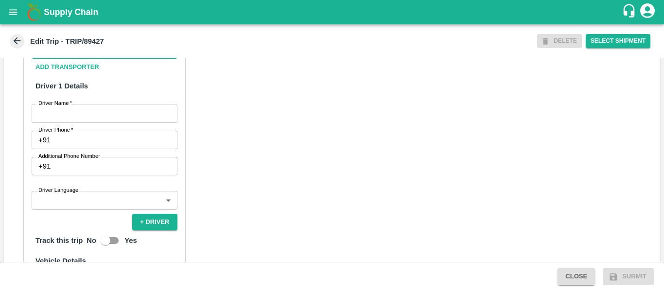
click at [80, 56] on input "Partner   *" at bounding box center [90, 49] width 111 height 13
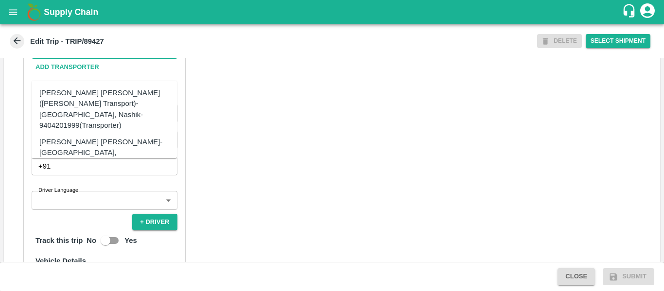
scroll to position [30, 0]
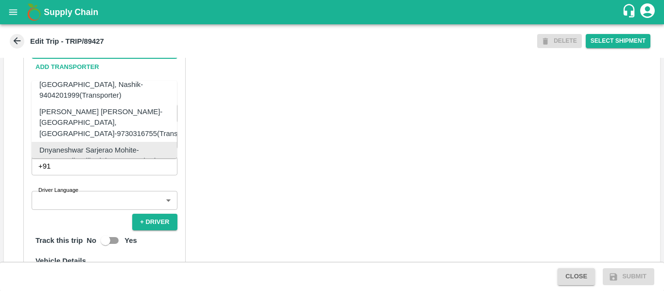
click at [104, 145] on div "Dnyaneshwar Sarjerao Mohite-Sanapwadi Polibodaka, Aurangabad Division-855401110…" at bounding box center [104, 161] width 130 height 33
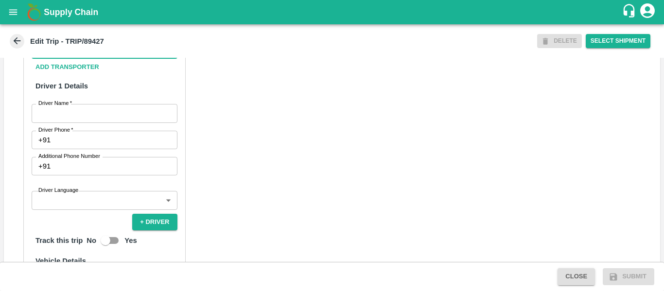
type input "Dnyaneshwar Sarjerao Mohite-Sanapwadi Polibodaka, Aurangabad Division-855401110…"
click at [239, 126] on div "Partner Details Partner   * Partner Add Transporter Driver 1 Details Driver Nam…" at bounding box center [332, 228] width 656 height 465
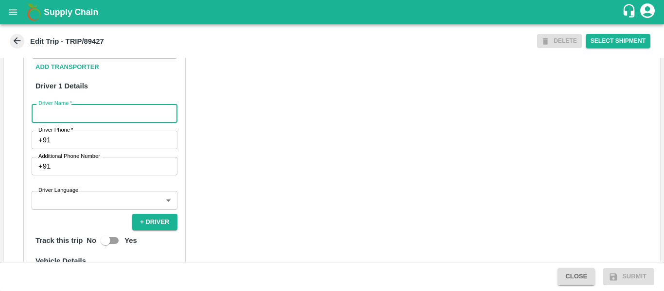
click at [84, 123] on input "Driver Name   *" at bounding box center [105, 113] width 146 height 18
type input "sagar"
click at [87, 149] on input "Driver Phone   *" at bounding box center [115, 140] width 123 height 18
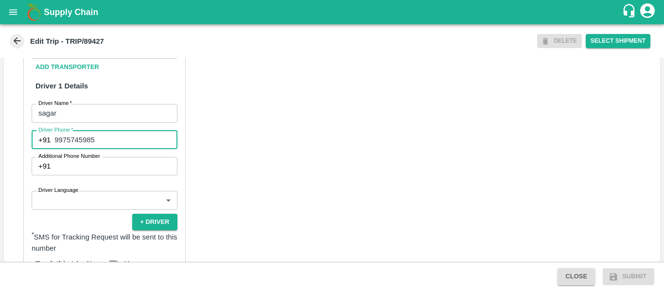
type input "9975745985"
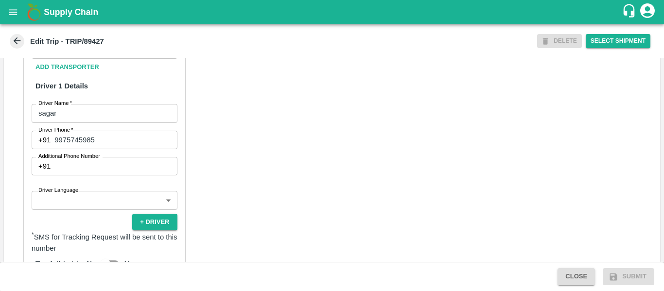
click at [256, 218] on div "Partner Details Partner   * Partner Add Transporter Driver 1 Details Driver Nam…" at bounding box center [332, 240] width 656 height 488
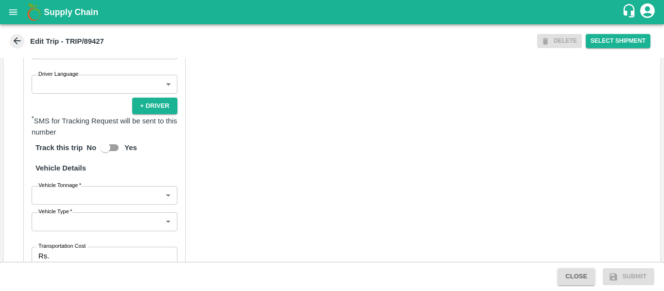
scroll to position [747, 0]
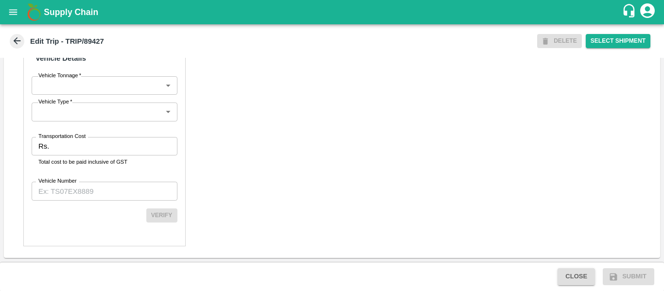
click at [94, 161] on p "Total cost to be paid inclusive of GST" at bounding box center [104, 162] width 132 height 9
click at [65, 148] on input "Transportation Cost" at bounding box center [115, 146] width 124 height 18
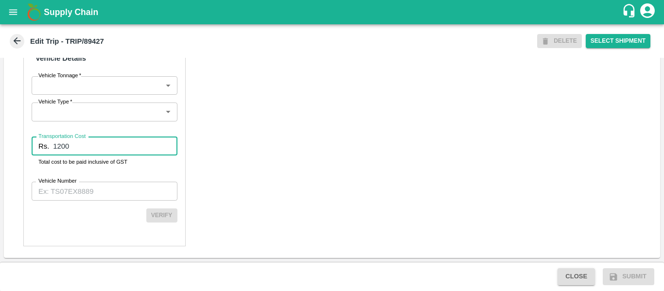
type input "1200"
click at [72, 181] on label "Vehicle Number" at bounding box center [57, 181] width 38 height 8
click at [72, 182] on input "Vehicle Number" at bounding box center [105, 191] width 146 height 18
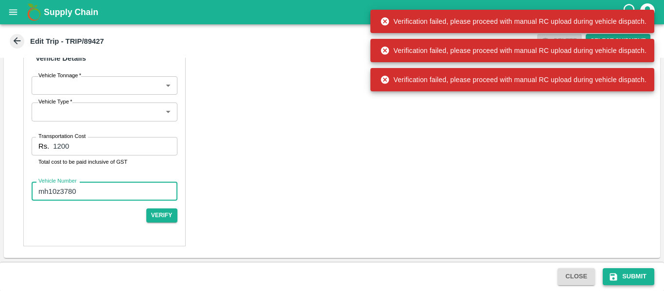
type input "mh10z3780"
click at [615, 275] on icon "submit" at bounding box center [614, 277] width 10 height 10
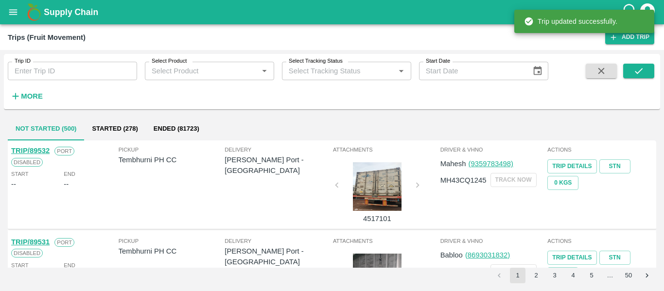
click at [111, 65] on input "Trip ID" at bounding box center [72, 71] width 129 height 18
paste input "89427"
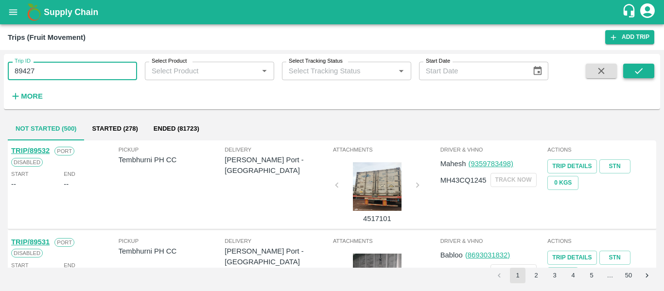
type input "89427"
click at [636, 70] on icon "submit" at bounding box center [639, 71] width 11 height 11
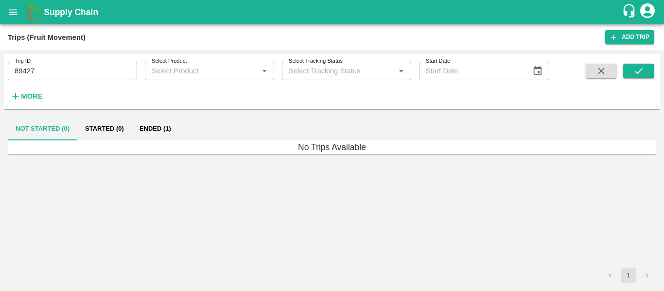
click at [163, 126] on button "Ended (1)" at bounding box center [155, 128] width 47 height 23
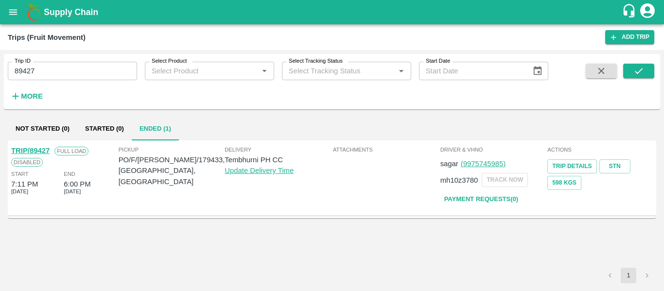
click at [39, 149] on link "TRIP/89427" at bounding box center [30, 151] width 38 height 8
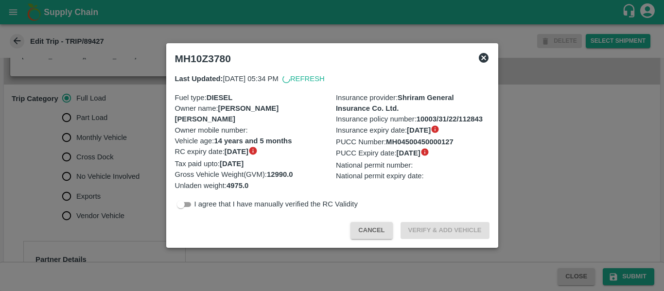
scroll to position [267, 0]
click at [116, 146] on div at bounding box center [332, 145] width 664 height 291
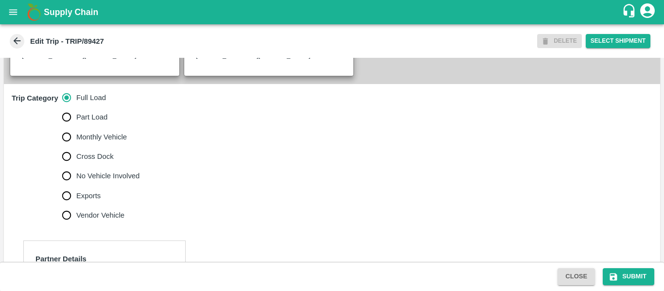
click at [98, 181] on span "No Vehicle Involved" at bounding box center [107, 176] width 63 height 11
click at [76, 186] on input "No Vehicle Involved" at bounding box center [66, 175] width 19 height 19
radio input "true"
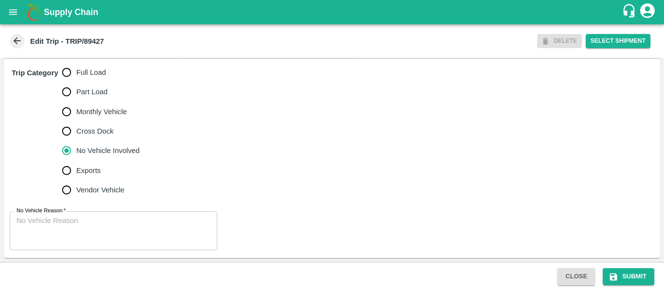
click at [91, 225] on textarea "No Vehicle Reason   *" at bounding box center [114, 231] width 194 height 31
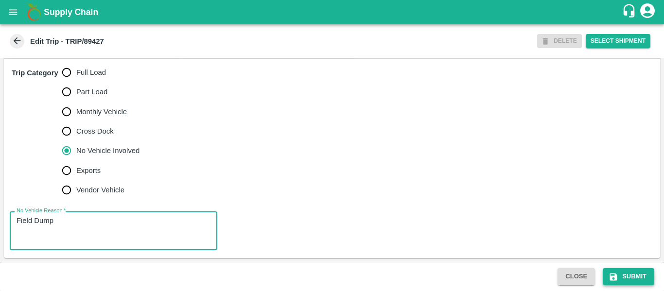
type textarea "Field Dump"
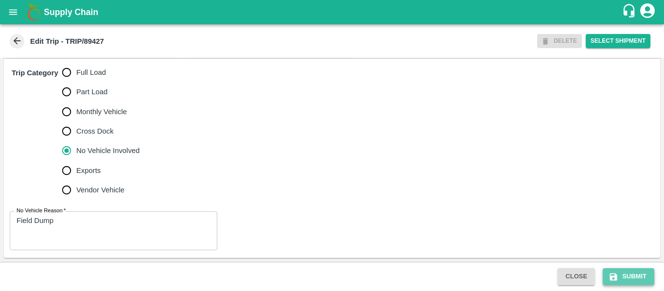
click at [638, 278] on button "Submit" at bounding box center [629, 276] width 52 height 17
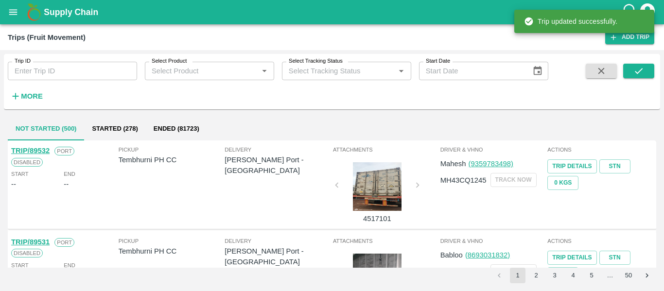
click at [57, 70] on input "Trip ID" at bounding box center [72, 71] width 129 height 18
paste input "89419"
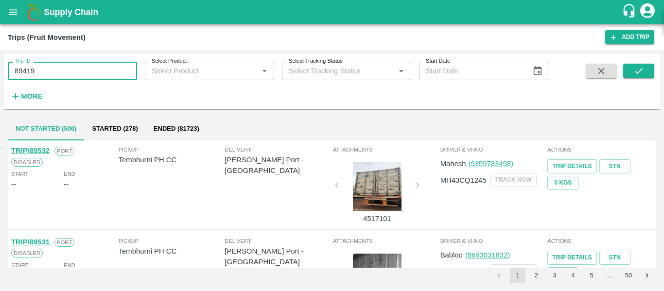
type input "89419"
click at [640, 61] on div "Trip ID 89419 Trip ID Select Product Select Product   * Select Tracking Status …" at bounding box center [332, 82] width 656 height 48
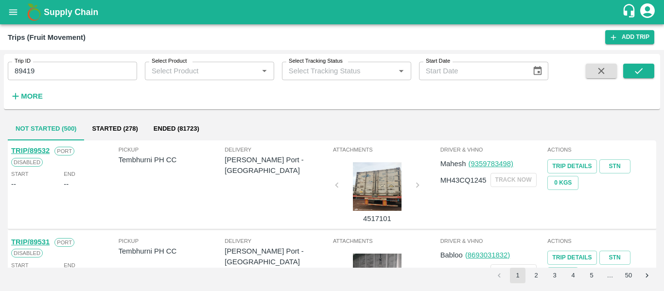
click at [640, 61] on div "Trip ID 89419 Trip ID Select Product Select Product   * Select Tracking Status …" at bounding box center [332, 82] width 656 height 48
click at [638, 68] on icon "submit" at bounding box center [639, 71] width 11 height 11
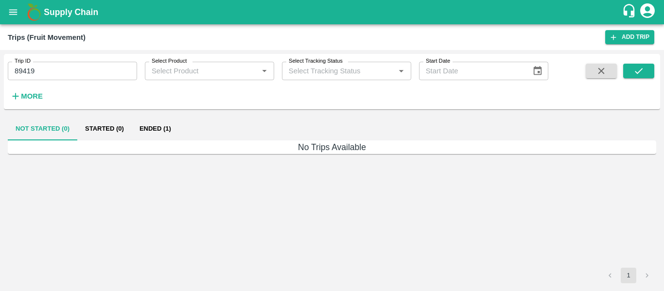
click at [157, 127] on button "Ended (1)" at bounding box center [155, 128] width 47 height 23
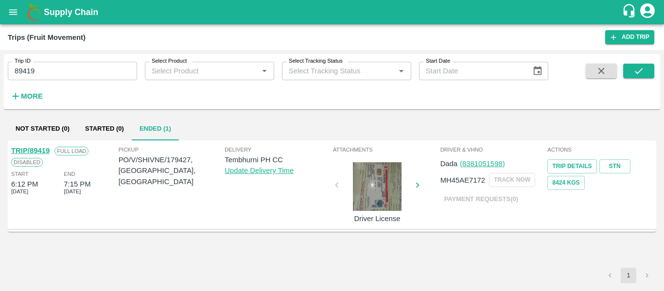
click at [35, 149] on link "TRIP/89419" at bounding box center [30, 151] width 38 height 8
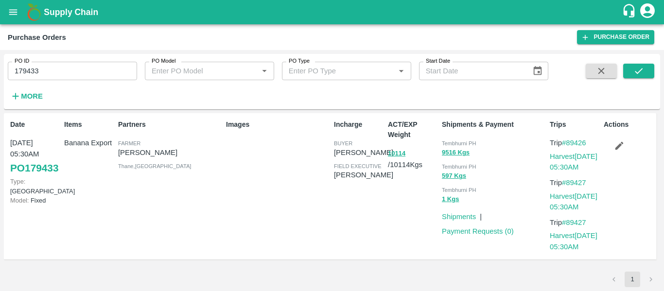
click at [608, 140] on button "button" at bounding box center [619, 146] width 31 height 17
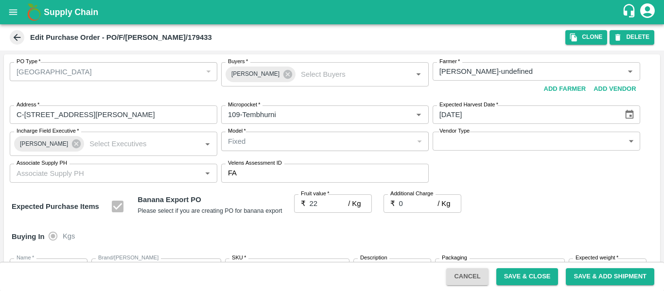
click at [533, 268] on button "Save & Close" at bounding box center [527, 276] width 62 height 17
click at [535, 275] on span "Save & Close" at bounding box center [528, 277] width 70 height 8
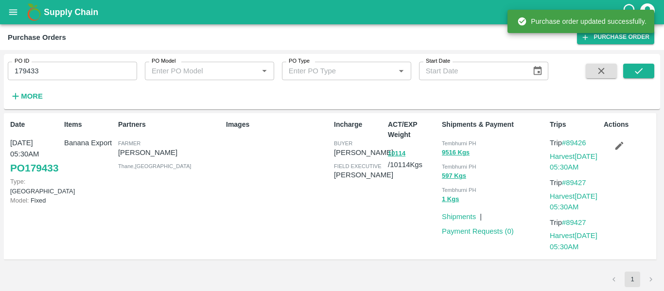
click at [62, 79] on input "179433" at bounding box center [72, 71] width 129 height 18
paste input "text"
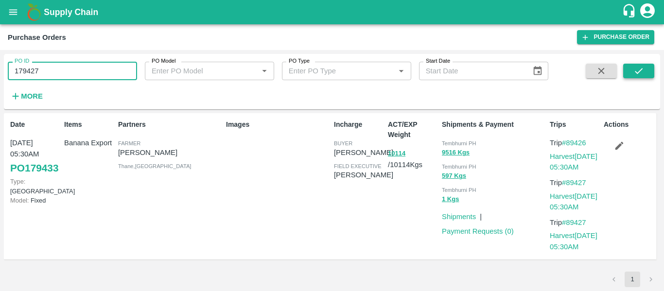
type input "179427"
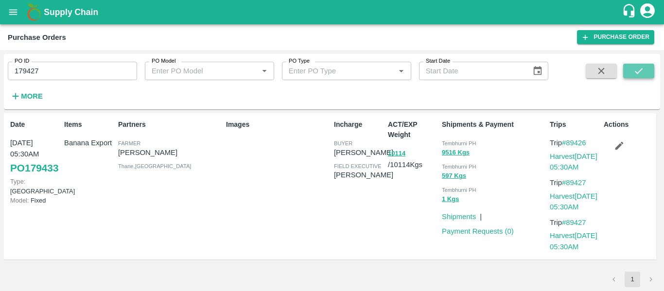
click at [627, 74] on button "submit" at bounding box center [638, 71] width 31 height 15
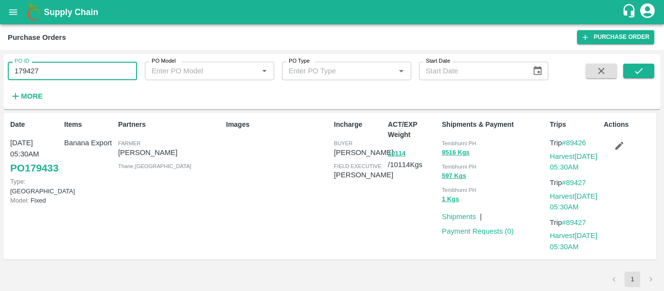
click at [54, 74] on input "179427" at bounding box center [72, 71] width 129 height 18
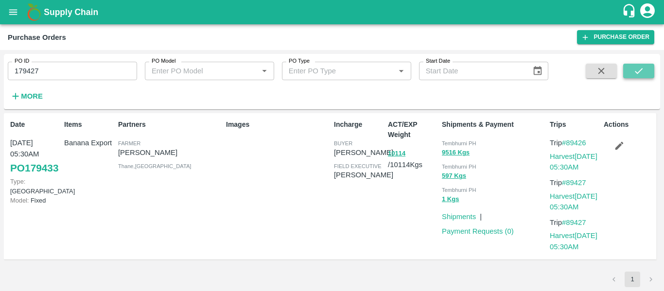
click at [634, 72] on icon "submit" at bounding box center [639, 71] width 11 height 11
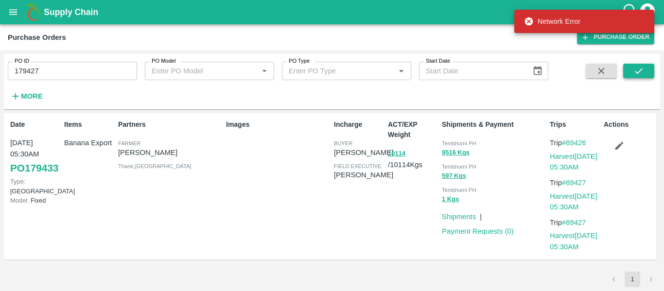
click at [631, 75] on button "submit" at bounding box center [638, 71] width 31 height 15
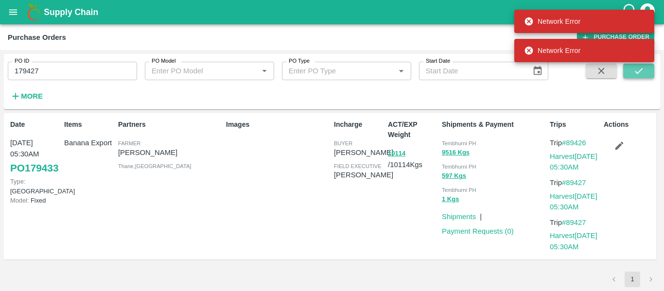
click at [631, 75] on button "submit" at bounding box center [638, 71] width 31 height 15
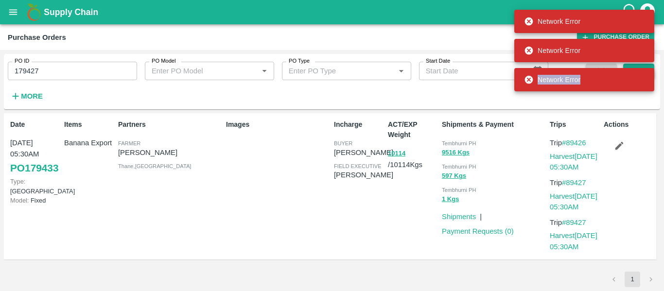
click at [631, 75] on div "Network Error" at bounding box center [584, 79] width 140 height 23
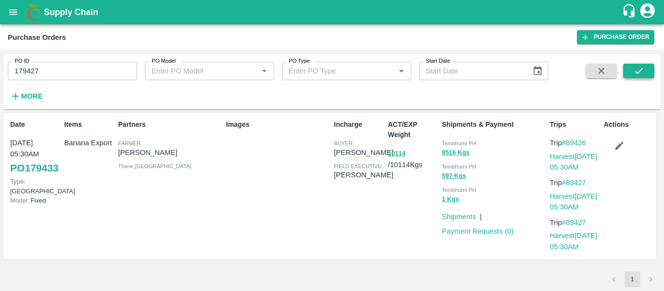
click at [639, 75] on icon "submit" at bounding box center [639, 71] width 11 height 11
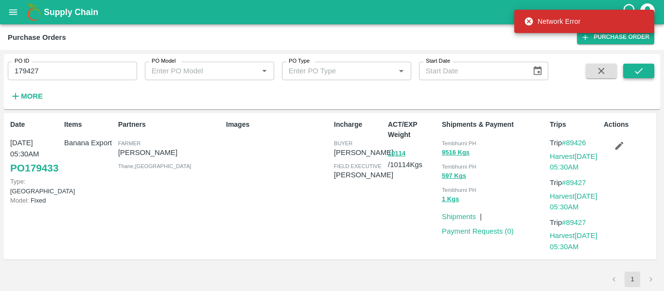
click at [646, 72] on button "submit" at bounding box center [638, 71] width 31 height 15
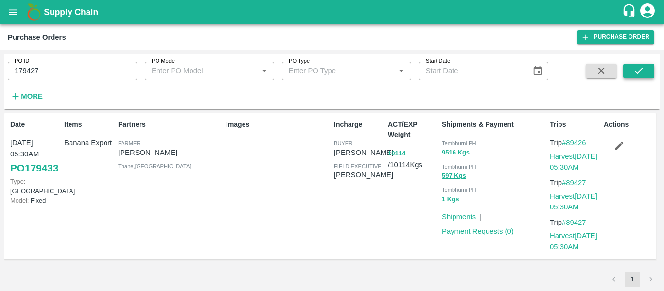
click at [647, 68] on button "submit" at bounding box center [638, 71] width 31 height 15
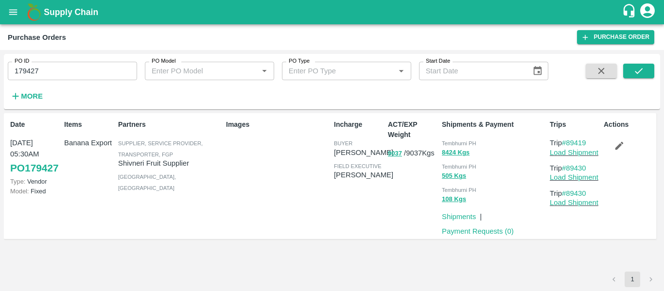
click at [622, 143] on icon "button" at bounding box center [620, 146] width 8 height 8
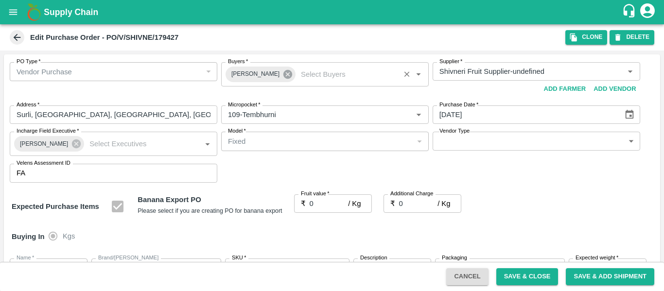
click at [283, 73] on icon at bounding box center [288, 74] width 11 height 11
click at [228, 75] on input "Buyers   *" at bounding box center [317, 71] width 186 height 13
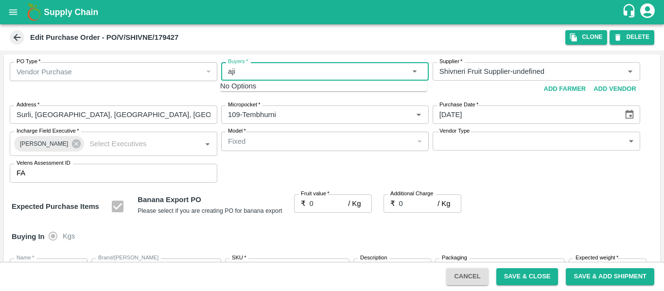
type input "ajit"
click at [263, 98] on div "Ajit Otari" at bounding box center [292, 97] width 59 height 19
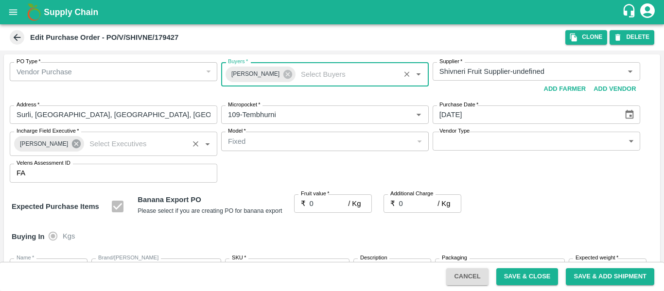
click at [72, 142] on icon at bounding box center [76, 144] width 9 height 9
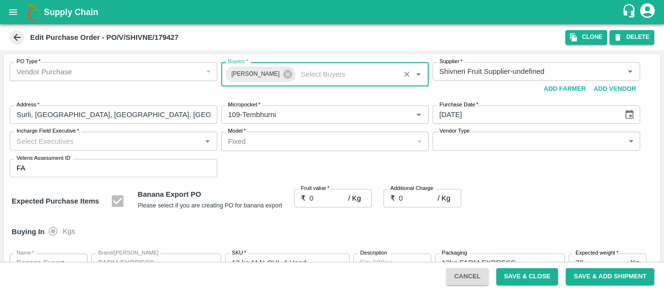
click at [42, 143] on input "Incharge Field Executive   *" at bounding box center [106, 141] width 186 height 13
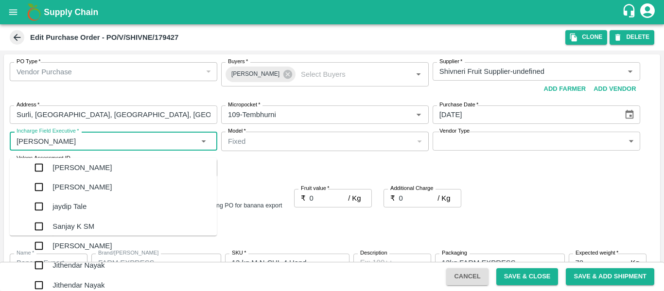
type input "jayd"
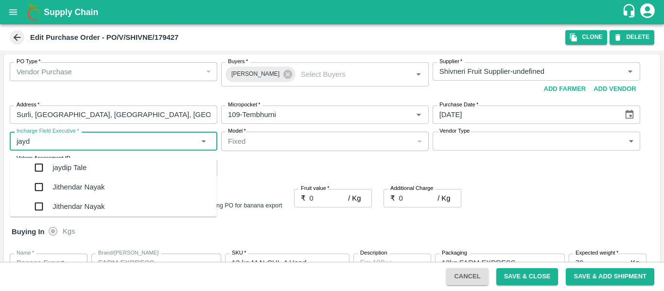
click at [53, 164] on div "jaydip Tale" at bounding box center [70, 167] width 34 height 19
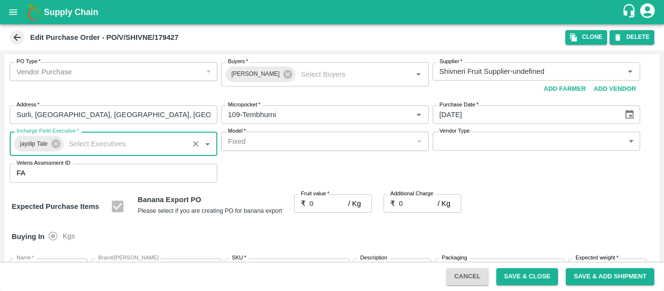
click at [315, 200] on input "0" at bounding box center [329, 203] width 39 height 18
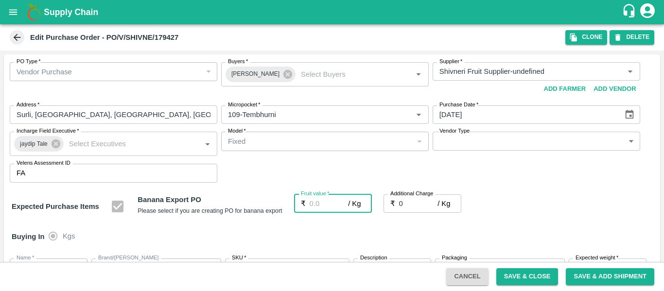
type input "2"
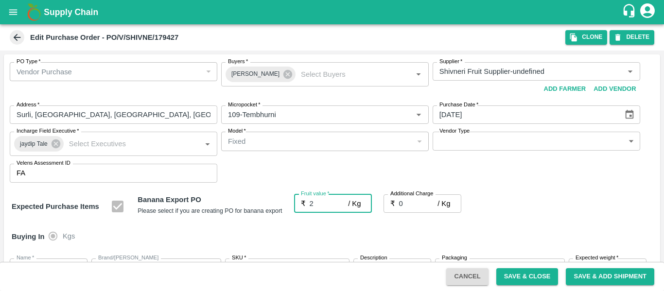
type input "2"
type input "21"
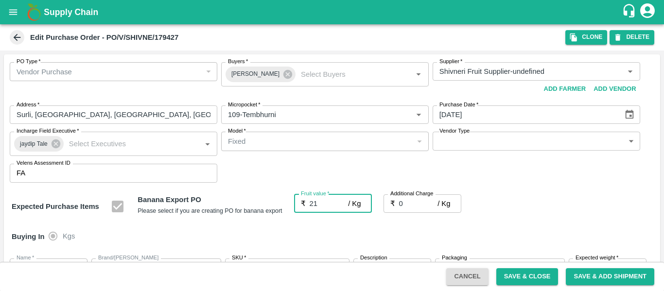
type input "21"
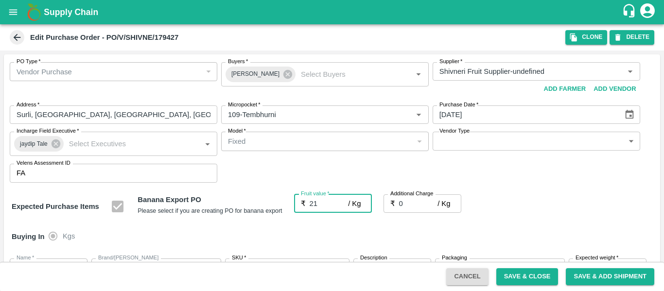
type input "21"
click at [409, 200] on input "0" at bounding box center [418, 203] width 39 height 18
type input "2"
type input "23"
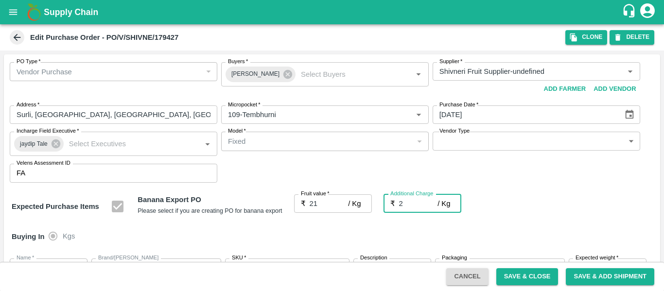
type input "23"
type input "2.7"
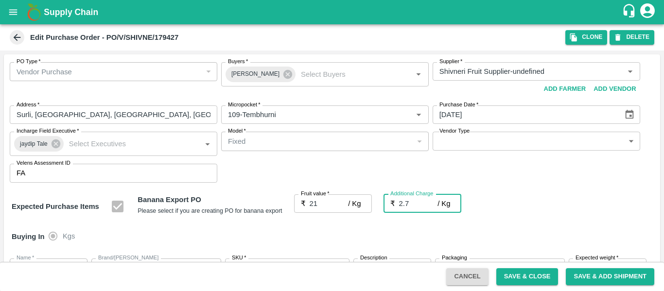
type input "23.7"
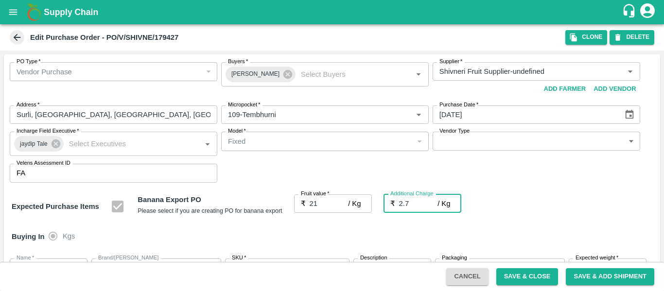
type input "2.75"
type input "23.75"
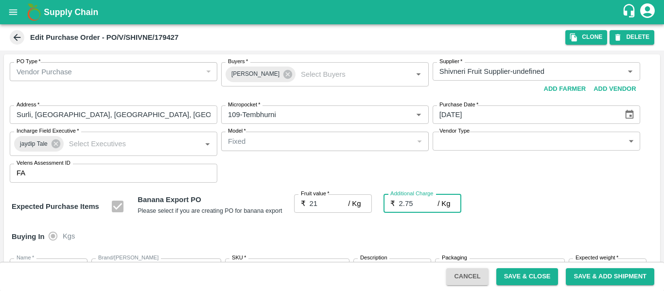
type input "23.75"
type input "2.75"
click at [533, 197] on div "Expected Purchase Items Banana Export PO Please select if you are creating PO f…" at bounding box center [332, 206] width 641 height 25
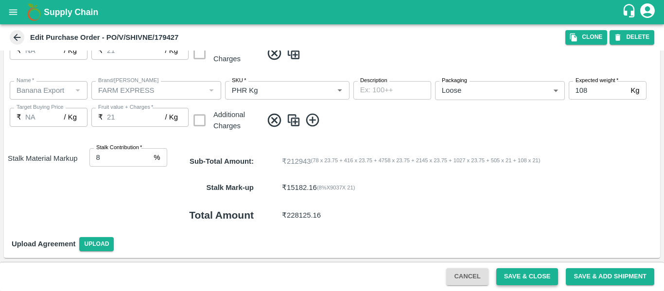
click at [530, 269] on button "Save & Close" at bounding box center [527, 276] width 62 height 17
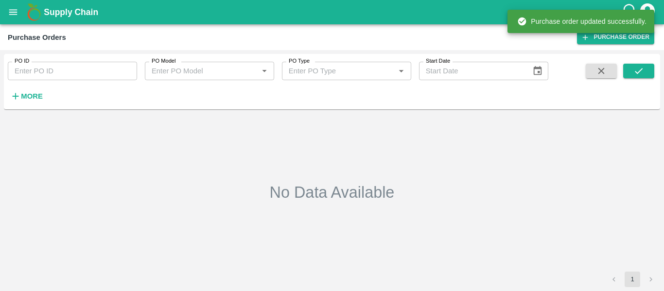
type input "179427"
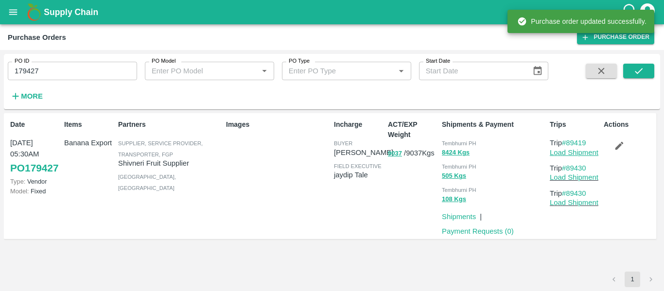
click at [588, 153] on link "Load Shipment" at bounding box center [574, 153] width 49 height 8
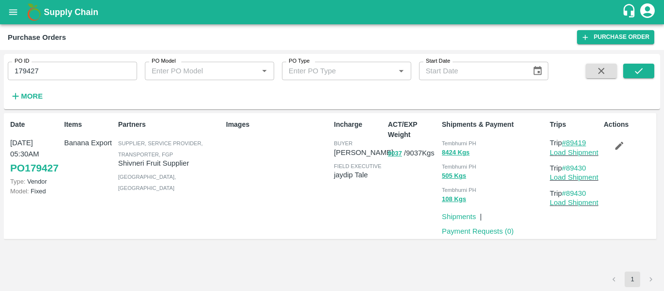
drag, startPoint x: 592, startPoint y: 141, endPoint x: 569, endPoint y: 143, distance: 23.0
click at [569, 143] on p "Trip #89419" at bounding box center [575, 143] width 50 height 11
copy link "89419"
drag, startPoint x: 595, startPoint y: 167, endPoint x: 568, endPoint y: 168, distance: 27.2
click at [568, 168] on p "Trip #89430" at bounding box center [575, 168] width 50 height 11
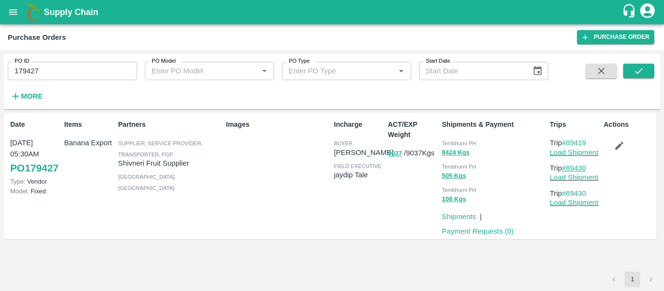
copy link "89430"
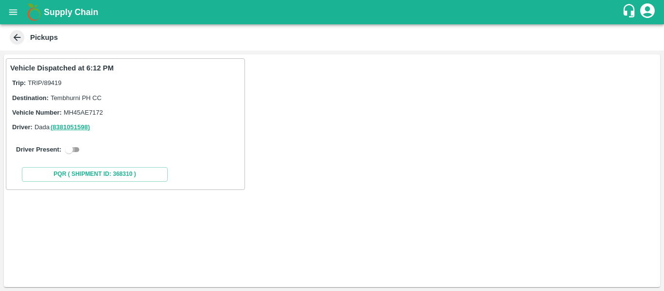
click at [79, 150] on input "checkbox" at bounding box center [69, 150] width 35 height 12
checkbox input "true"
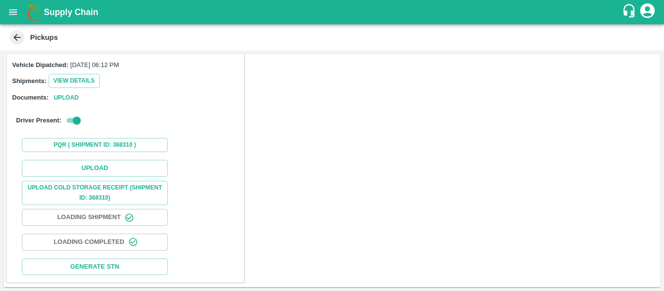
scroll to position [108, 0]
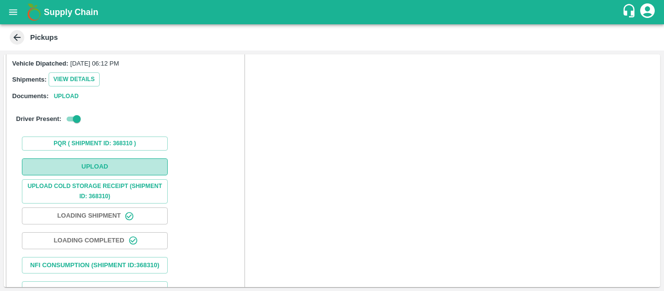
click at [108, 167] on button "Upload" at bounding box center [95, 167] width 146 height 17
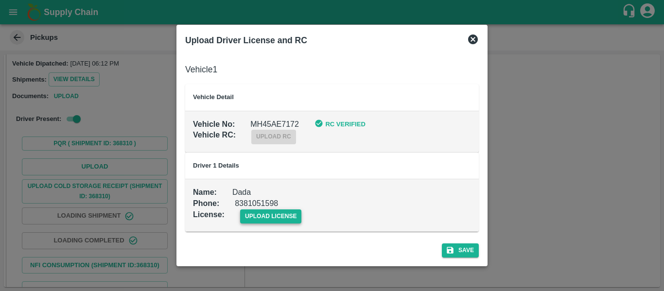
click at [267, 215] on span "upload license" at bounding box center [271, 217] width 62 height 14
click at [0, 0] on input "upload license" at bounding box center [0, 0] width 0 height 0
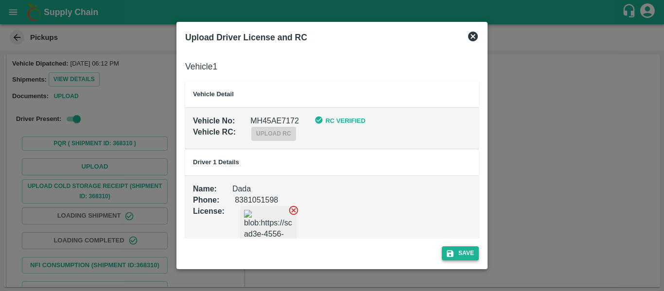
click at [471, 252] on button "Save" at bounding box center [460, 254] width 37 height 14
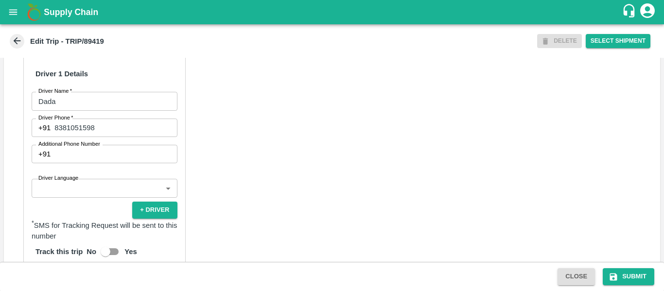
scroll to position [745, 0]
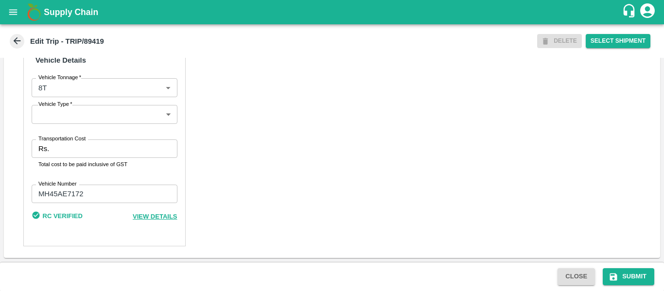
click at [86, 155] on input "Transportation Cost" at bounding box center [115, 149] width 124 height 18
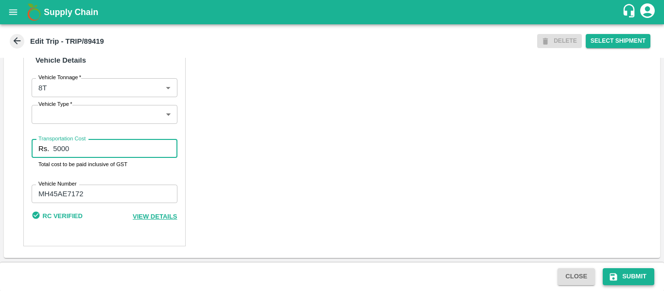
type input "5000"
click at [629, 276] on button "Submit" at bounding box center [629, 276] width 52 height 17
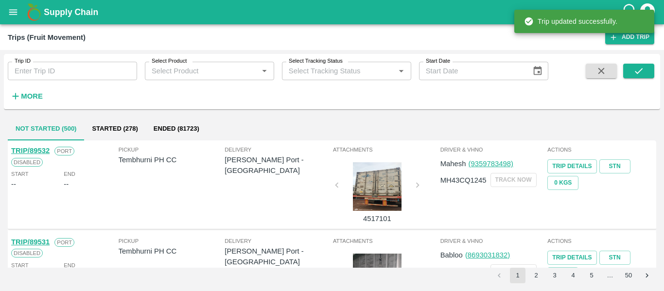
click at [34, 69] on input "Trip ID" at bounding box center [72, 71] width 129 height 18
paste input "89430"
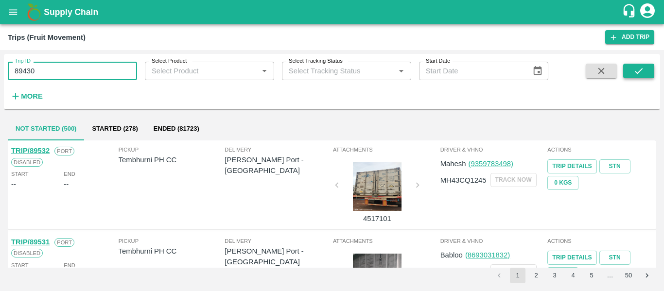
type input "89430"
click at [649, 69] on button "submit" at bounding box center [638, 71] width 31 height 15
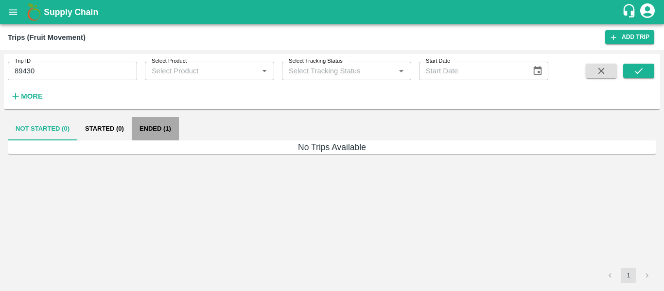
click at [160, 123] on button "Ended (1)" at bounding box center [155, 128] width 47 height 23
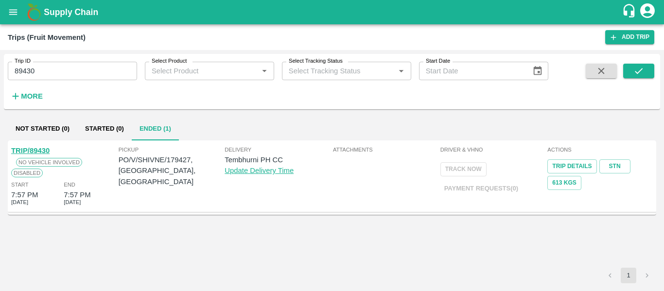
click at [27, 153] on link "TRIP/89430" at bounding box center [30, 151] width 38 height 8
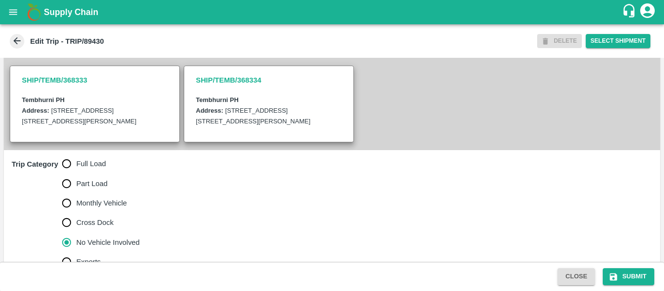
scroll to position [213, 0]
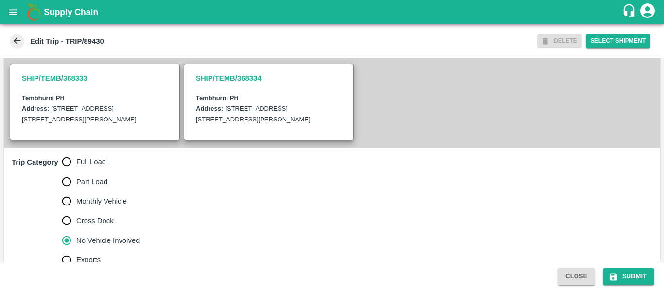
click at [85, 167] on span "Full Load" at bounding box center [91, 162] width 30 height 11
click at [76, 172] on input "Full Load" at bounding box center [66, 161] width 19 height 19
radio input "true"
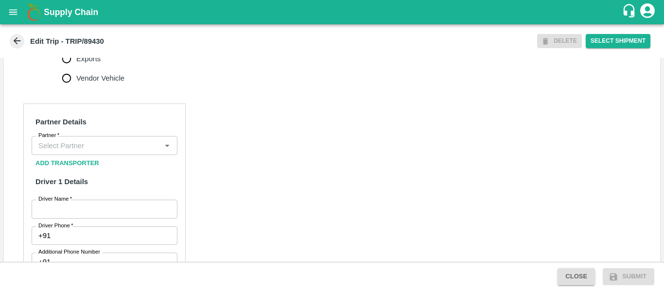
scroll to position [418, 0]
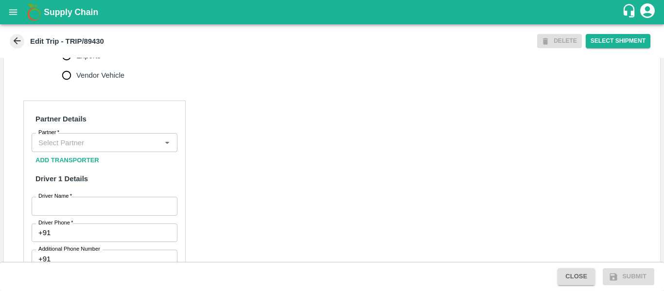
click at [112, 152] on div "Partner" at bounding box center [105, 142] width 146 height 18
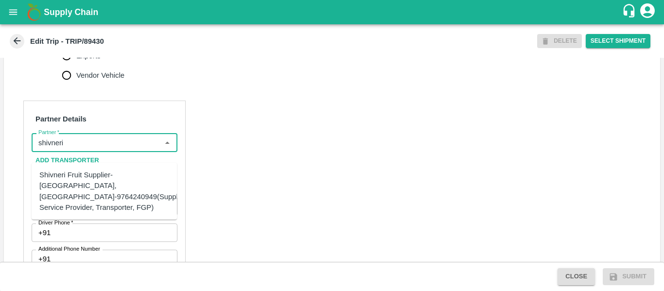
click at [103, 181] on div "Shivneri Fruit Supplier-[GEOGRAPHIC_DATA], [GEOGRAPHIC_DATA]-9764240949(Supplie…" at bounding box center [113, 191] width 148 height 43
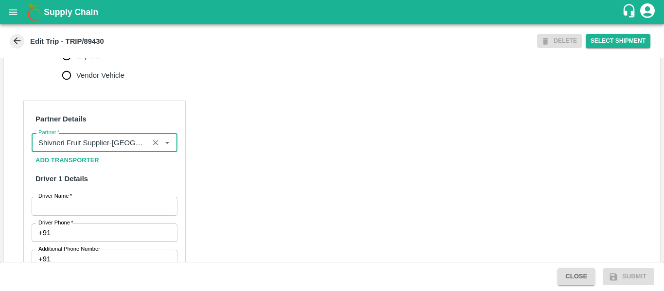
type input "Shivneri Fruit Supplier-[GEOGRAPHIC_DATA], [GEOGRAPHIC_DATA]-9764240949(Supplie…"
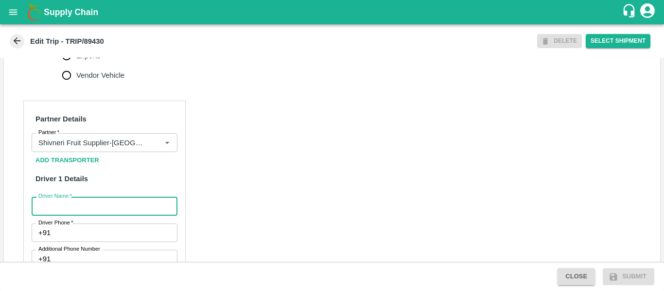
click at [108, 210] on input "Driver Name   *" at bounding box center [105, 206] width 146 height 18
type input "[PERSON_NAME]"
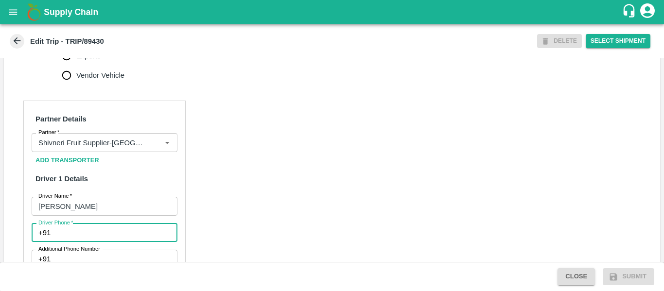
click at [98, 242] on input "Driver Phone   *" at bounding box center [115, 233] width 123 height 18
type input "9975745985"
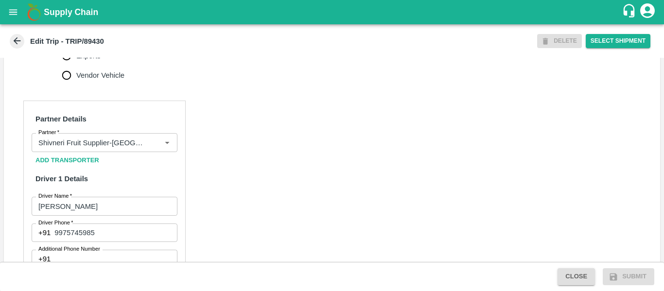
scroll to position [747, 0]
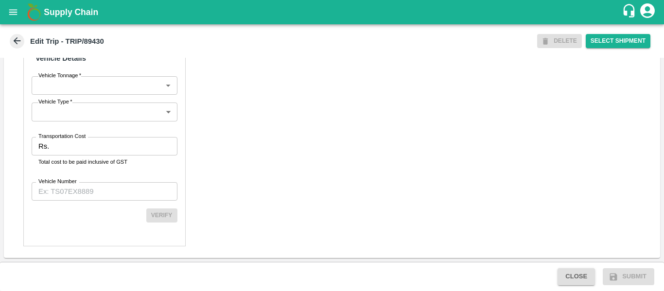
click at [64, 149] on input "Transportation Cost" at bounding box center [115, 146] width 124 height 18
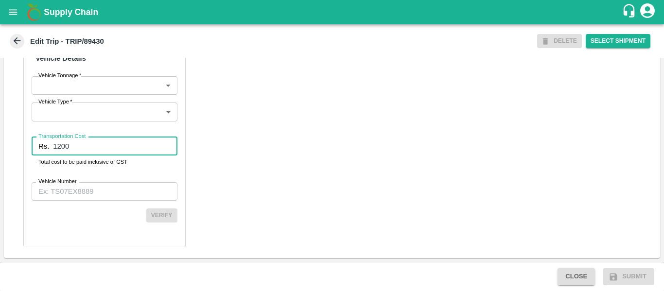
type input "1200"
click at [71, 185] on label "Vehicle Number" at bounding box center [57, 182] width 38 height 8
click at [71, 185] on input "Vehicle Number" at bounding box center [105, 191] width 146 height 18
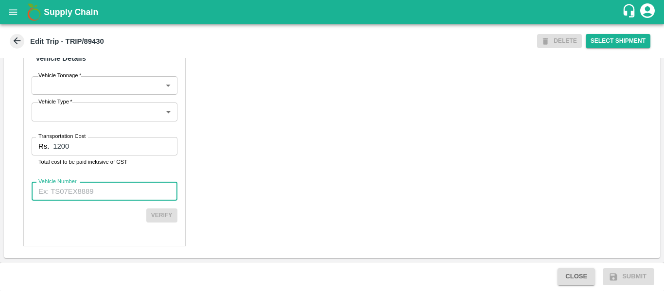
click at [71, 185] on label "Vehicle Number" at bounding box center [57, 182] width 38 height 8
click at [71, 185] on input "Vehicle Number" at bounding box center [105, 191] width 146 height 18
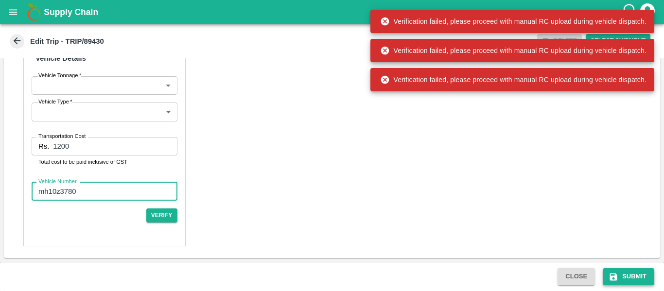
type input "mh10z3780"
click at [618, 274] on icon "submit" at bounding box center [614, 277] width 10 height 10
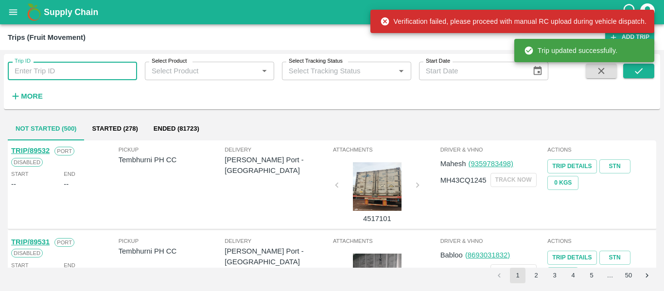
click at [78, 64] on input "Trip ID" at bounding box center [72, 71] width 129 height 18
paste input "89430"
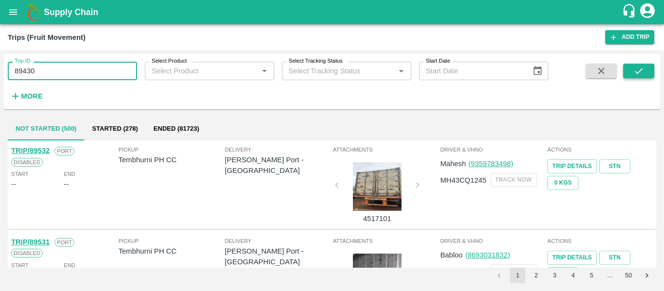
type input "89430"
click at [634, 72] on icon "submit" at bounding box center [639, 71] width 11 height 11
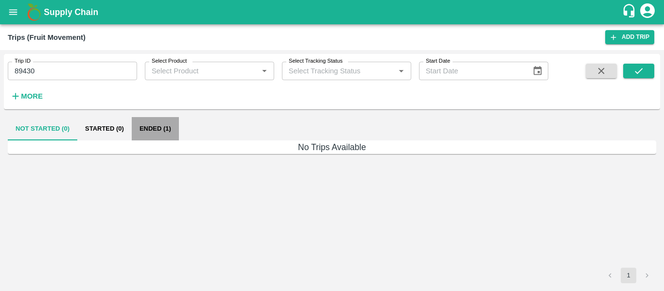
click at [156, 132] on button "Ended (1)" at bounding box center [155, 128] width 47 height 23
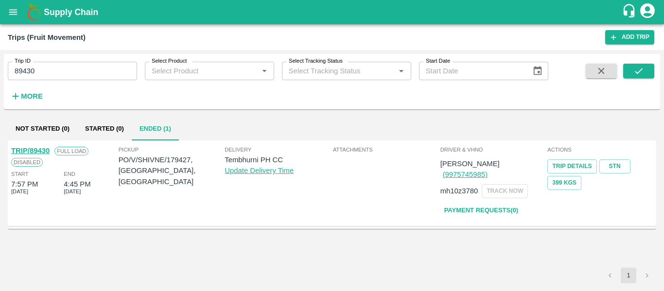
click at [37, 149] on link "TRIP/89430" at bounding box center [30, 151] width 38 height 8
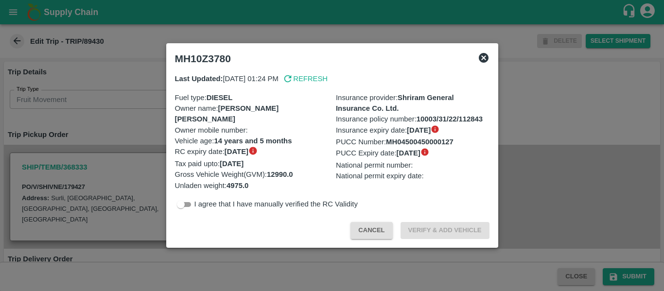
click at [92, 133] on div at bounding box center [332, 145] width 664 height 291
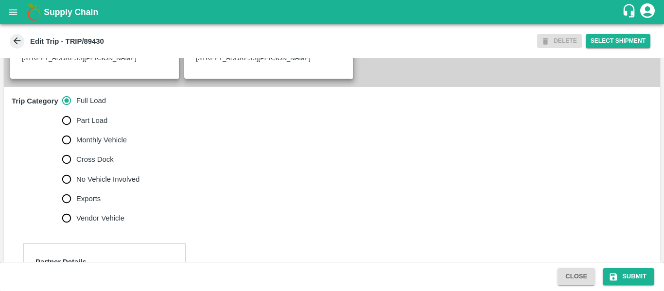
scroll to position [275, 0]
click at [106, 184] on span "No Vehicle Involved" at bounding box center [107, 179] width 63 height 11
click at [76, 186] on input "No Vehicle Involved" at bounding box center [66, 178] width 19 height 19
radio input "true"
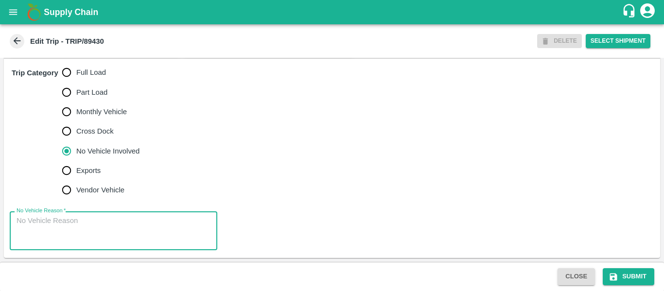
click at [67, 231] on textarea "No Vehicle Reason   *" at bounding box center [114, 231] width 194 height 31
type textarea "Field Dump"
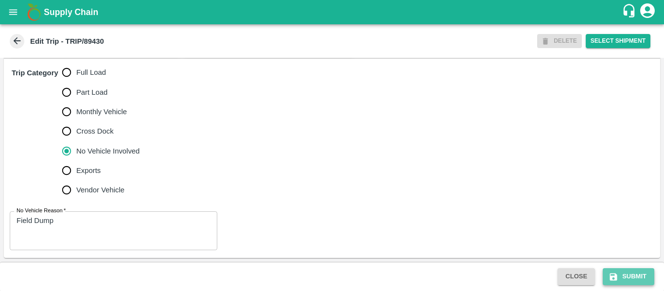
click at [609, 275] on icon "submit" at bounding box center [614, 277] width 10 height 10
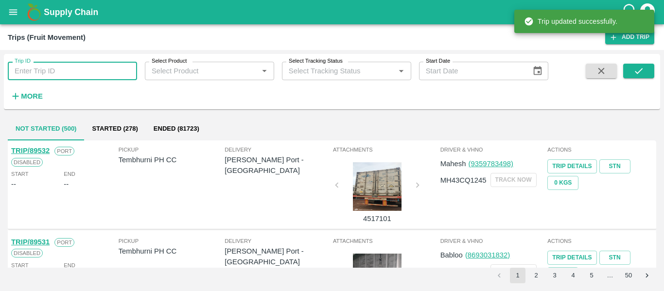
click at [84, 69] on input "Trip ID" at bounding box center [72, 71] width 129 height 18
paste input "89434"
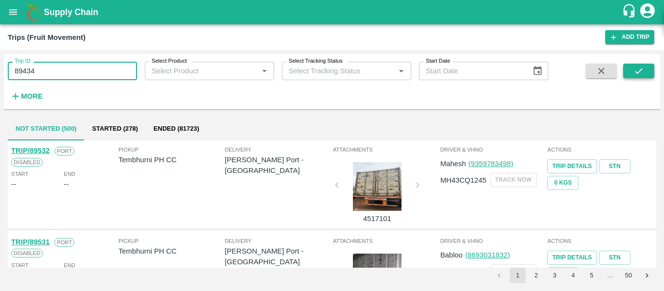
type input "89434"
click at [645, 68] on button "submit" at bounding box center [638, 71] width 31 height 15
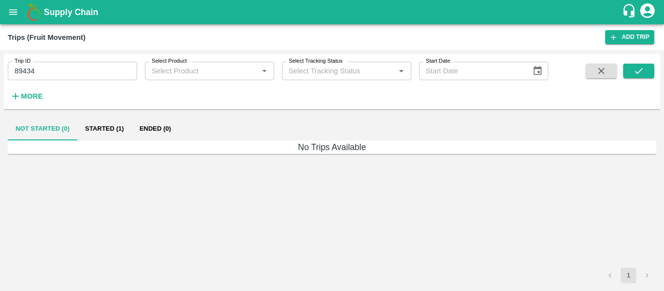
click at [159, 125] on button "Ended (0)" at bounding box center [155, 128] width 47 height 23
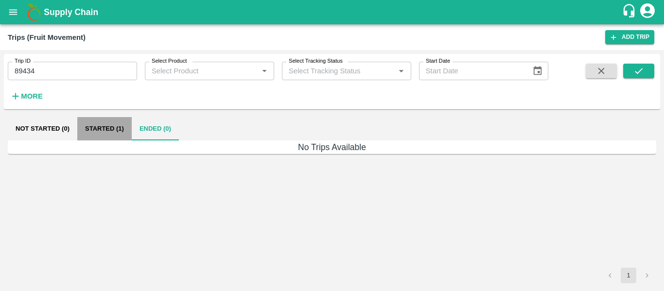
click at [122, 124] on button "Started (1)" at bounding box center [104, 128] width 54 height 23
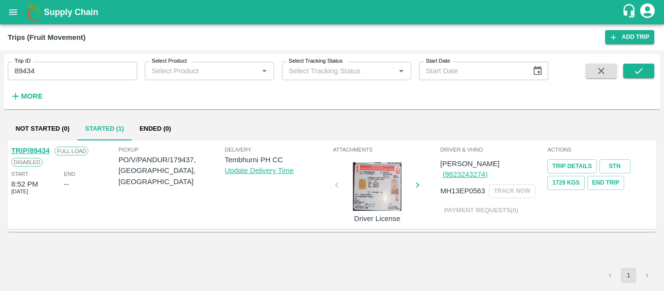
click at [36, 150] on link "TRIP/89434" at bounding box center [30, 151] width 38 height 8
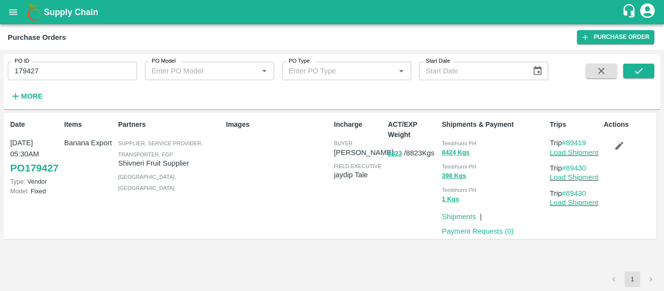
click at [55, 73] on input "179427" at bounding box center [72, 71] width 129 height 18
paste input "text"
type input "179437"
click at [632, 76] on button "submit" at bounding box center [638, 71] width 31 height 15
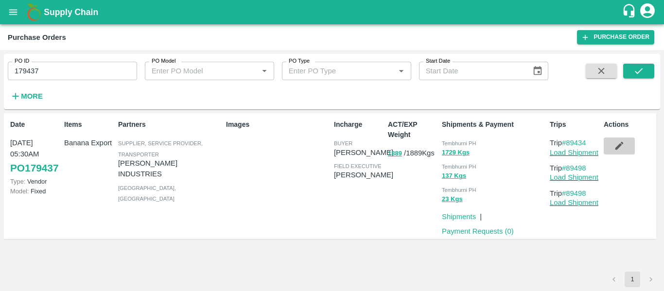
click at [623, 146] on icon "button" at bounding box center [619, 146] width 11 height 11
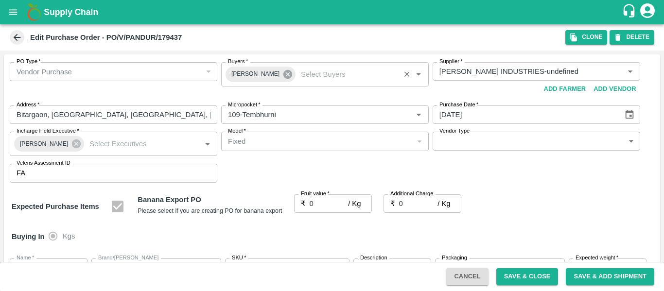
click at [283, 77] on icon at bounding box center [287, 74] width 9 height 9
click at [246, 76] on input "Buyers   *" at bounding box center [317, 71] width 186 height 13
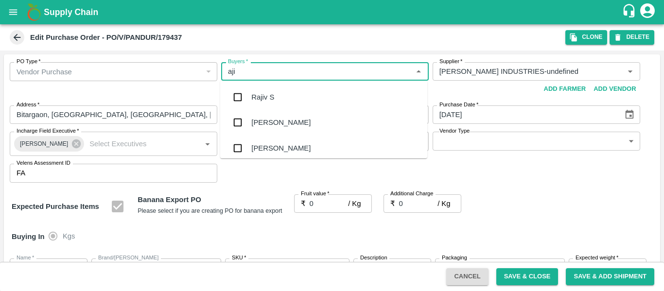
type input "ajit"
click at [249, 94] on div "[PERSON_NAME]" at bounding box center [323, 97] width 207 height 25
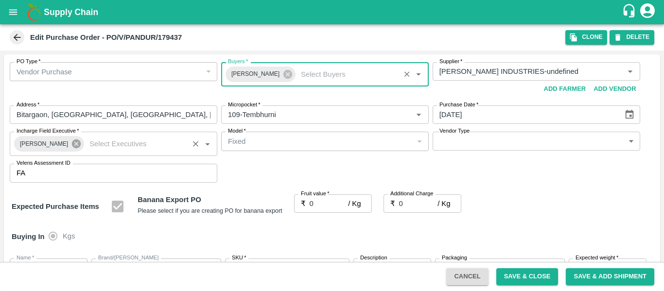
click at [72, 147] on icon at bounding box center [76, 144] width 9 height 9
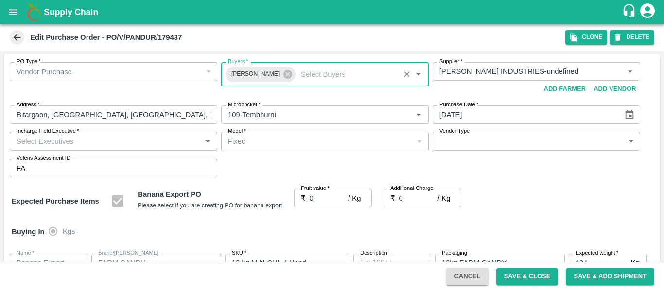
click at [39, 145] on input "Incharge Field Executive   *" at bounding box center [106, 141] width 186 height 13
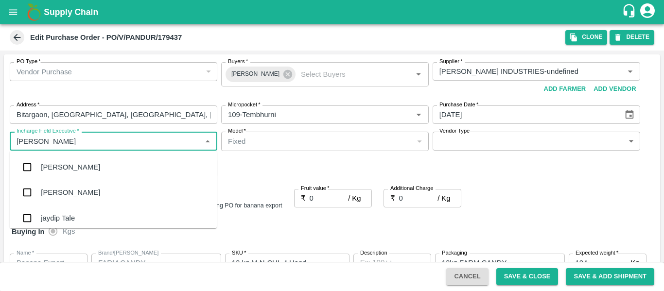
type input "jayd"
click at [49, 168] on div "jaydip Tale" at bounding box center [58, 167] width 34 height 11
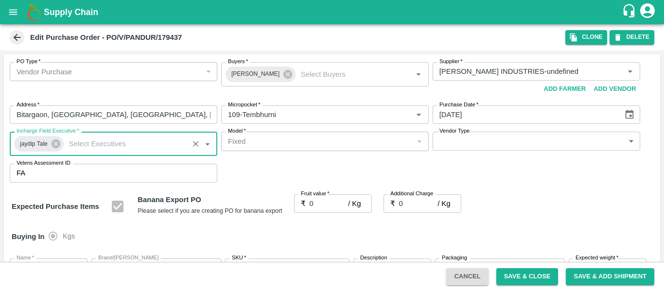
click at [321, 204] on input "0" at bounding box center [329, 203] width 39 height 18
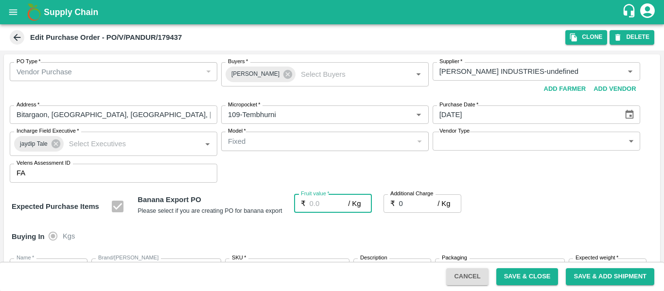
type input "2"
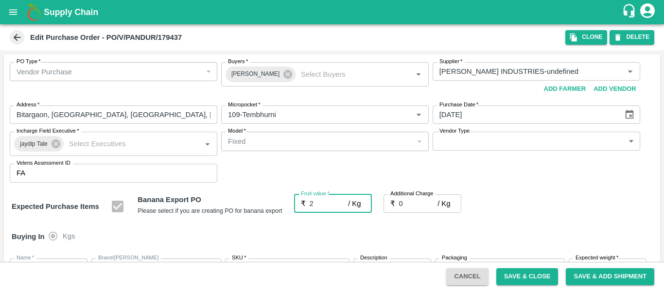
type input "2"
type input "21"
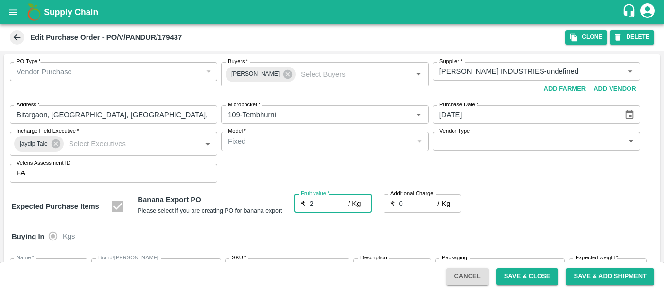
type input "21"
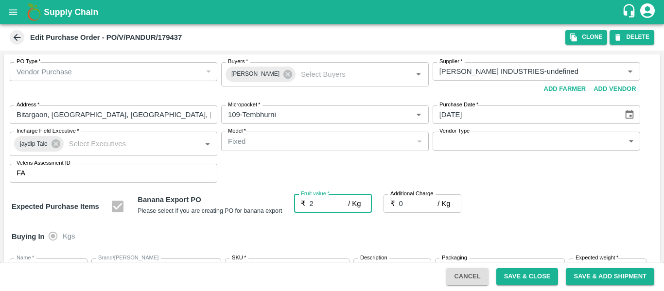
type input "21"
click at [422, 197] on label "Additional Charge" at bounding box center [411, 194] width 43 height 8
click at [422, 197] on input "0" at bounding box center [418, 203] width 39 height 18
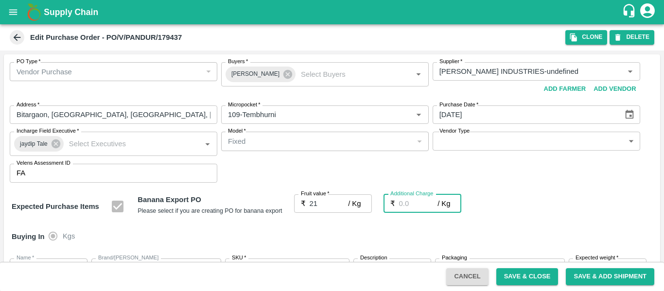
type input "2"
type input "23"
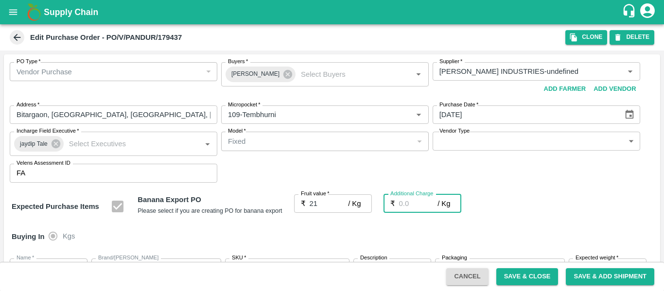
type input "23"
type input "2.7"
type input "23.7"
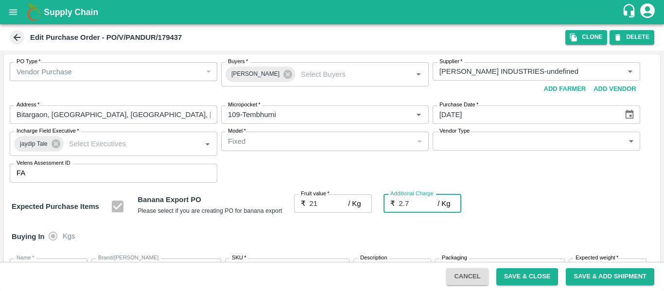
type input "23.7"
type input "2.75"
type input "23.75"
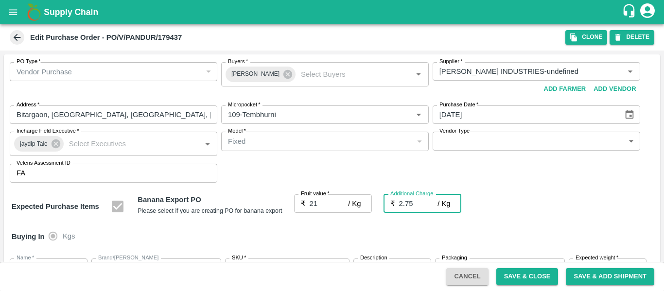
type input "23.75"
type input "2.75"
click at [574, 196] on div "Expected Purchase Items Banana Export PO Please select if you are creating PO f…" at bounding box center [332, 206] width 641 height 25
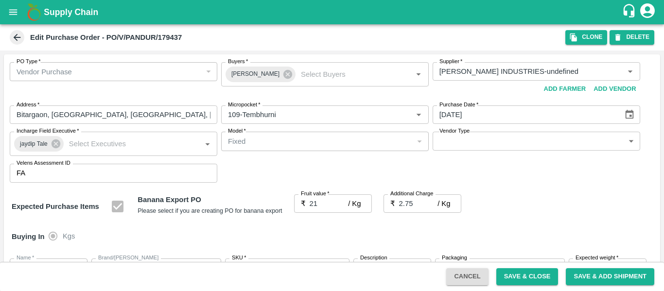
scroll to position [580, 0]
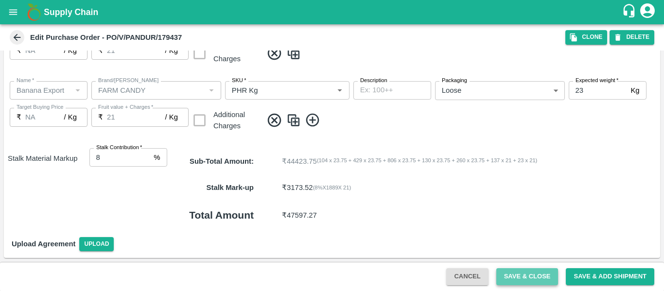
click at [516, 274] on button "Save & Close" at bounding box center [527, 276] width 62 height 17
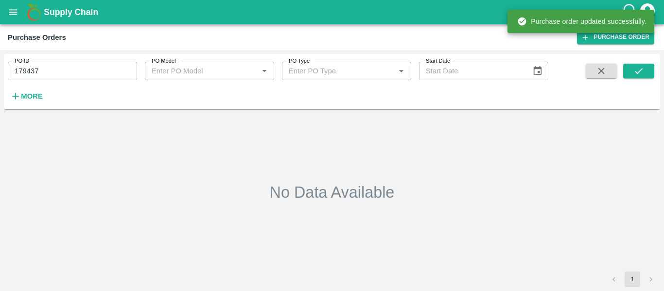
type input "179437"
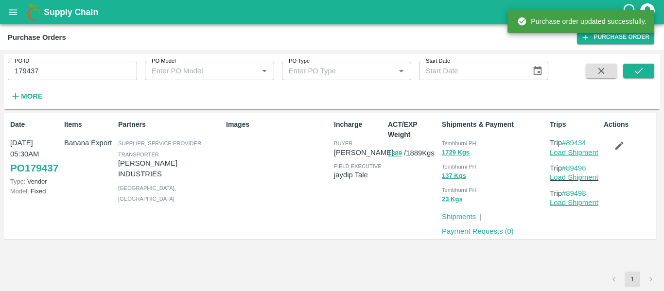
click at [557, 153] on link "Load Shipment" at bounding box center [574, 153] width 49 height 8
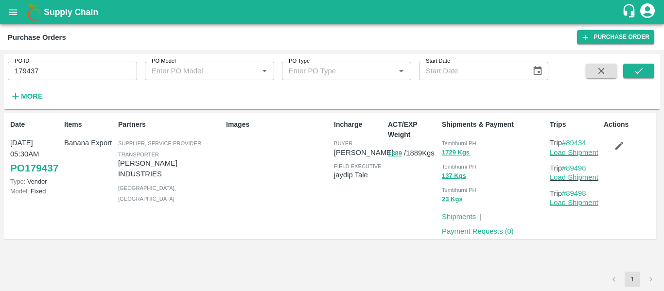
drag, startPoint x: 590, startPoint y: 142, endPoint x: 567, endPoint y: 142, distance: 23.3
click at [567, 142] on p "Trip #89434" at bounding box center [575, 143] width 50 height 11
copy link "89434"
drag, startPoint x: 594, startPoint y: 169, endPoint x: 568, endPoint y: 169, distance: 25.8
click at [568, 169] on p "Trip #89498" at bounding box center [575, 168] width 50 height 11
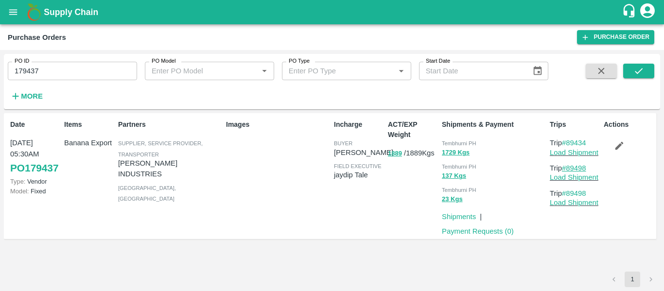
copy link "89498"
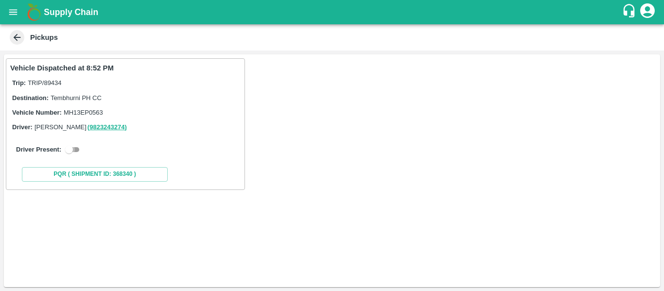
click at [80, 152] on input "checkbox" at bounding box center [69, 150] width 35 height 12
checkbox input "true"
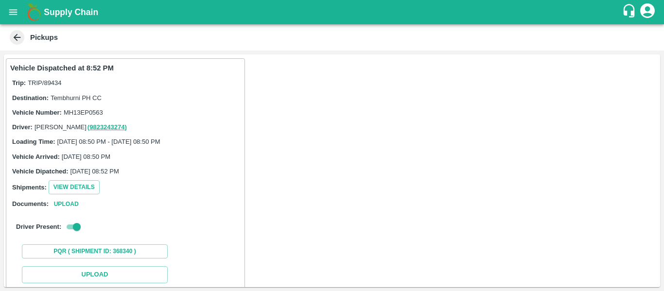
scroll to position [116, 0]
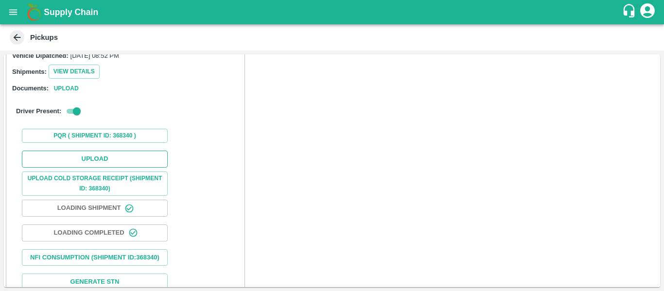
click at [109, 156] on button "Upload" at bounding box center [95, 159] width 146 height 17
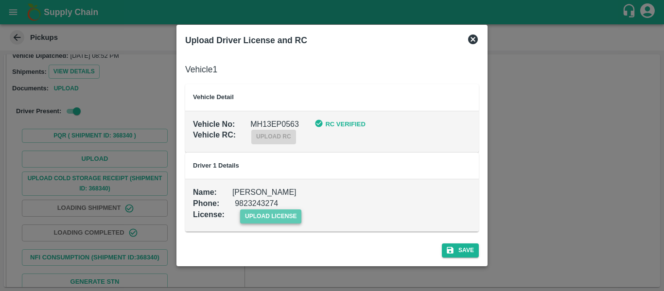
click at [273, 216] on span "upload license" at bounding box center [271, 217] width 62 height 14
click at [0, 0] on input "upload license" at bounding box center [0, 0] width 0 height 0
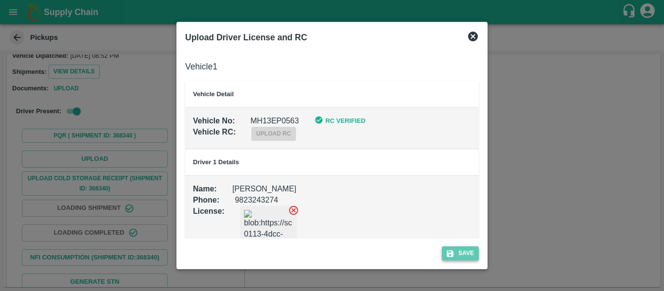
click at [460, 249] on button "Save" at bounding box center [460, 254] width 37 height 14
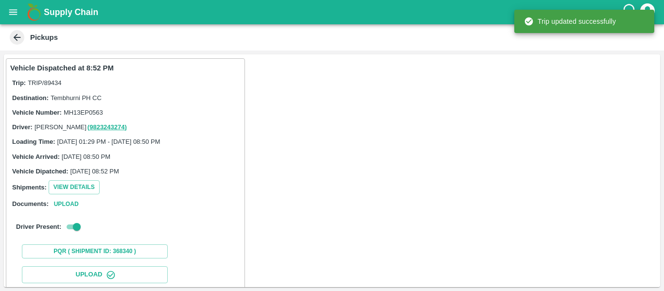
scroll to position [167, 0]
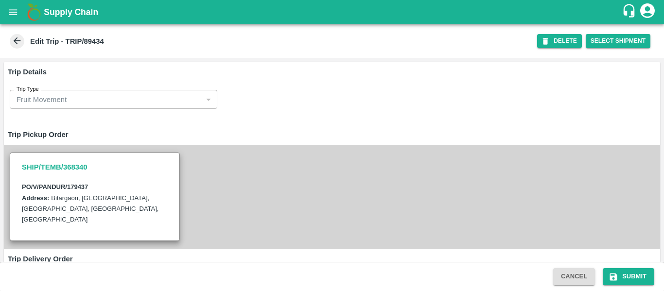
scroll to position [758, 0]
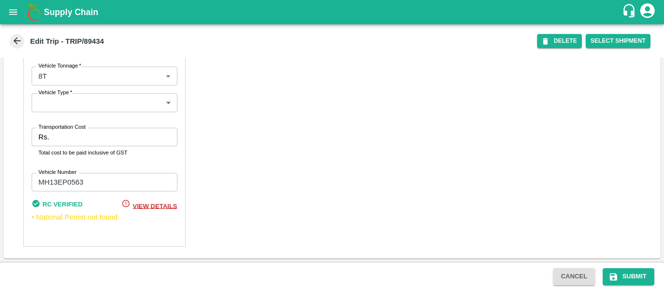
click at [55, 131] on label "Transportation Cost" at bounding box center [61, 128] width 47 height 8
click at [55, 131] on input "Transportation Cost" at bounding box center [115, 137] width 124 height 18
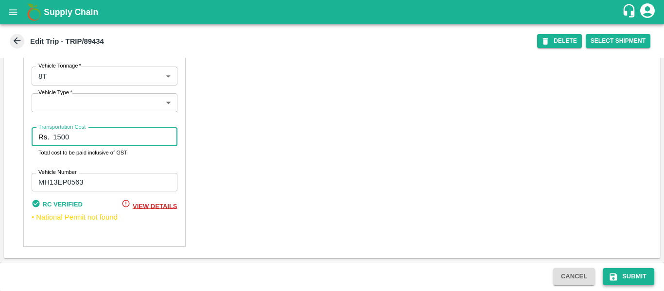
type input "1500"
click at [629, 278] on button "Submit" at bounding box center [629, 276] width 52 height 17
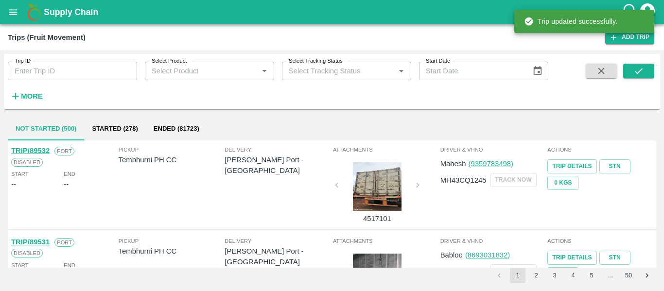
click at [55, 82] on div "Trip ID Trip ID Select Product Select Product   * Select Tracking Status Select…" at bounding box center [274, 79] width 548 height 51
click at [33, 70] on input "Trip ID" at bounding box center [72, 71] width 129 height 18
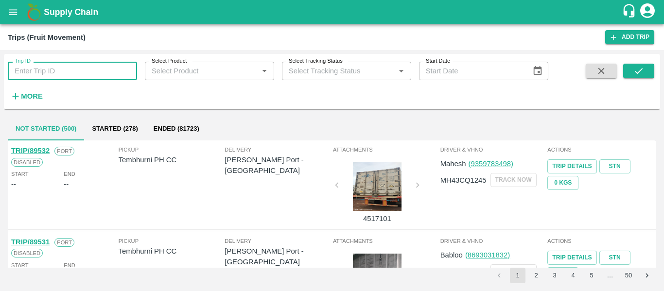
paste input "89498"
type input "89498"
click at [650, 71] on button "submit" at bounding box center [638, 71] width 31 height 15
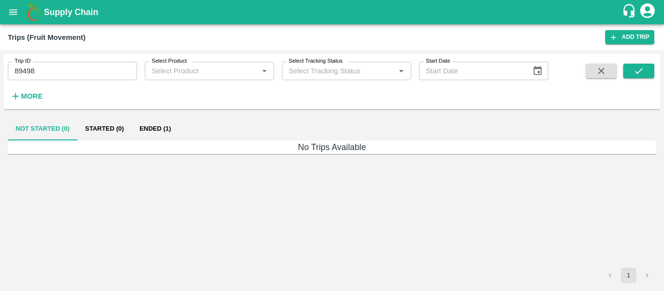
click at [168, 127] on button "Ended (1)" at bounding box center [155, 128] width 47 height 23
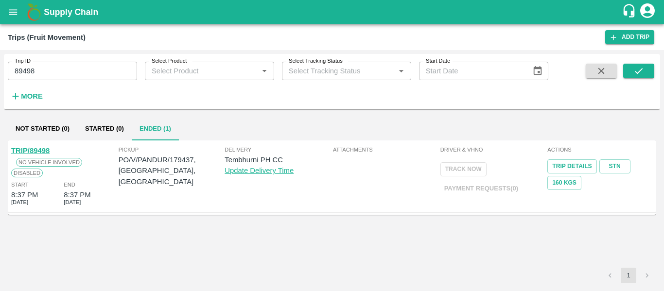
click at [30, 146] on div "TRIP/89498" at bounding box center [30, 150] width 38 height 11
click at [28, 148] on link "TRIP/89498" at bounding box center [30, 151] width 38 height 8
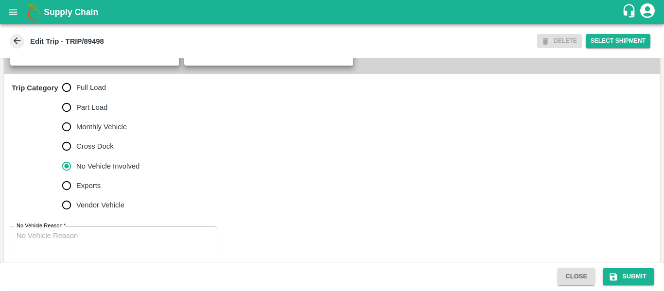
scroll to position [288, 0]
click at [84, 92] on span "Full Load" at bounding box center [91, 87] width 30 height 11
click at [76, 97] on input "Full Load" at bounding box center [66, 86] width 19 height 19
radio input "true"
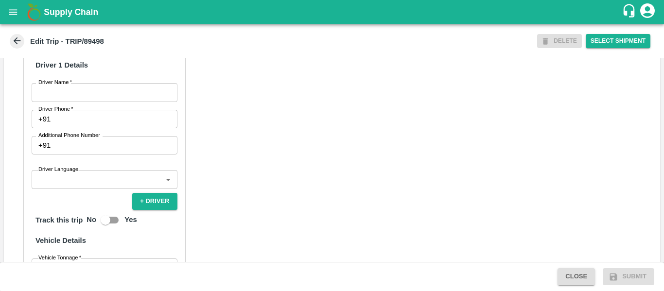
scroll to position [478, 0]
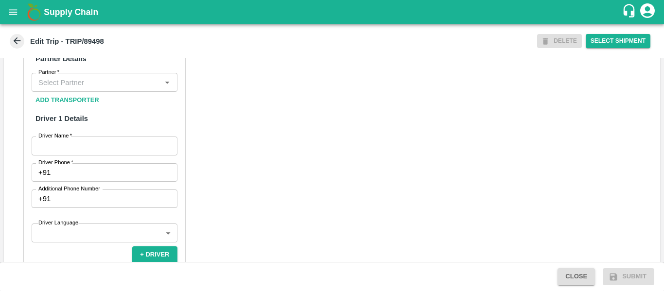
click at [75, 91] on div "Partner" at bounding box center [105, 82] width 146 height 18
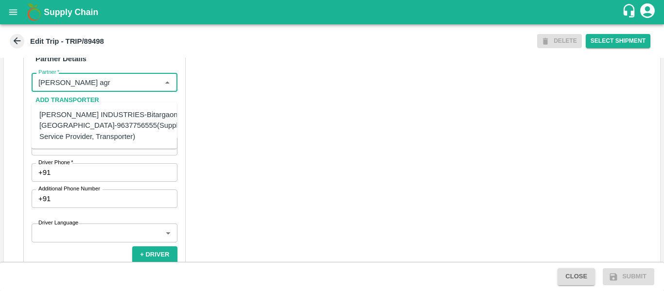
click at [101, 130] on div "[PERSON_NAME] INDUSTRIES-Bitargaon, [GEOGRAPHIC_DATA]-9637756555(Supplier, Serv…" at bounding box center [113, 125] width 148 height 33
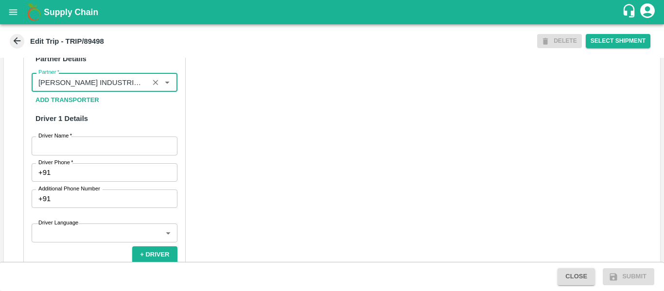
type input "[PERSON_NAME] INDUSTRIES-Bitargaon, [GEOGRAPHIC_DATA]-9637756555(Supplier, Serv…"
click at [102, 155] on input "Driver Name   *" at bounding box center [105, 146] width 146 height 18
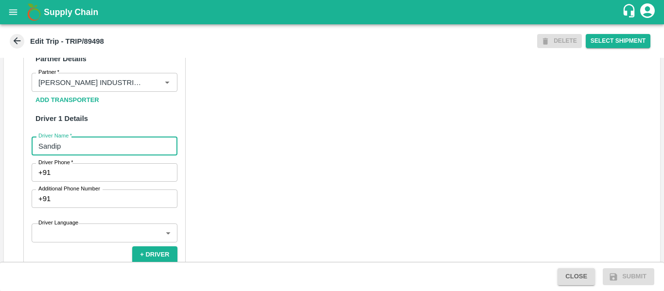
type input "Sandip"
click at [103, 178] on input "Driver Phone   *" at bounding box center [115, 172] width 123 height 18
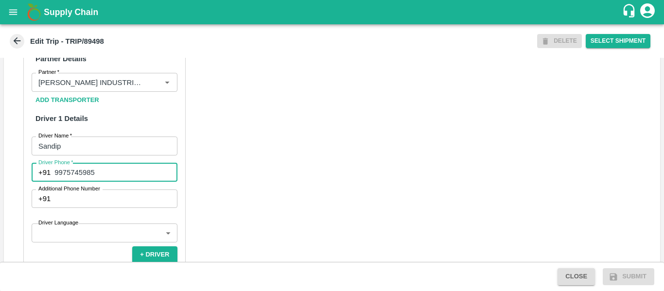
type input "9975745985"
click at [273, 195] on div "Partner Details Partner   * Partner Add Transporter Driver 1 Details Driver Nam…" at bounding box center [332, 273] width 656 height 488
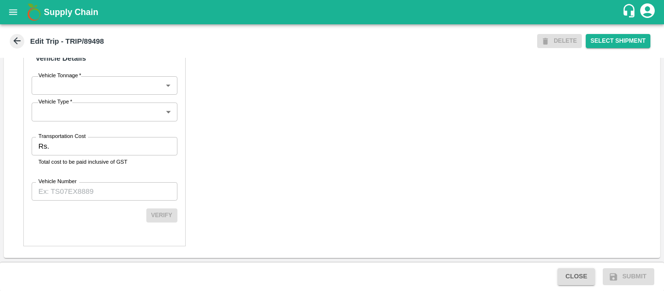
click at [80, 142] on input "Transportation Cost" at bounding box center [115, 146] width 124 height 18
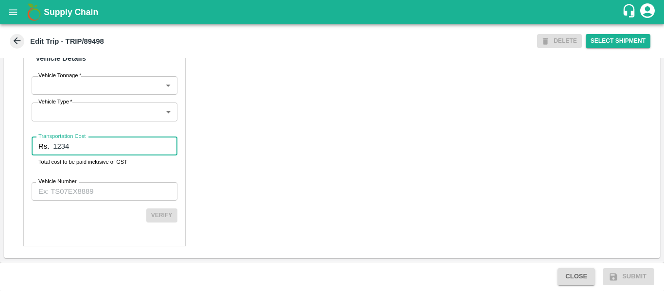
type input "1234"
click at [81, 184] on input "Vehicle Number" at bounding box center [105, 191] width 146 height 18
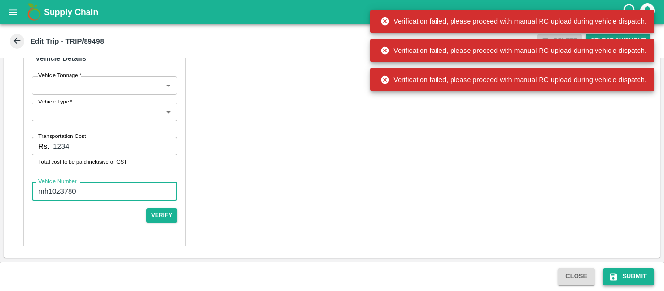
type input "mh10z3780"
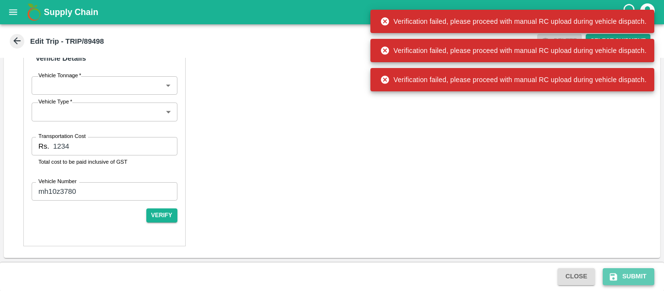
click at [618, 273] on icon "submit" at bounding box center [614, 277] width 10 height 10
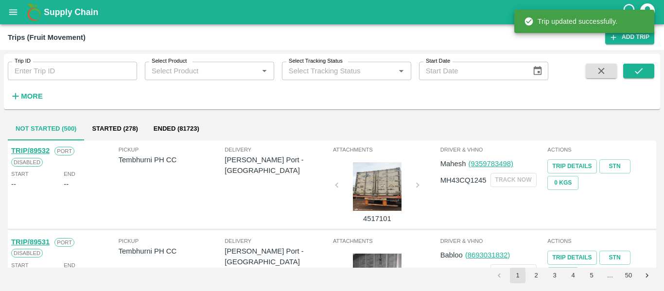
click at [82, 69] on input "Trip ID" at bounding box center [72, 71] width 129 height 18
paste input "89498"
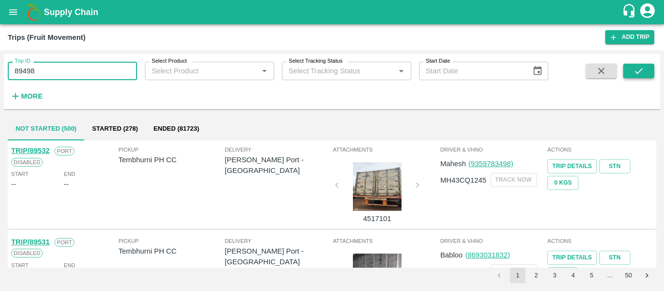
type input "89498"
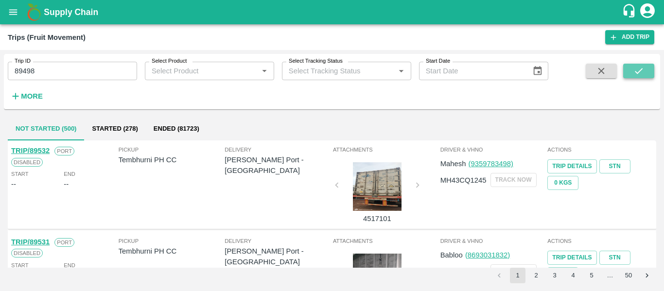
click at [631, 76] on button "submit" at bounding box center [638, 71] width 31 height 15
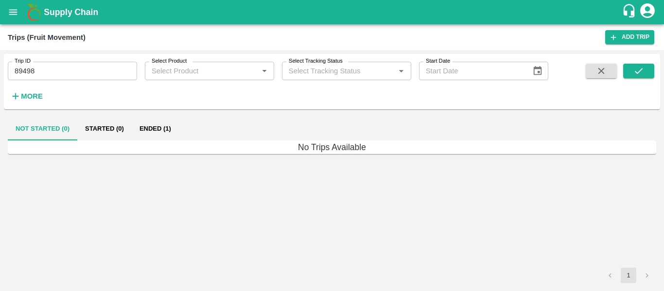
click at [167, 124] on button "Ended (1)" at bounding box center [155, 128] width 47 height 23
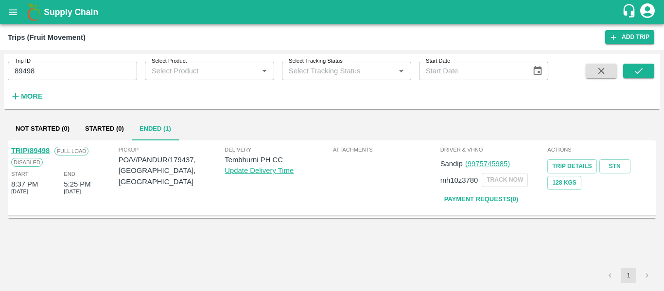
click at [33, 151] on link "TRIP/89498" at bounding box center [30, 151] width 38 height 8
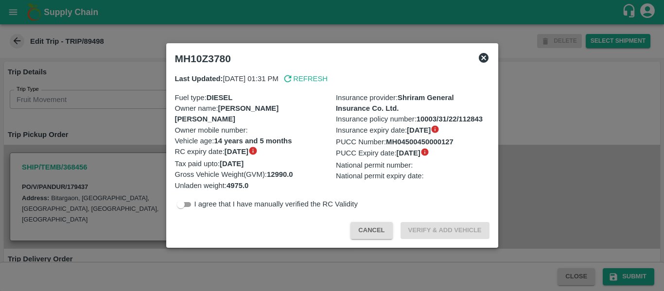
click at [90, 123] on div at bounding box center [332, 145] width 664 height 291
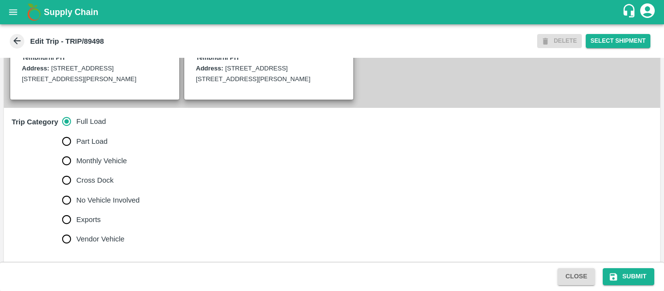
scroll to position [254, 0]
click at [97, 206] on span "No Vehicle Involved" at bounding box center [107, 200] width 63 height 11
click at [76, 208] on input "No Vehicle Involved" at bounding box center [66, 200] width 19 height 19
radio input "true"
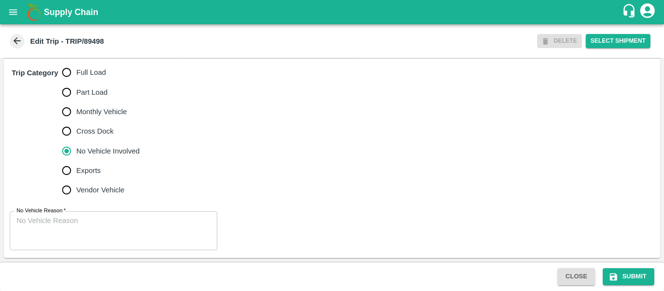
click at [103, 219] on textarea "No Vehicle Reason   *" at bounding box center [114, 231] width 194 height 31
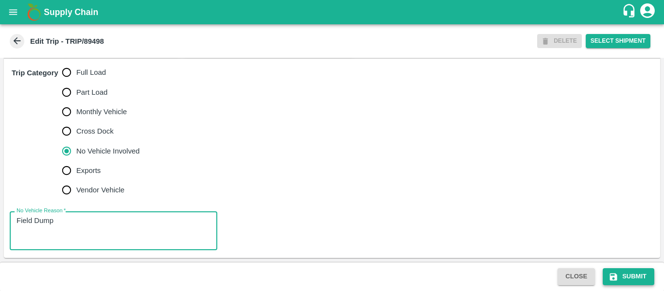
type textarea "Field Dump"
click at [613, 275] on icon "submit" at bounding box center [614, 277] width 10 height 10
